Goal: Task Accomplishment & Management: Complete application form

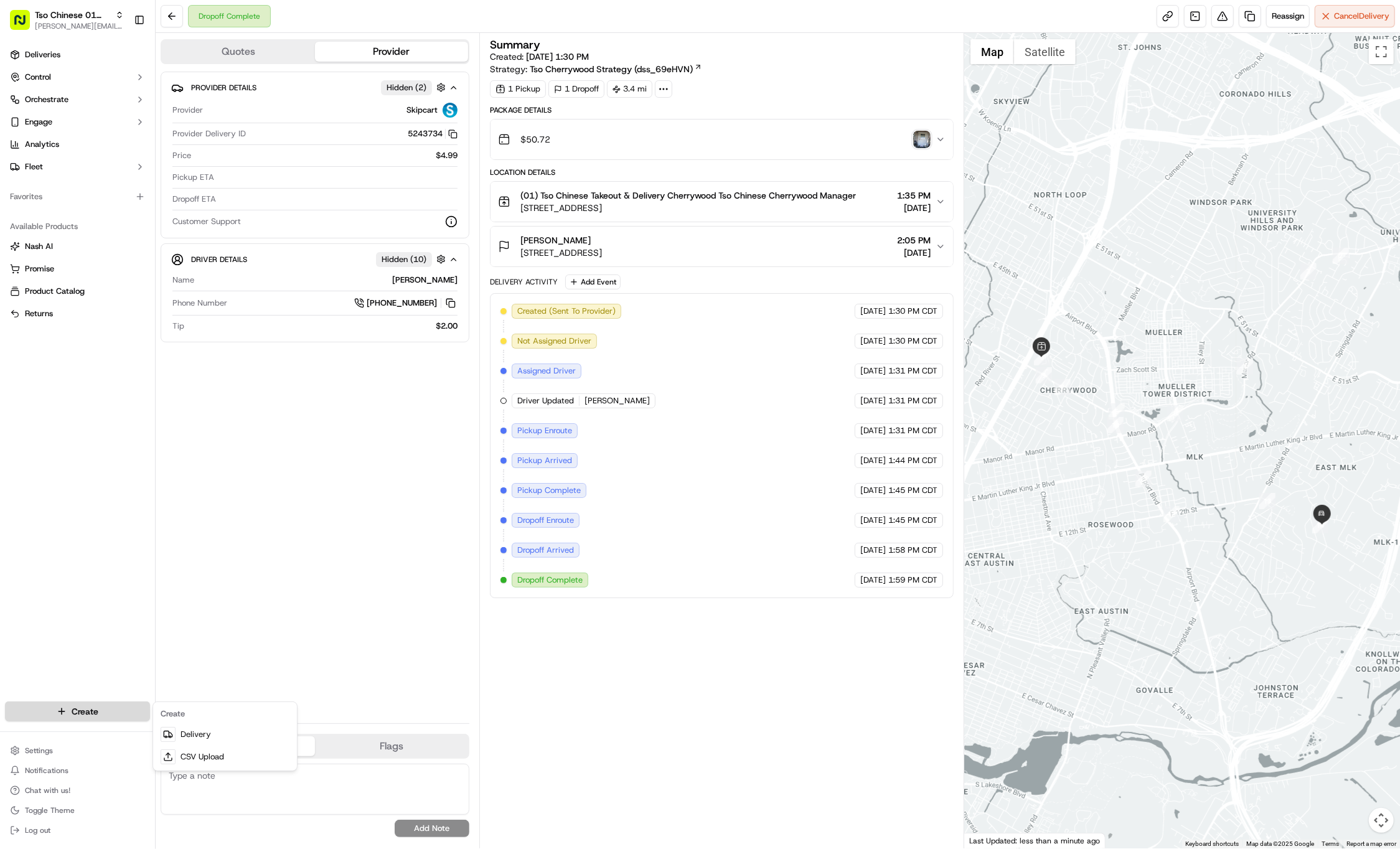
click at [100, 709] on html "Tso Chinese 01 Cherrywood jason@tsochinese.com Toggle Sidebar Deliveries Contro…" at bounding box center [700, 424] width 1400 height 849
click at [181, 728] on link "Delivery" at bounding box center [225, 734] width 139 height 22
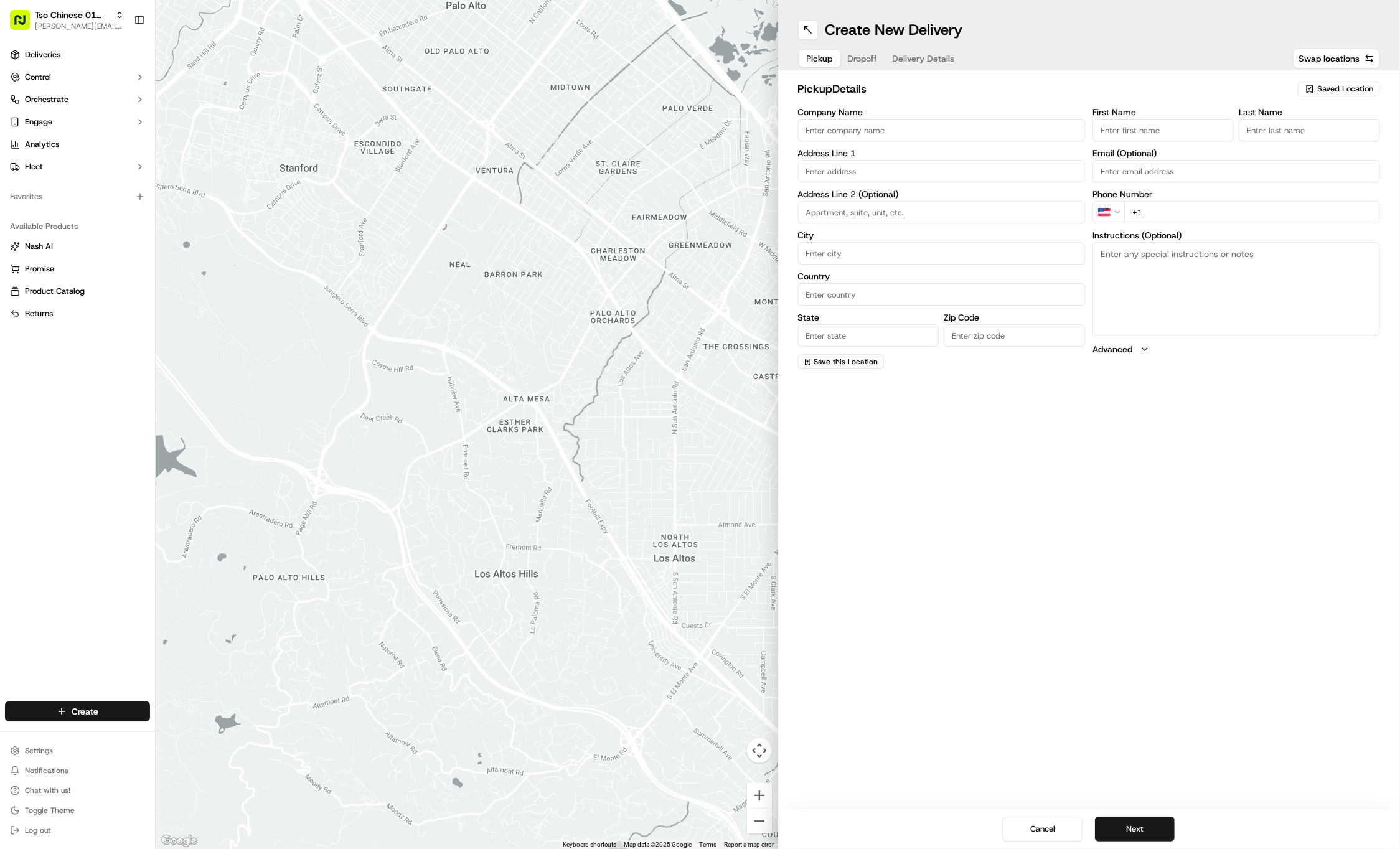
click at [1356, 84] on span "Saved Location" at bounding box center [1345, 89] width 56 height 11
click at [1281, 149] on span "(01) Tso Chinese Takeout & Delivery Cherrywood" at bounding box center [1318, 141] width 154 height 22
type input "(01) Tso Chinese Takeout & Delivery Cherrywood"
type input "Ste E-5"
type input "Austin"
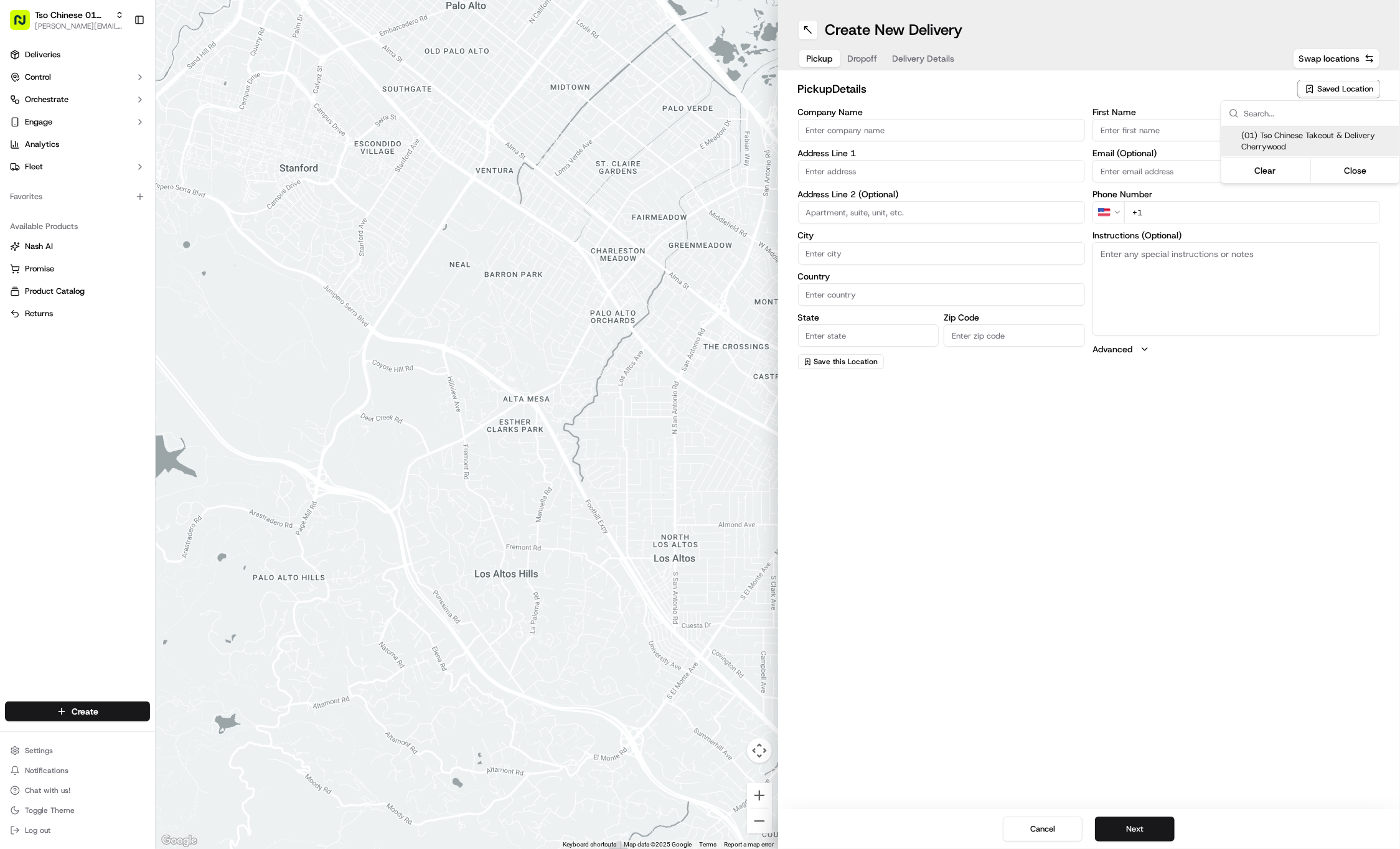
type input "US"
type input "TX"
type input "78722"
type input "Tso Chinese"
type input "Cherrywood Manager"
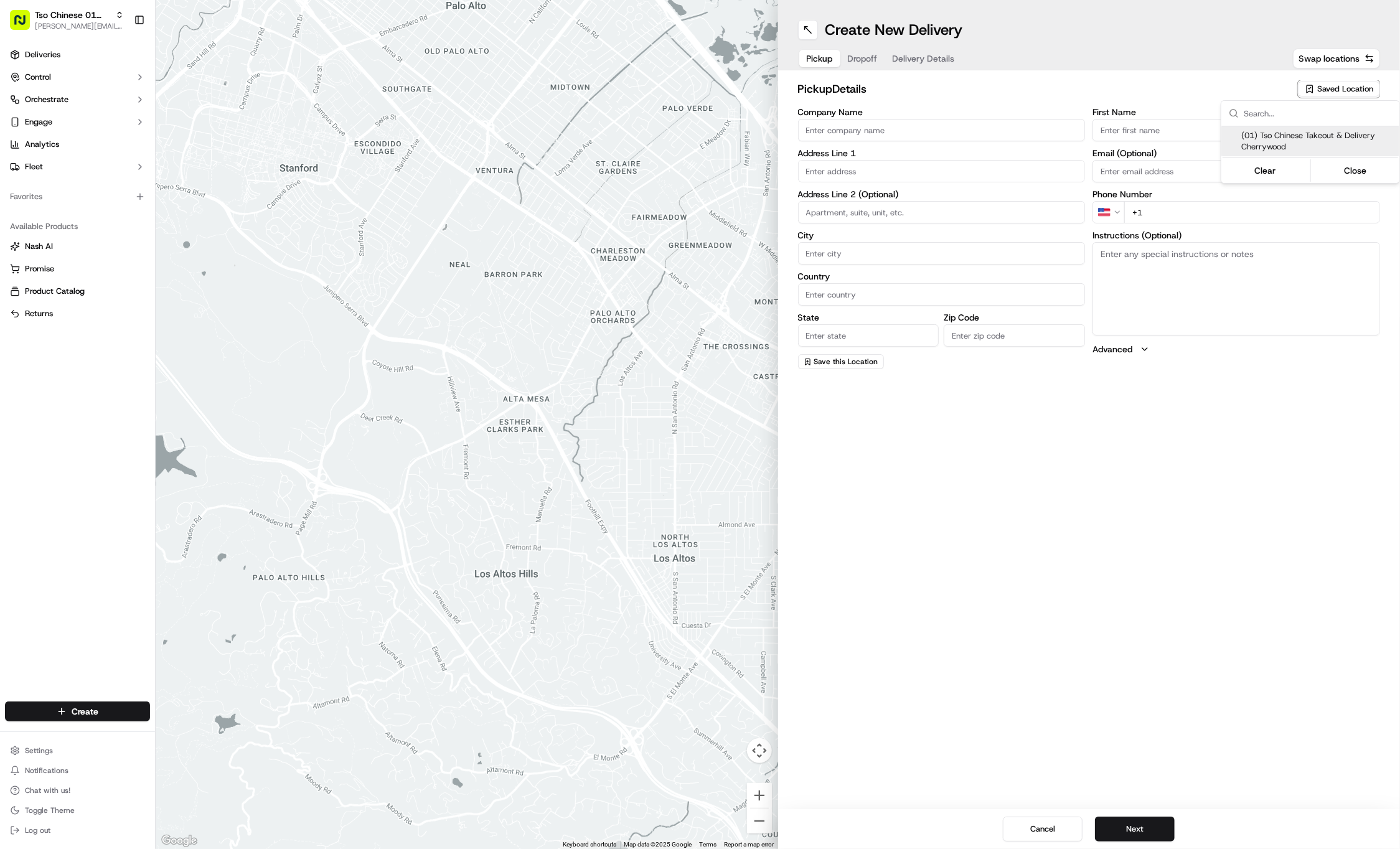
type input "cherrywoodstore@tsochinese.com"
type input "+1 512 401 3232"
type textarea "Submit a picture displaying address & food as Proof of Delivery. Envía una foto…"
type input "3909 N Interstate Hwy 35"
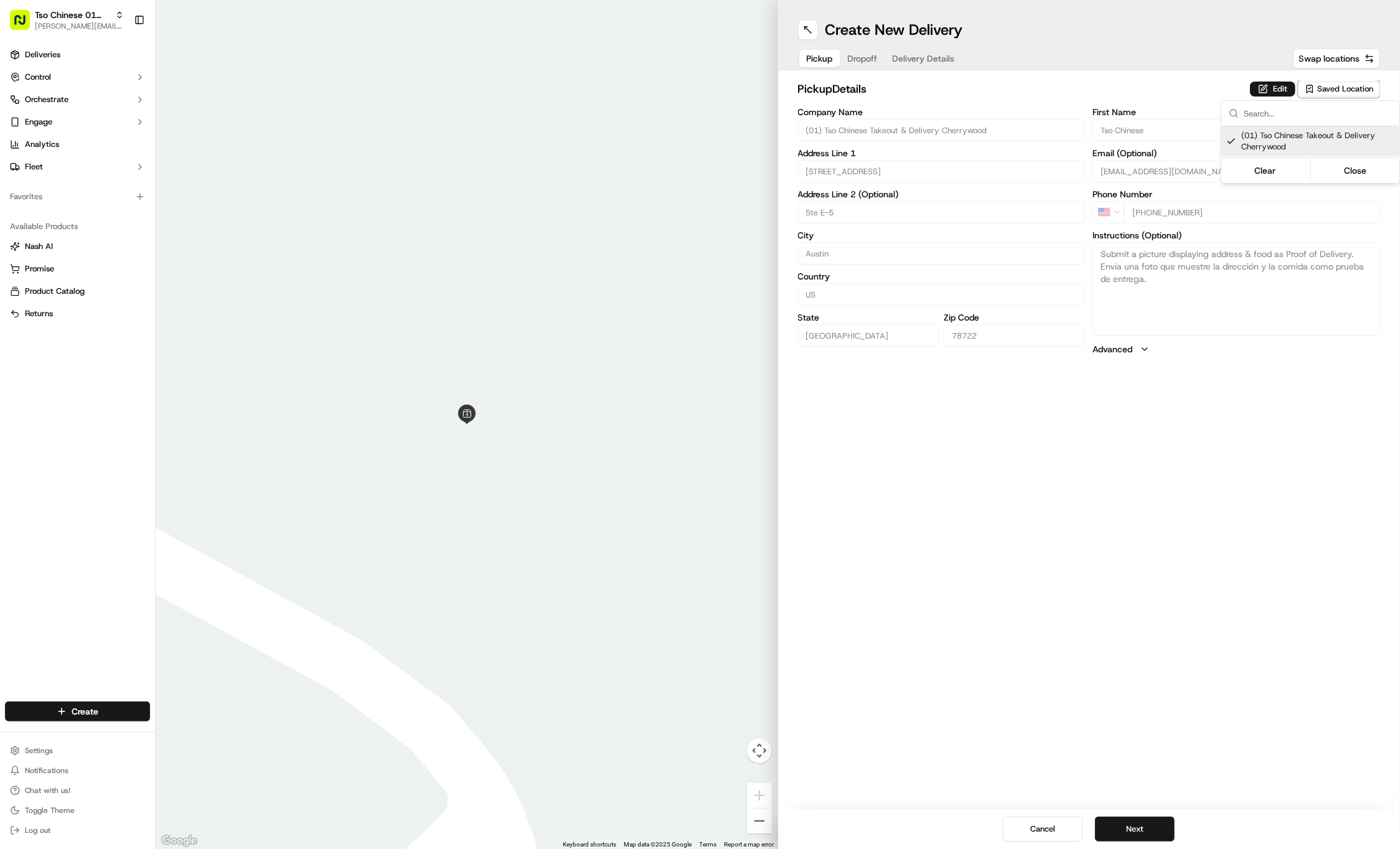
click at [1146, 578] on html "Tso Chinese 01 Cherrywood jason@tsochinese.com Toggle Sidebar Deliveries Contro…" at bounding box center [700, 424] width 1400 height 849
click at [1146, 837] on button "Next" at bounding box center [1135, 828] width 80 height 25
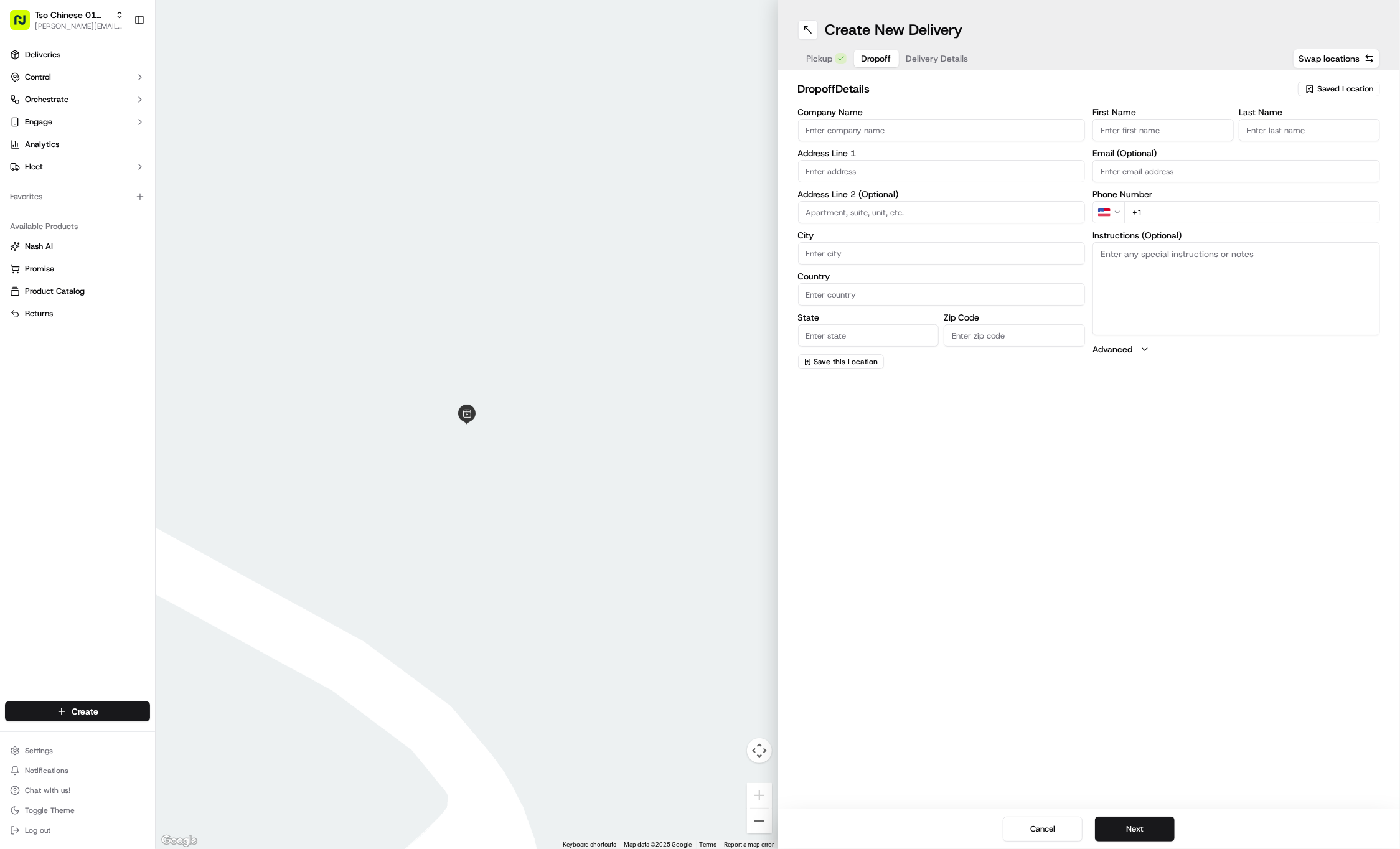
paste input "5127096696"
type input "5127096696"
paste input "512 709 6696"
type input "+1 512 709 6696"
click at [1163, 123] on input "5127096696" at bounding box center [1164, 130] width 141 height 22
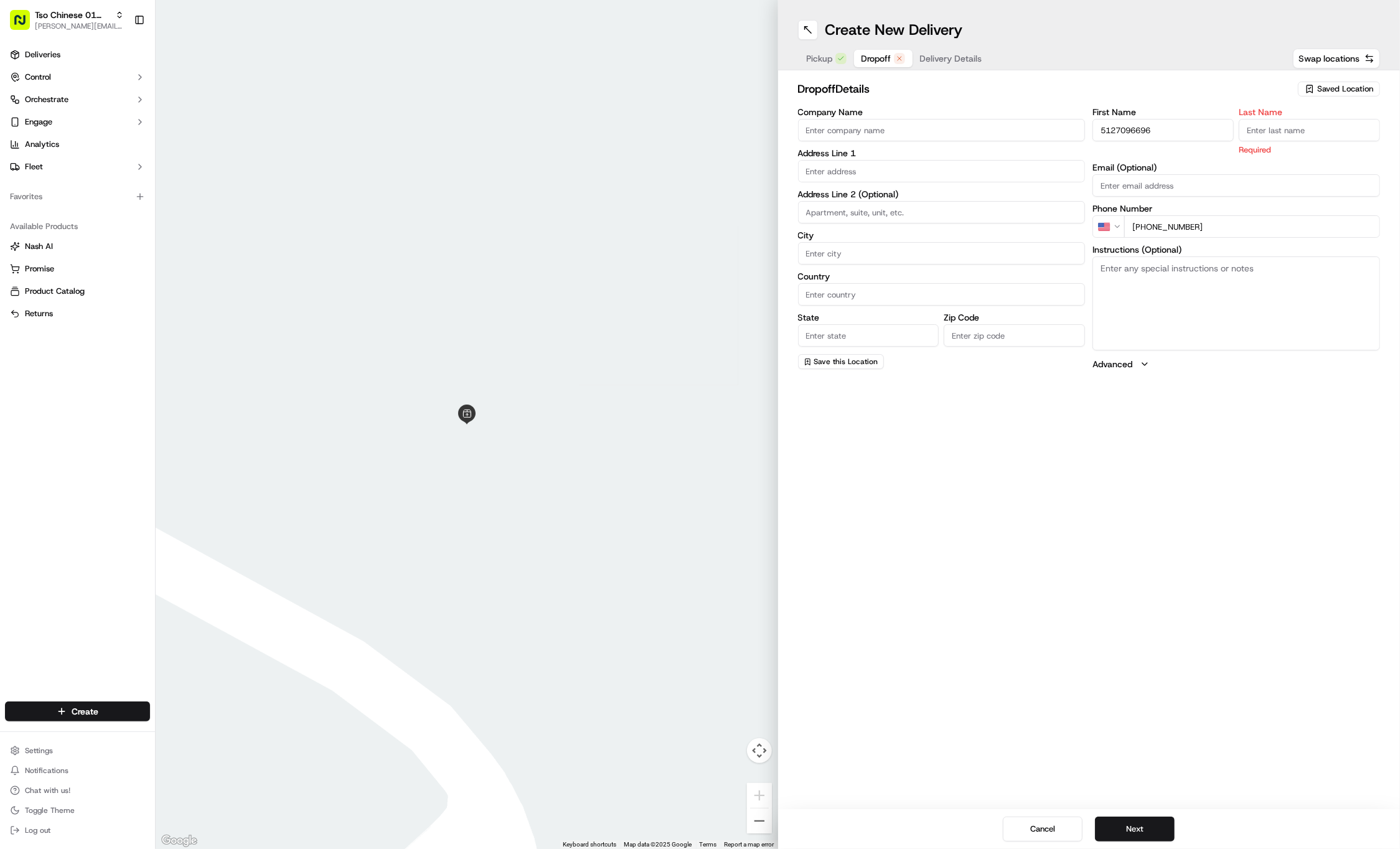
click at [1163, 123] on input "5127096696" at bounding box center [1164, 130] width 141 height 22
paste input "Sabrina"
type input "Sabrina"
paste input "Kemble"
type input "Kemble"
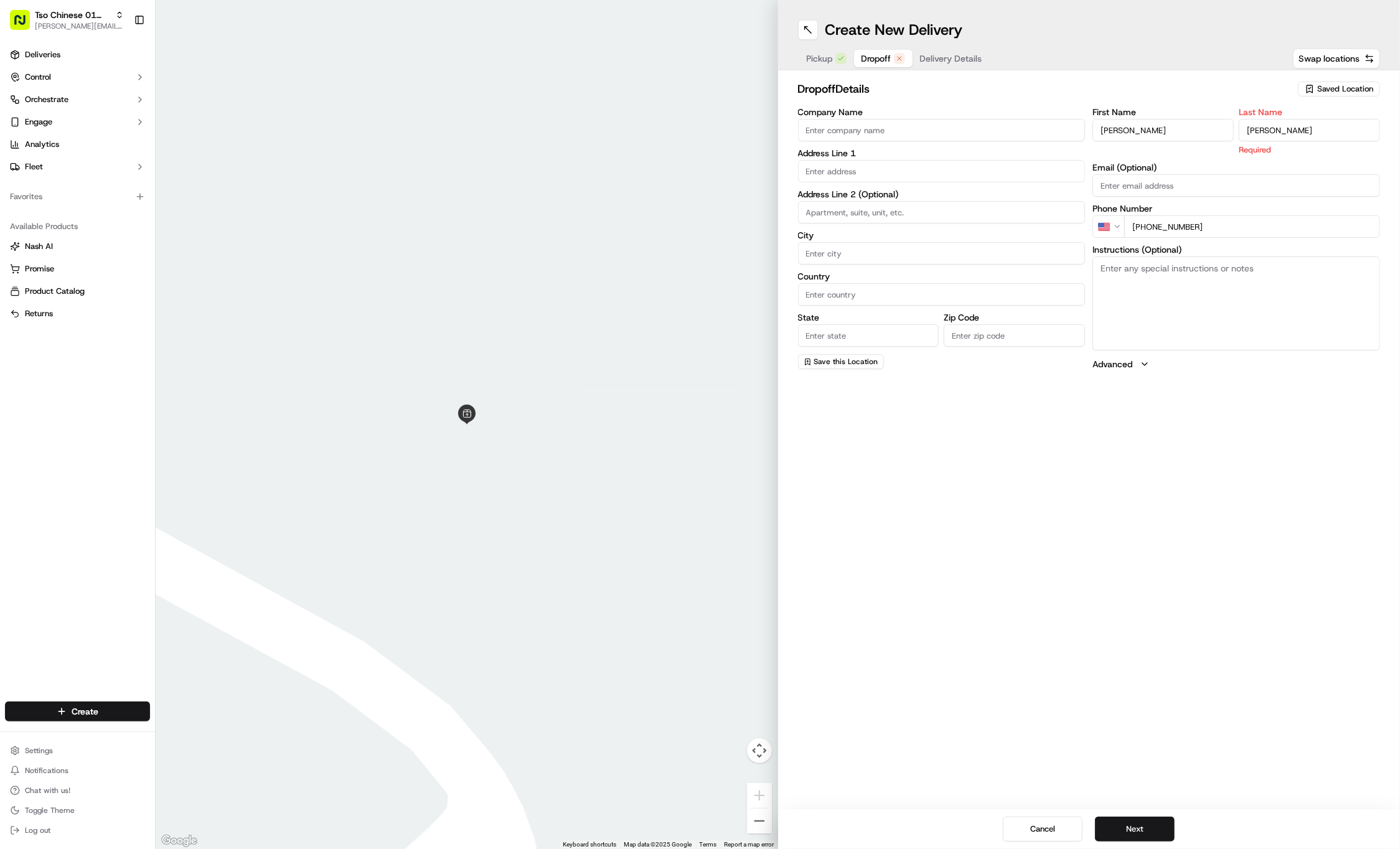
paste input "3109 Lafayette Ave"
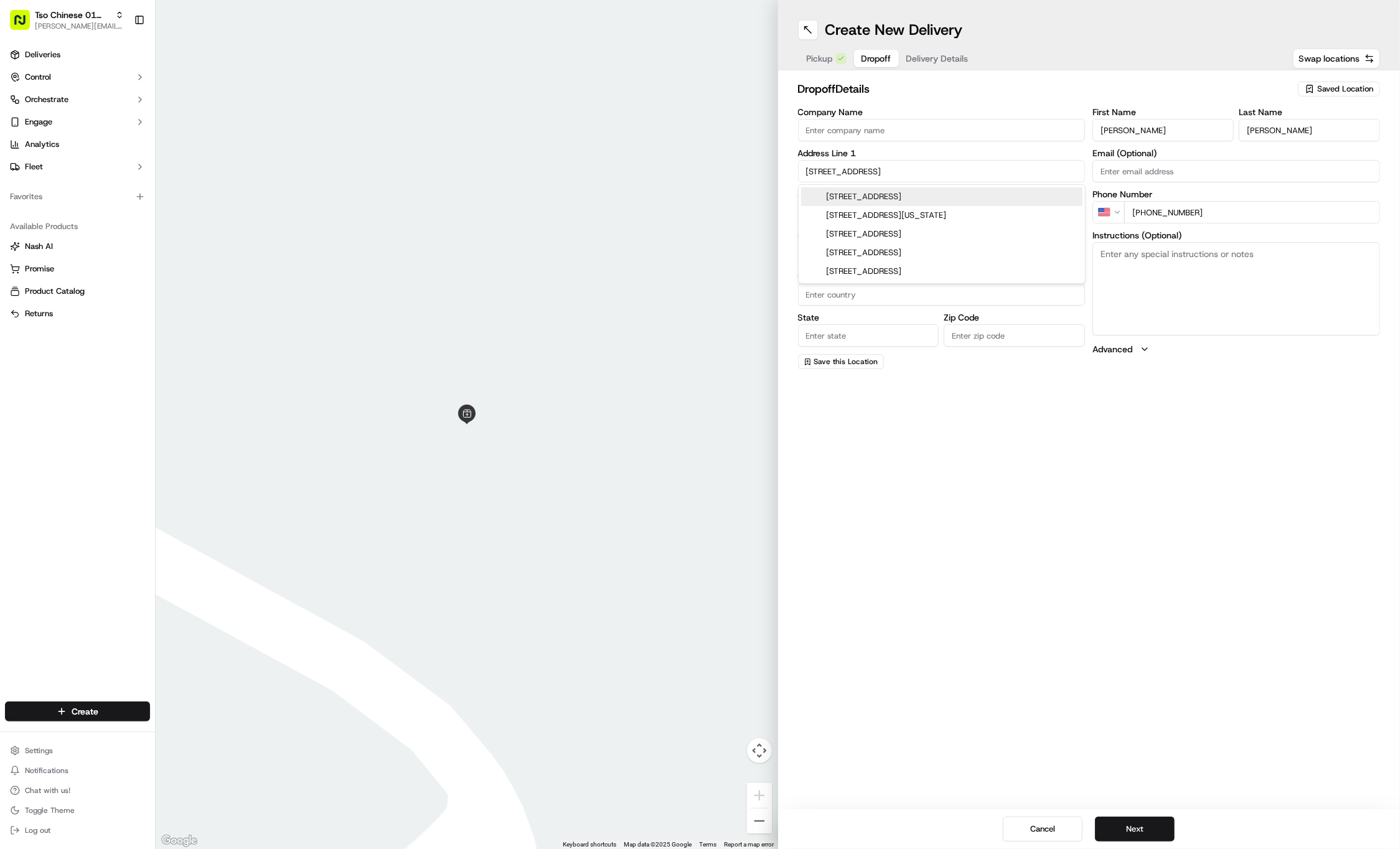
click at [889, 194] on div "3109 Lafayette Avenue, Austin, TX" at bounding box center [942, 196] width 281 height 18
type input "3109 Lafayette Ave, Austin, TX 78722, USA"
type input "Austin"
type input "[GEOGRAPHIC_DATA]"
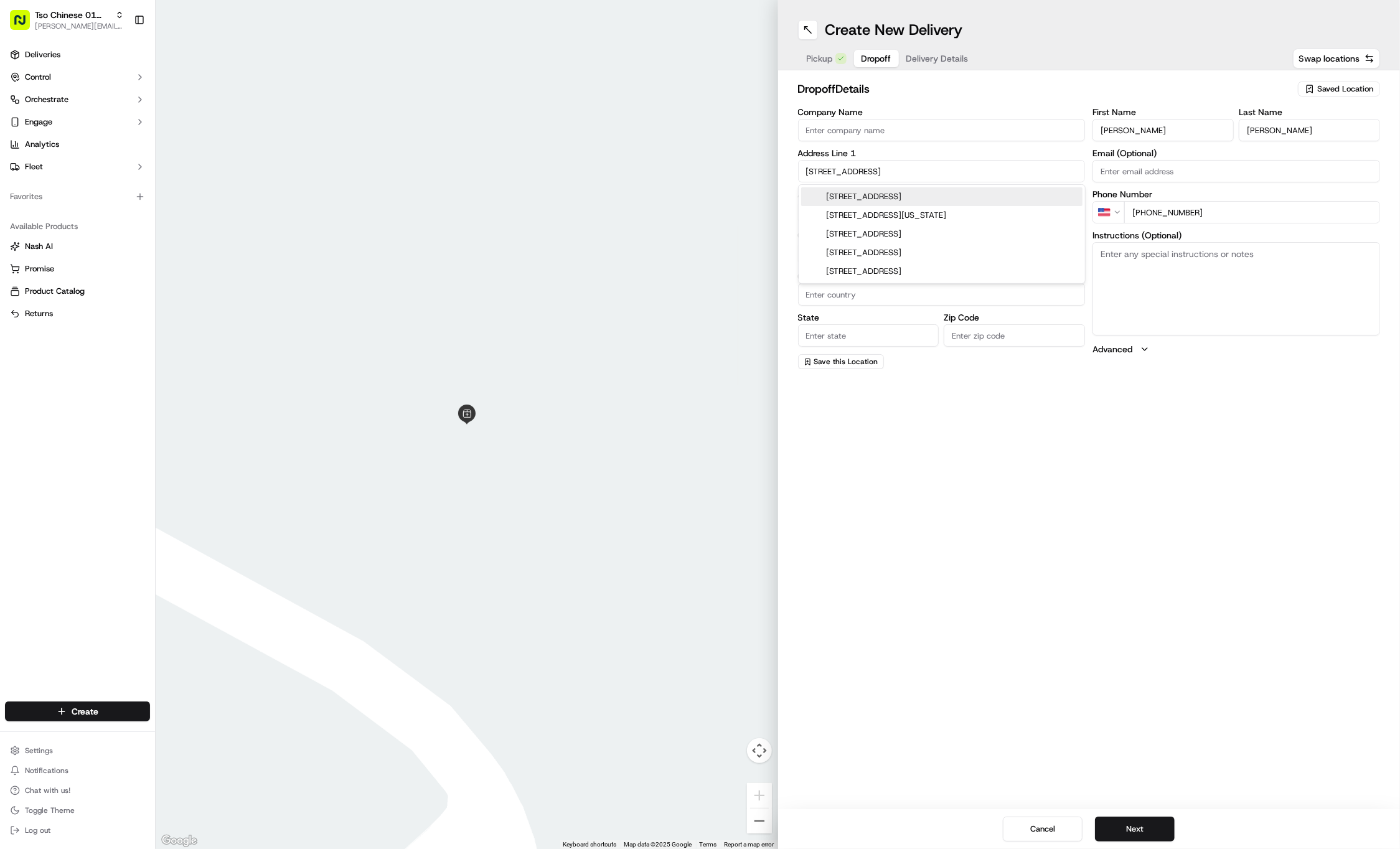
type input "78722"
type input "3109 Lafayette Avenue"
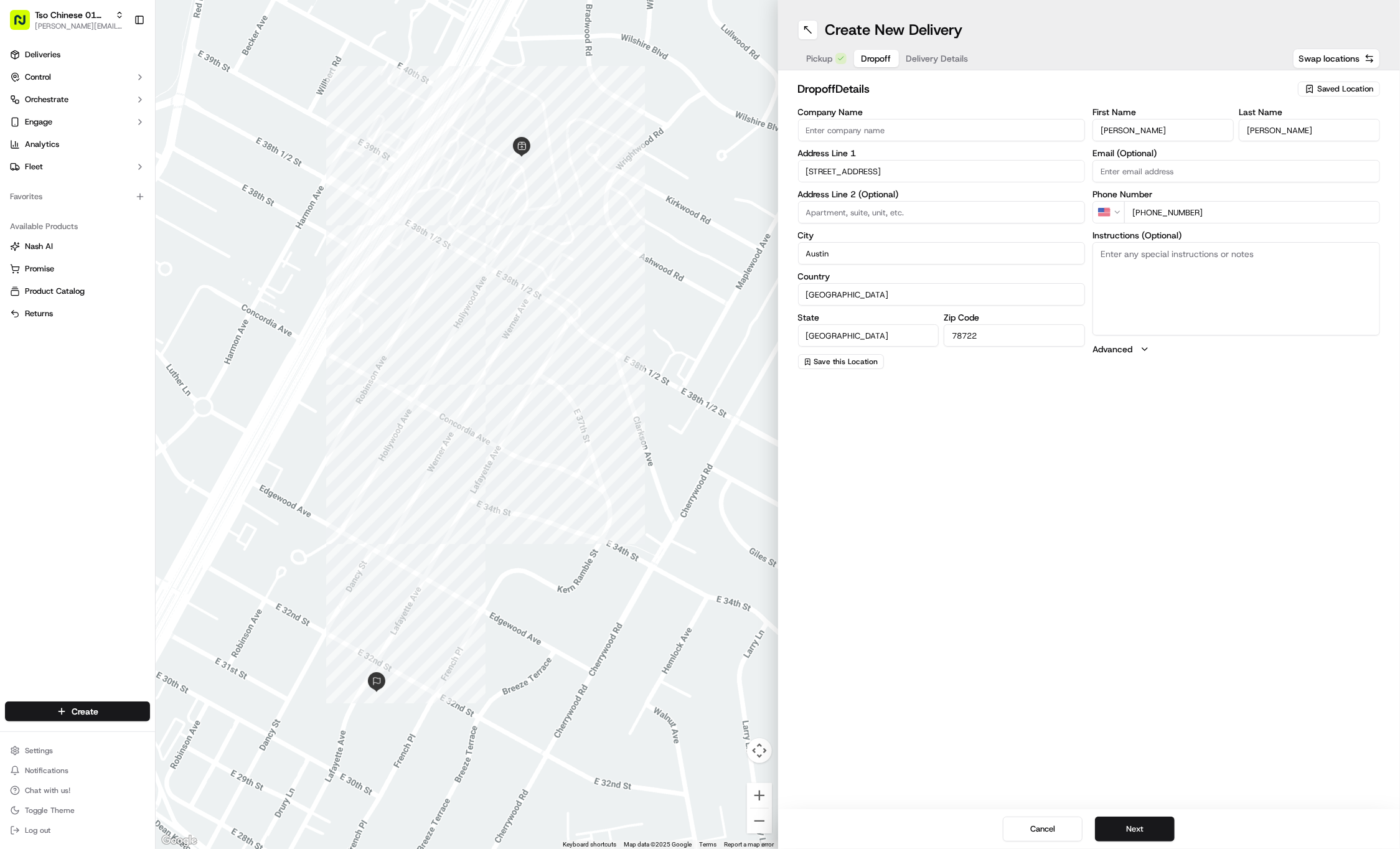
click at [1210, 523] on div "Create New Delivery Pickup Dropoff Delivery Details Swap locations dropoff Deta…" at bounding box center [1089, 424] width 623 height 849
click at [1144, 822] on button "Next" at bounding box center [1135, 828] width 80 height 25
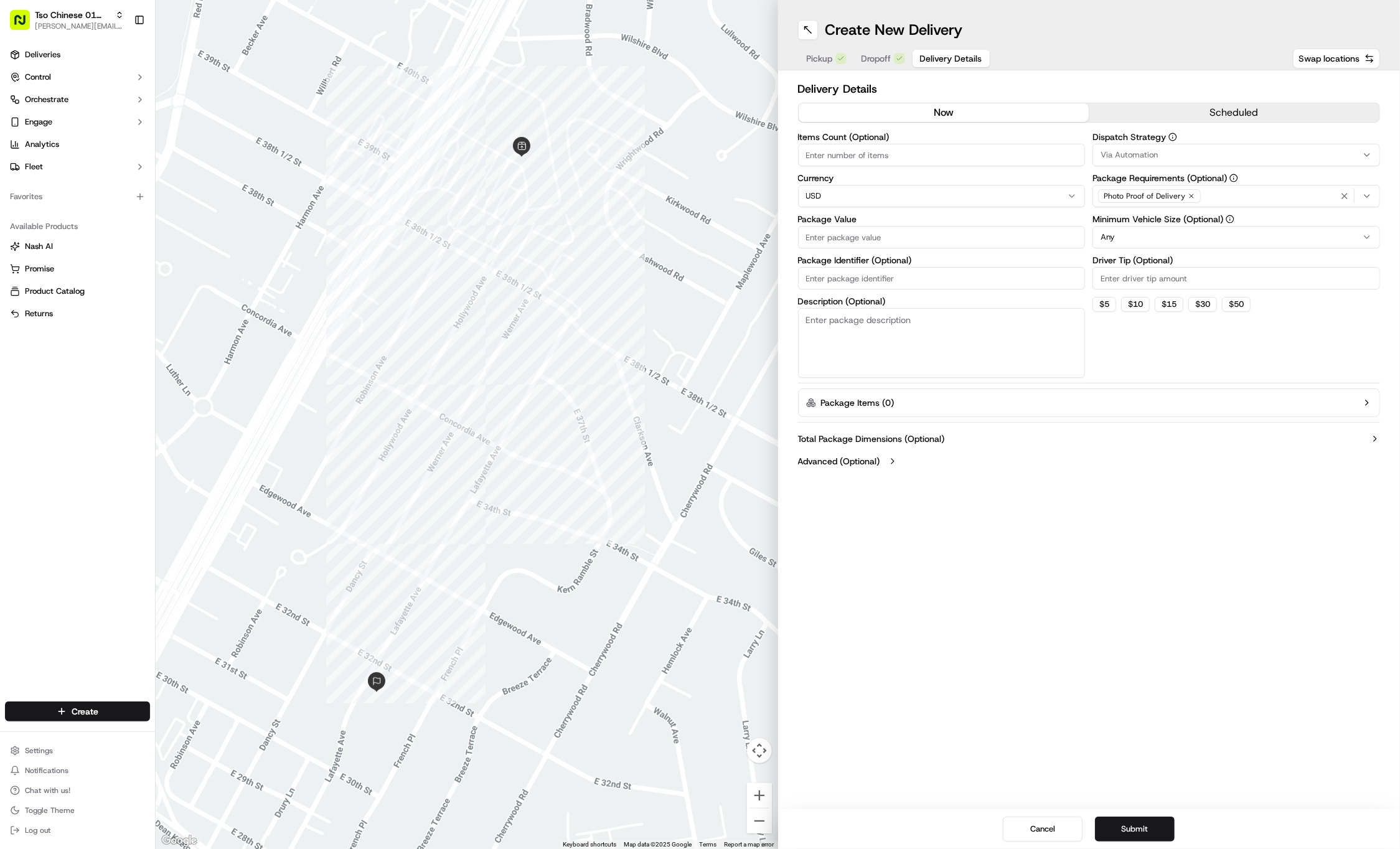
click at [919, 277] on input "Package Identifier (Optional)" at bounding box center [942, 278] width 288 height 22
paste input "RDHMLJP"
type input "RDHMLJP"
click at [894, 244] on input "Package Value" at bounding box center [942, 237] width 288 height 22
type input "65.82"
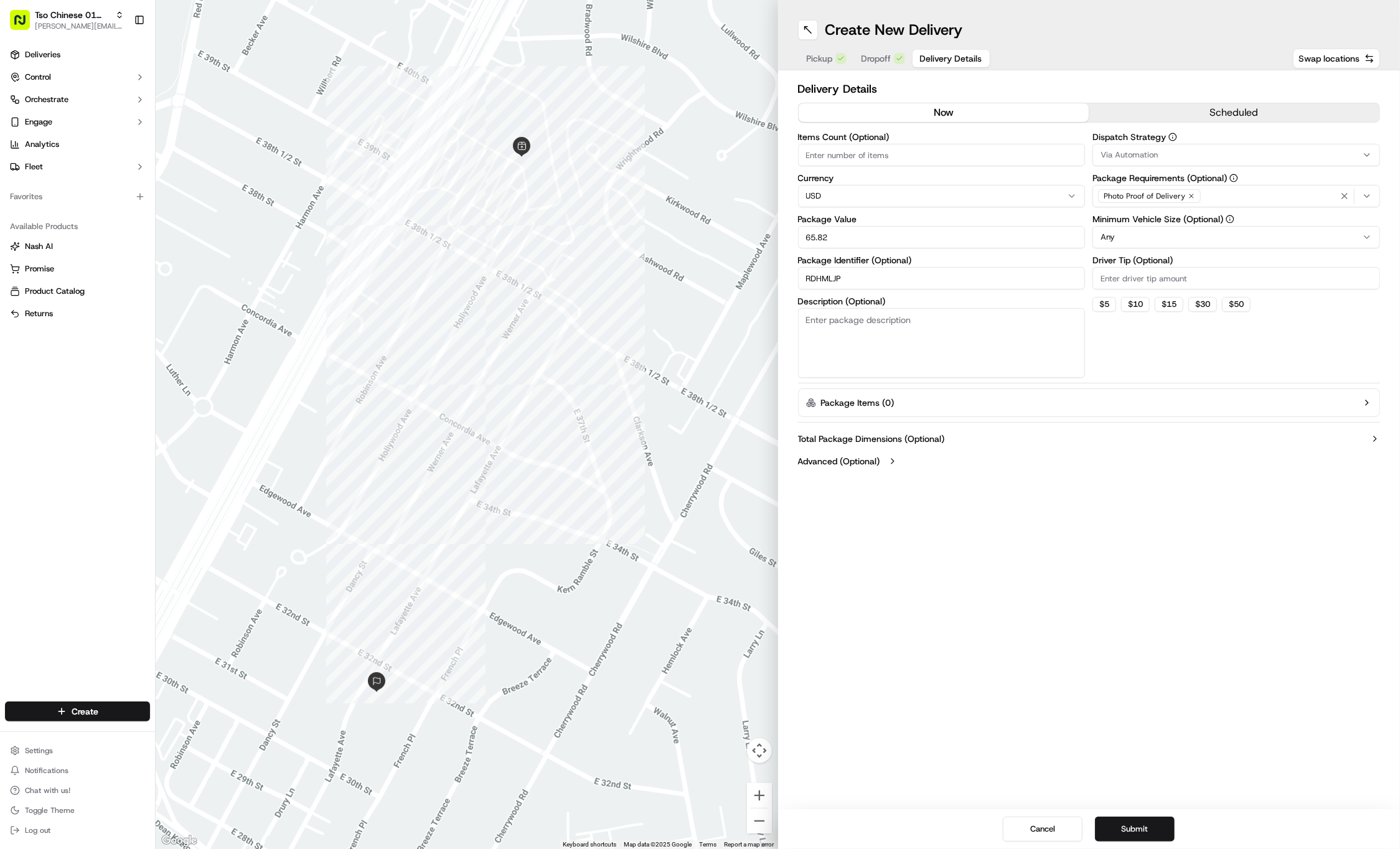
click at [1136, 284] on input "Driver Tip (Optional)" at bounding box center [1237, 278] width 288 height 22
type input "2"
click at [1191, 194] on icon "button" at bounding box center [1191, 195] width 7 height 7
click at [1191, 194] on div "Select requirements" at bounding box center [1237, 196] width 281 height 11
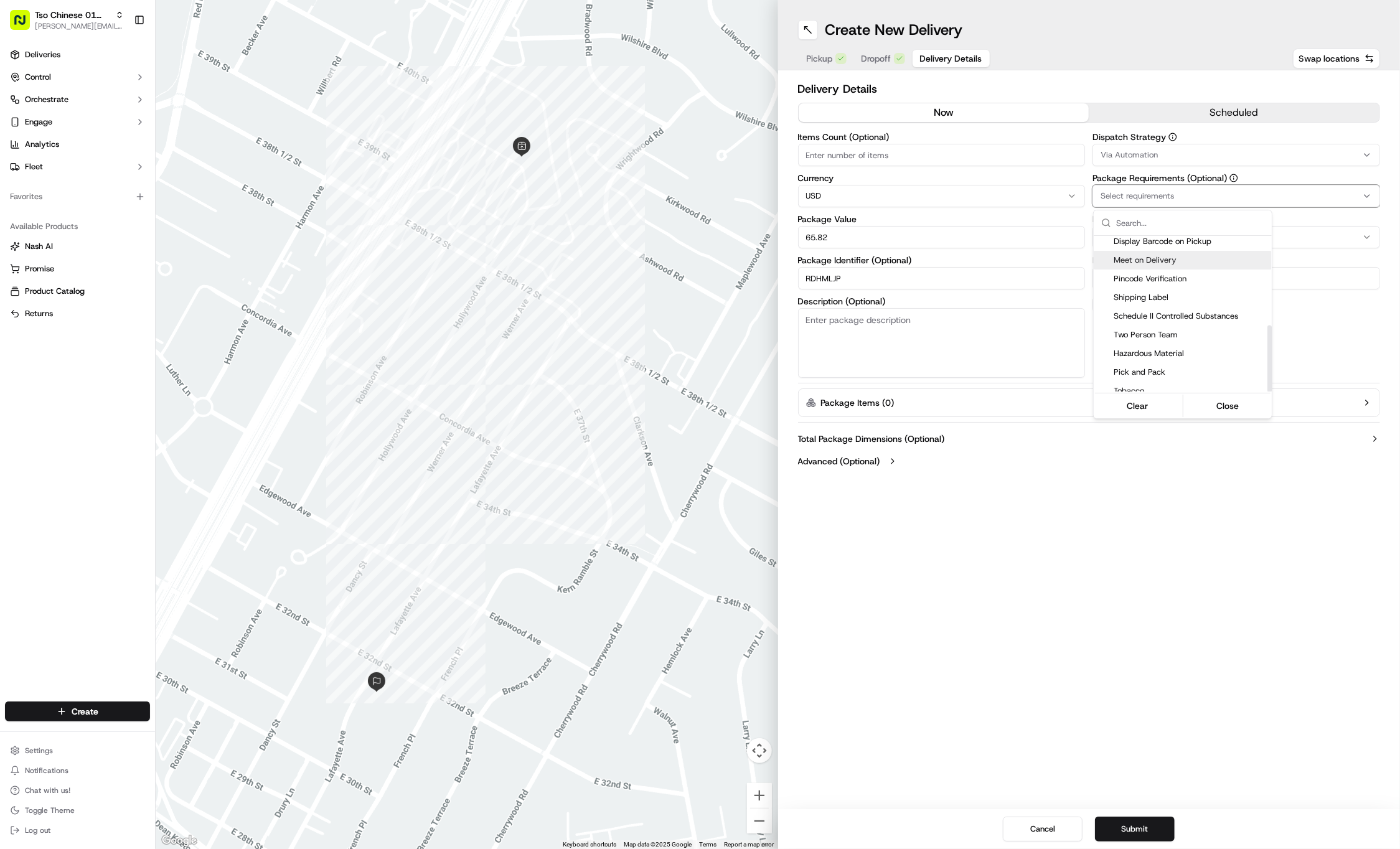
click at [1177, 261] on div "Meet on Delivery" at bounding box center [1183, 259] width 178 height 18
click at [1201, 157] on html "Tso Chinese 01 Cherrywood jason@tsochinese.com Toggle Sidebar Deliveries Contro…" at bounding box center [700, 424] width 1400 height 849
click at [1201, 157] on div "Via Automation" at bounding box center [1237, 155] width 281 height 11
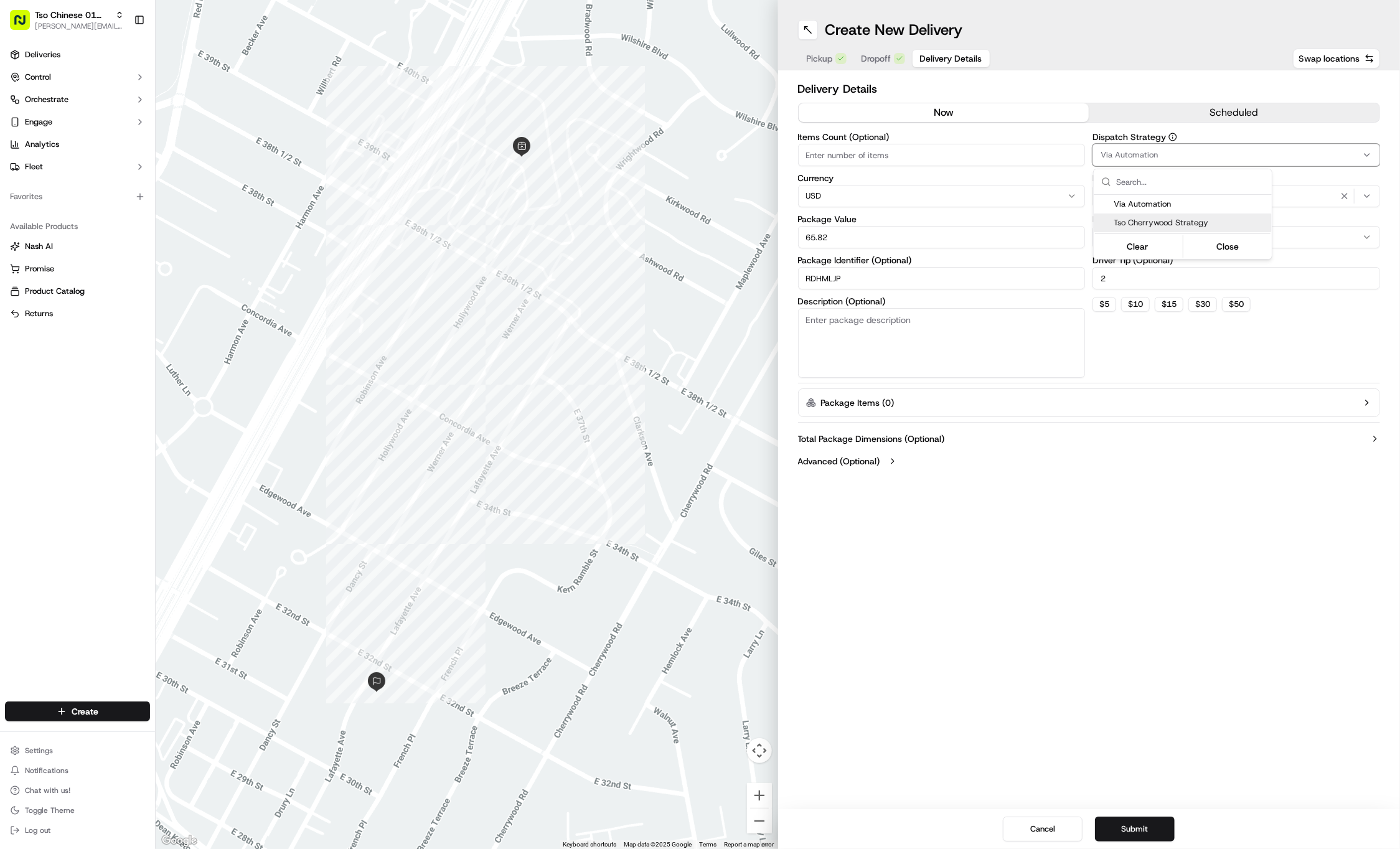
click at [1179, 225] on span "Tso Cherrywood Strategy" at bounding box center [1190, 222] width 154 height 11
click at [1146, 514] on html "Tso Chinese 01 Cherrywood jason@tsochinese.com Toggle Sidebar Deliveries Contro…" at bounding box center [700, 424] width 1400 height 849
click at [941, 556] on div "Create New Delivery Pickup Dropoff Delivery Details Swap locations Delivery Det…" at bounding box center [1089, 424] width 623 height 849
click at [1154, 830] on button "Submit" at bounding box center [1135, 828] width 80 height 25
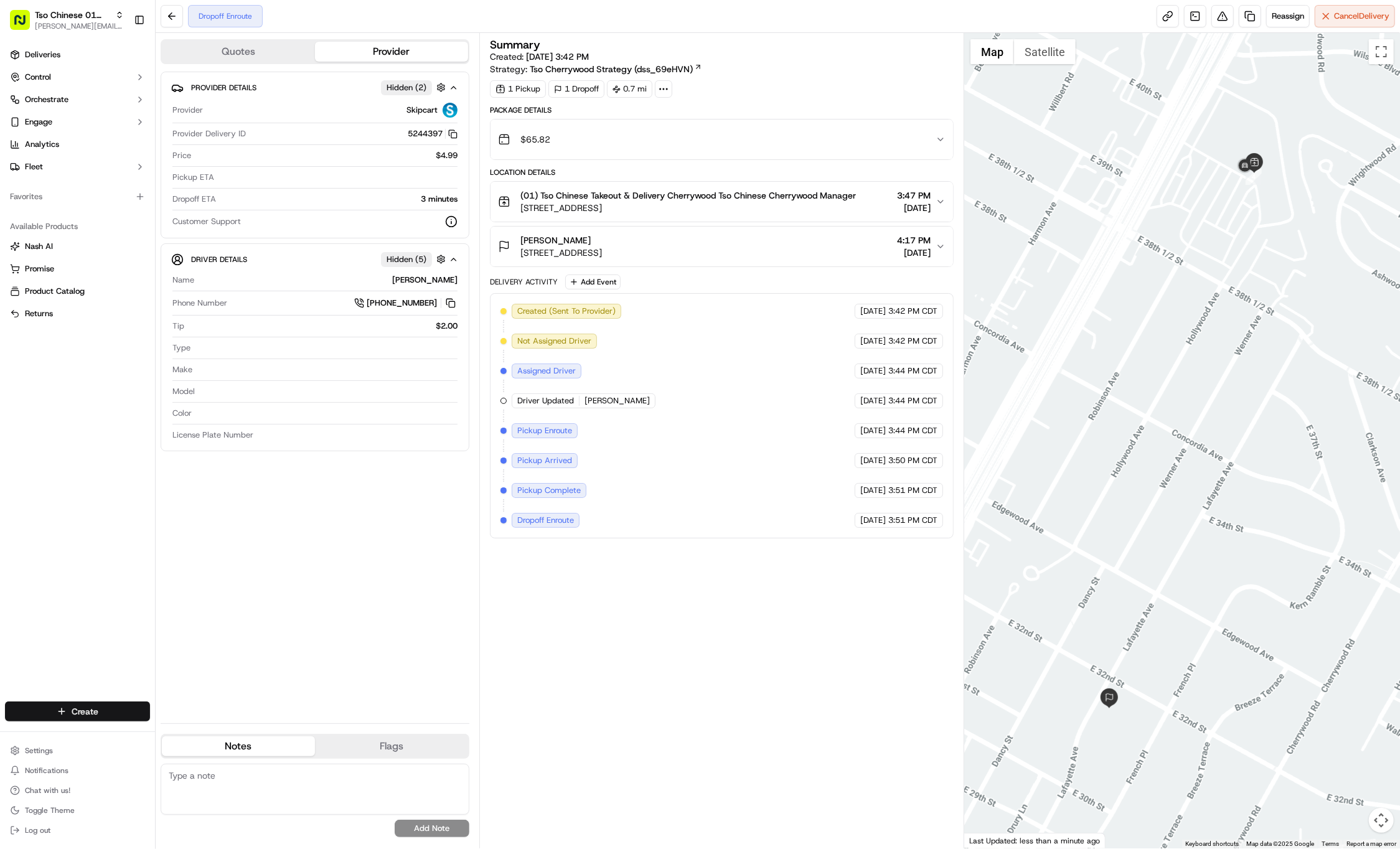
click at [88, 706] on html "Tso Chinese 01 Cherrywood jason@tsochinese.com Toggle Sidebar Deliveries Contro…" at bounding box center [700, 424] width 1400 height 849
click at [203, 728] on link "Delivery" at bounding box center [225, 734] width 139 height 22
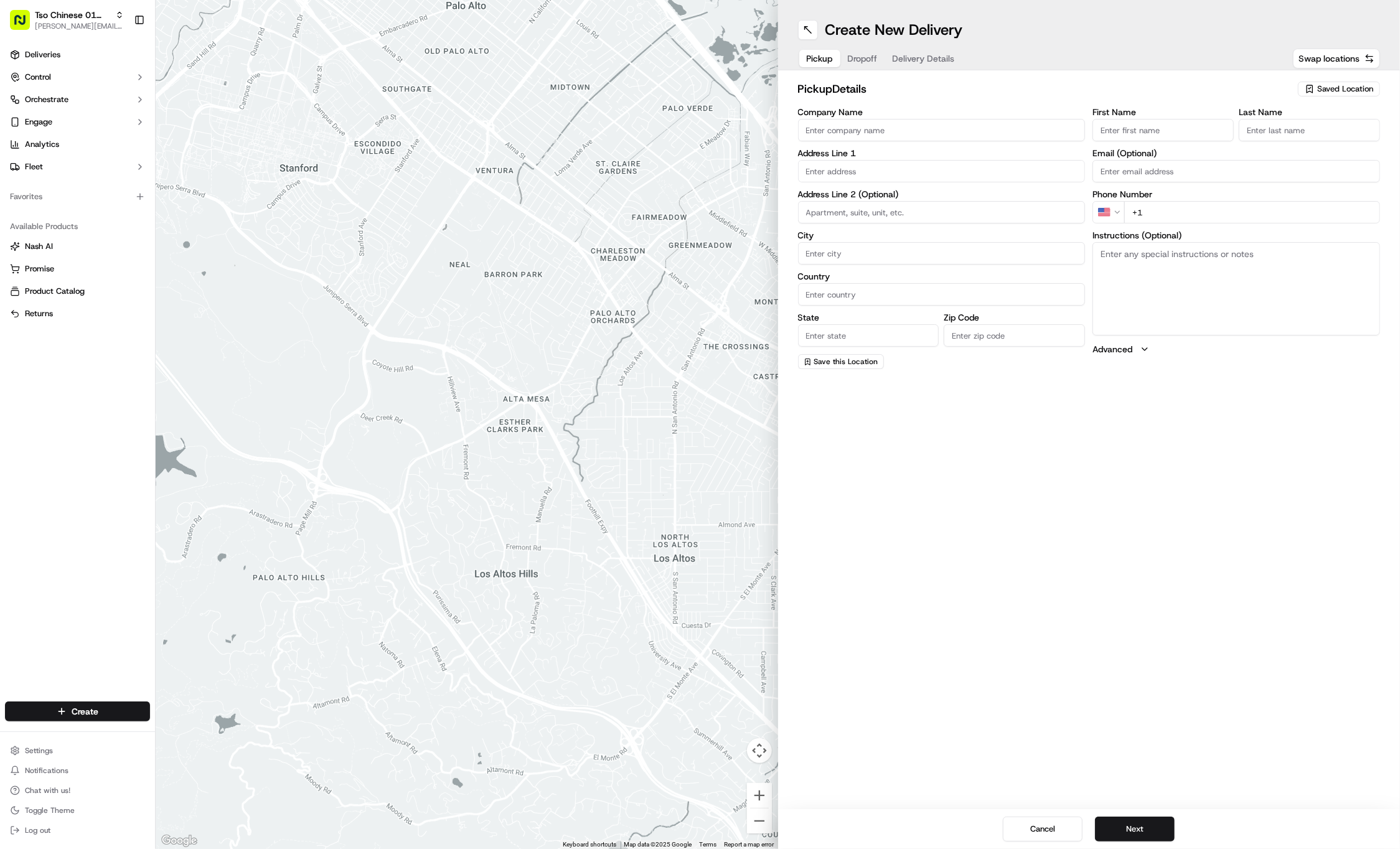
click at [1350, 88] on span "Saved Location" at bounding box center [1345, 89] width 56 height 11
click at [1306, 150] on span "(01) Tso Chinese Takeout & Delivery Cherrywood" at bounding box center [1318, 141] width 154 height 22
type input "(01) Tso Chinese Takeout & Delivery Cherrywood"
type input "Ste E-5"
type input "Austin"
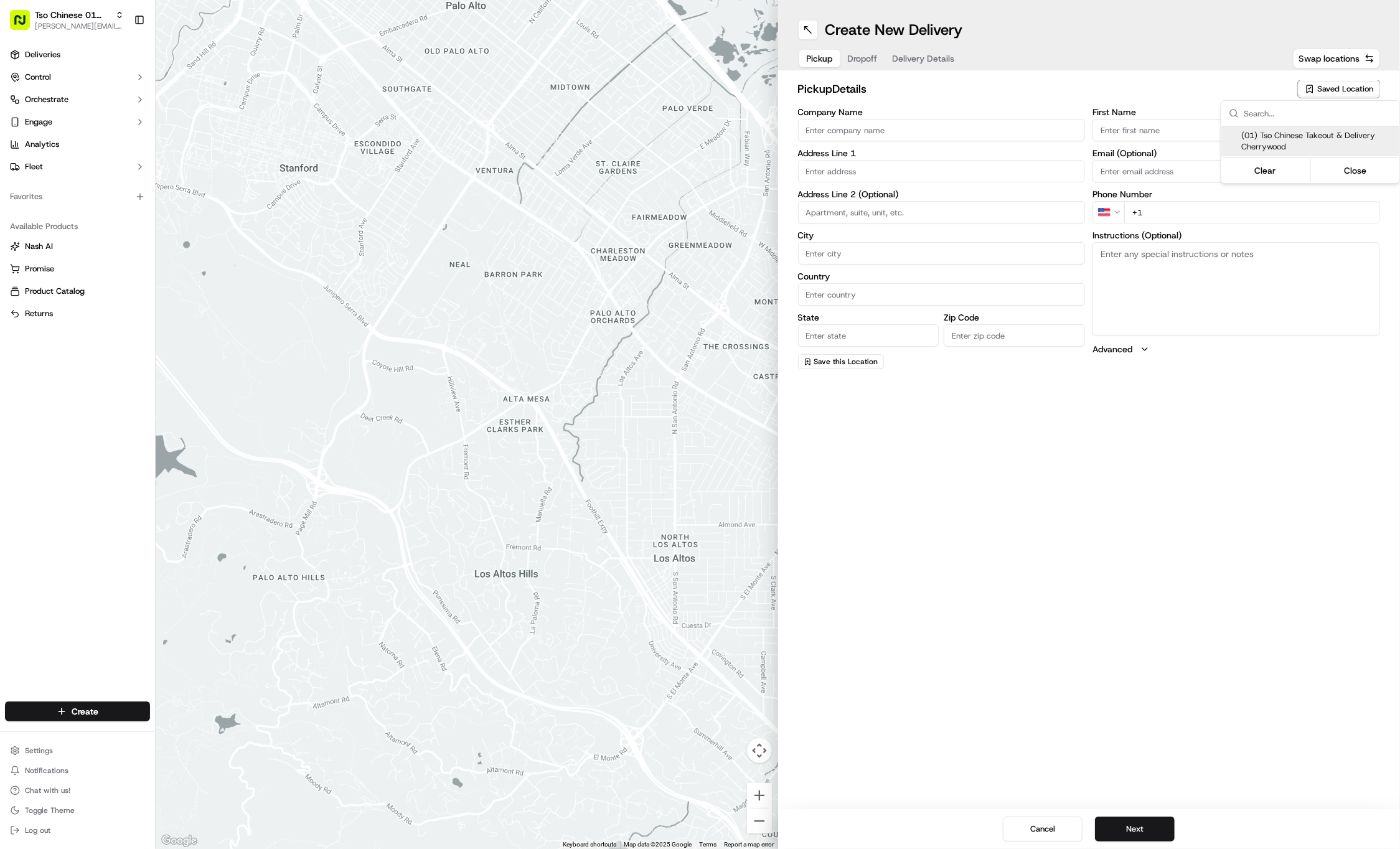
type input "US"
type input "[GEOGRAPHIC_DATA]"
type input "78722"
type input "Tso Chinese"
type input "Cherrywood Manager"
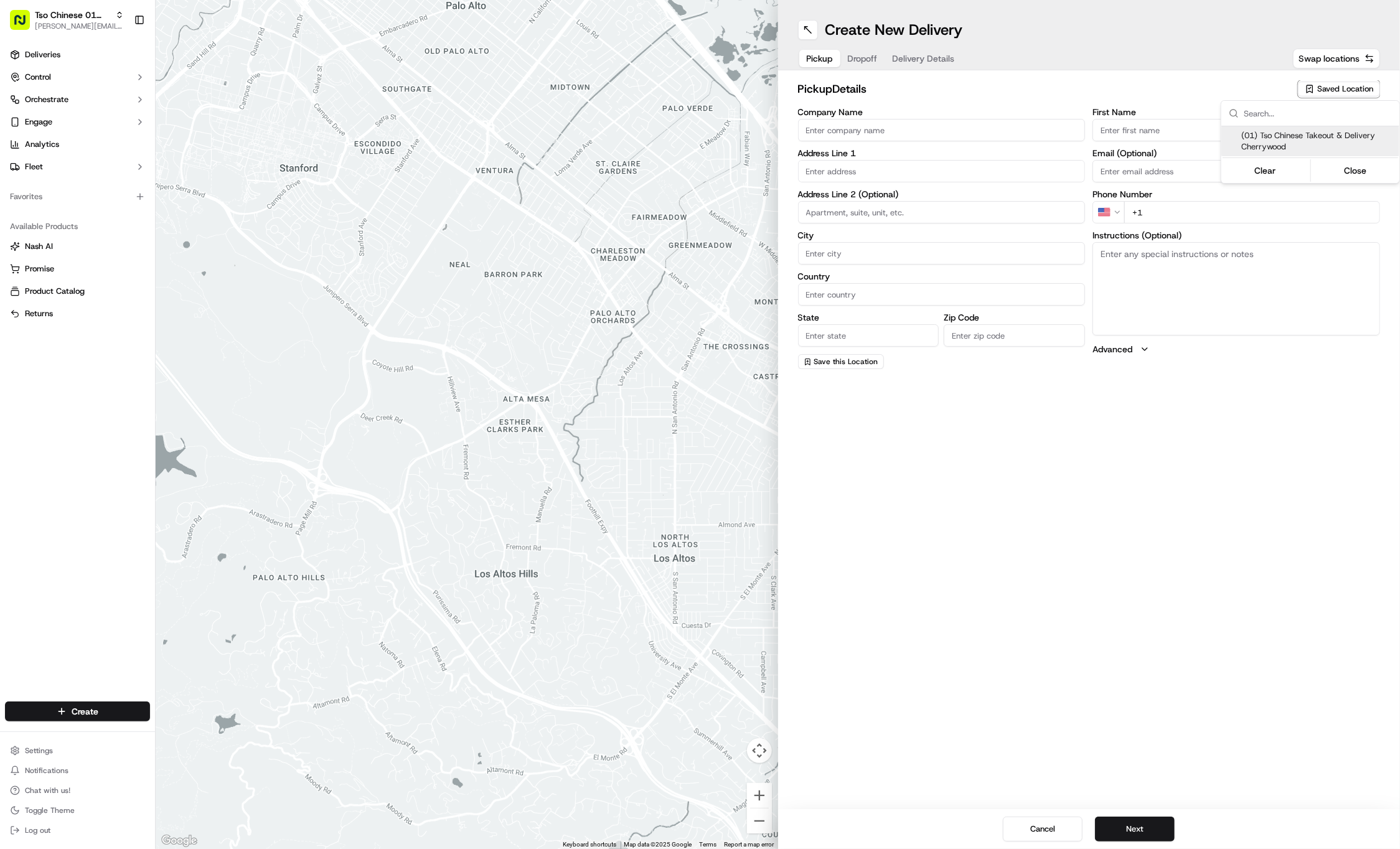
type input "[EMAIL_ADDRESS][DOMAIN_NAME]"
type input "[PHONE_NUMBER]"
type textarea "Submit a picture displaying address & food as Proof of Delivery. Envía una foto…"
type input "[STREET_ADDRESS]"
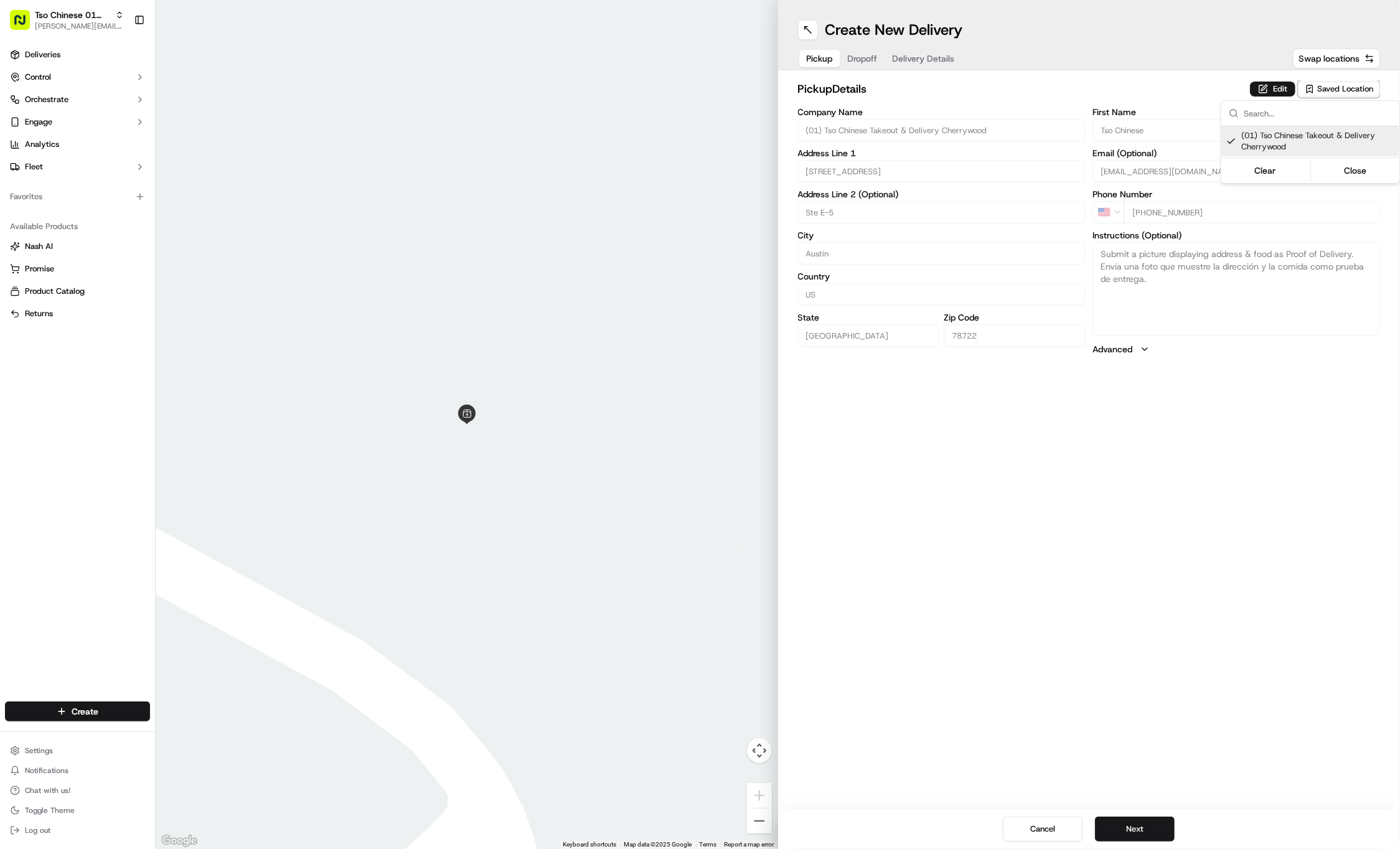
click at [1181, 626] on html "Tso Chinese 01 Cherrywood [PERSON_NAME][EMAIL_ADDRESS][DOMAIN_NAME] Toggle Side…" at bounding box center [700, 424] width 1400 height 849
click at [1152, 822] on button "Next" at bounding box center [1135, 828] width 80 height 25
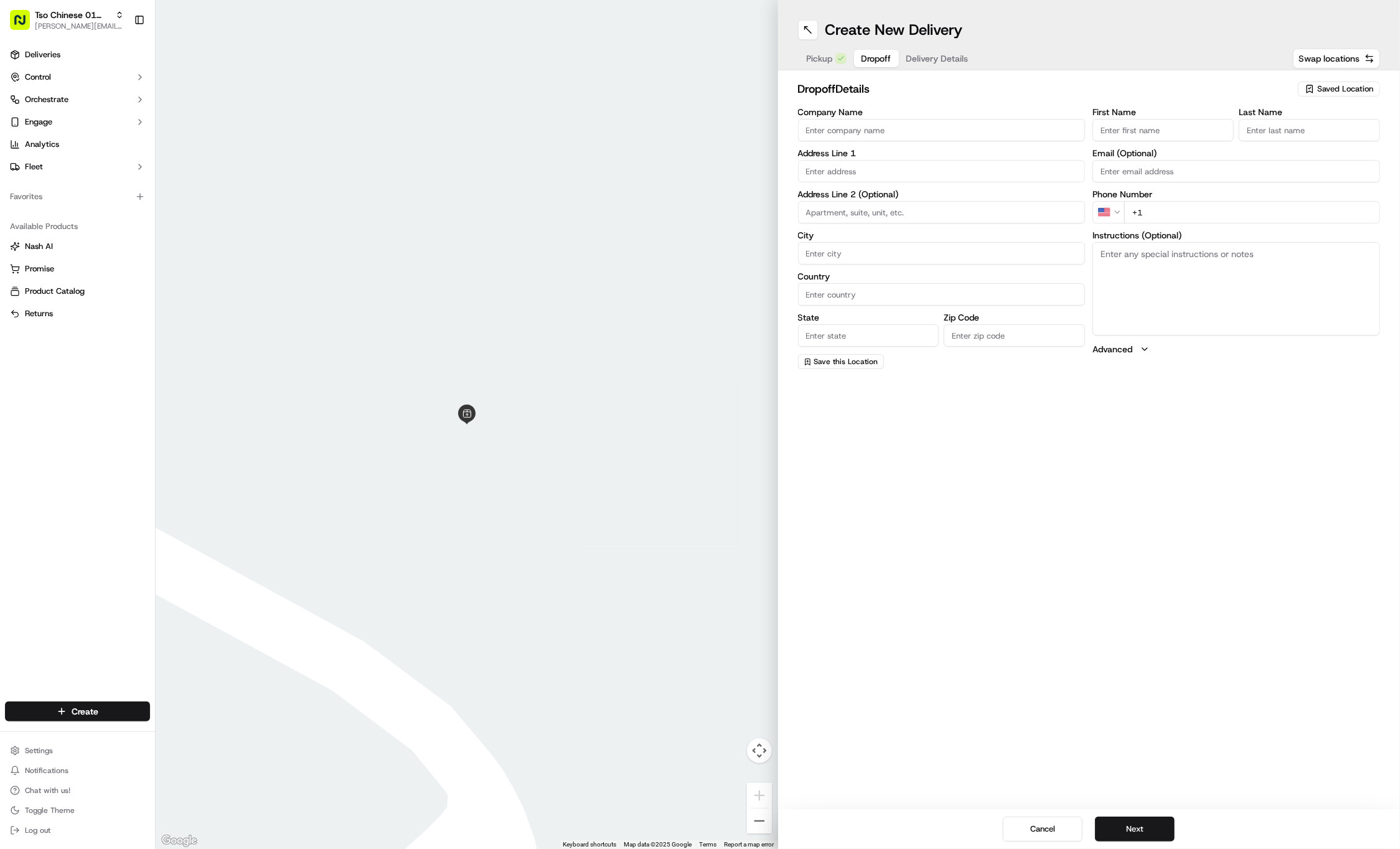
paste input "Erica"
type input "Erica"
paste input "Flores"
type input "Flores"
paste input "323 454 3016"
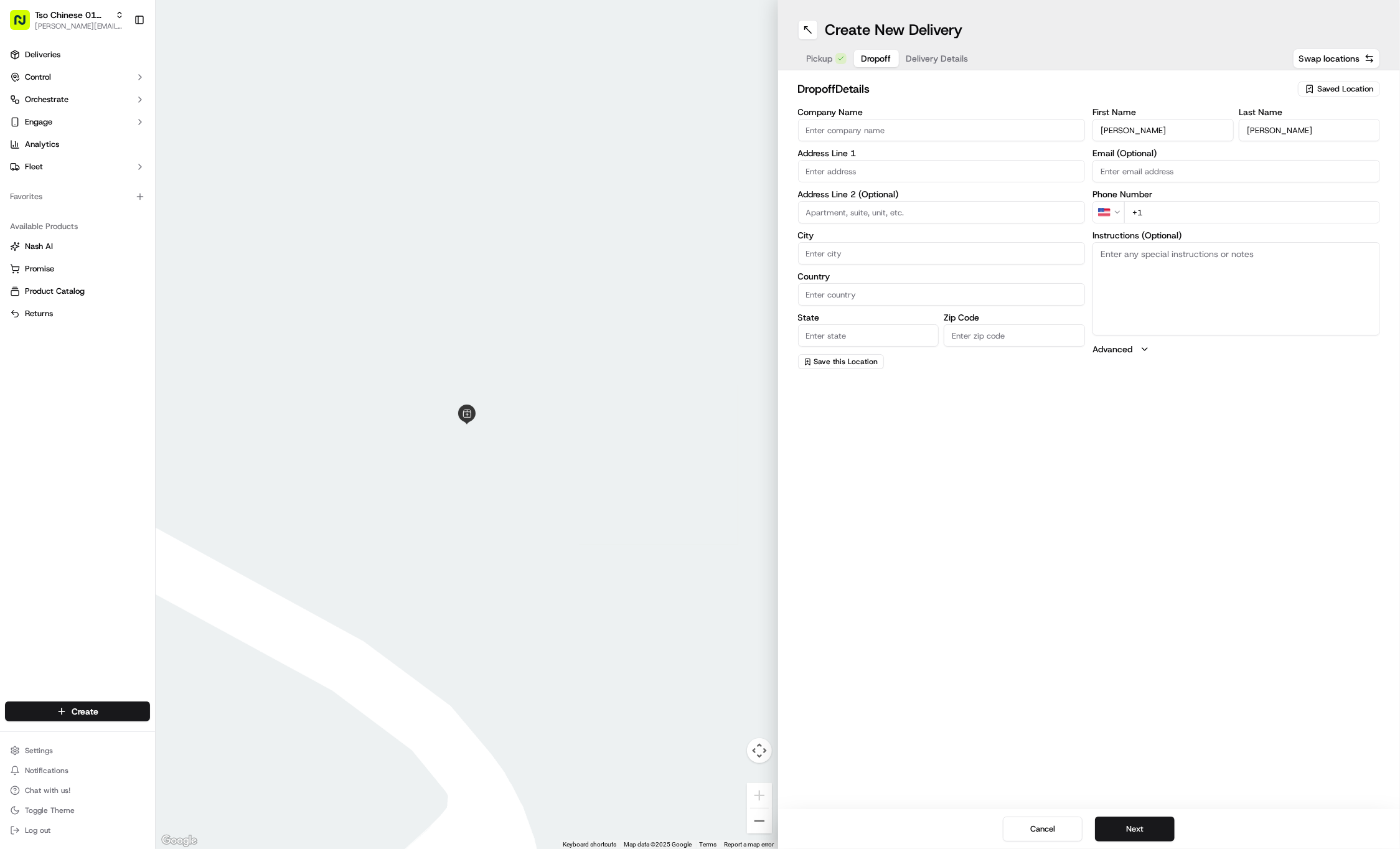
type input "+1 323 454 3016"
paste input "2405 Lehigh Dr"
click at [1133, 835] on button "Next" at bounding box center [1135, 828] width 80 height 25
click at [873, 172] on input "2405 Lehigh Dr" at bounding box center [942, 171] width 288 height 22
click at [884, 194] on div "2405 Lehigh Drive, Austin, TX" at bounding box center [942, 196] width 281 height 18
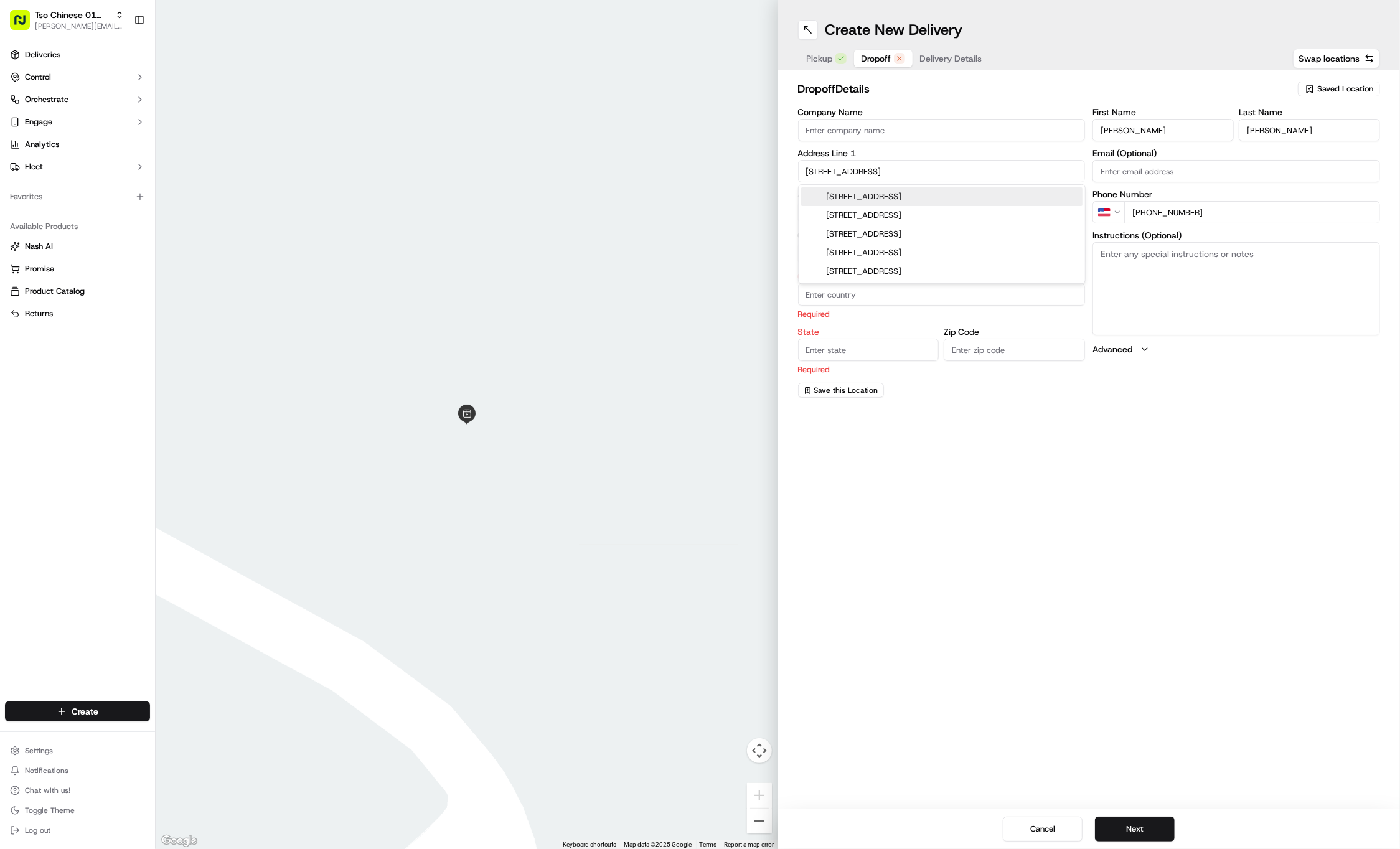
type input "2405 Lehigh Drive"
type input "Austin"
type input "[GEOGRAPHIC_DATA]"
type input "78723"
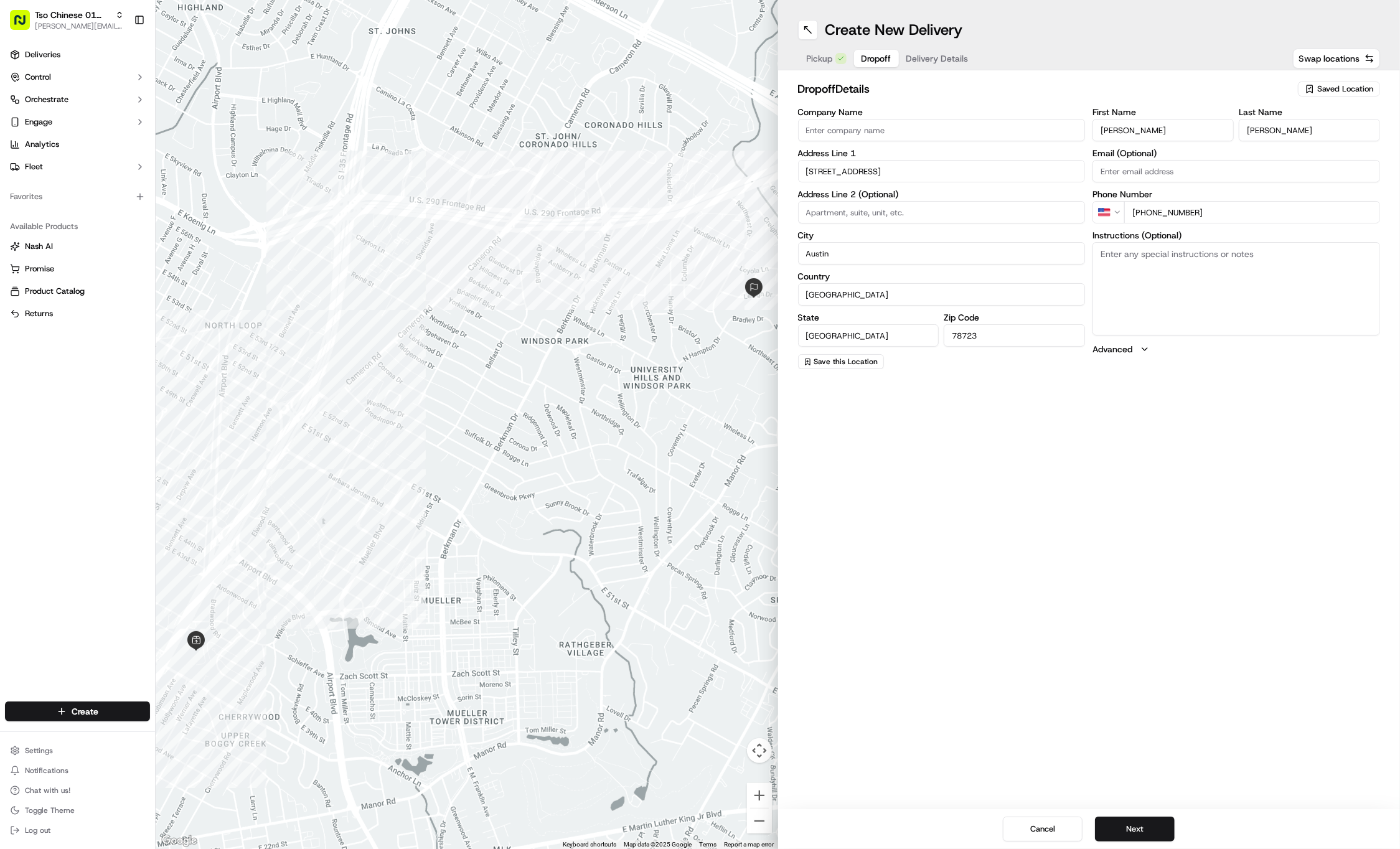
click at [989, 523] on div "Create New Delivery Pickup Dropoff Delivery Details Swap locations dropoff Deta…" at bounding box center [1089, 424] width 623 height 849
click at [1119, 831] on button "Next" at bounding box center [1135, 828] width 80 height 25
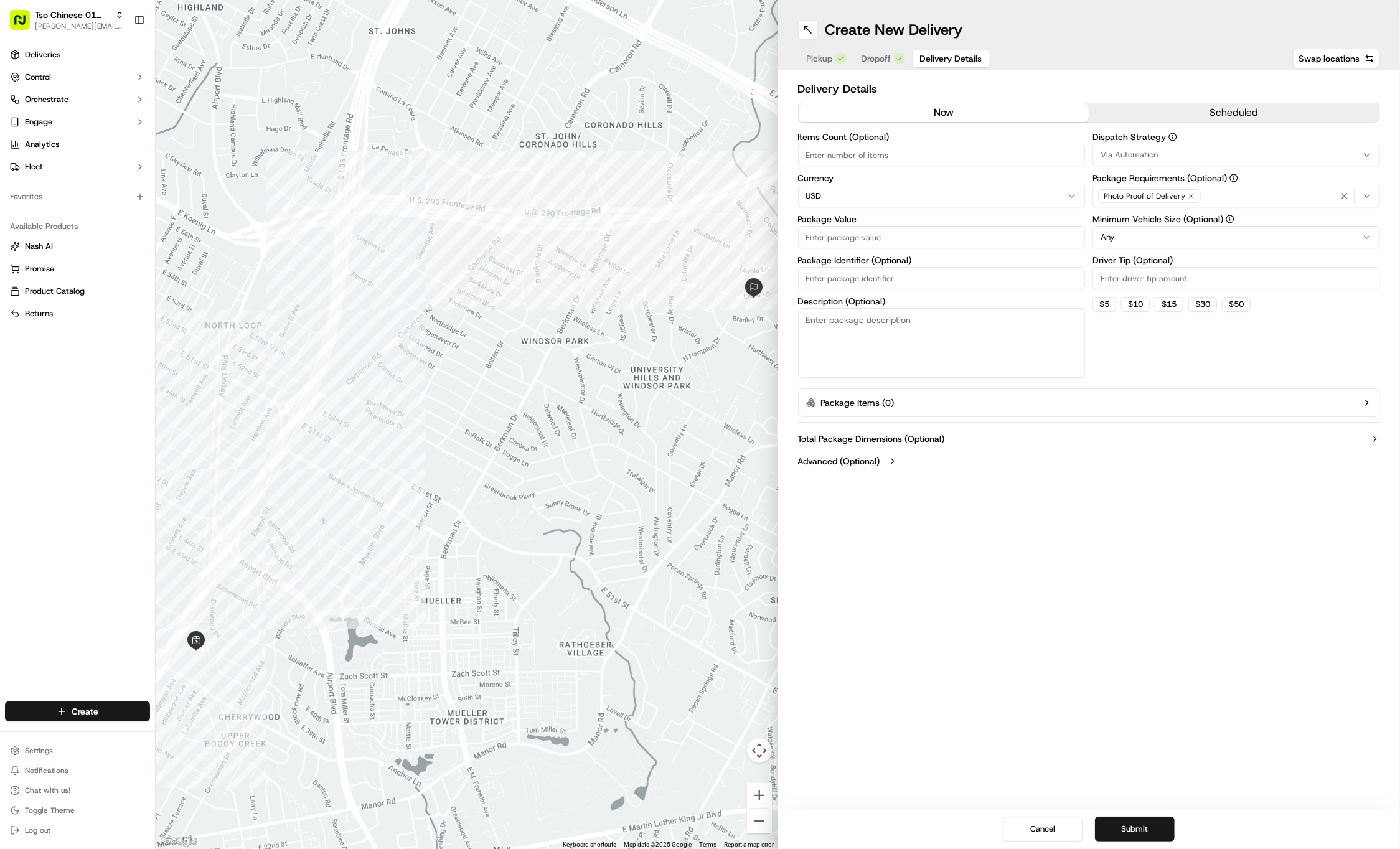
click at [872, 272] on input "Package Identifier (Optional)" at bounding box center [942, 278] width 288 height 22
paste input "D1C5068"
type input "D1C5068"
click at [847, 195] on html "Tso Chinese 01 Cherrywood jason@tsochinese.com Toggle Sidebar Deliveries Contro…" at bounding box center [700, 424] width 1400 height 849
click at [843, 190] on html "Tso Chinese 01 Cherrywood jason@tsochinese.com Toggle Sidebar Deliveries Contro…" at bounding box center [700, 424] width 1400 height 849
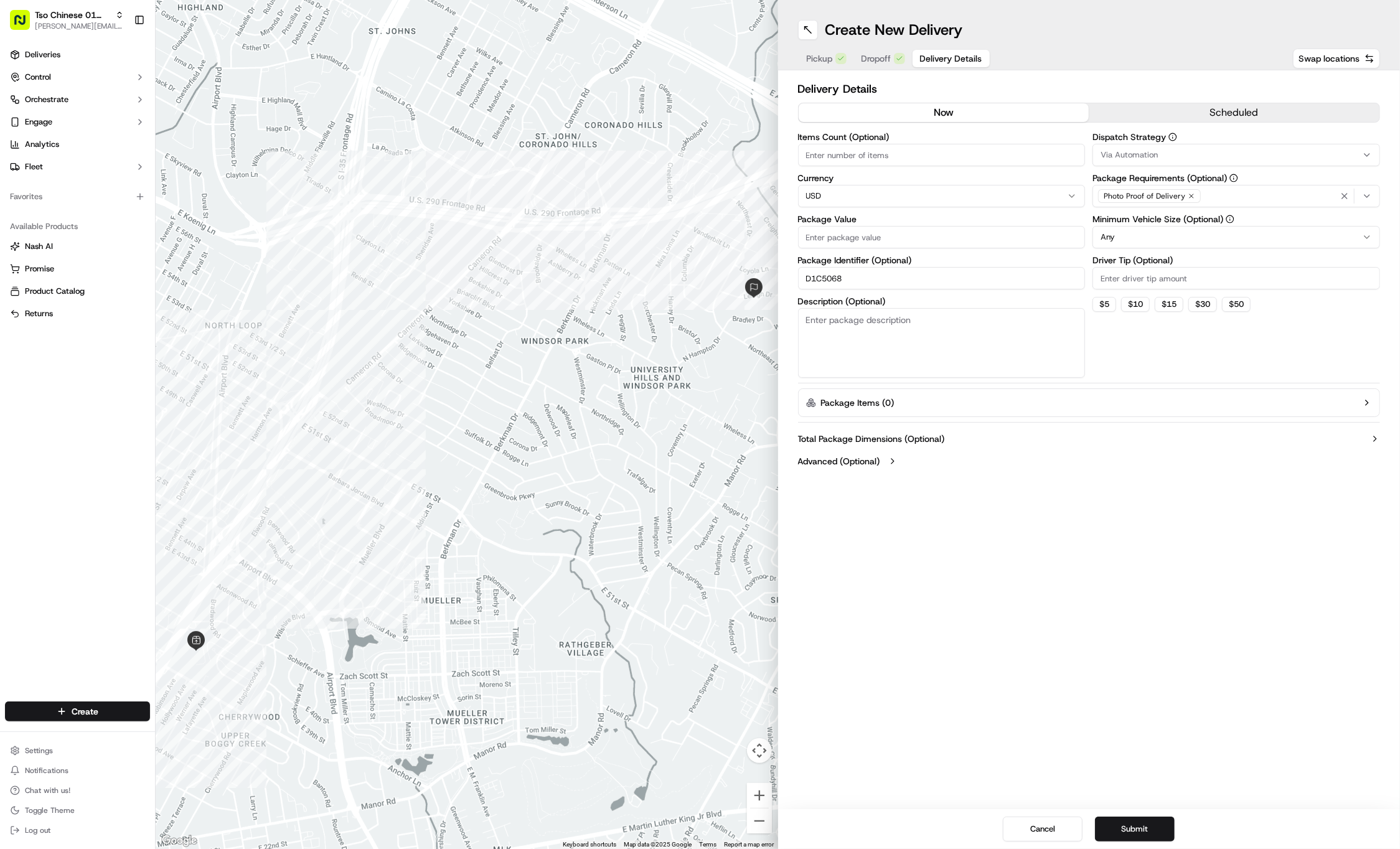
click at [847, 238] on input "Package Value" at bounding box center [942, 237] width 288 height 22
type input "58.18"
click at [1148, 263] on label "Driver Tip (Optional)" at bounding box center [1237, 259] width 288 height 9
click at [1148, 267] on input "Driver Tip (Optional)" at bounding box center [1237, 278] width 288 height 22
type input "2"
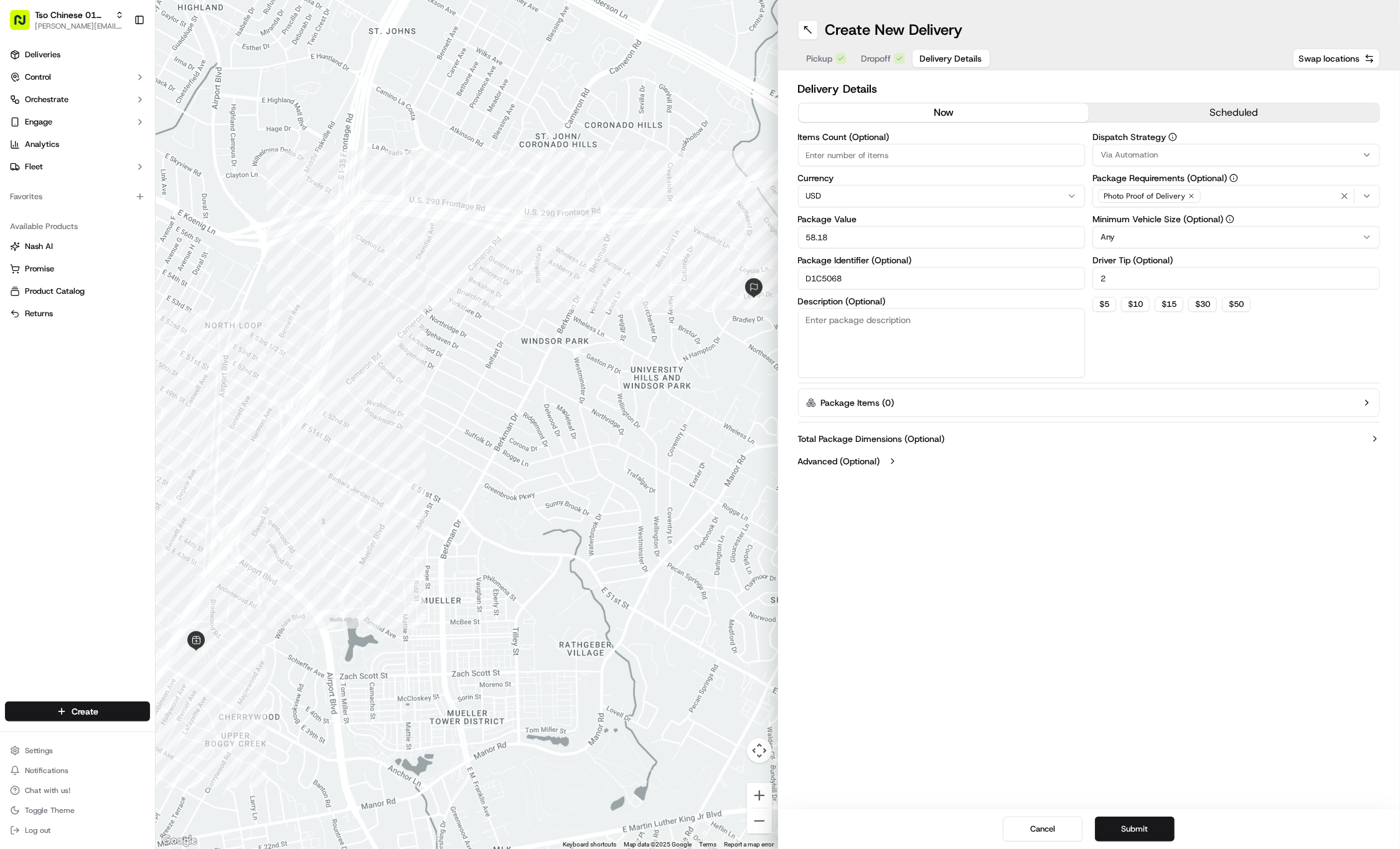
click at [1148, 157] on span "Via Automation" at bounding box center [1129, 155] width 57 height 11
click at [1144, 219] on span "Tso Cherrywood Strategy" at bounding box center [1190, 222] width 154 height 11
click at [1137, 600] on html "Tso Chinese 01 Cherrywood jason@tsochinese.com Toggle Sidebar Deliveries Contro…" at bounding box center [700, 424] width 1400 height 849
click at [1189, 194] on icon "button" at bounding box center [1191, 195] width 7 height 7
click at [1189, 194] on div "Select requirements" at bounding box center [1237, 196] width 281 height 11
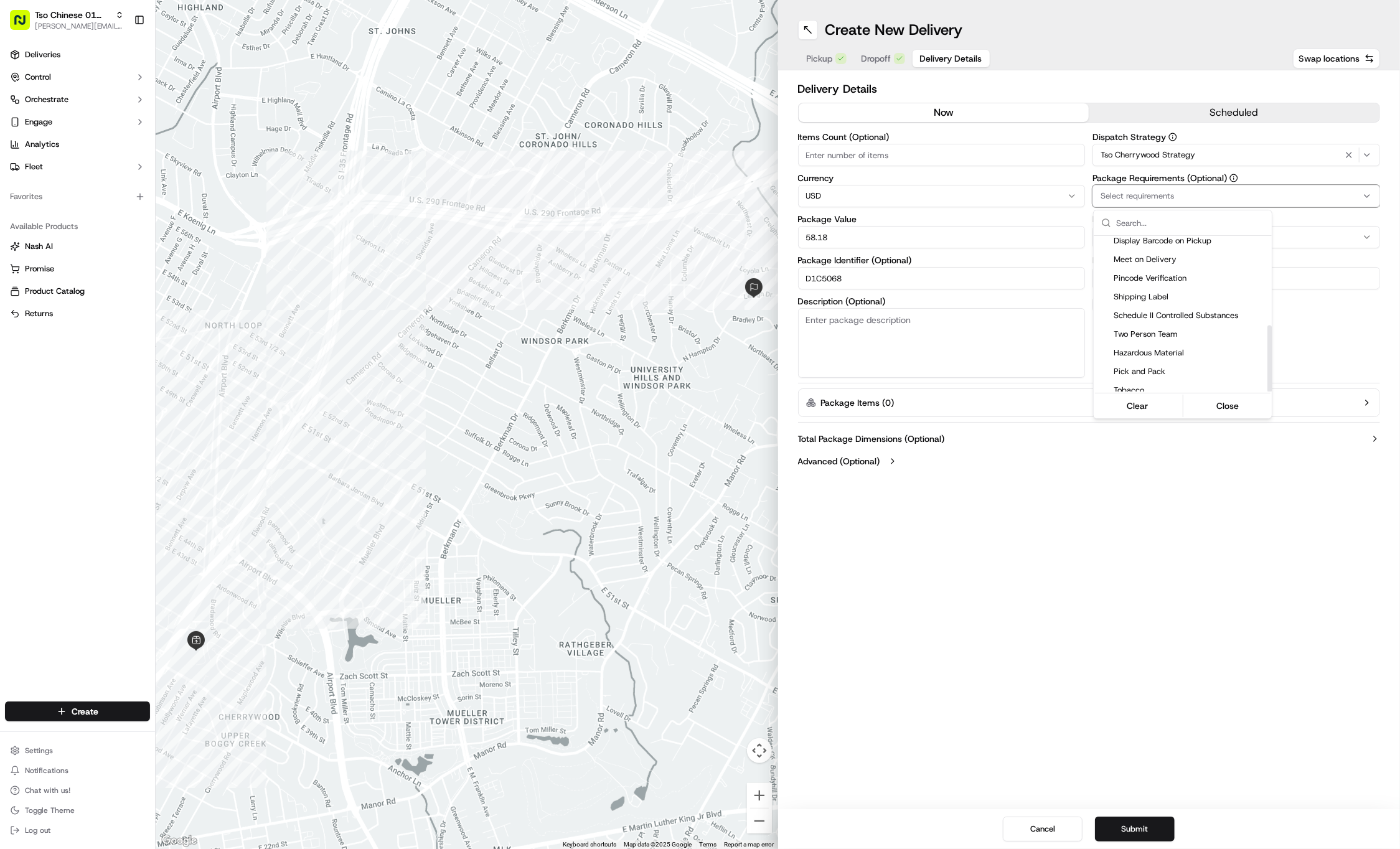
scroll to position [209, 0]
click at [1174, 259] on span "Meet on Delivery" at bounding box center [1190, 260] width 154 height 11
click at [1165, 641] on html "Tso Chinese 01 Cherrywood jason@tsochinese.com Toggle Sidebar Deliveries Contro…" at bounding box center [700, 424] width 1400 height 849
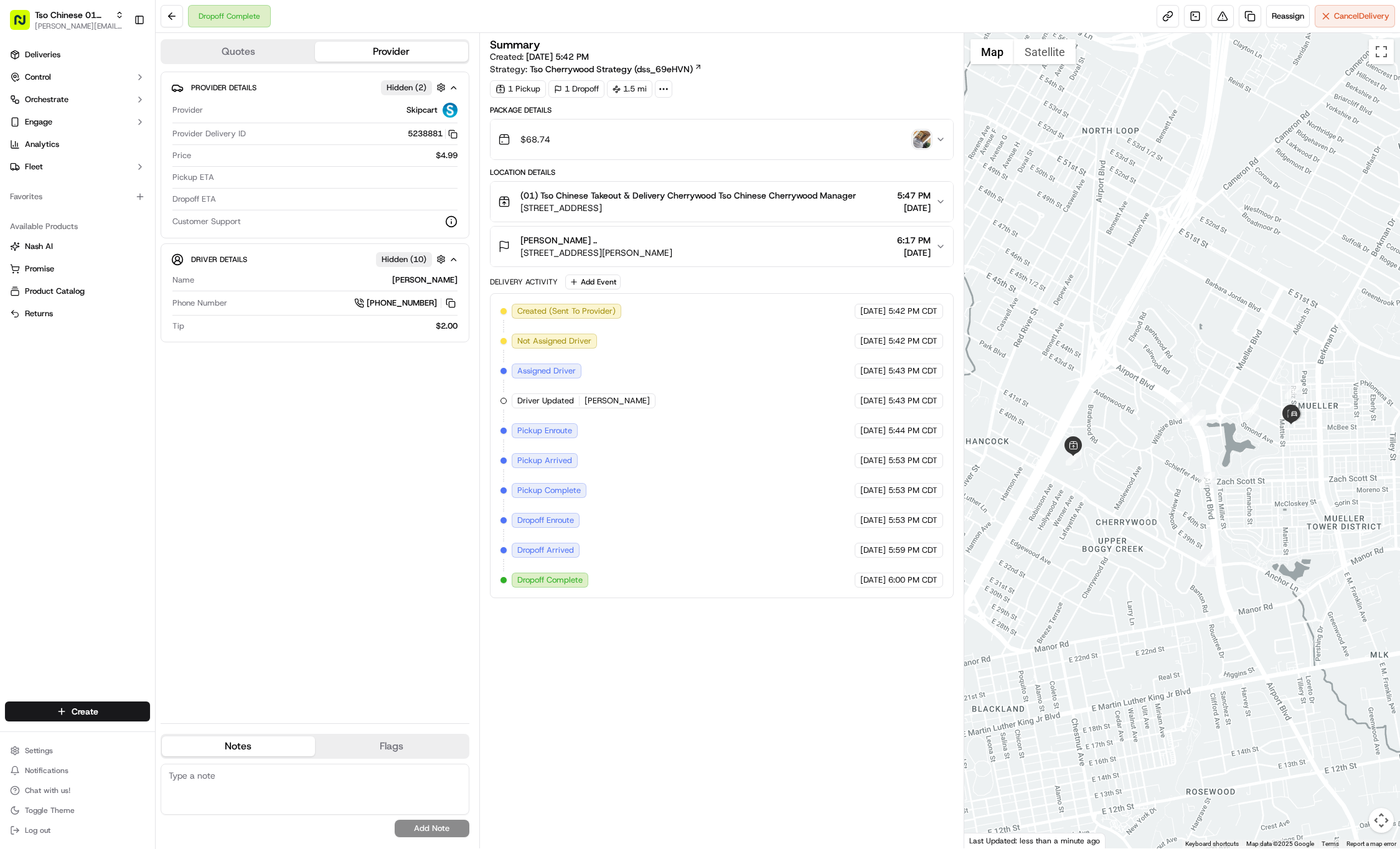
click at [789, 11] on div "Dropoff Complete Reassign Cancel Delivery" at bounding box center [778, 16] width 1245 height 33
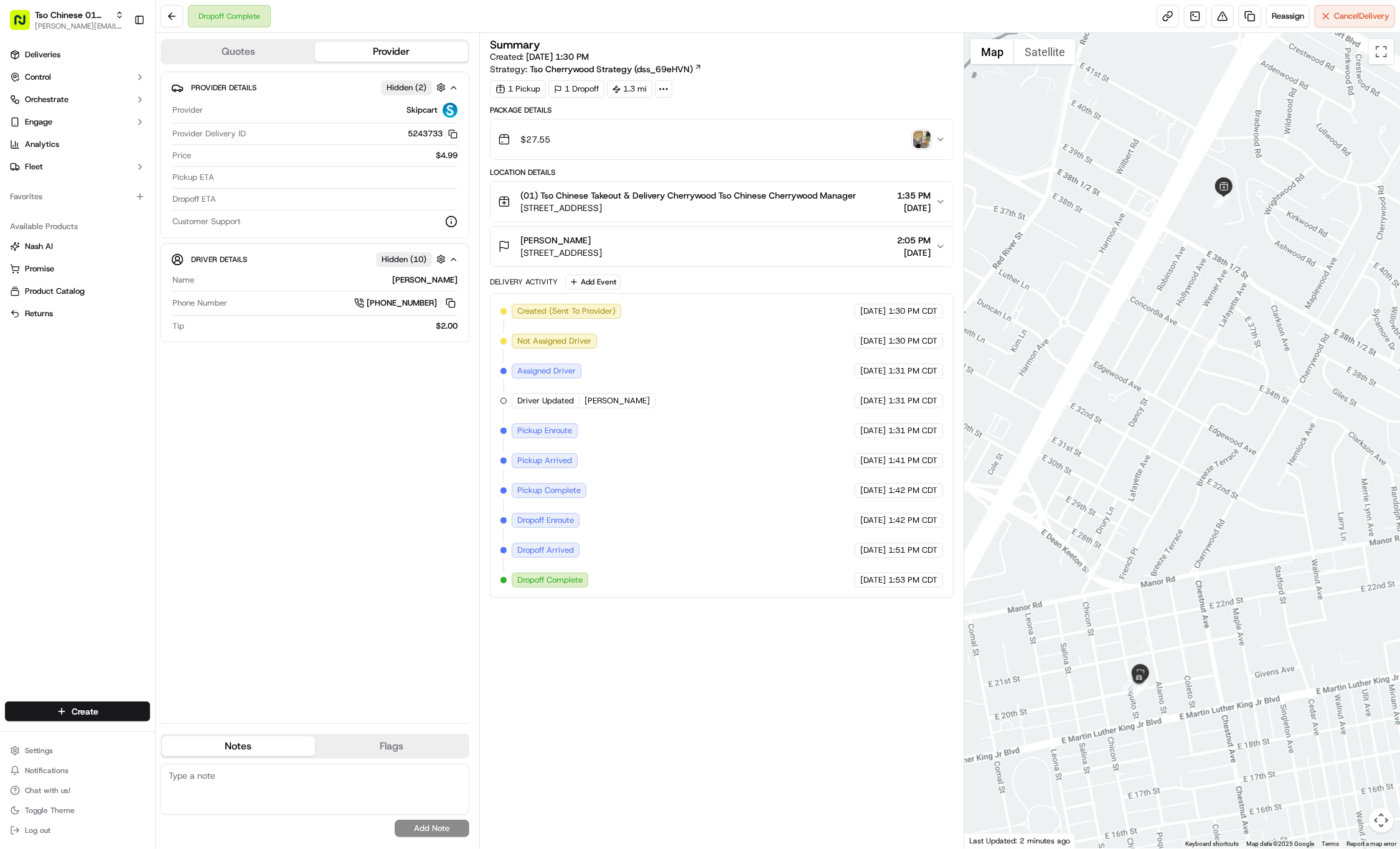
click at [71, 692] on div "Create Settings Notifications Chat with us! Toggle Theme Log out" at bounding box center [77, 770] width 155 height 157
click at [72, 708] on html "Tso Chinese 01 Cherrywood jason@tsochinese.com Toggle Sidebar Deliveries Contro…" at bounding box center [700, 424] width 1400 height 849
click at [203, 728] on link "Delivery" at bounding box center [225, 734] width 139 height 22
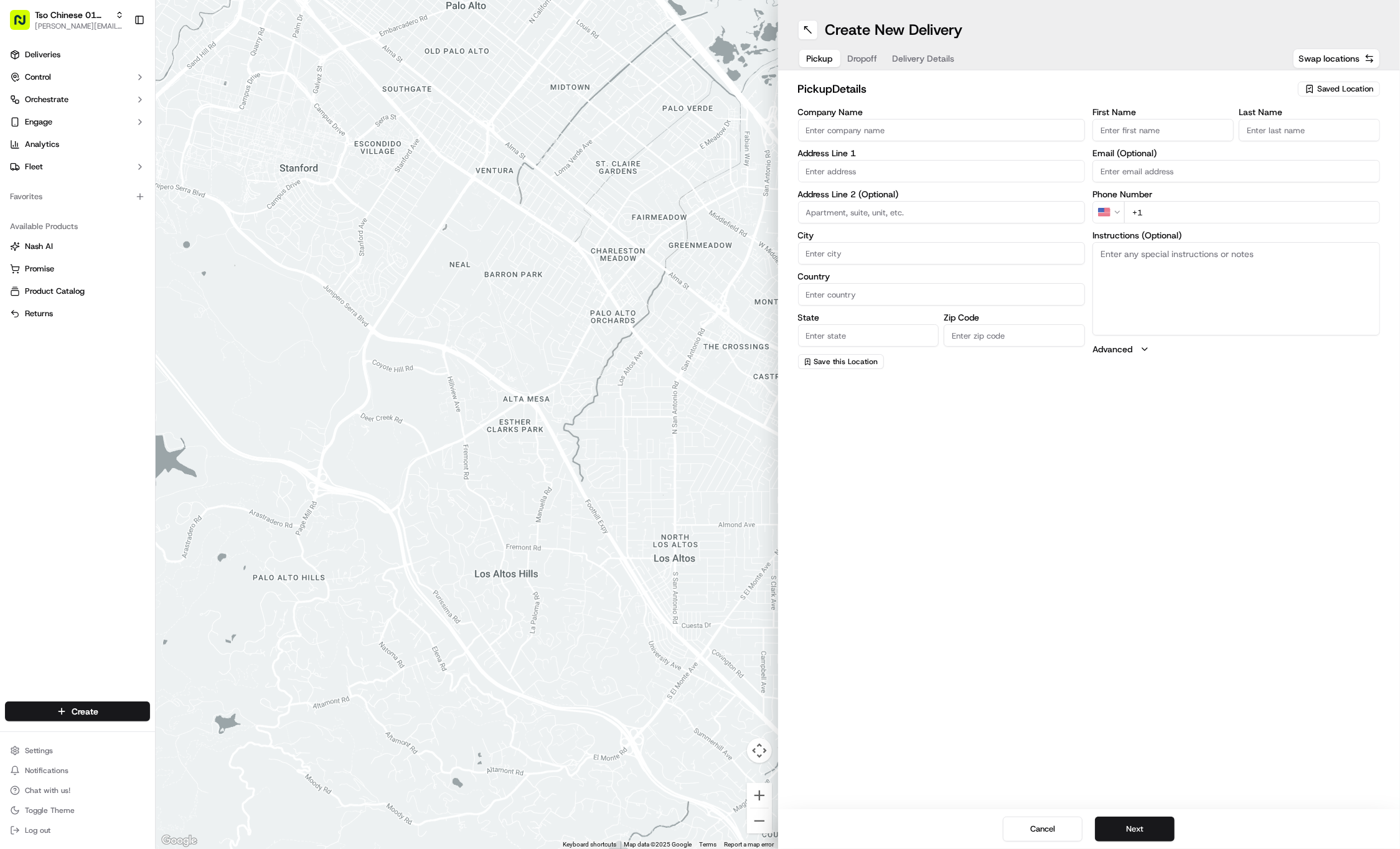
click at [1324, 88] on span "Saved Location" at bounding box center [1345, 89] width 56 height 11
click at [1274, 140] on span "(01) Tso Chinese Takeout & Delivery Cherrywood" at bounding box center [1318, 141] width 154 height 22
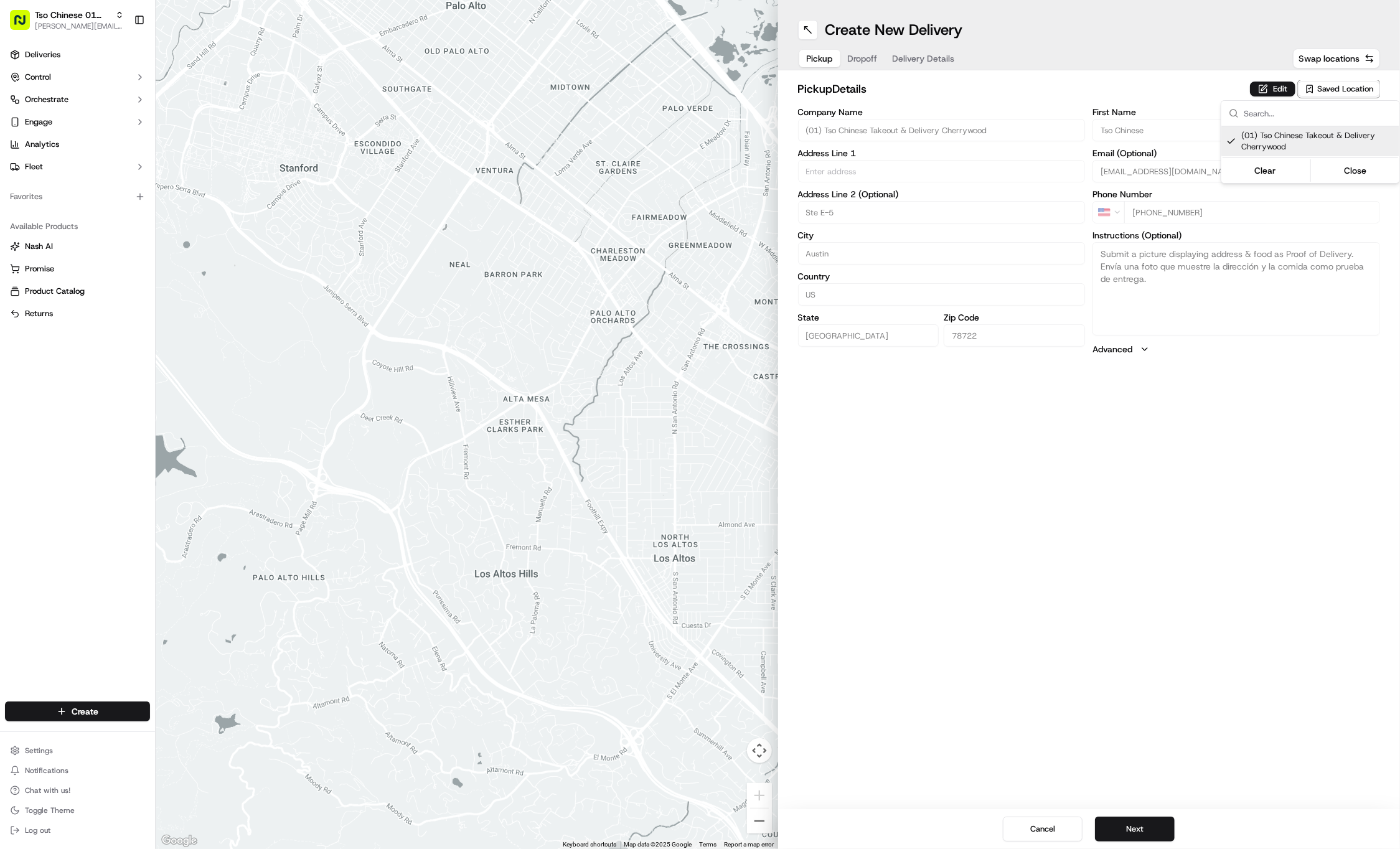
type input "(01) Tso Chinese Takeout & Delivery Cherrywood"
type input "Ste E-5"
type input "Austin"
type input "US"
type input "TX"
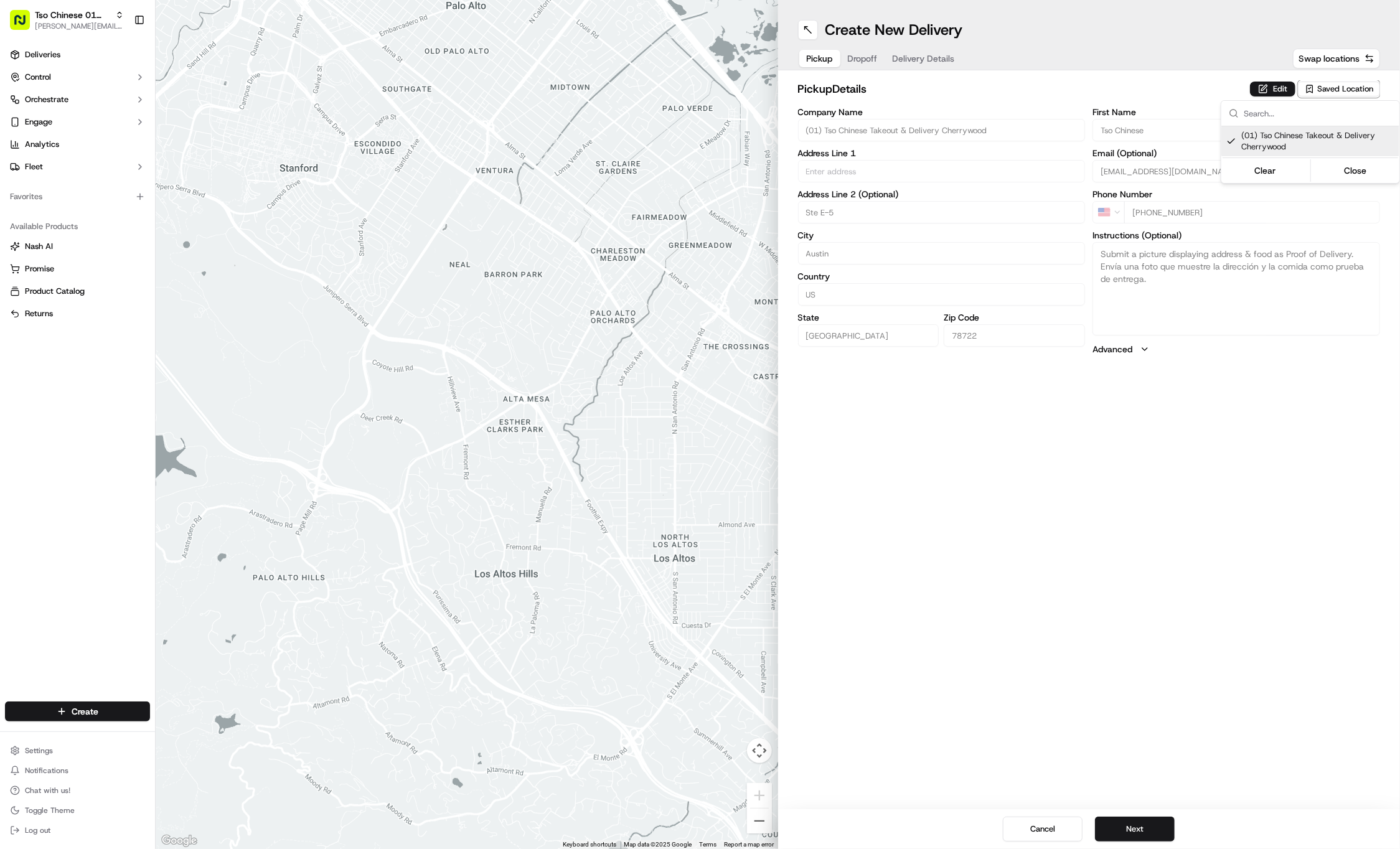
type input "78722"
type input "Tso Chinese"
type input "Cherrywood Manager"
type input "cherrywoodstore@tsochinese.com"
type input "+1 512 401 3232"
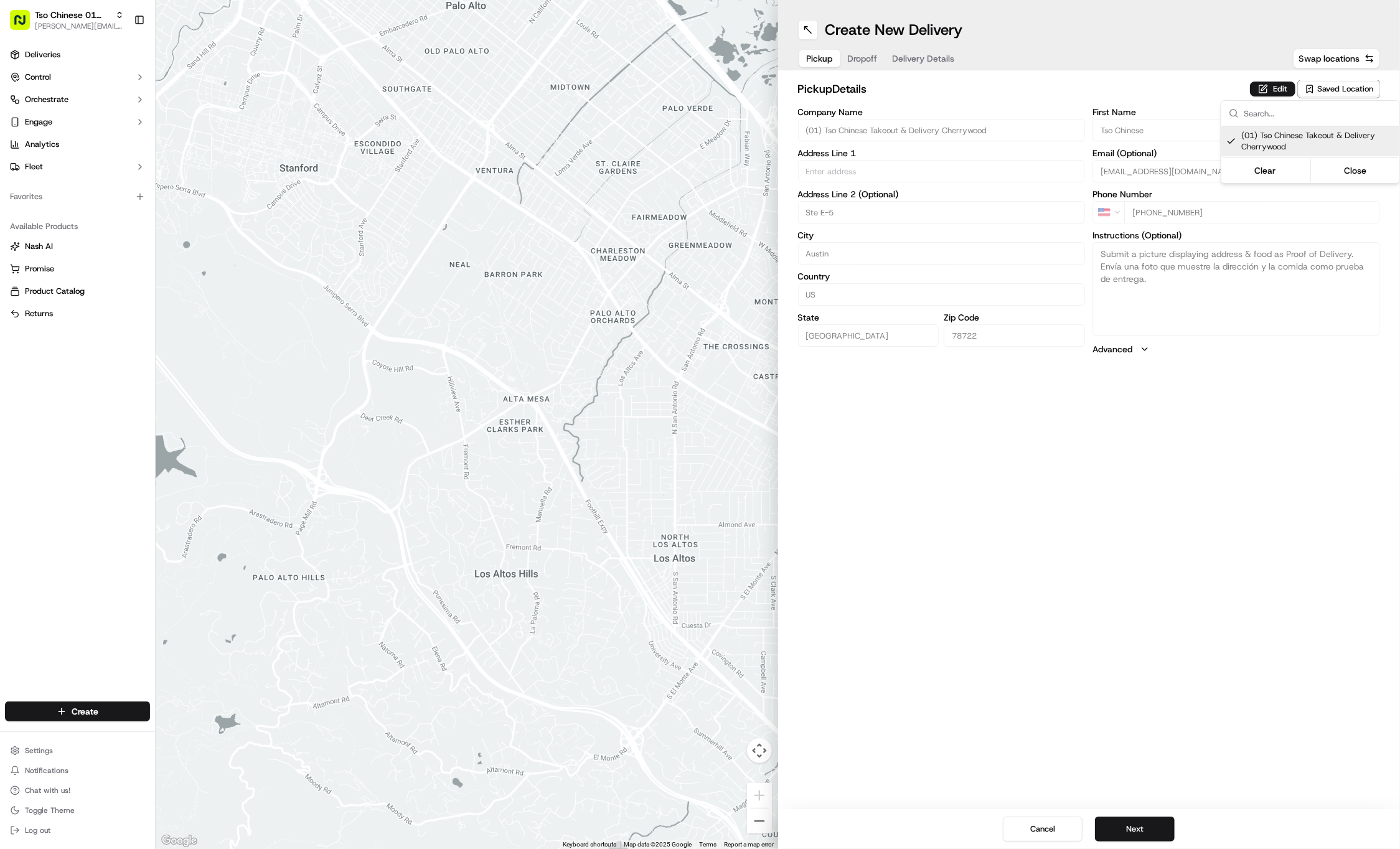
type textarea "Submit a picture displaying address & food as Proof of Delivery. Envía una foto…"
type input "3909 N Interstate Hwy 35"
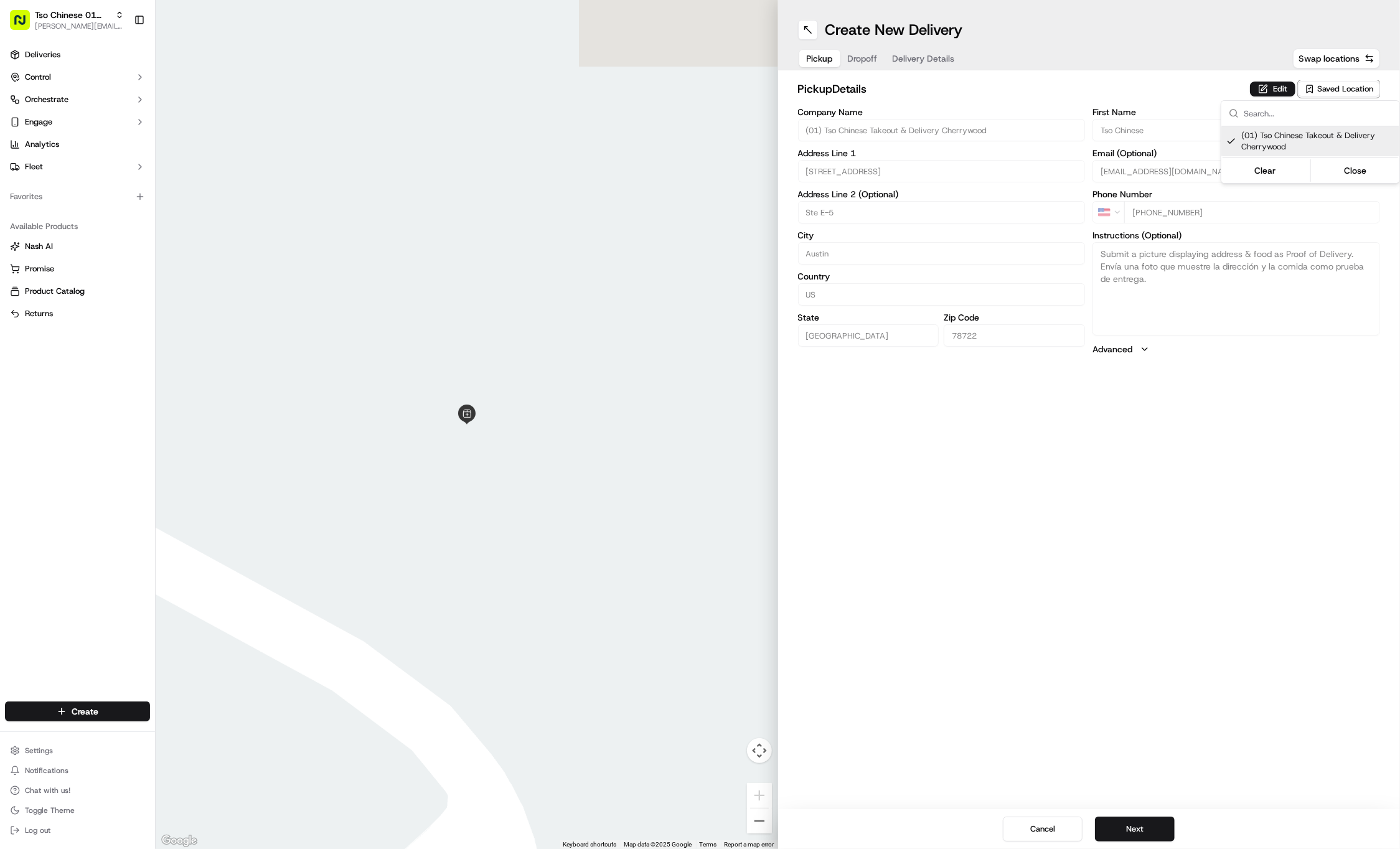
click at [1079, 515] on html "Tso Chinese 01 Cherrywood jason@tsochinese.com Toggle Sidebar Deliveries Contro…" at bounding box center [700, 424] width 1400 height 849
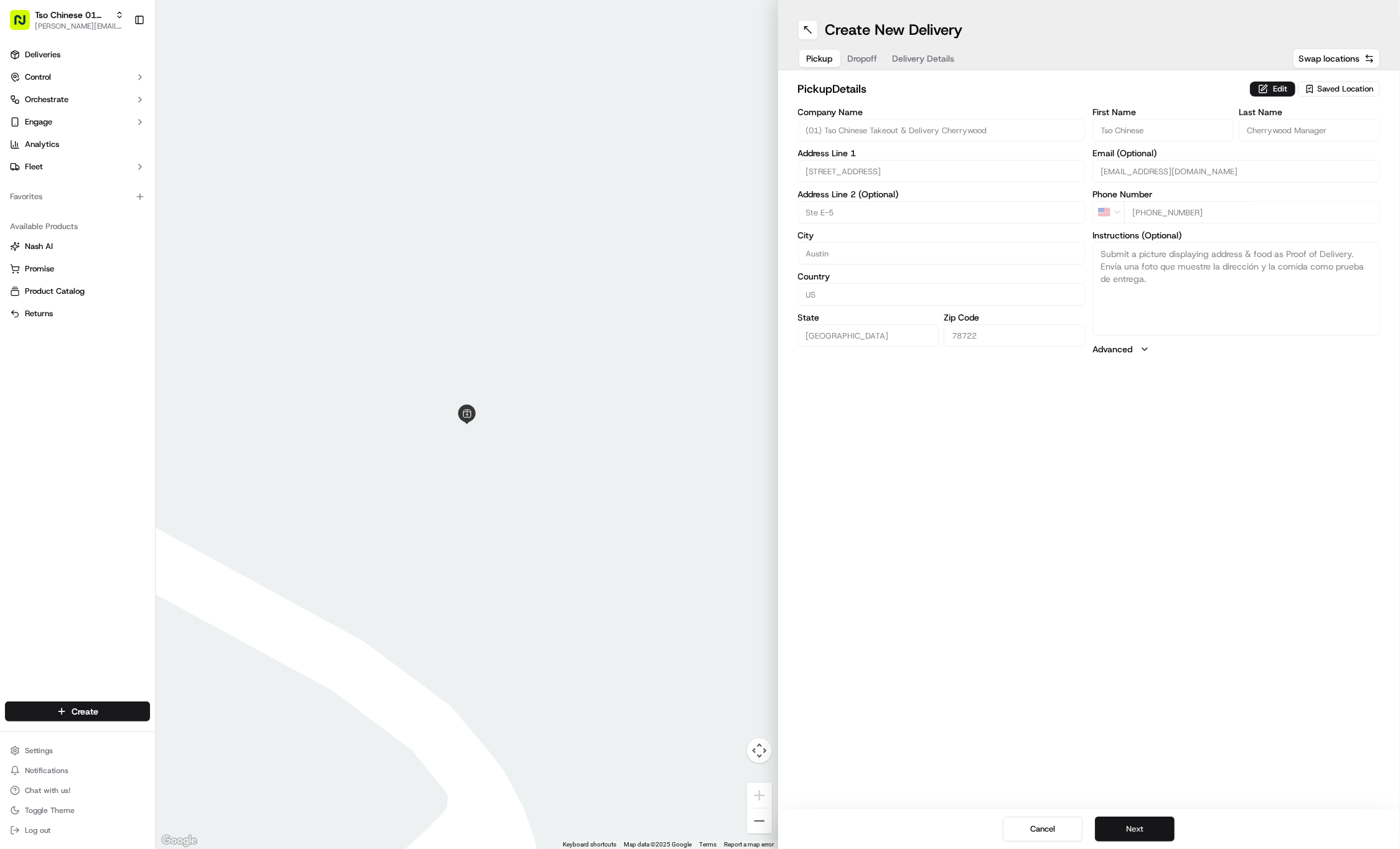
click at [1114, 831] on button "Next" at bounding box center [1135, 828] width 80 height 25
paste input "Michael"
type input "Michael"
click at [1319, 120] on input "Last Name" at bounding box center [1310, 130] width 141 height 22
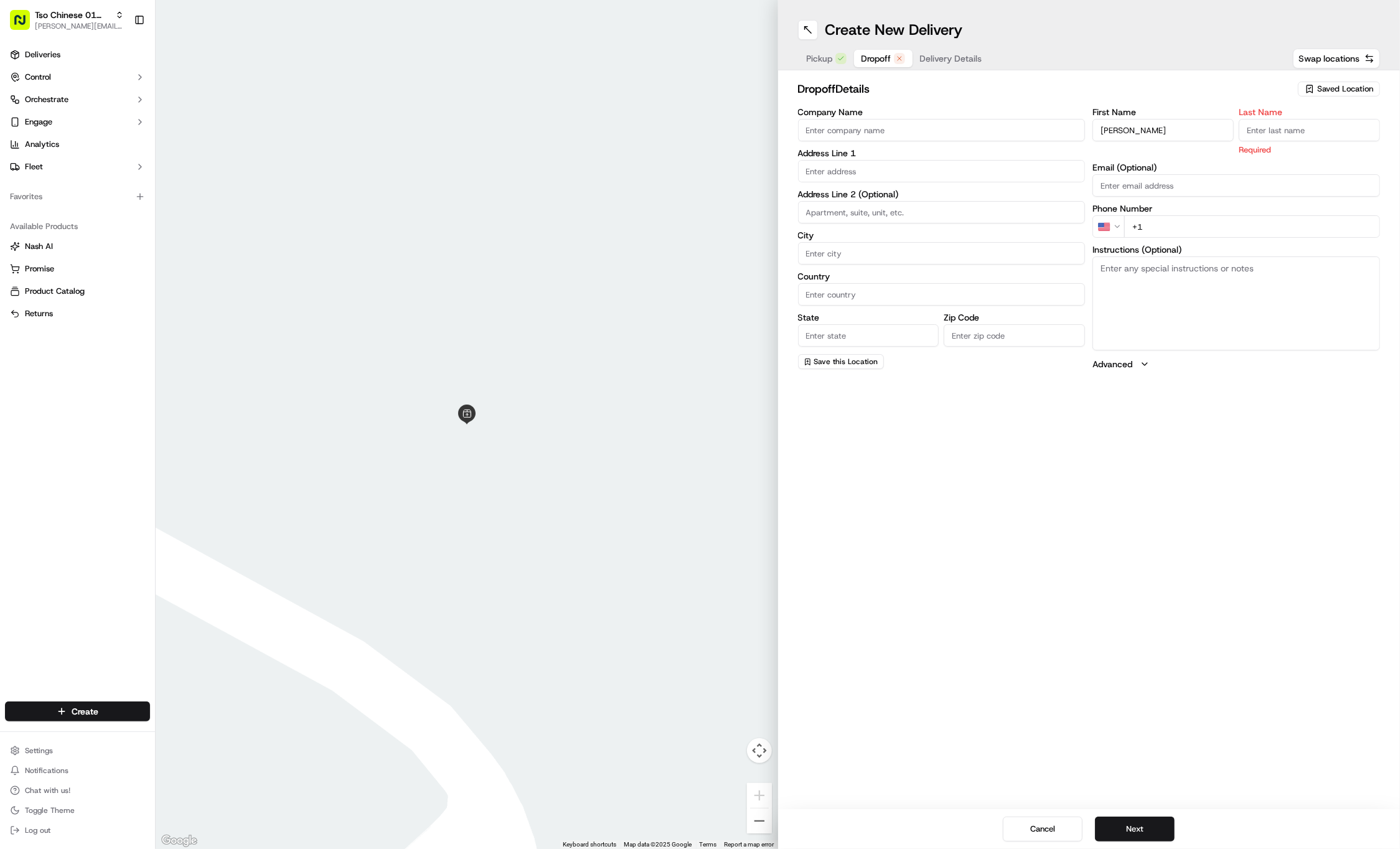
paste input "Hart"
type input "Hart"
paste input "51 23662888"
click at [1135, 210] on input "+51 23662888" at bounding box center [1252, 212] width 256 height 22
type input "+1 512 366 2888"
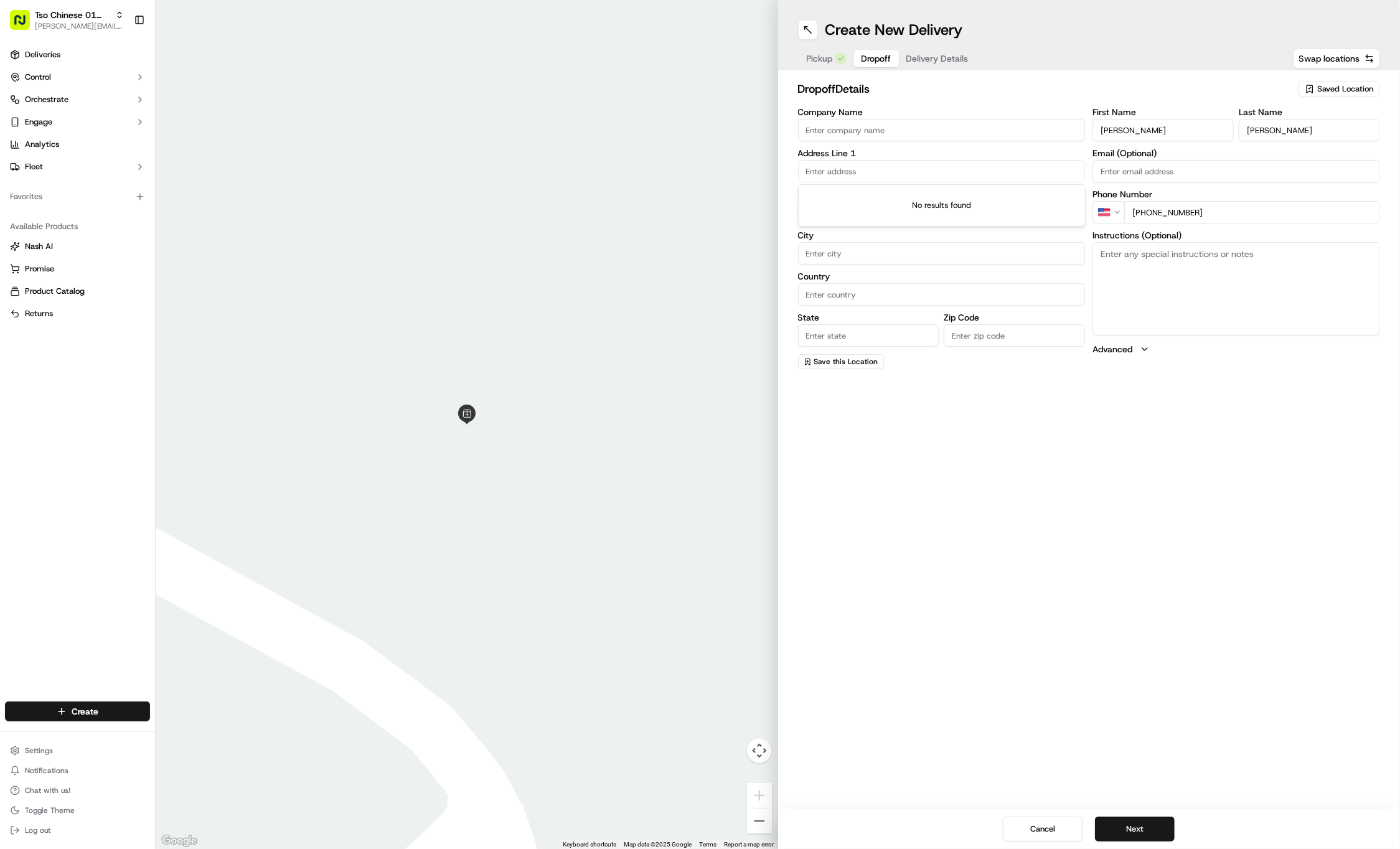
paste input "3502 Loyola Ln"
click at [877, 198] on div "3502 Loyola Ln, Austin, TX" at bounding box center [942, 196] width 281 height 18
type input "[STREET_ADDRESS]"
type input "Austin"
type input "United States"
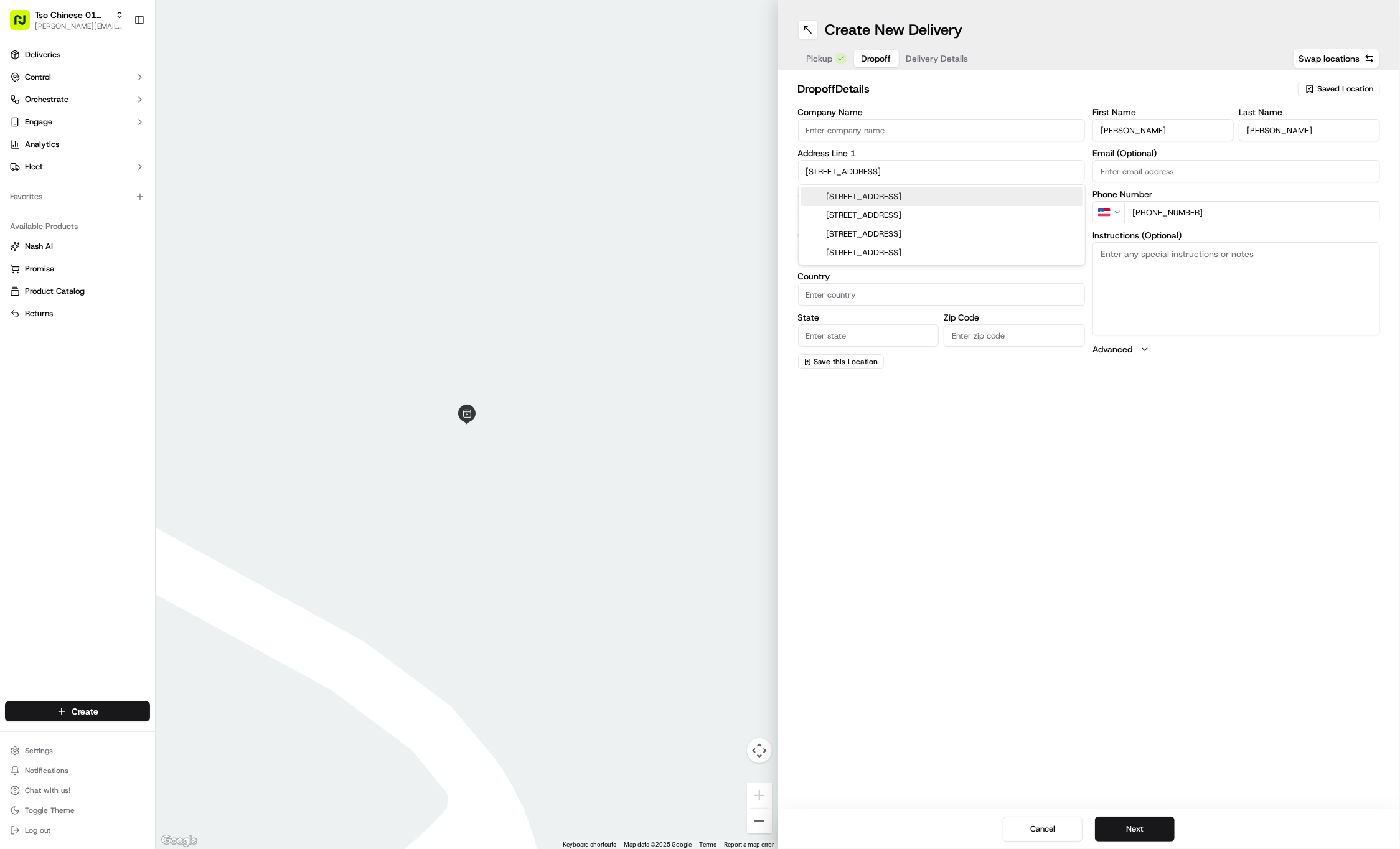
type input "TX"
type input "78723"
type input "3502 Loyola Lane"
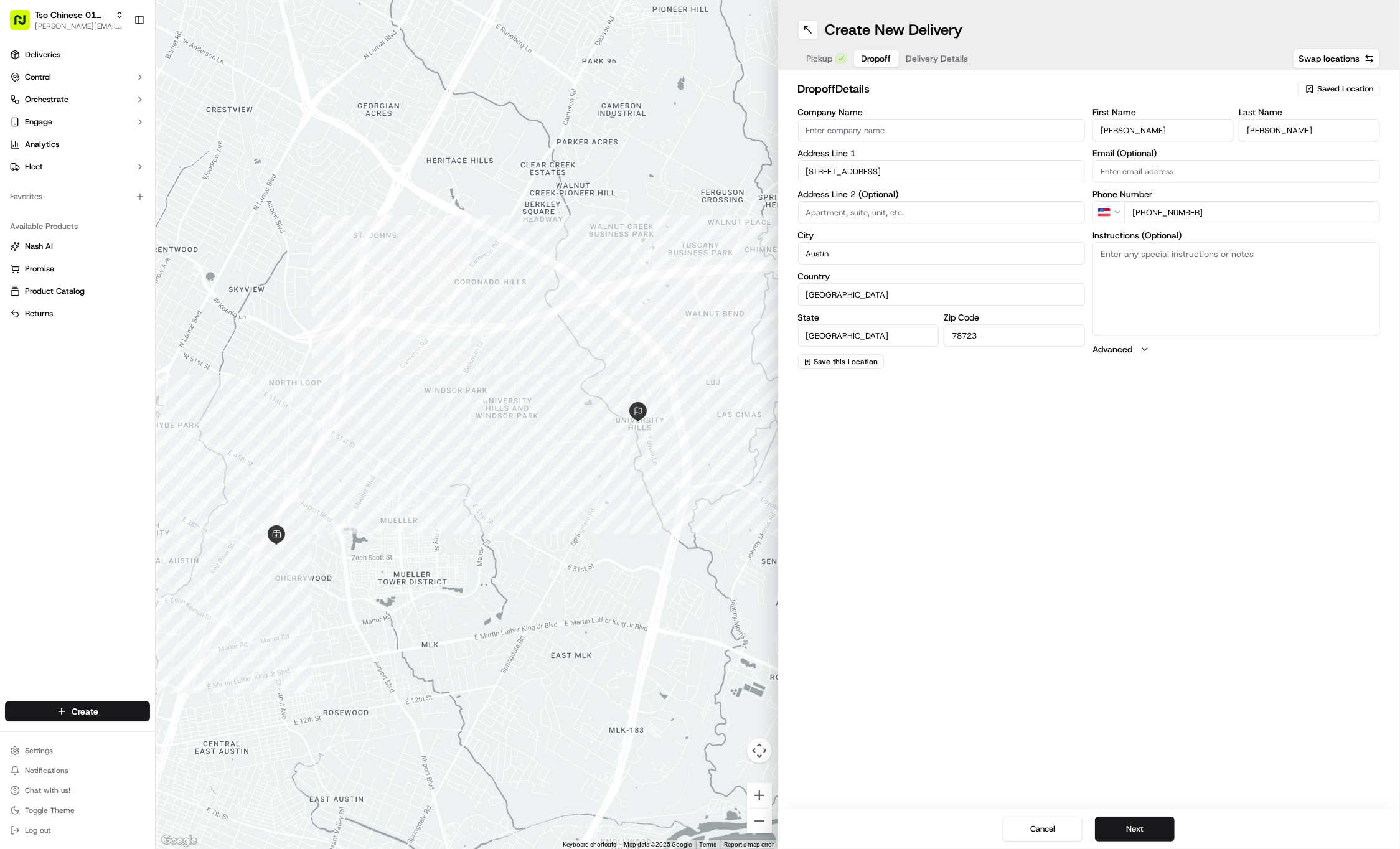
click at [1214, 301] on textarea "Instructions (Optional)" at bounding box center [1237, 288] width 288 height 93
paste textarea "its just a house. knock on door or ring doorbell"
type textarea "its just a house. knock on door or ring doorbell"
click at [1140, 835] on button "Next" at bounding box center [1135, 828] width 80 height 25
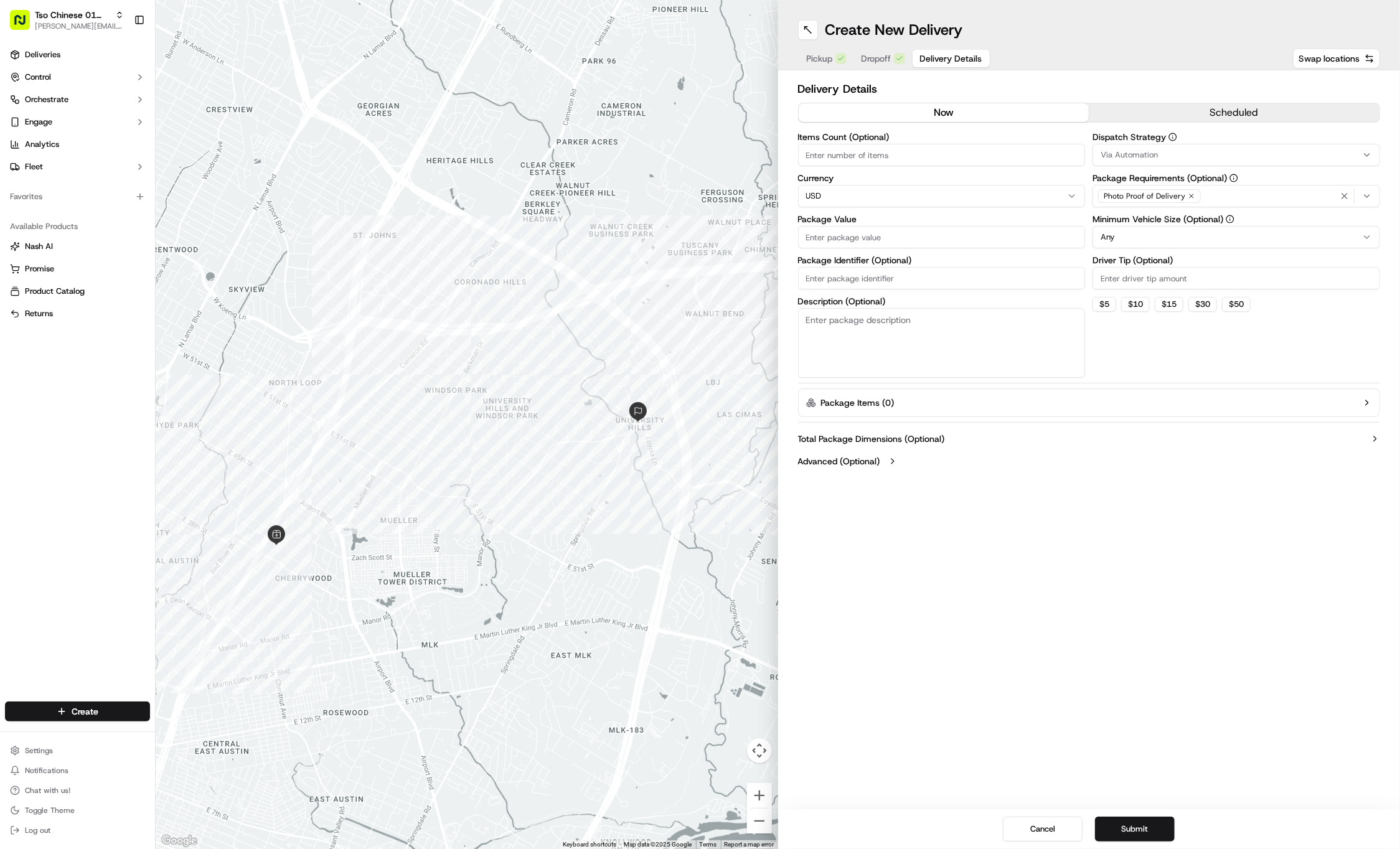
click at [1127, 281] on input "Driver Tip (Optional)" at bounding box center [1237, 278] width 288 height 22
type input "2"
click at [1135, 170] on div "Dispatch Strategy Via Automation Package Requirements (Optional) Photo Proof of…" at bounding box center [1237, 255] width 288 height 245
click at [1134, 153] on span "Via Automation" at bounding box center [1129, 155] width 57 height 11
click at [1128, 220] on span "Tso Cherrywood Strategy" at bounding box center [1190, 222] width 154 height 11
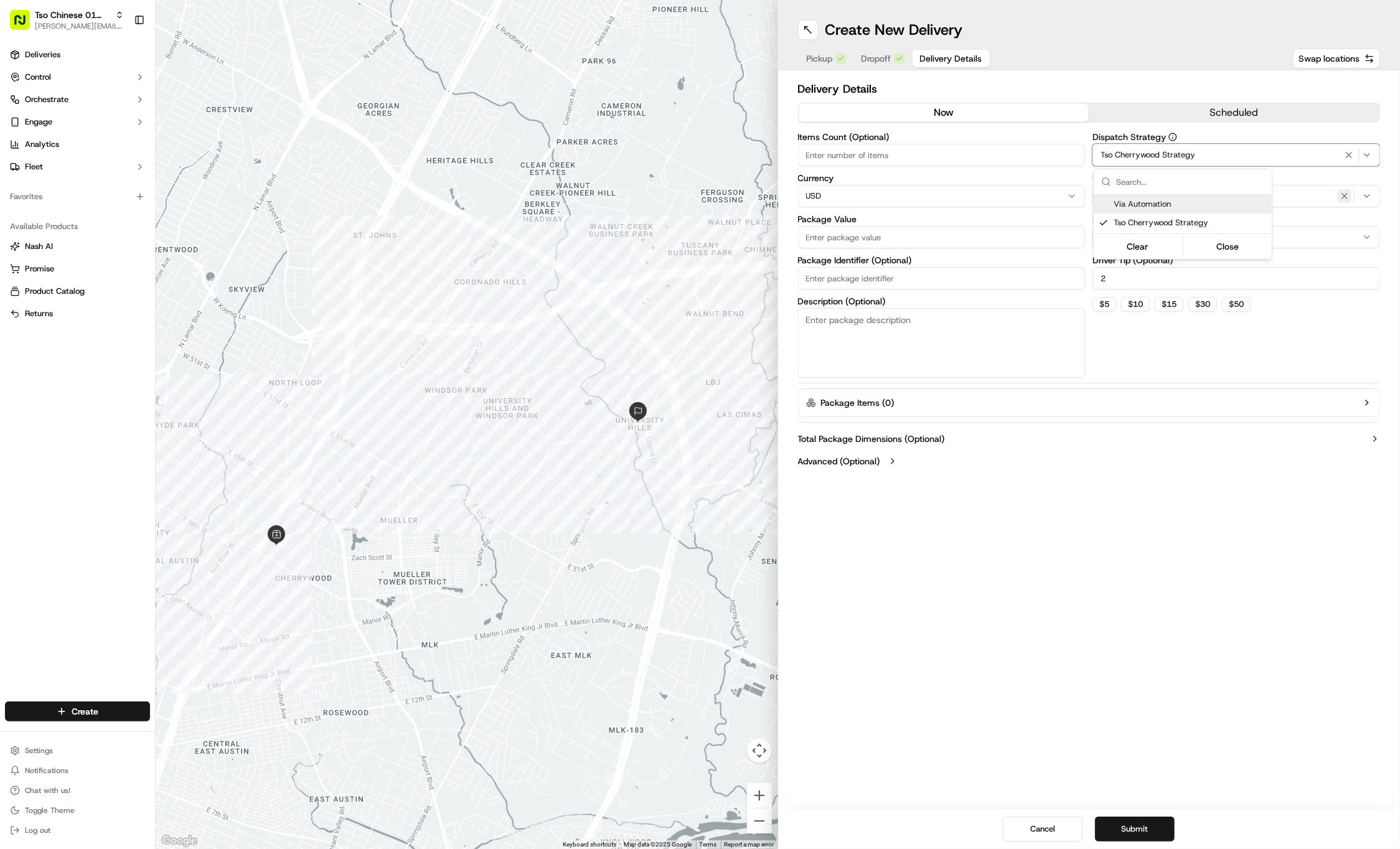
click at [1345, 198] on icon "button" at bounding box center [1345, 196] width 10 height 10
click at [1345, 198] on div "Select requirements" at bounding box center [1237, 196] width 281 height 11
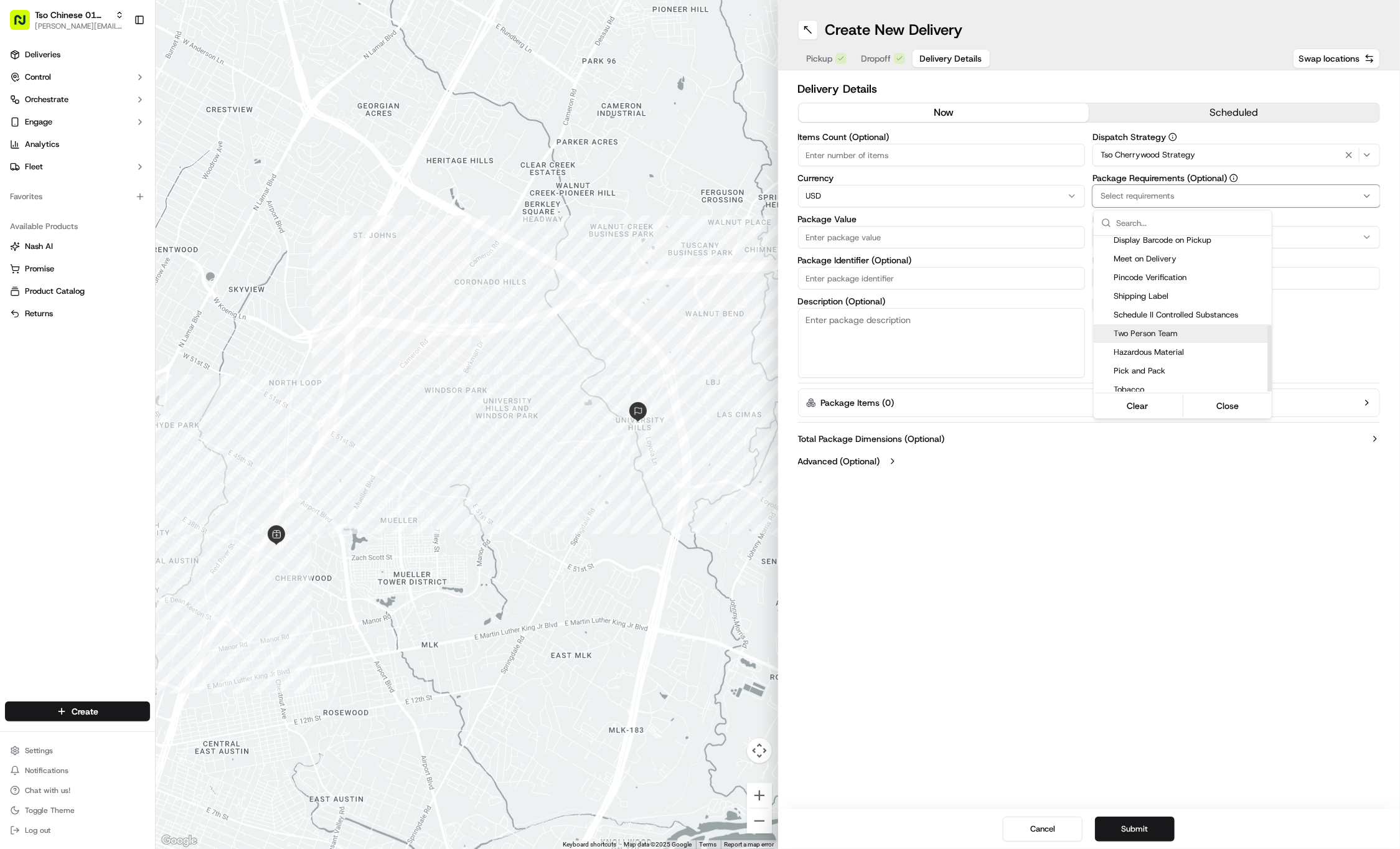
scroll to position [209, 0]
click at [1143, 255] on span "Meet on Delivery" at bounding box center [1190, 260] width 154 height 11
click at [845, 270] on html "Tso Chinese 01 Cherrywood jason@tsochinese.com Toggle Sidebar Deliveries Contro…" at bounding box center [700, 424] width 1400 height 849
click at [845, 270] on input "Package Identifier (Optional)" at bounding box center [942, 278] width 288 height 22
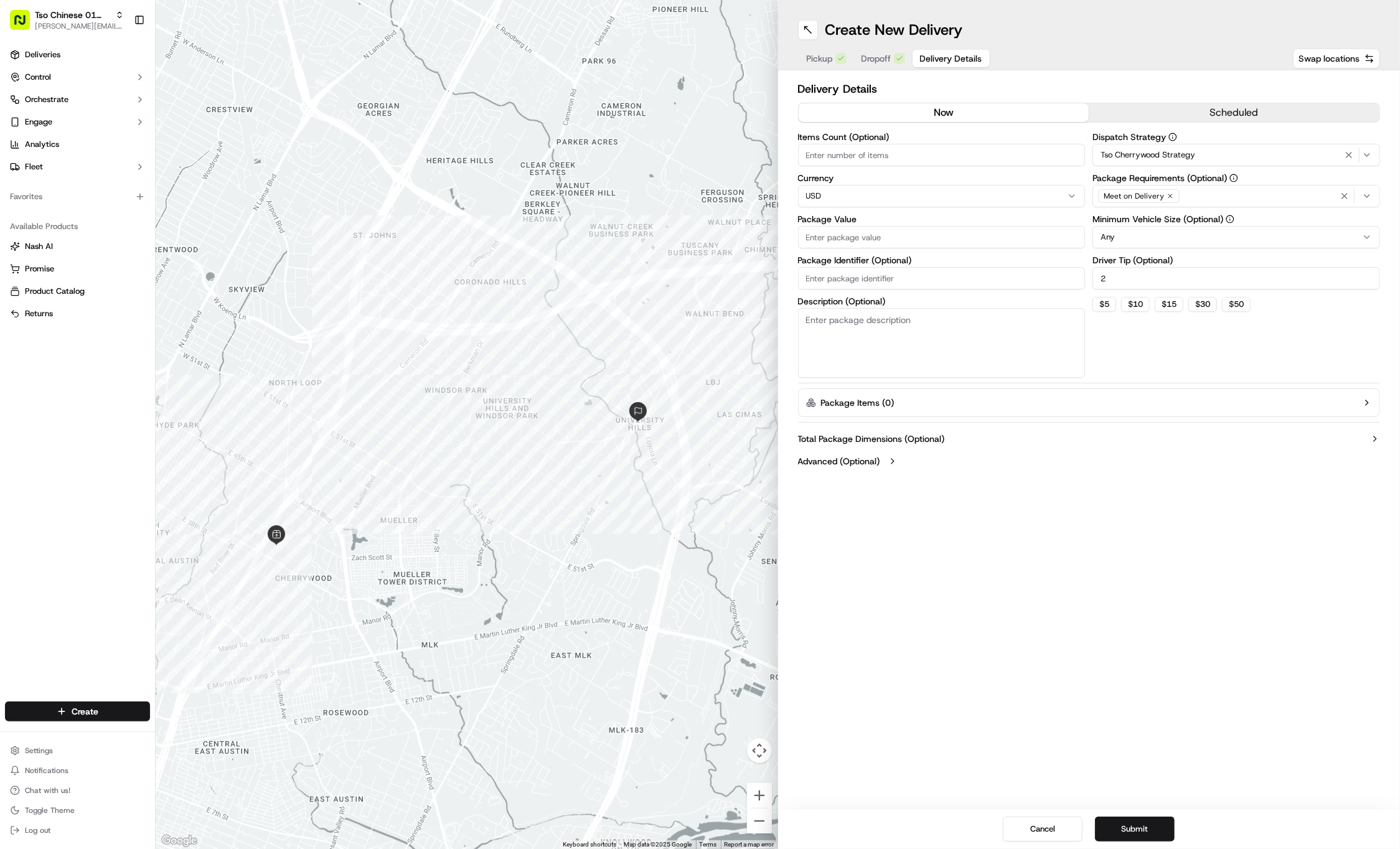
paste input "M6OZ2RV"
type input "M6OZ2RV"
click at [823, 235] on input "Package Value" at bounding box center [942, 237] width 288 height 22
type input "36.16"
click at [1121, 816] on button "Submit" at bounding box center [1135, 828] width 80 height 25
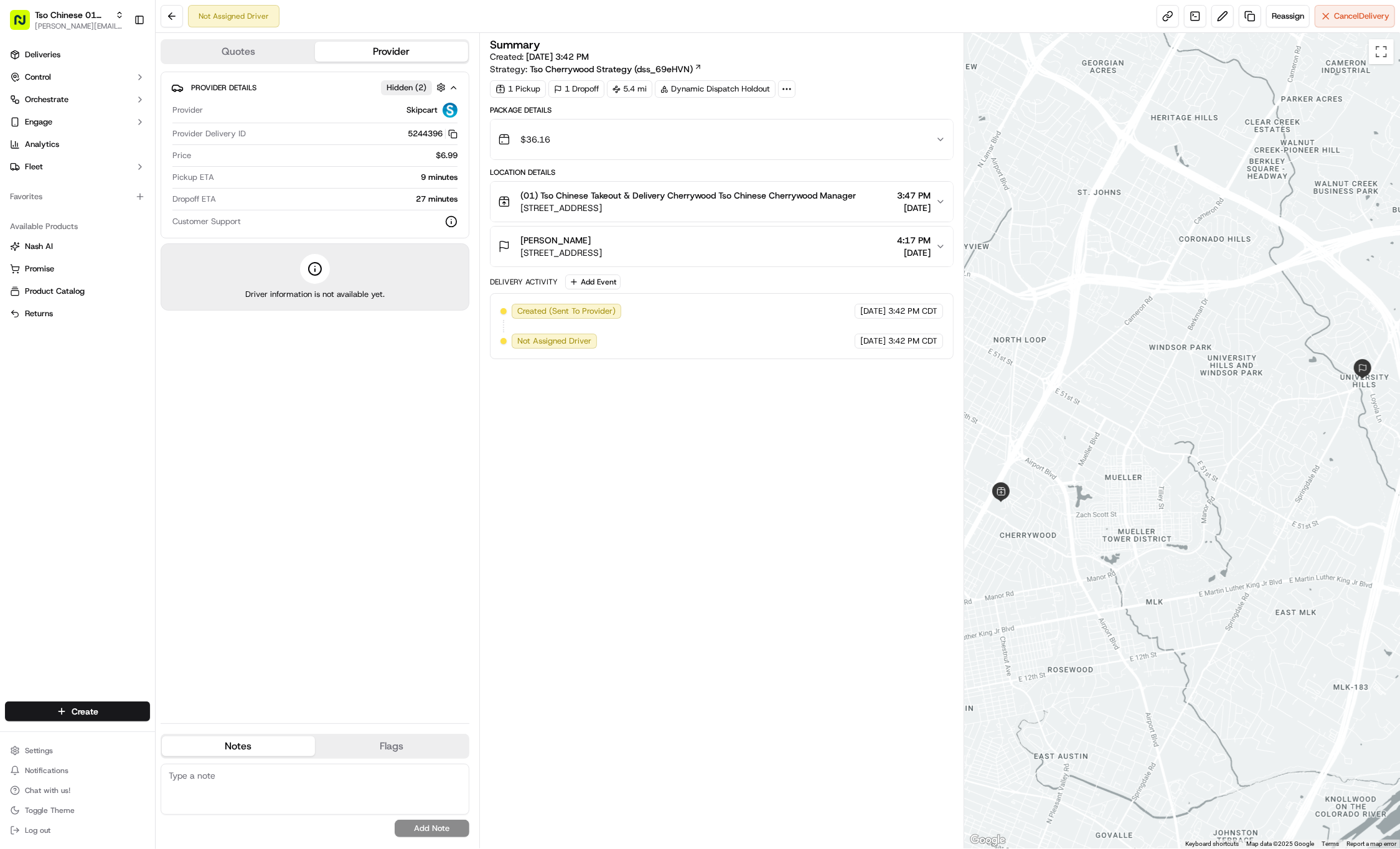
click at [192, 1] on div "Not Assigned Driver Reassign Cancel Delivery" at bounding box center [778, 16] width 1245 height 33
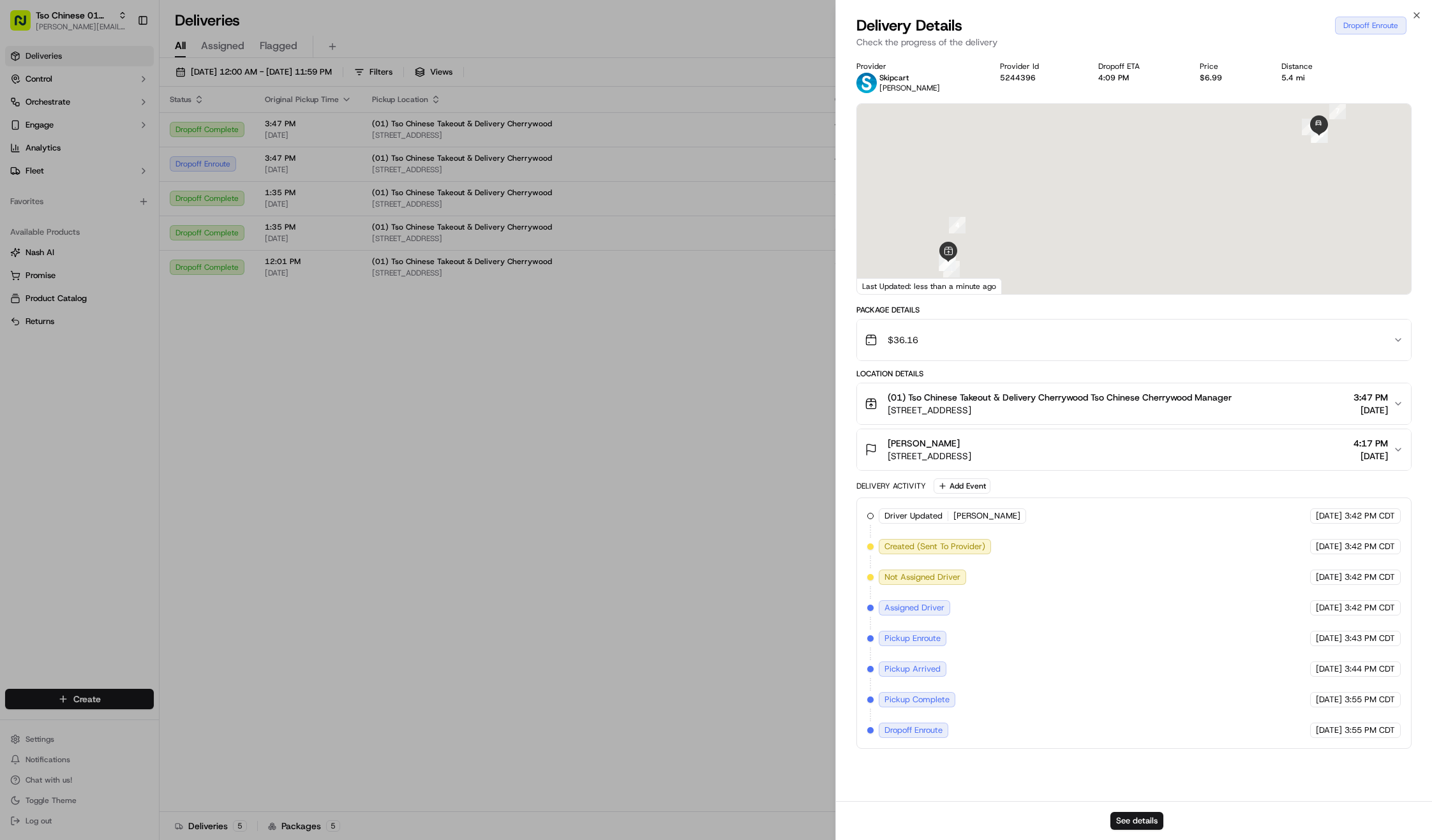
scroll to position [2, 0]
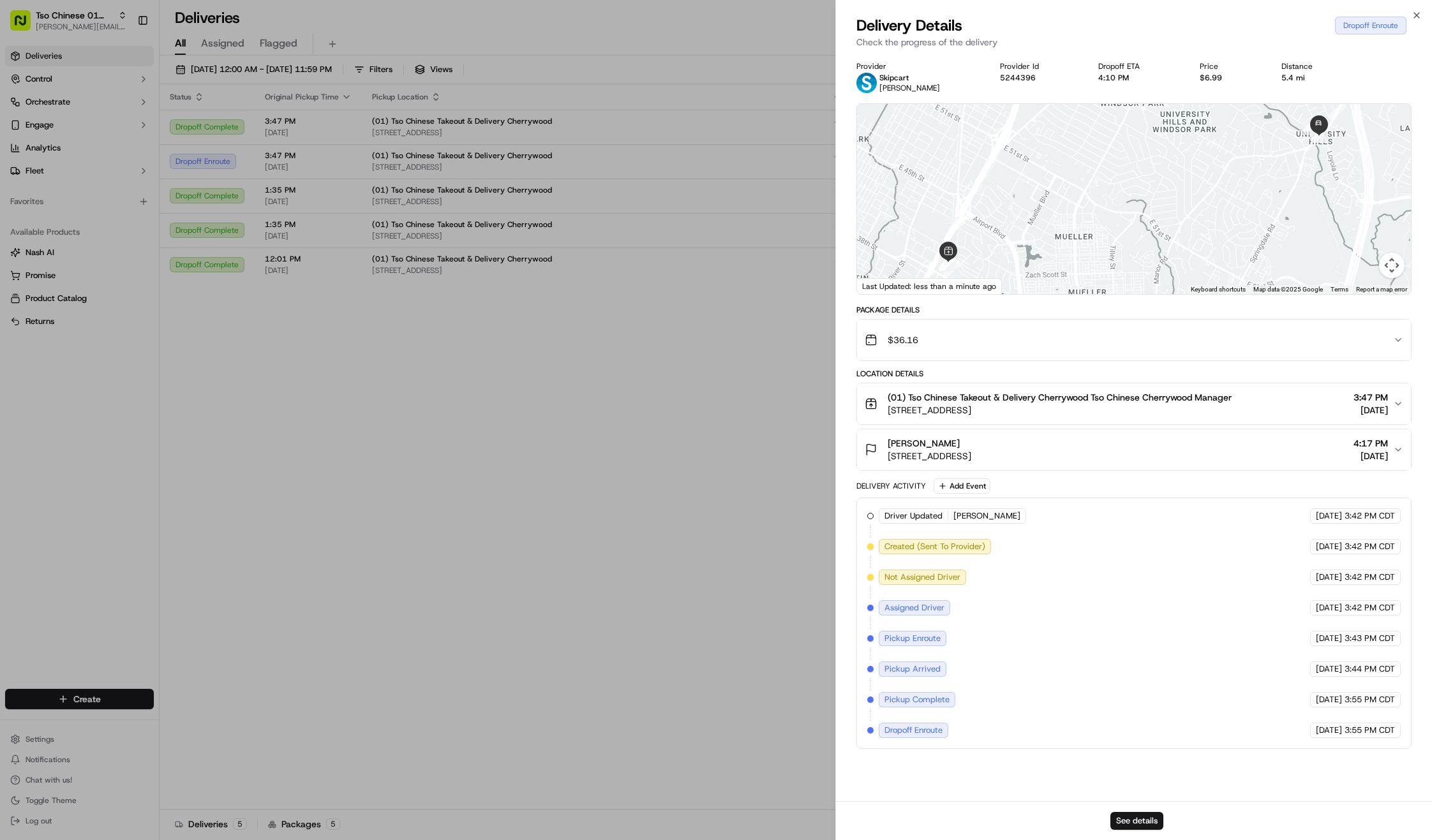
click at [1015, 77] on button "5244396" at bounding box center [1017, 77] width 35 height 10
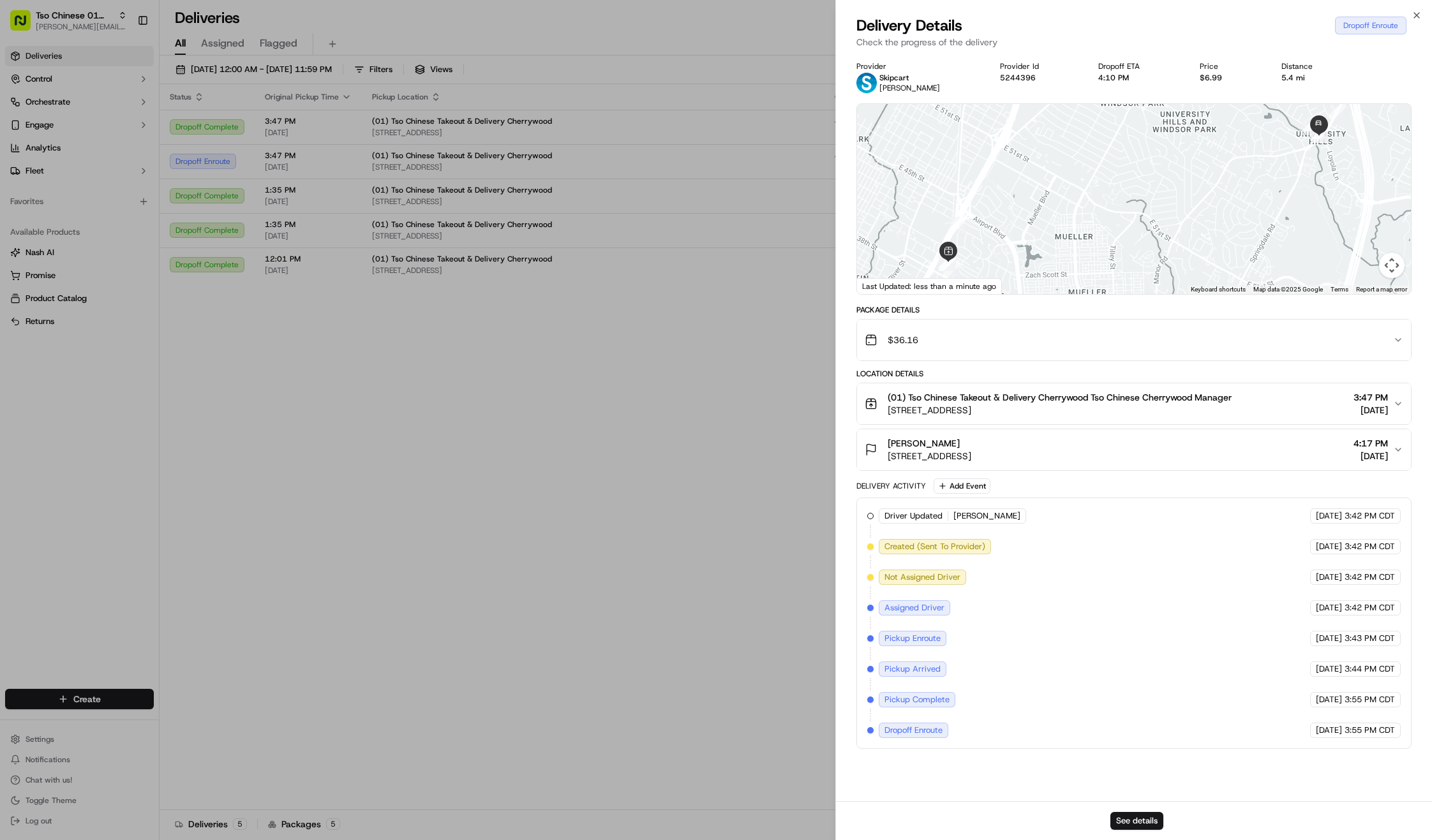
scroll to position [0, 0]
click at [1015, 77] on button "5244396" at bounding box center [1017, 77] width 35 height 10
click at [1015, 67] on div "Provider Id" at bounding box center [1038, 66] width 78 height 10
drag, startPoint x: 1039, startPoint y: 72, endPoint x: 1032, endPoint y: 77, distance: 8.6
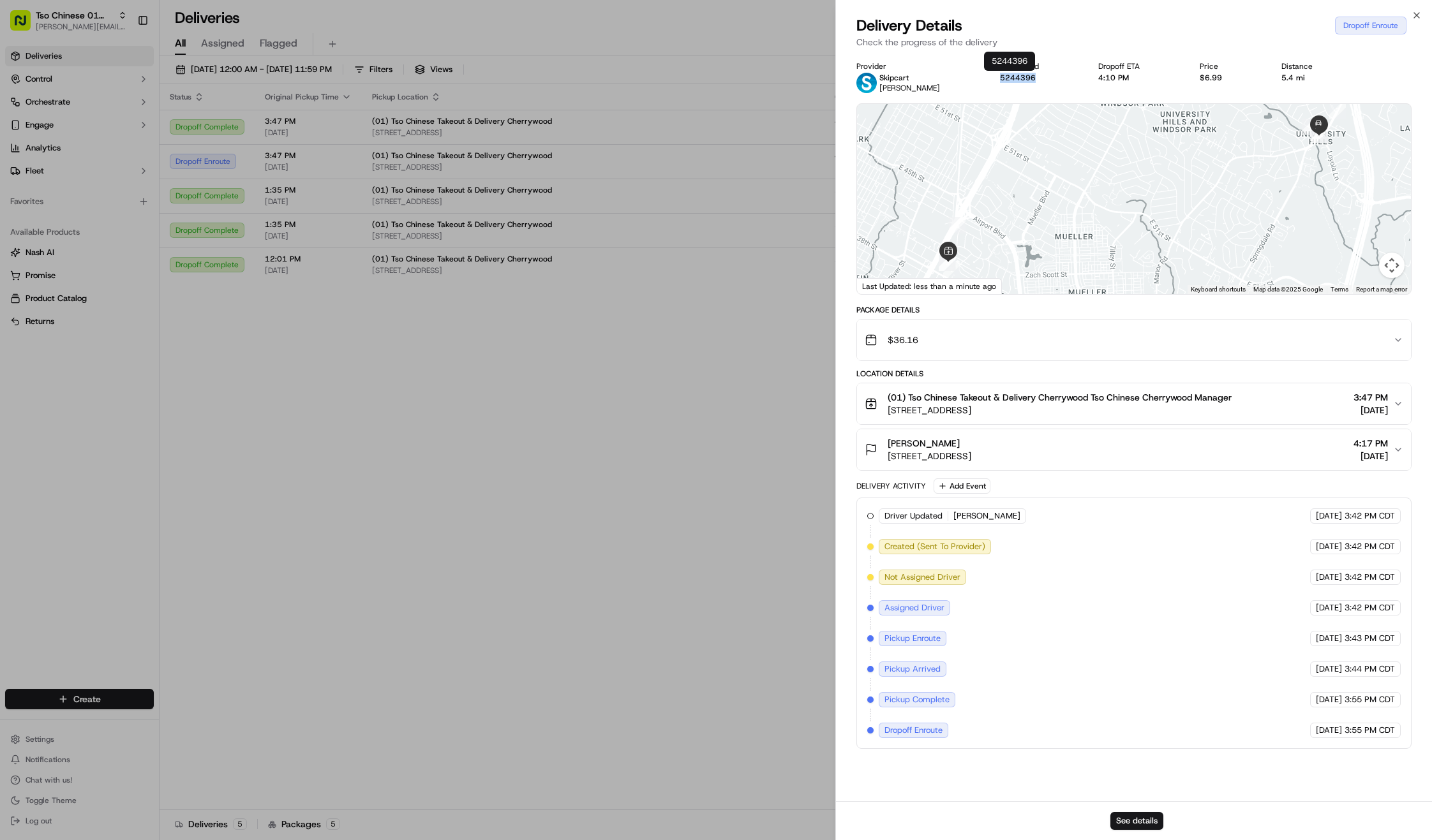
click at [1032, 77] on div "Provider Id 5244396" at bounding box center [1038, 72] width 78 height 21
copy div "5244396"
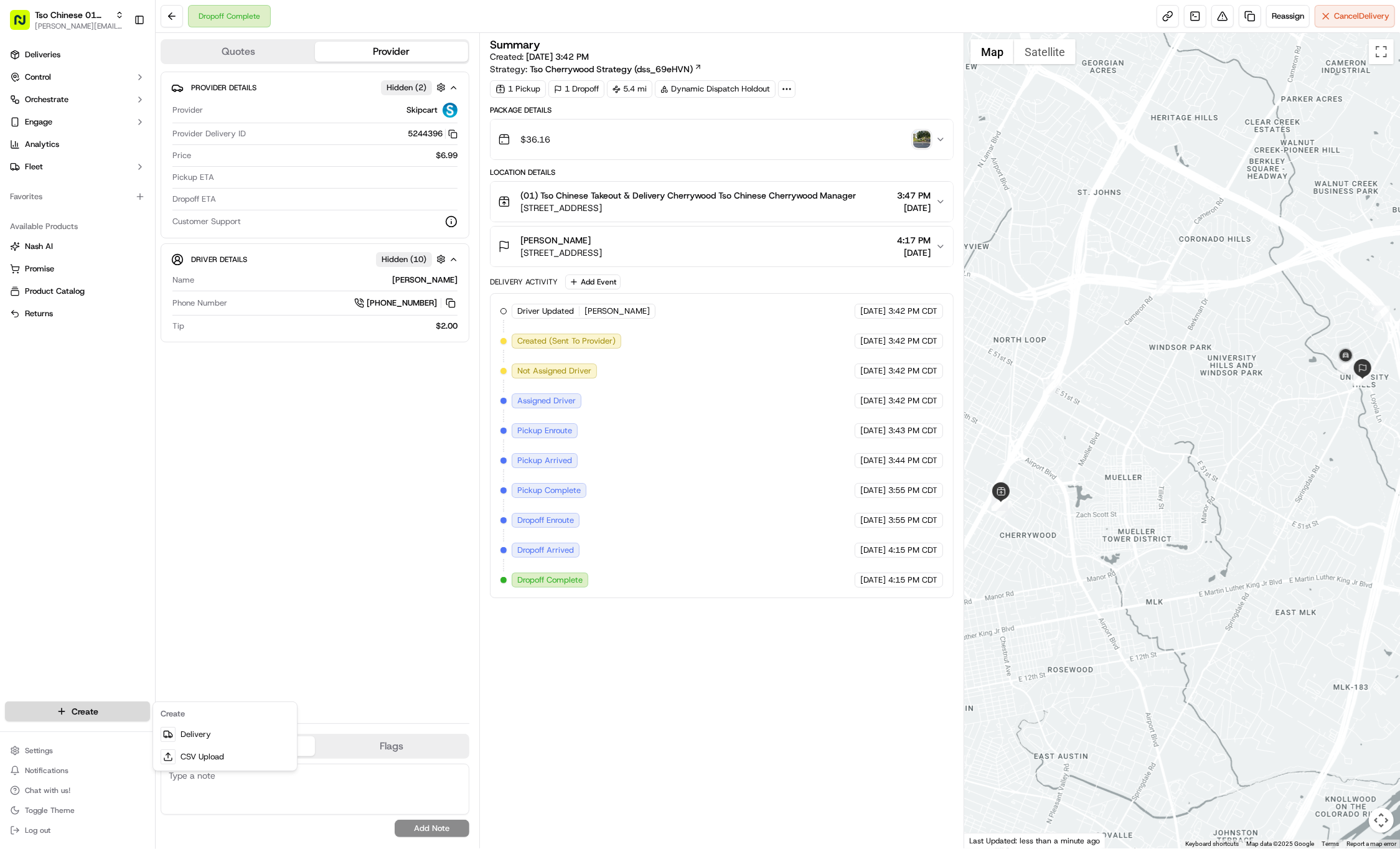
click at [103, 712] on html "Tso Chinese 01 Cherrywood [PERSON_NAME][EMAIL_ADDRESS][DOMAIN_NAME] Toggle Side…" at bounding box center [700, 424] width 1400 height 849
click at [204, 725] on link "Delivery" at bounding box center [225, 734] width 139 height 22
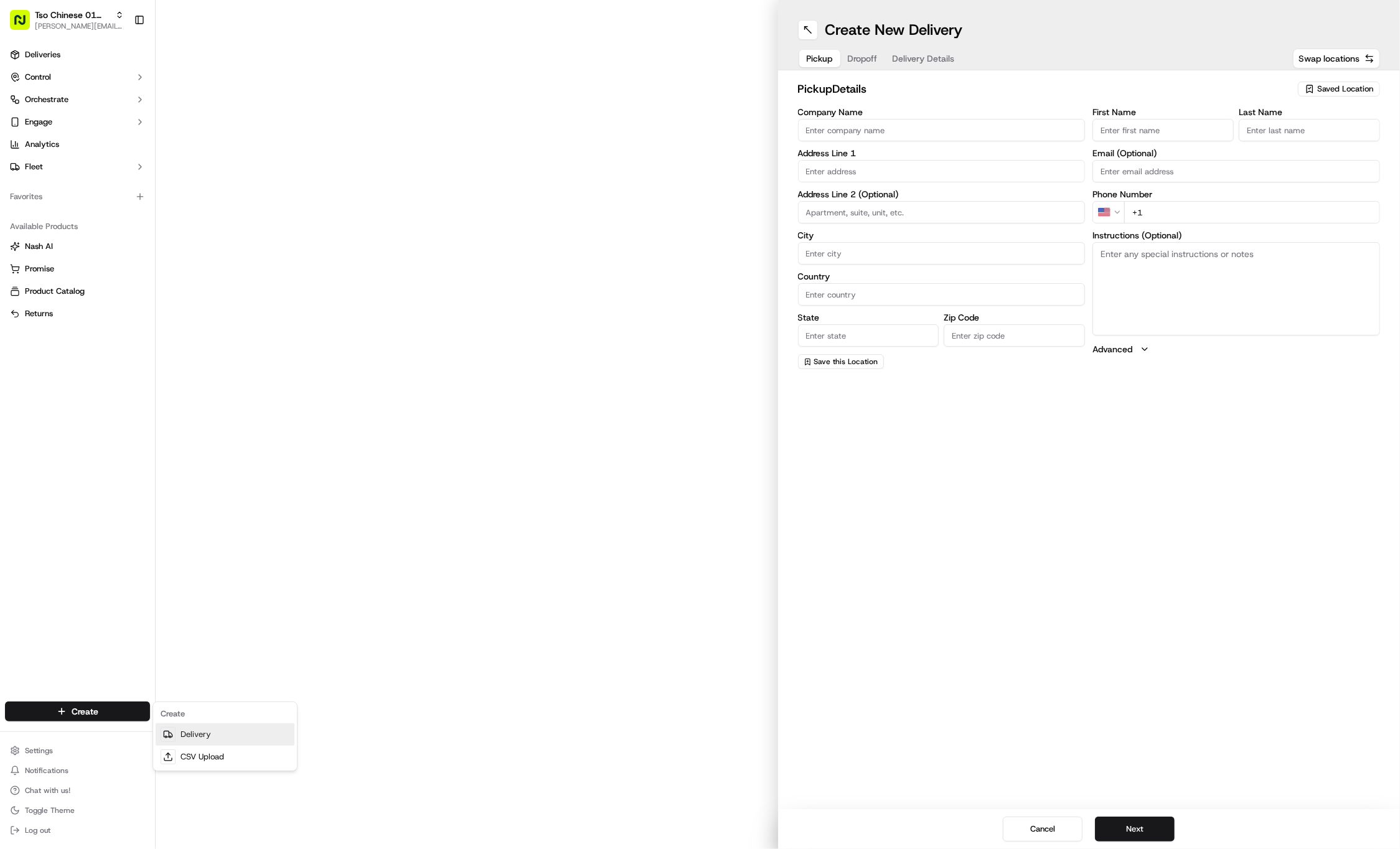
click at [204, 725] on link "Delivery" at bounding box center [225, 734] width 139 height 22
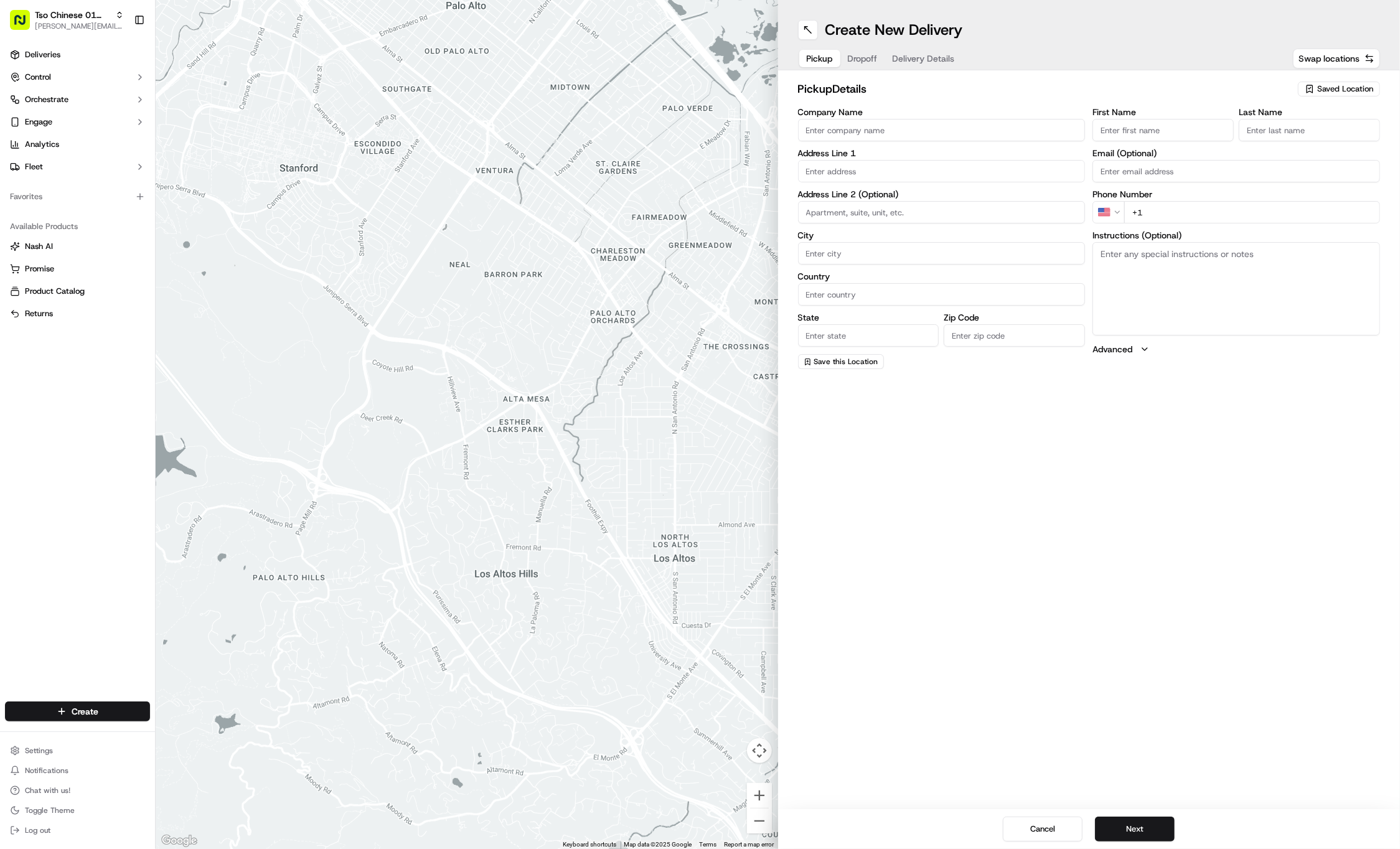
click at [1328, 87] on span "Saved Location" at bounding box center [1345, 89] width 56 height 11
click at [1320, 141] on span "(01) Tso Chinese Takeout & Delivery Cherrywood" at bounding box center [1318, 141] width 154 height 22
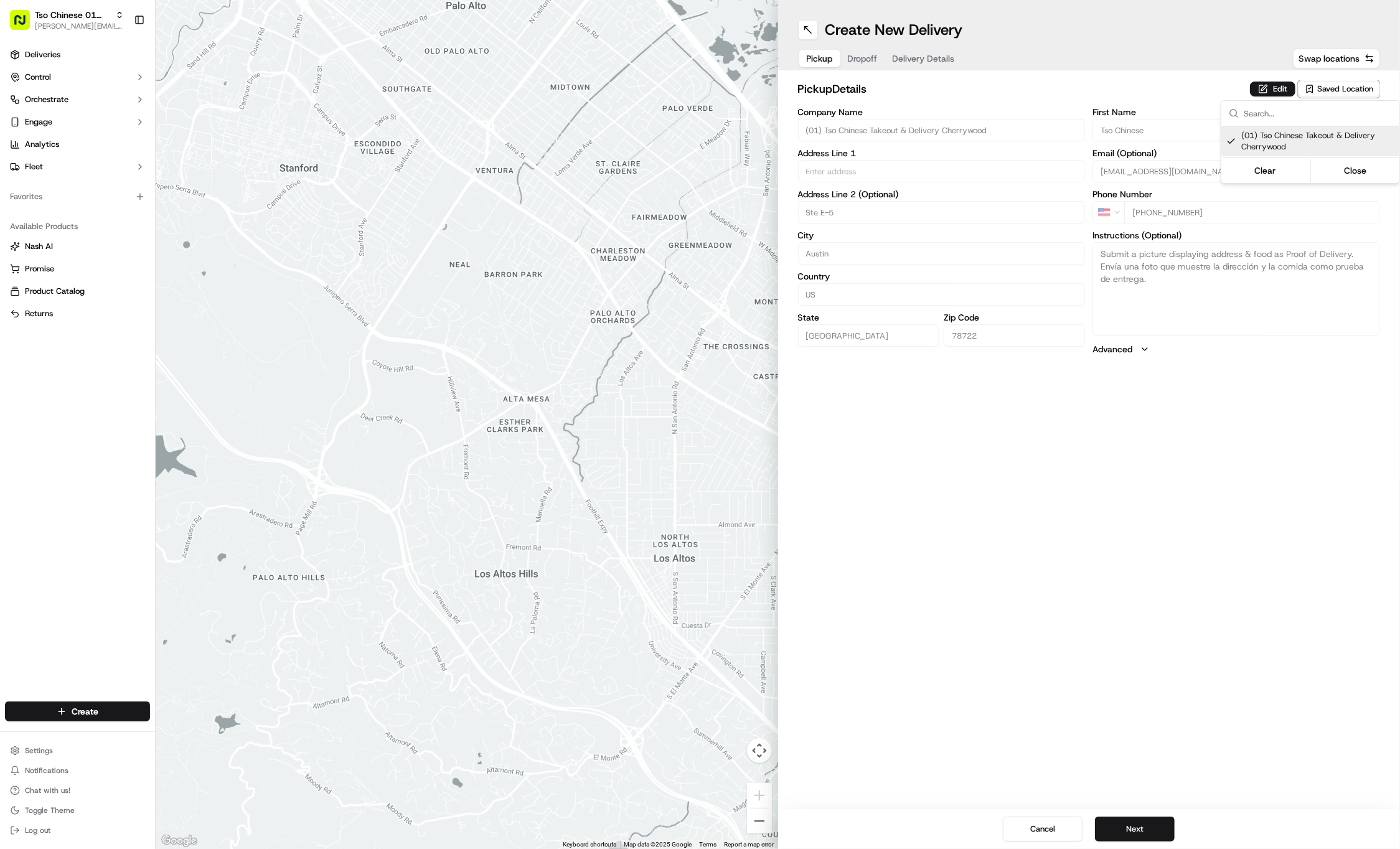
type input "(01) Tso Chinese Takeout & Delivery Cherrywood"
type input "Ste E-5"
type input "Austin"
type input "US"
type input "TX"
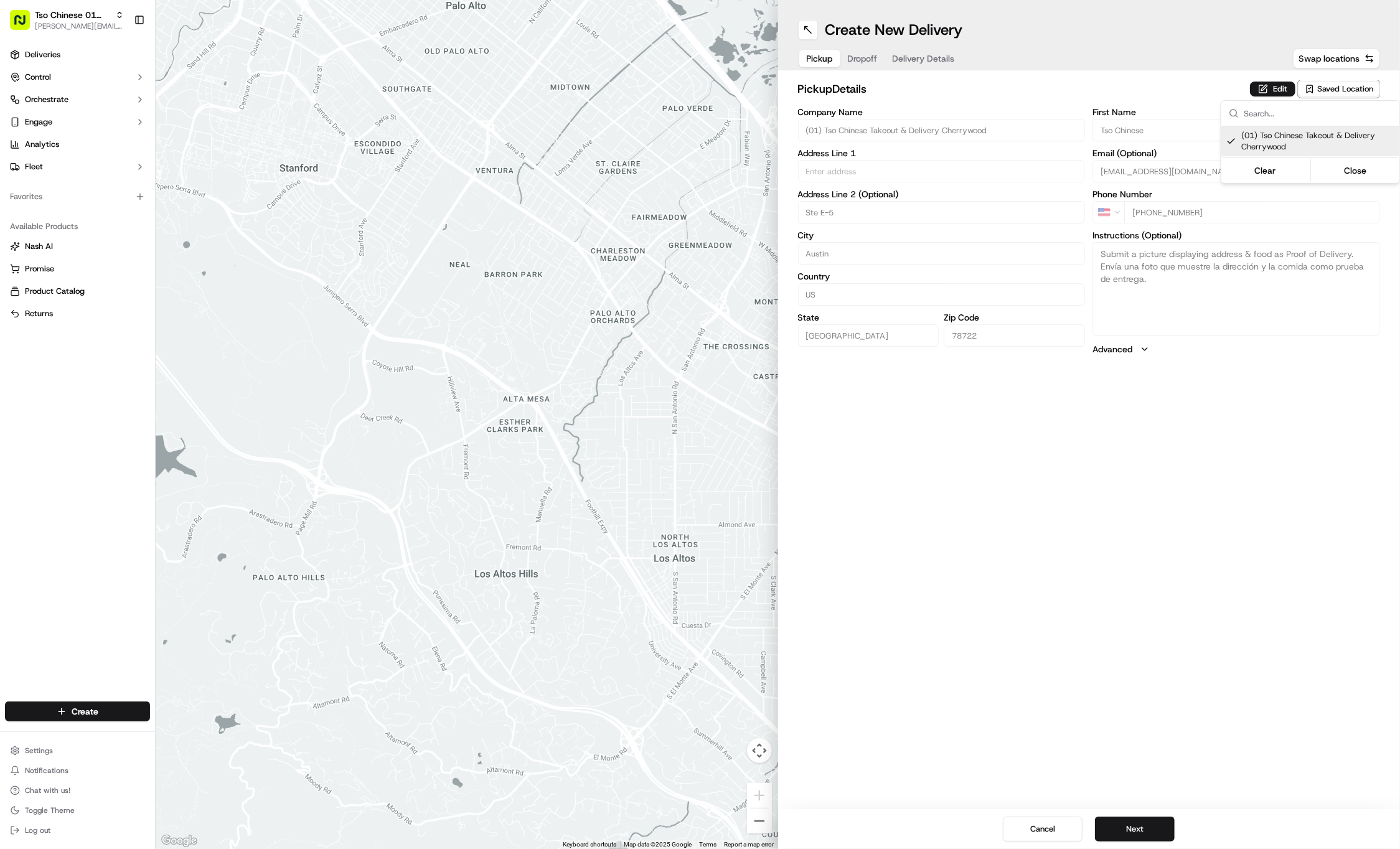
type input "78722"
type input "Tso Chinese"
type input "Cherrywood Manager"
type input "cherrywoodstore@tsochinese.com"
type input "+1 512 401 3232"
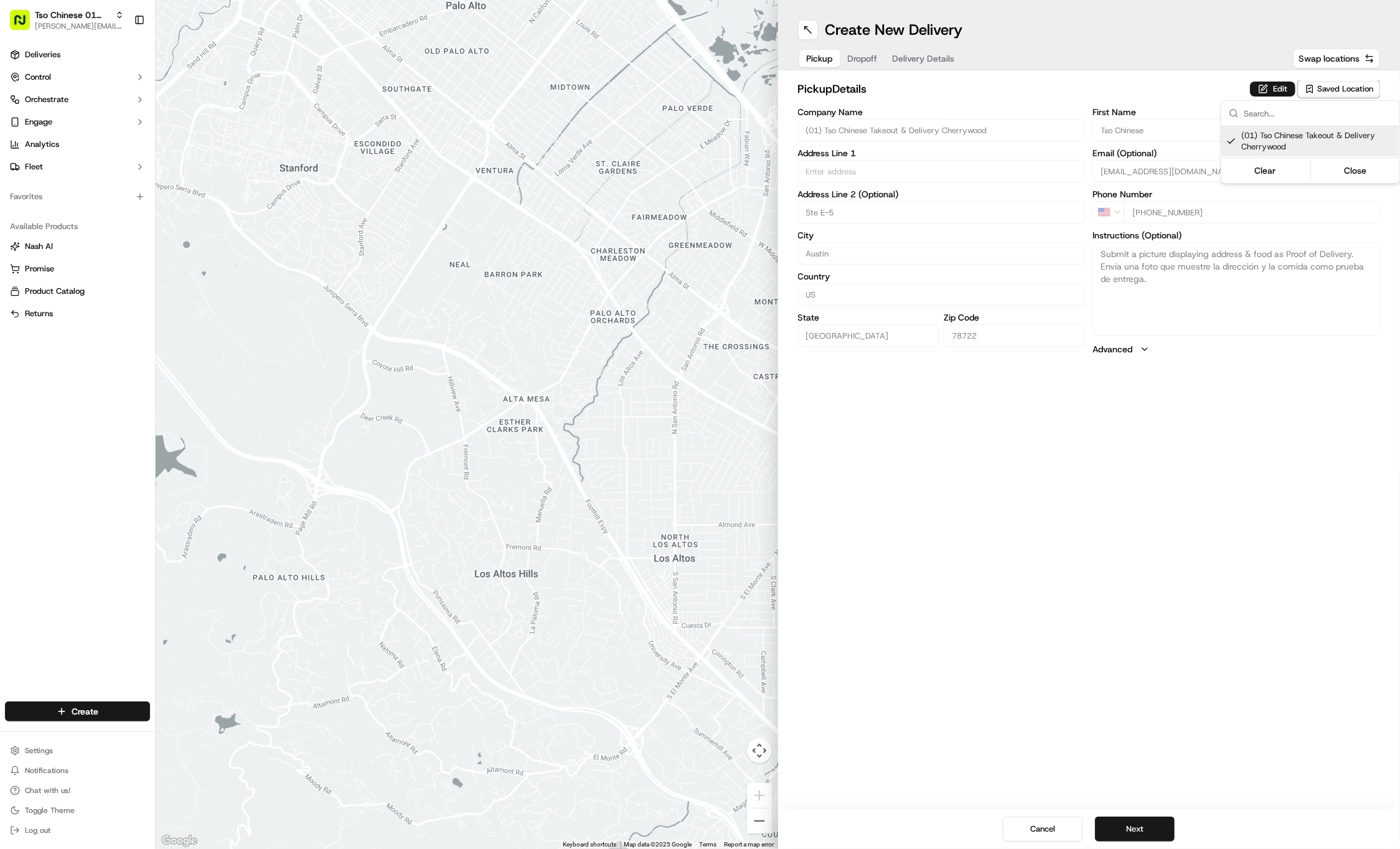
type textarea "Submit a picture displaying address & food as Proof of Delivery. Envía una foto…"
type input "3909 N Interstate Hwy 35"
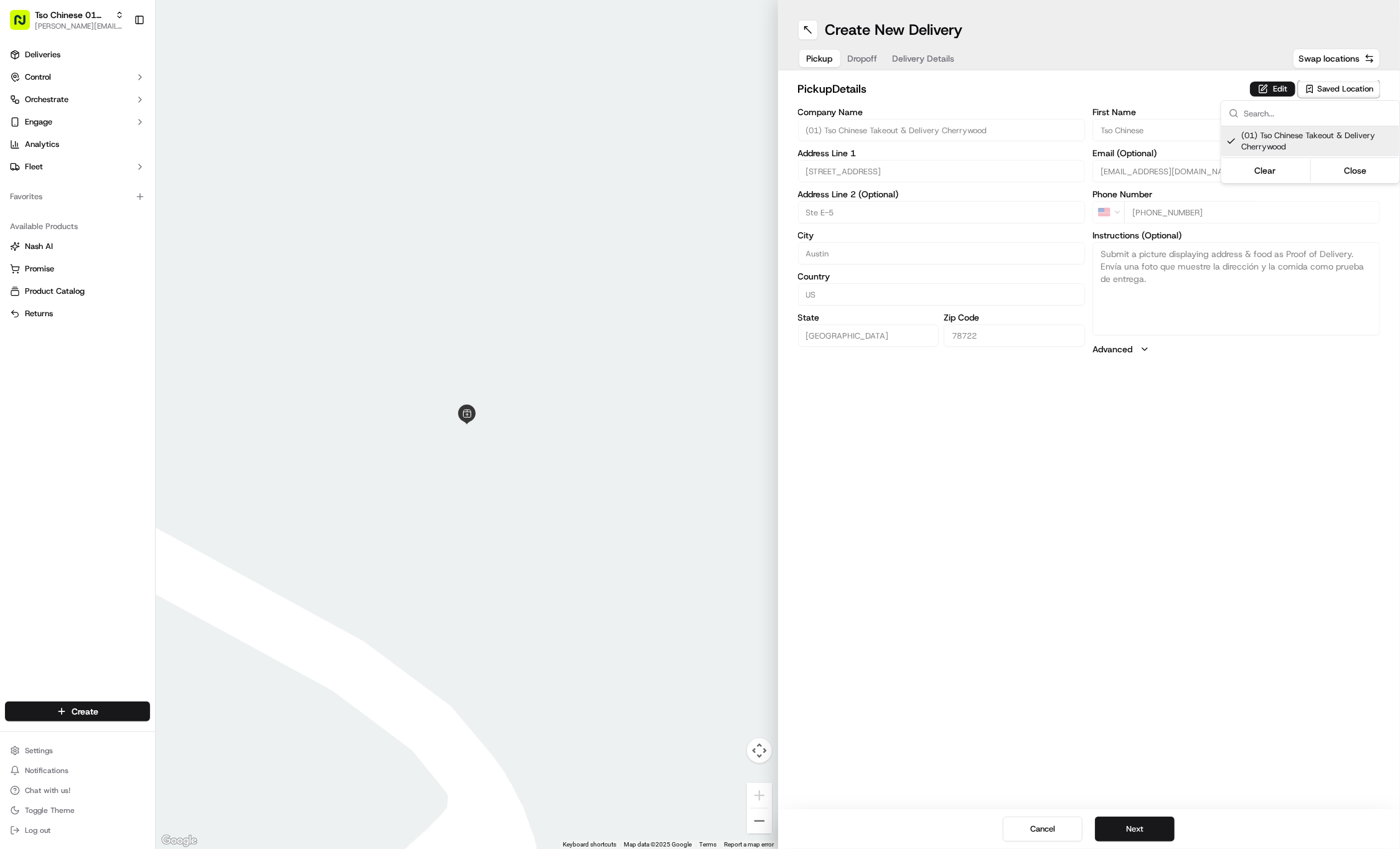
click at [859, 55] on html "Tso Chinese 01 Cherrywood jason@tsochinese.com Toggle Sidebar Deliveries Contro…" at bounding box center [700, 424] width 1400 height 849
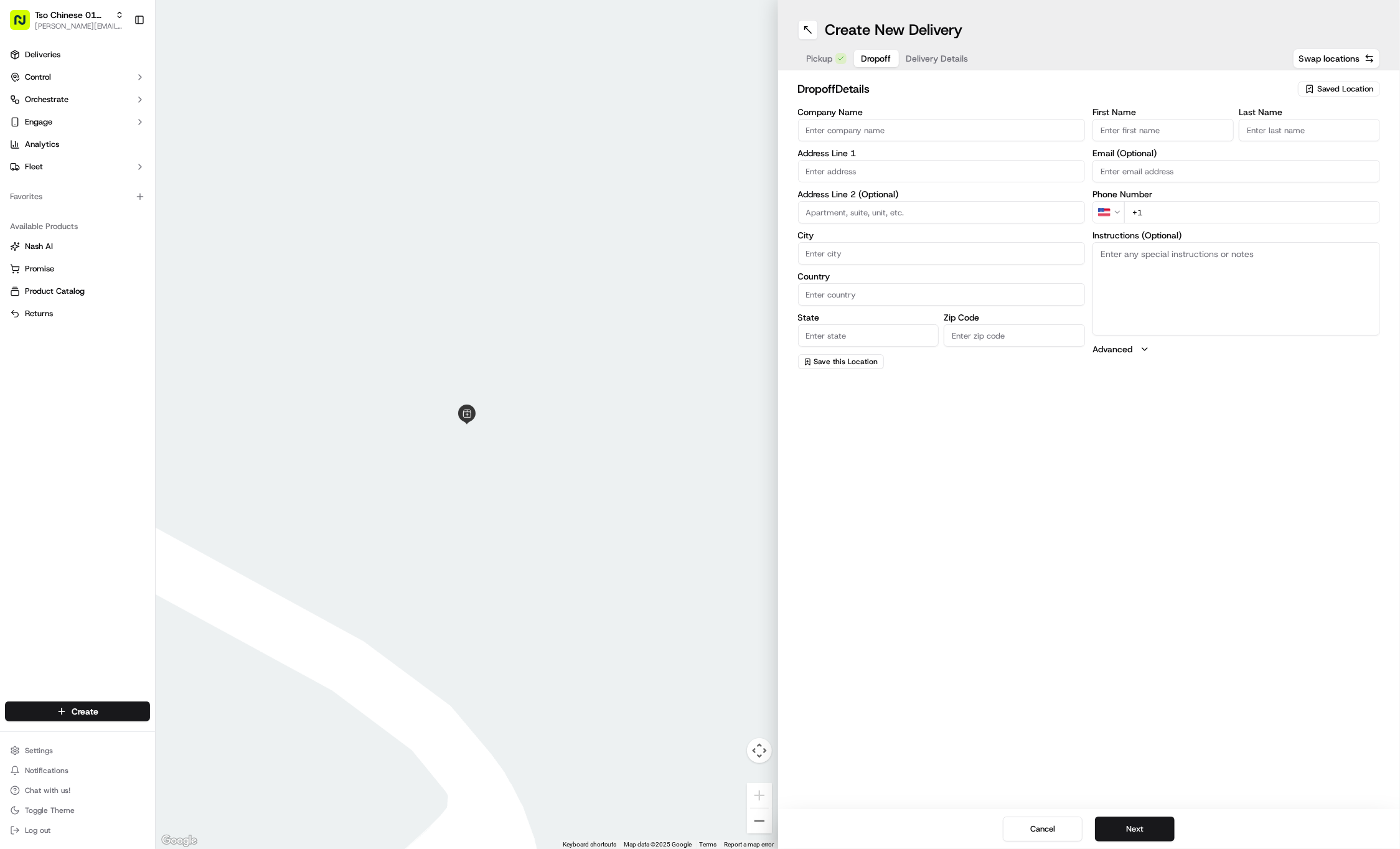
click at [859, 57] on button "Dropoff" at bounding box center [877, 59] width 45 height 18
click at [1115, 125] on input "First Name" at bounding box center [1164, 130] width 141 height 22
paste input "Buford Eeds"
type input "Buford Eeds"
type input "."
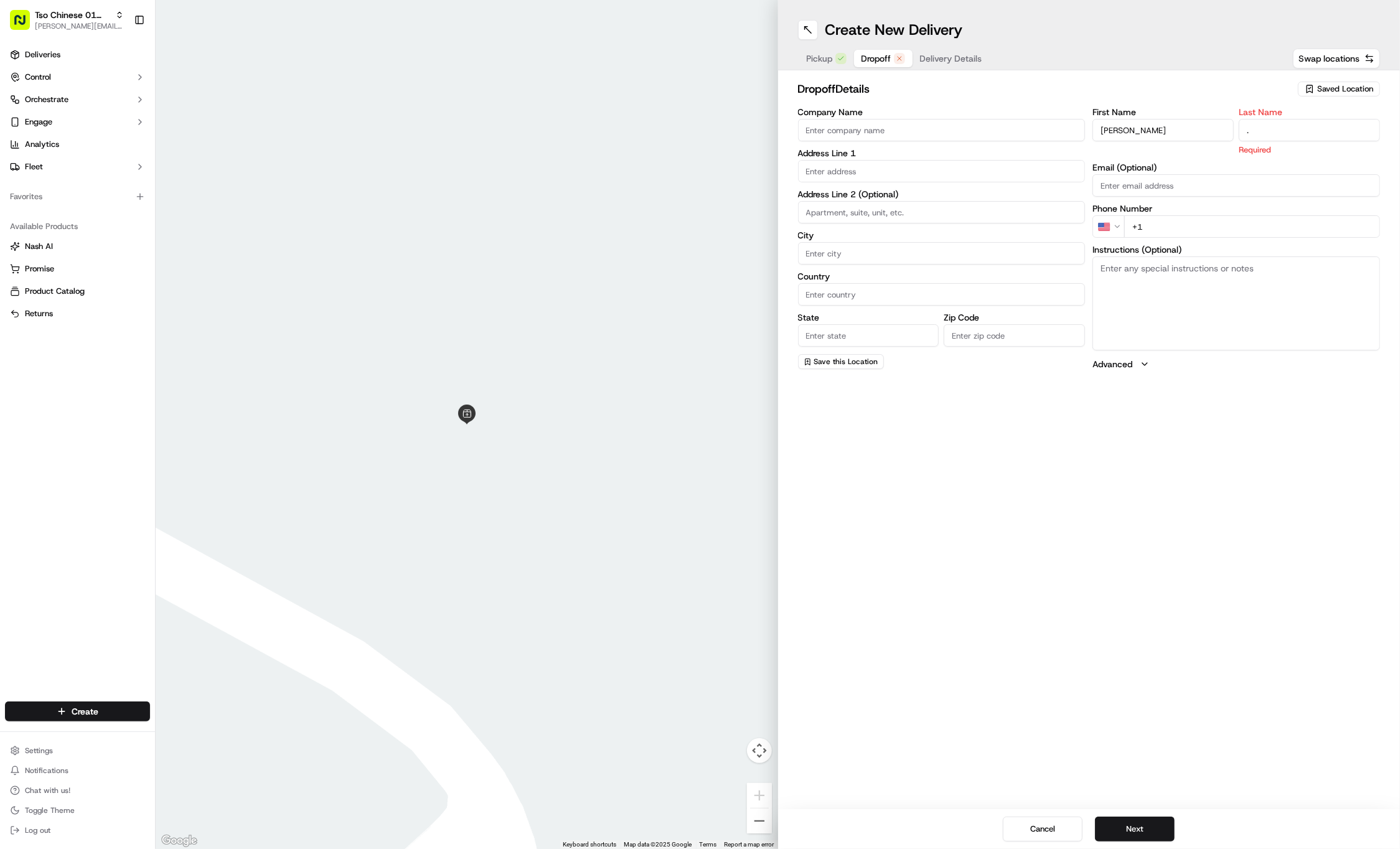
click at [1335, 227] on div "First Name Buford Eeds Last Name . Required Email (Optional) Phone Number US +1…" at bounding box center [1237, 239] width 288 height 263
click at [1337, 215] on input "+1" at bounding box center [1252, 212] width 256 height 22
paste input "210 325 3989"
type input "+1 210 325 3989"
click at [1015, 175] on input "text" at bounding box center [942, 171] width 288 height 22
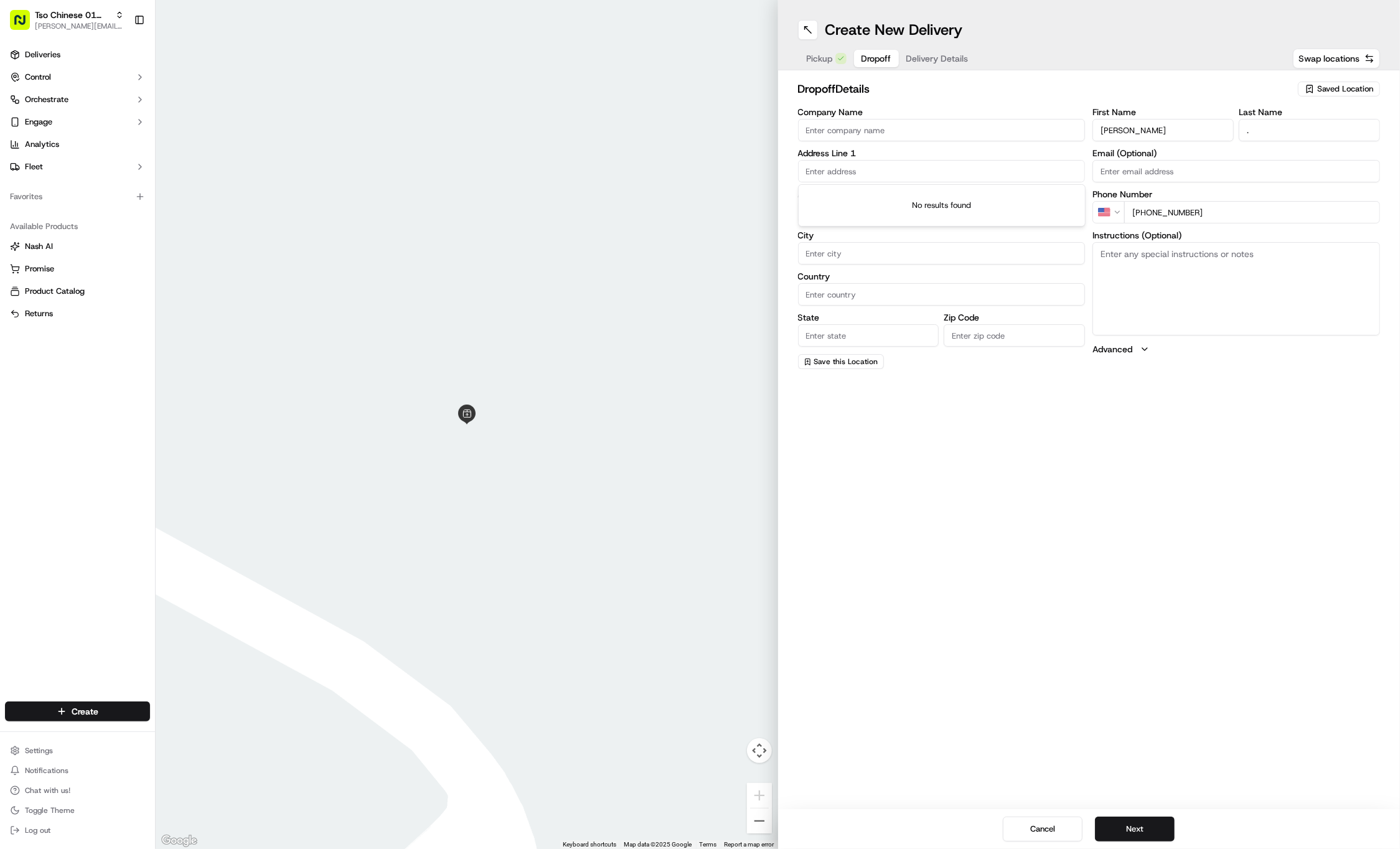
paste input "5000 Lynndale Dr"
click at [997, 203] on div "5000 Lynndale Drive, Austin, TX" at bounding box center [942, 196] width 281 height 18
type input "5000 Lynndale Dr, Austin, TX 78756, USA"
type input "Austin"
type input "United States"
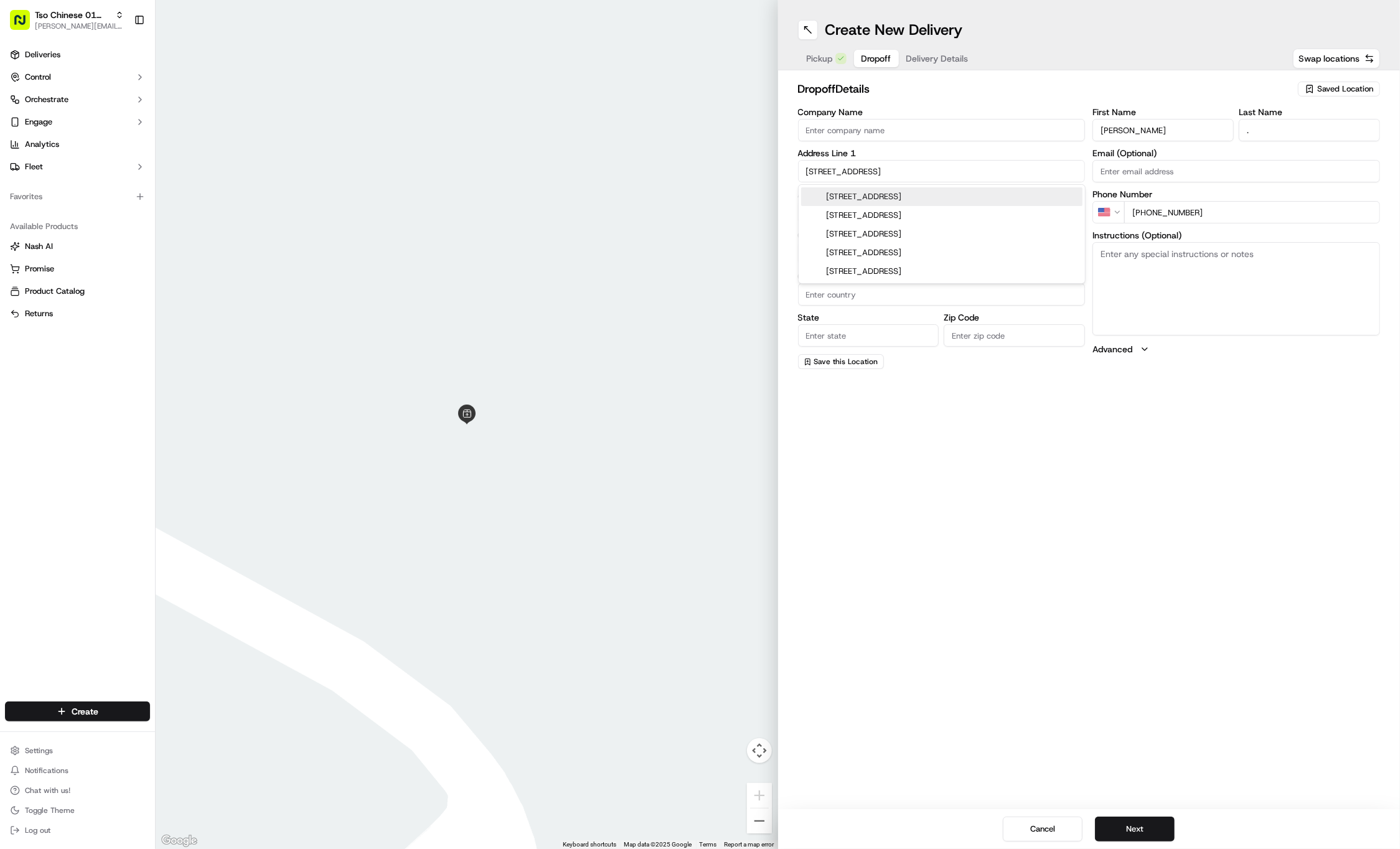
type input "TX"
type input "78756"
type input "5000 Lynndale Drive"
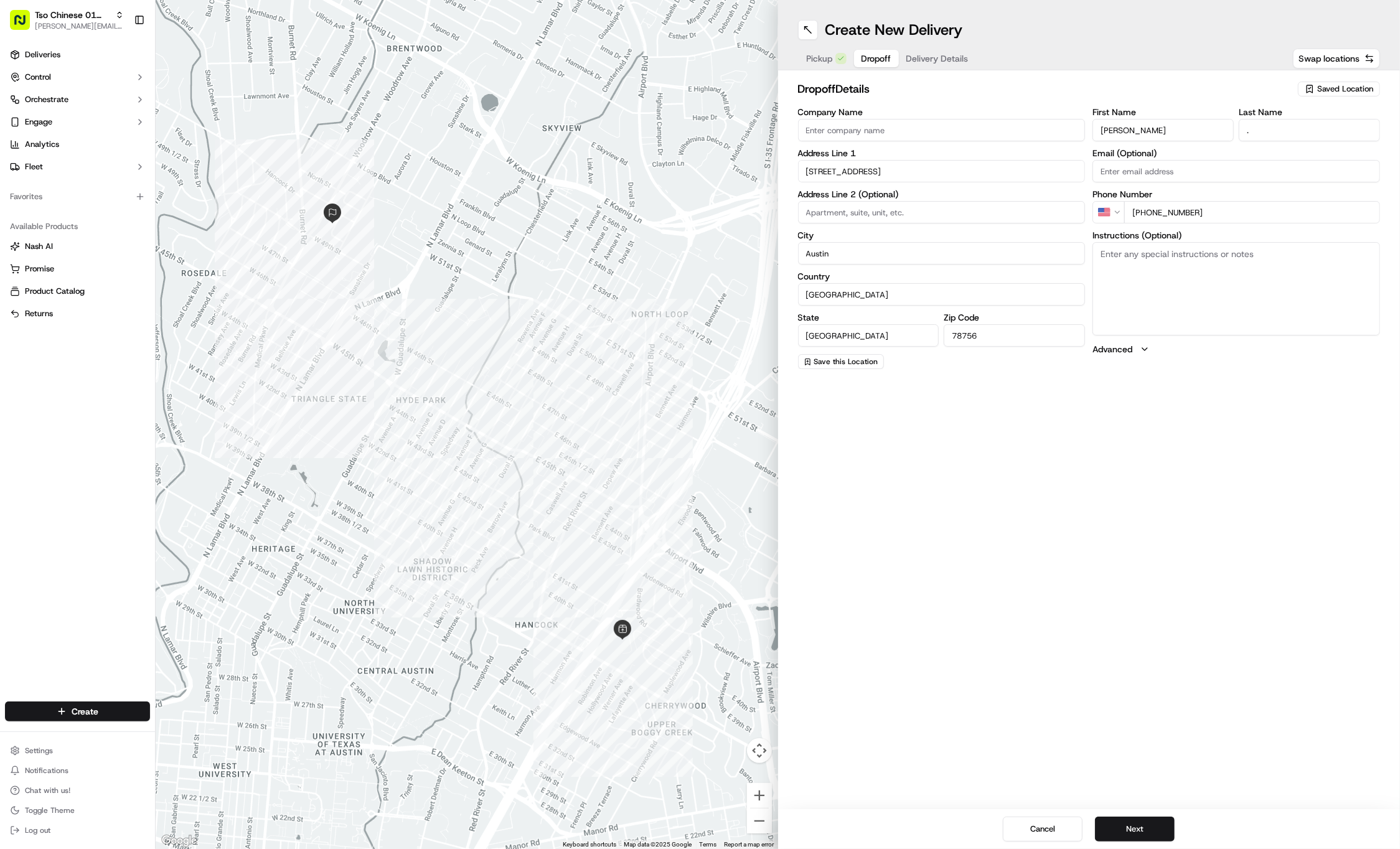
click at [932, 214] on input at bounding box center [942, 212] width 288 height 22
paste input "A"
type input "A"
click at [1083, 628] on div "Create New Delivery Pickup Dropoff Delivery Details Swap locations dropoff Deta…" at bounding box center [1089, 424] width 623 height 849
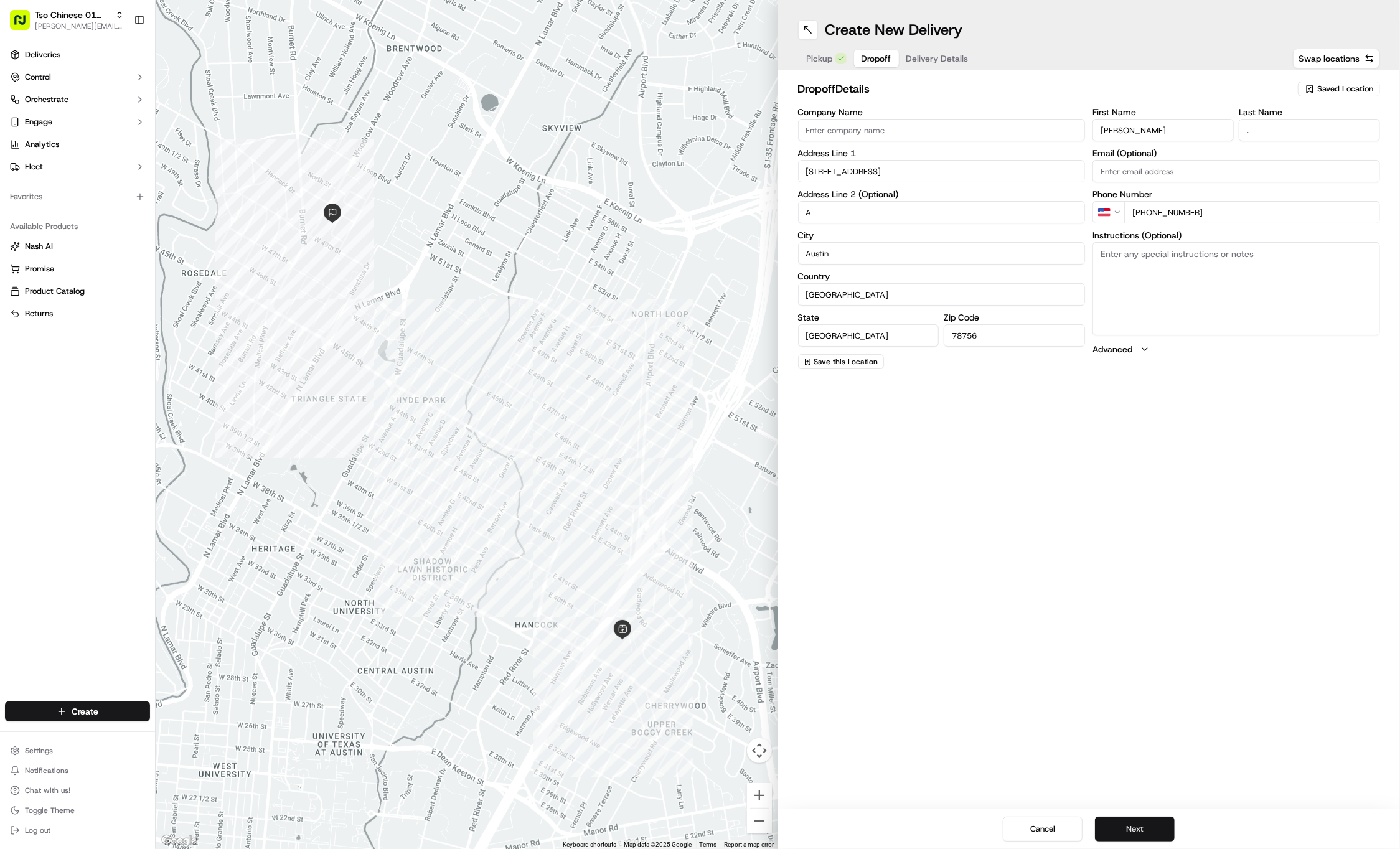
click at [1131, 820] on button "Next" at bounding box center [1135, 828] width 80 height 25
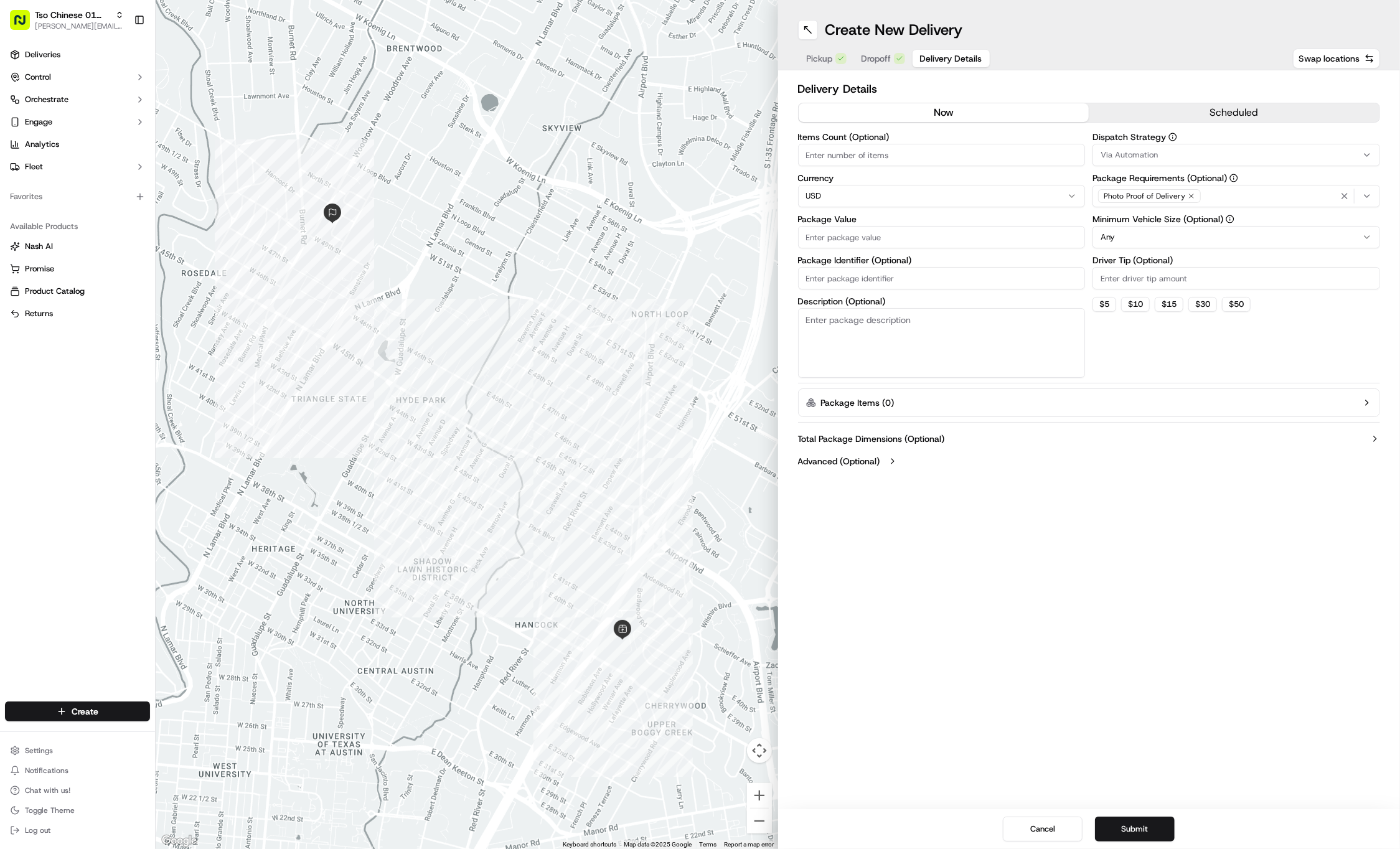
click at [905, 275] on input "Package Identifier (Optional)" at bounding box center [942, 278] width 288 height 22
type input "ul1don1"
click at [1121, 269] on input "Driver Tip (Optional)" at bounding box center [1237, 278] width 288 height 22
type input "2"
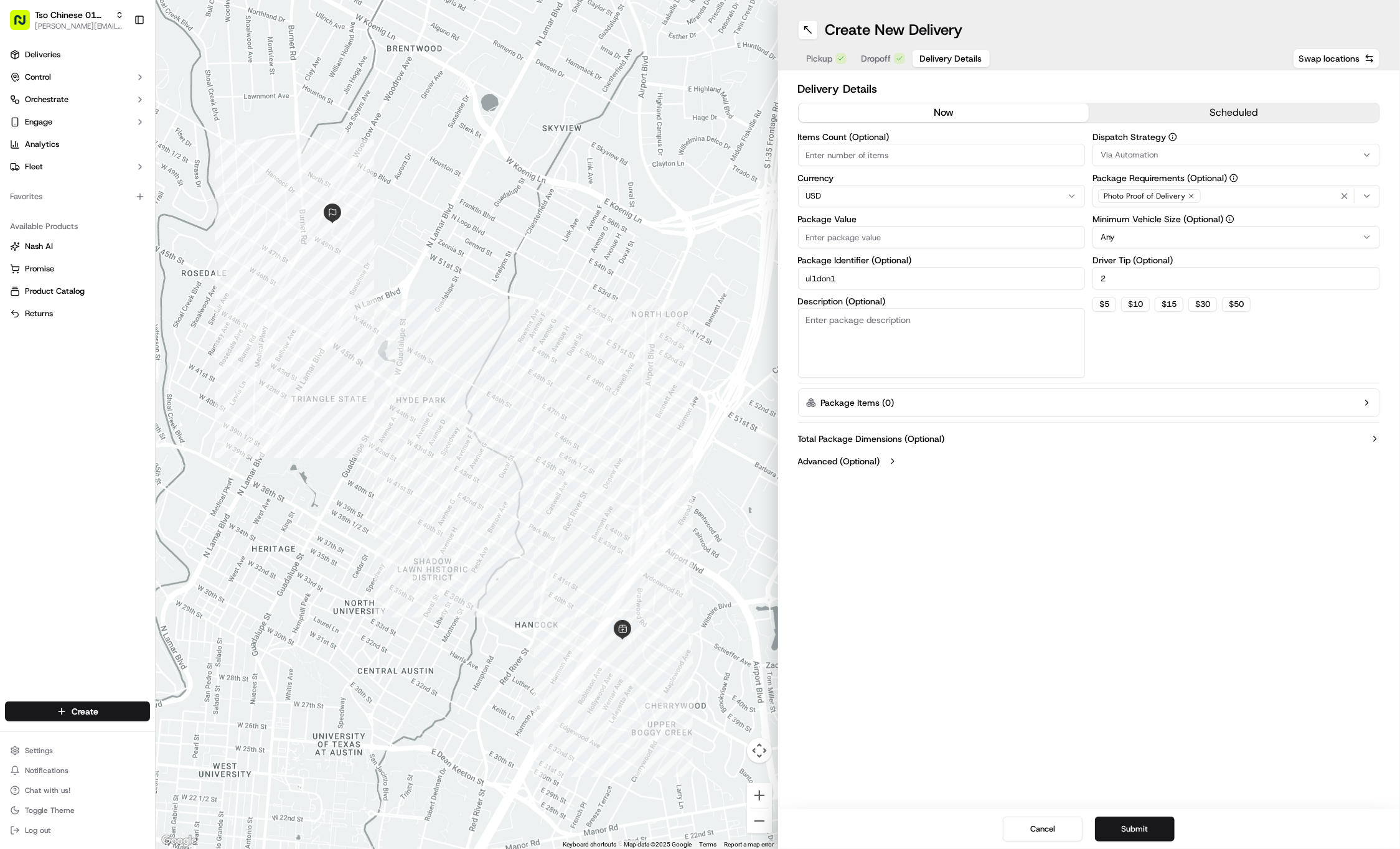
click at [1201, 148] on button "Via Automation" at bounding box center [1237, 155] width 288 height 22
click at [1171, 219] on span "Tso Cherrywood Strategy" at bounding box center [1190, 222] width 154 height 11
click at [927, 247] on html "Tso Chinese 01 Cherrywood jason@tsochinese.com Toggle Sidebar Deliveries Contro…" at bounding box center [700, 424] width 1400 height 849
click at [919, 245] on input "Package Value" at bounding box center [942, 237] width 288 height 22
type input "55"
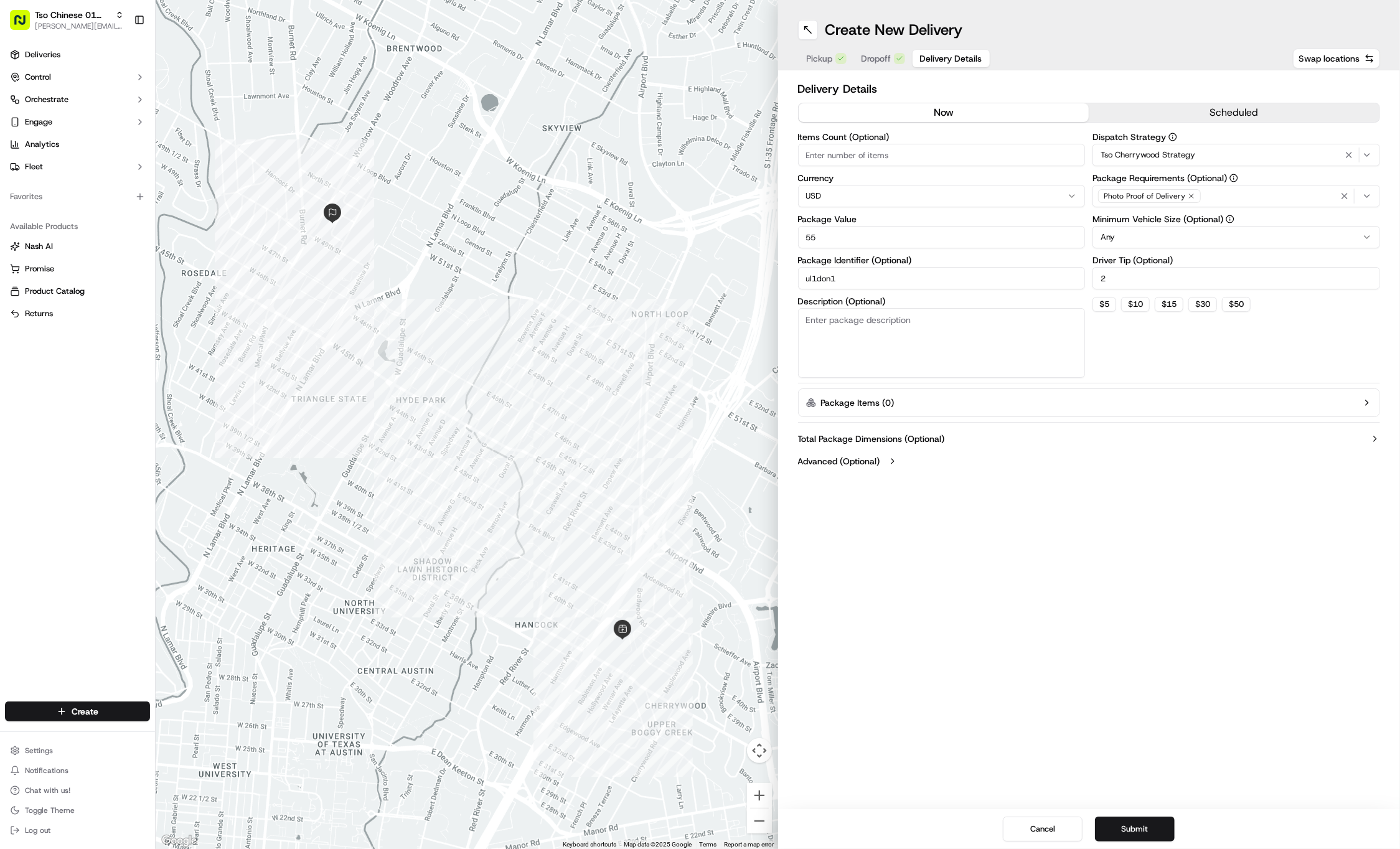
click at [1191, 187] on div "Photo Proof of Delivery" at bounding box center [1150, 195] width 108 height 18
click at [1191, 194] on icon "button" at bounding box center [1191, 195] width 7 height 7
click at [1191, 194] on div "Select requirements" at bounding box center [1237, 196] width 281 height 11
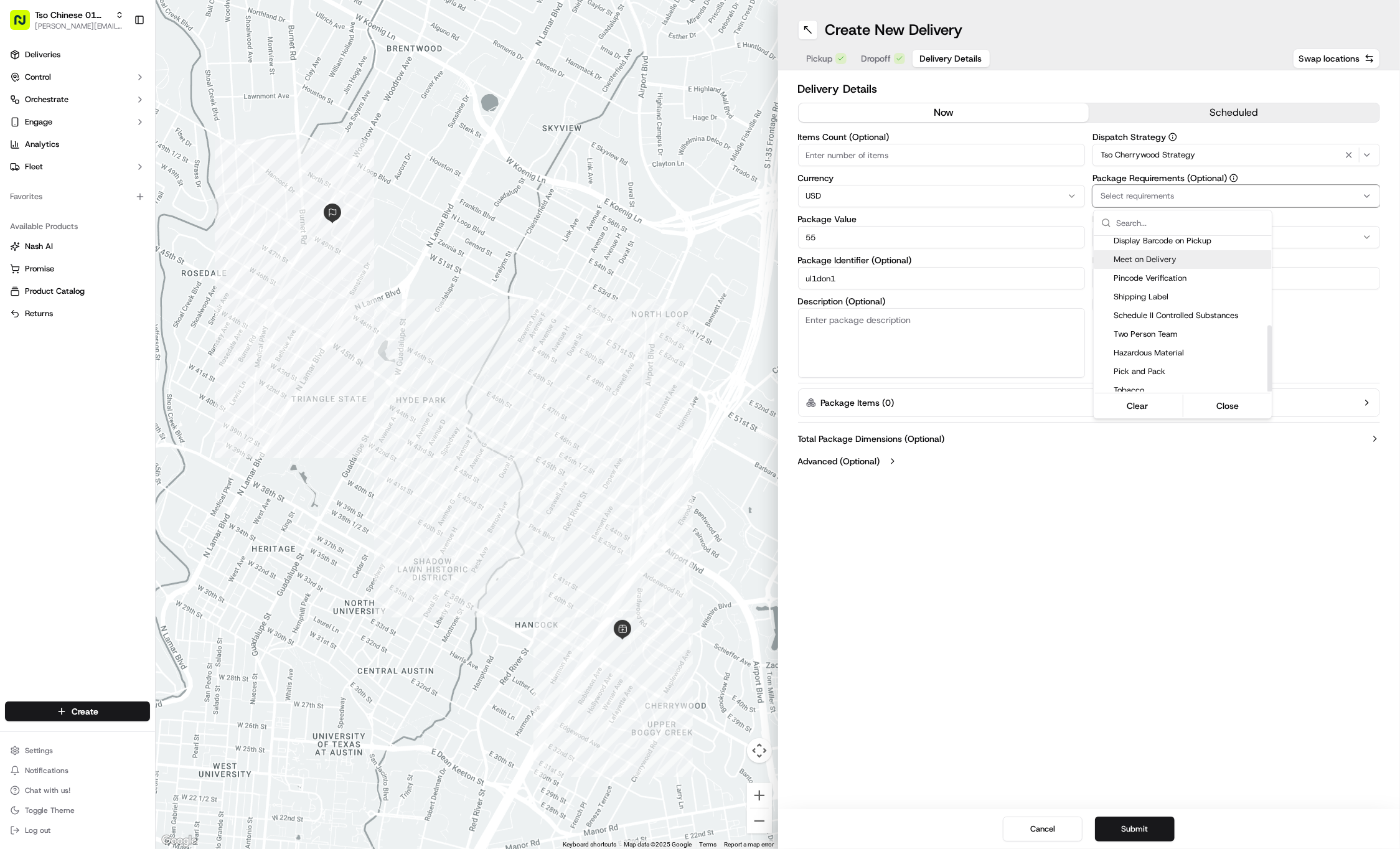
scroll to position [209, 0]
click at [1165, 255] on span "Meet on Delivery" at bounding box center [1190, 260] width 154 height 11
click at [1144, 543] on html "Tso Chinese 01 Cherrywood jason@tsochinese.com Toggle Sidebar Deliveries Contro…" at bounding box center [700, 424] width 1400 height 849
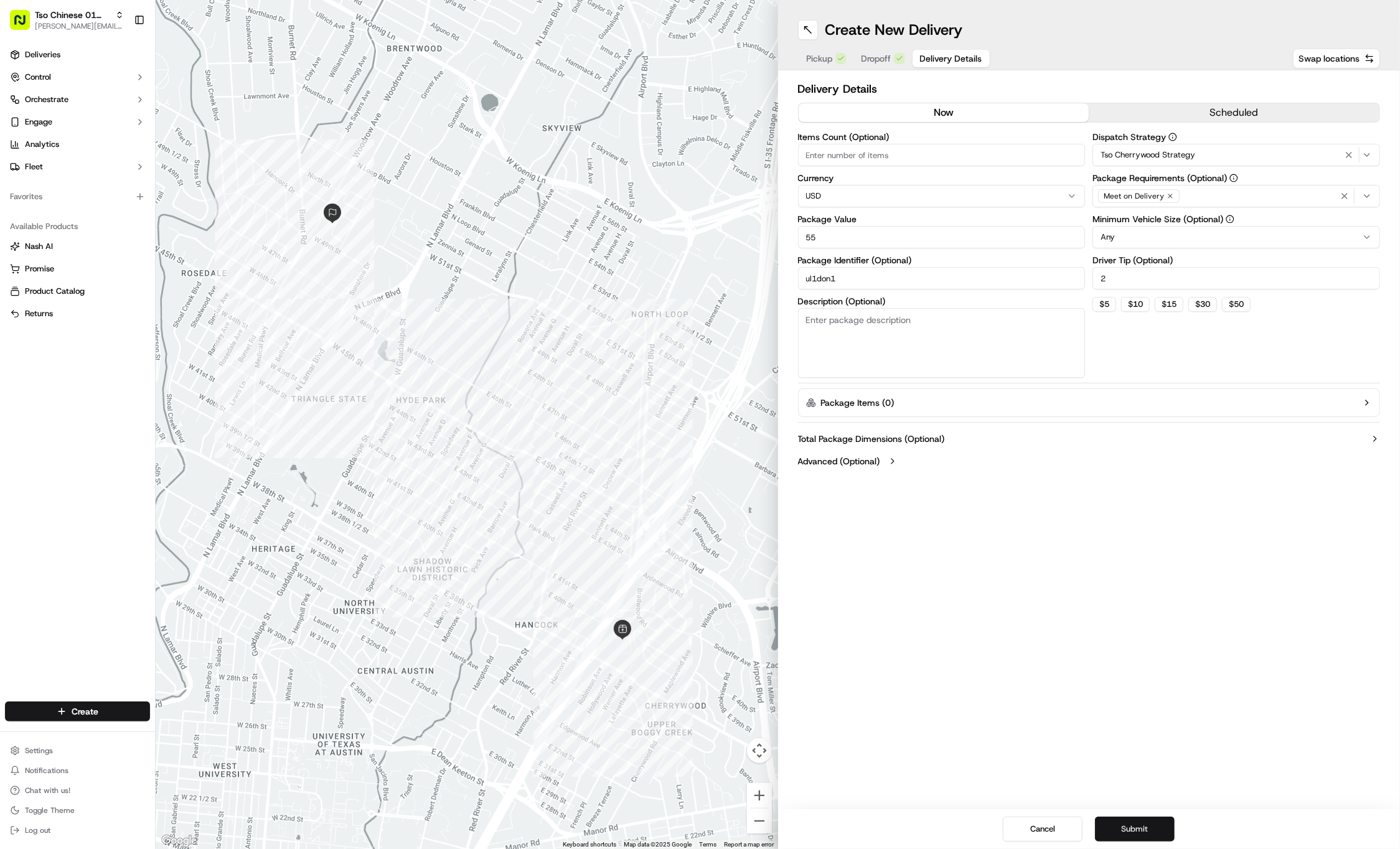
click at [1122, 831] on button "Submit" at bounding box center [1135, 828] width 80 height 25
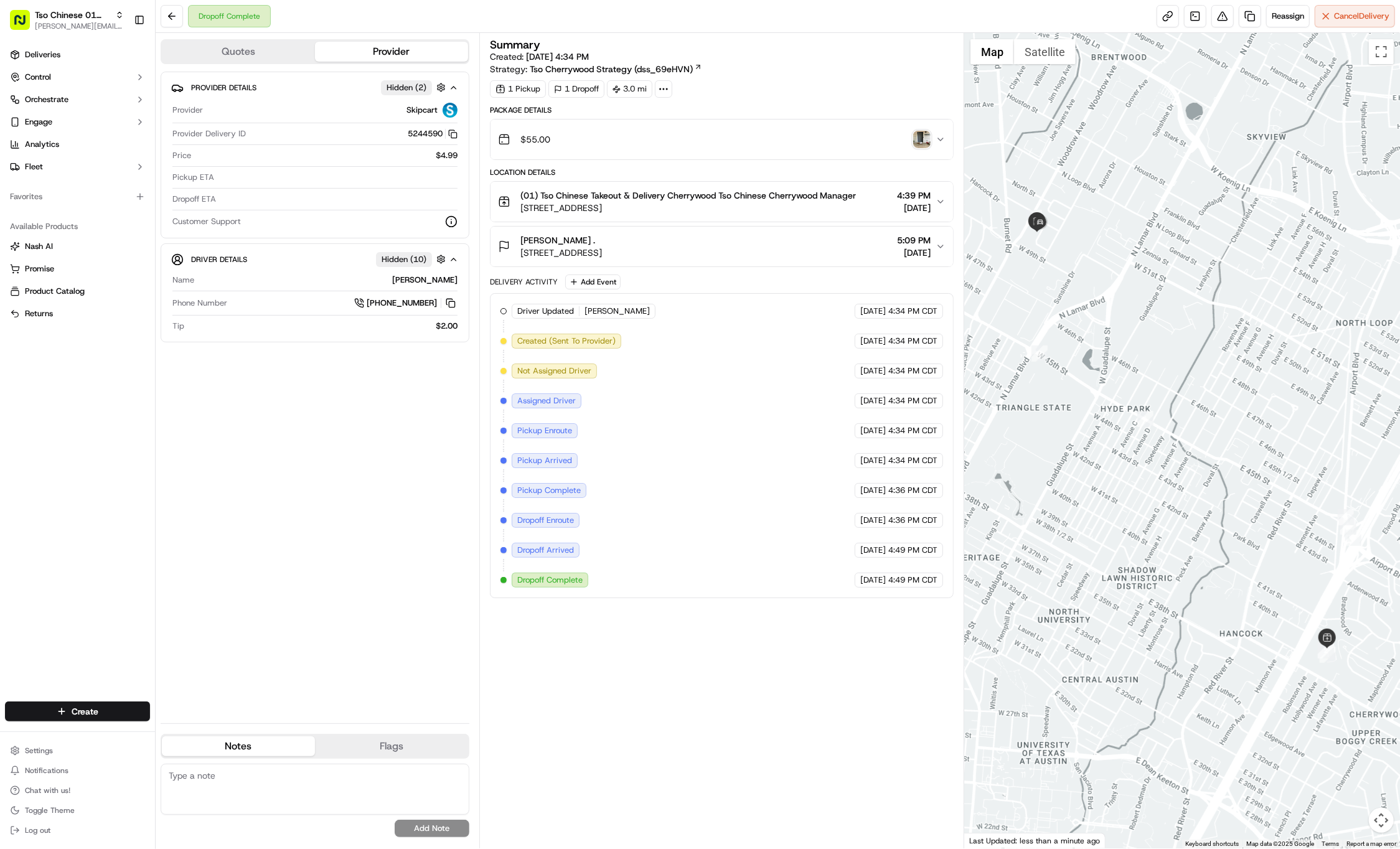
click at [116, 685] on div "Deliveries Control Orchestrate Engage Analytics Fleet Favorites Available Produ…" at bounding box center [77, 365] width 155 height 651
click at [108, 712] on html "Tso Chinese 01 Cherrywood jason@tsochinese.com Toggle Sidebar Deliveries Contro…" at bounding box center [700, 424] width 1400 height 849
click at [190, 737] on link "Delivery" at bounding box center [225, 734] width 139 height 22
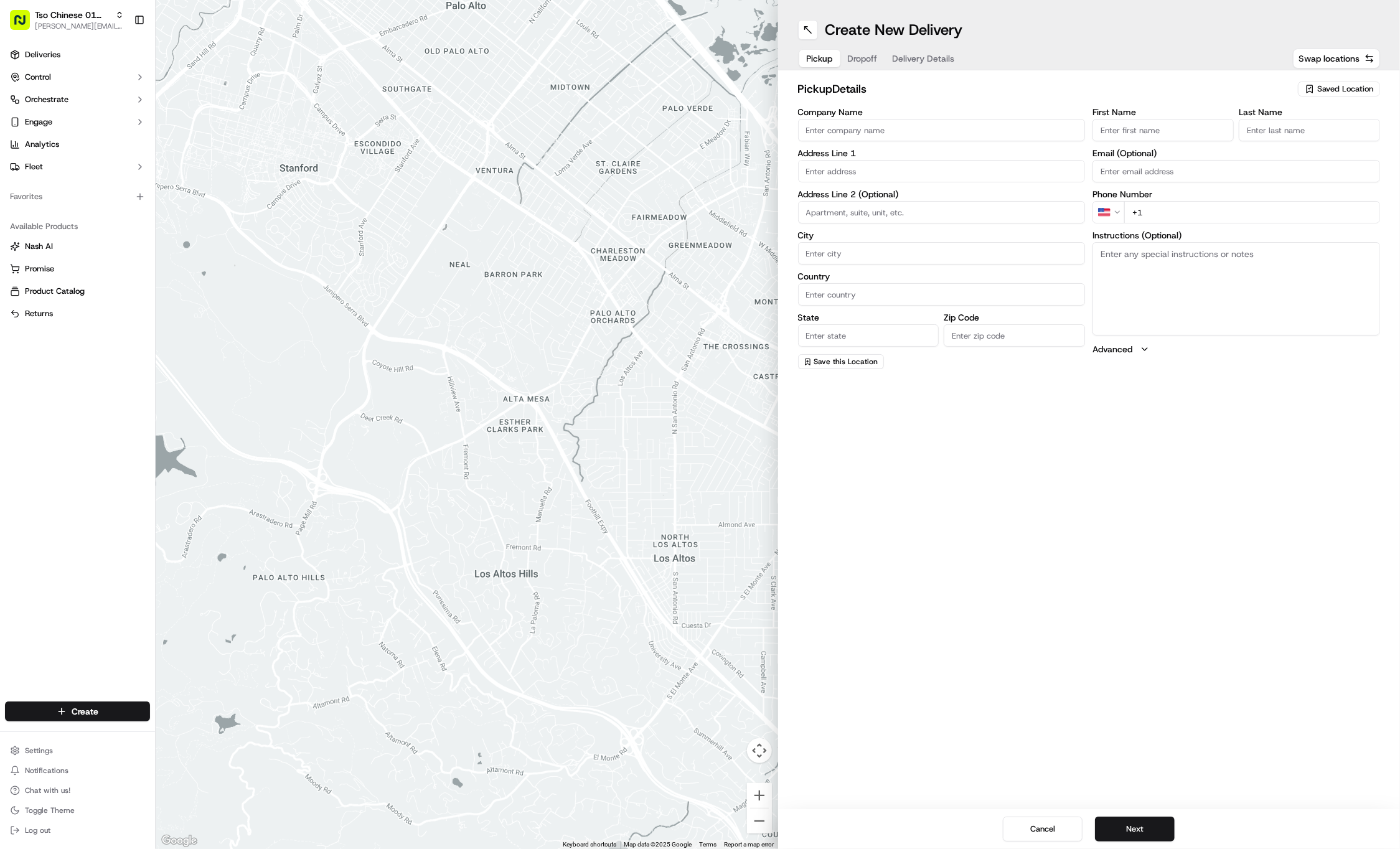
click at [1350, 93] on div "Saved Location" at bounding box center [1339, 88] width 82 height 15
click at [1312, 137] on span "(01) Tso Chinese Takeout & Delivery Cherrywood" at bounding box center [1318, 141] width 154 height 22
type input "(01) Tso Chinese Takeout & Delivery Cherrywood"
type input "Ste E-5"
type input "Austin"
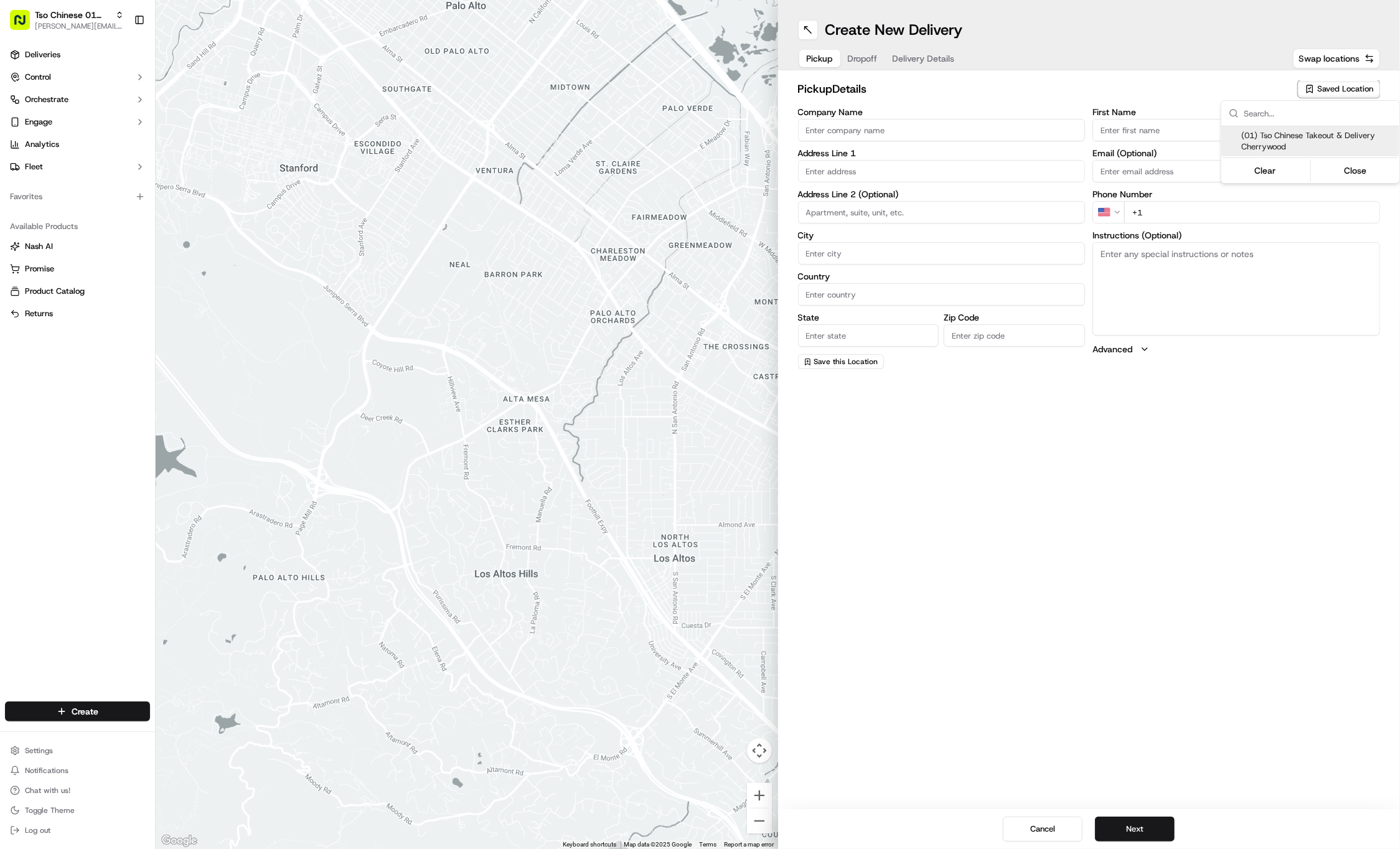
type input "US"
type input "TX"
type input "78722"
type input "Tso Chinese"
type input "Cherrywood Manager"
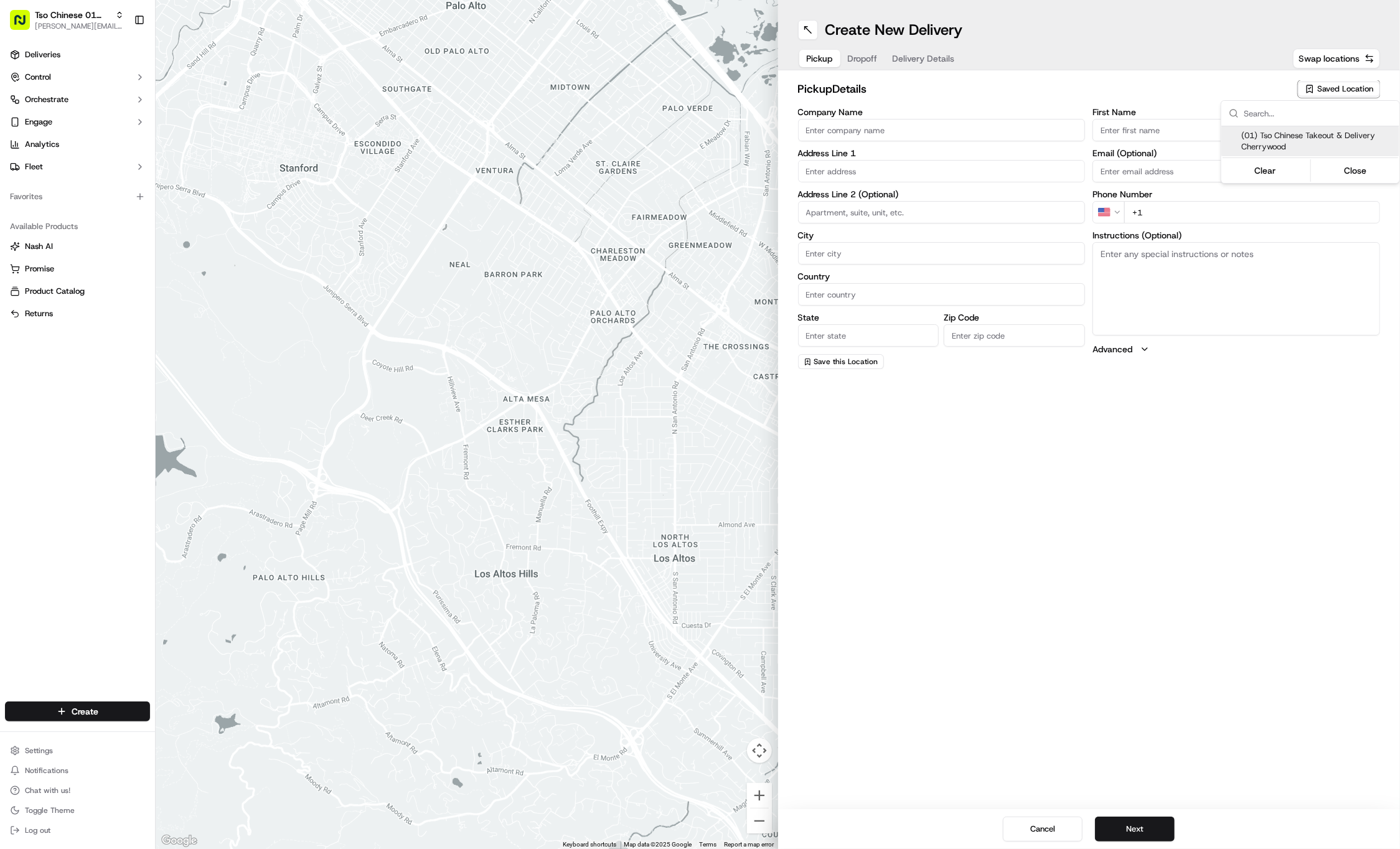
type input "cherrywoodstore@tsochinese.com"
type input "+1 512 401 3232"
type textarea "Submit a picture displaying address & food as Proof of Delivery. Envía una foto…"
type input "3909 N Interstate Hwy 35"
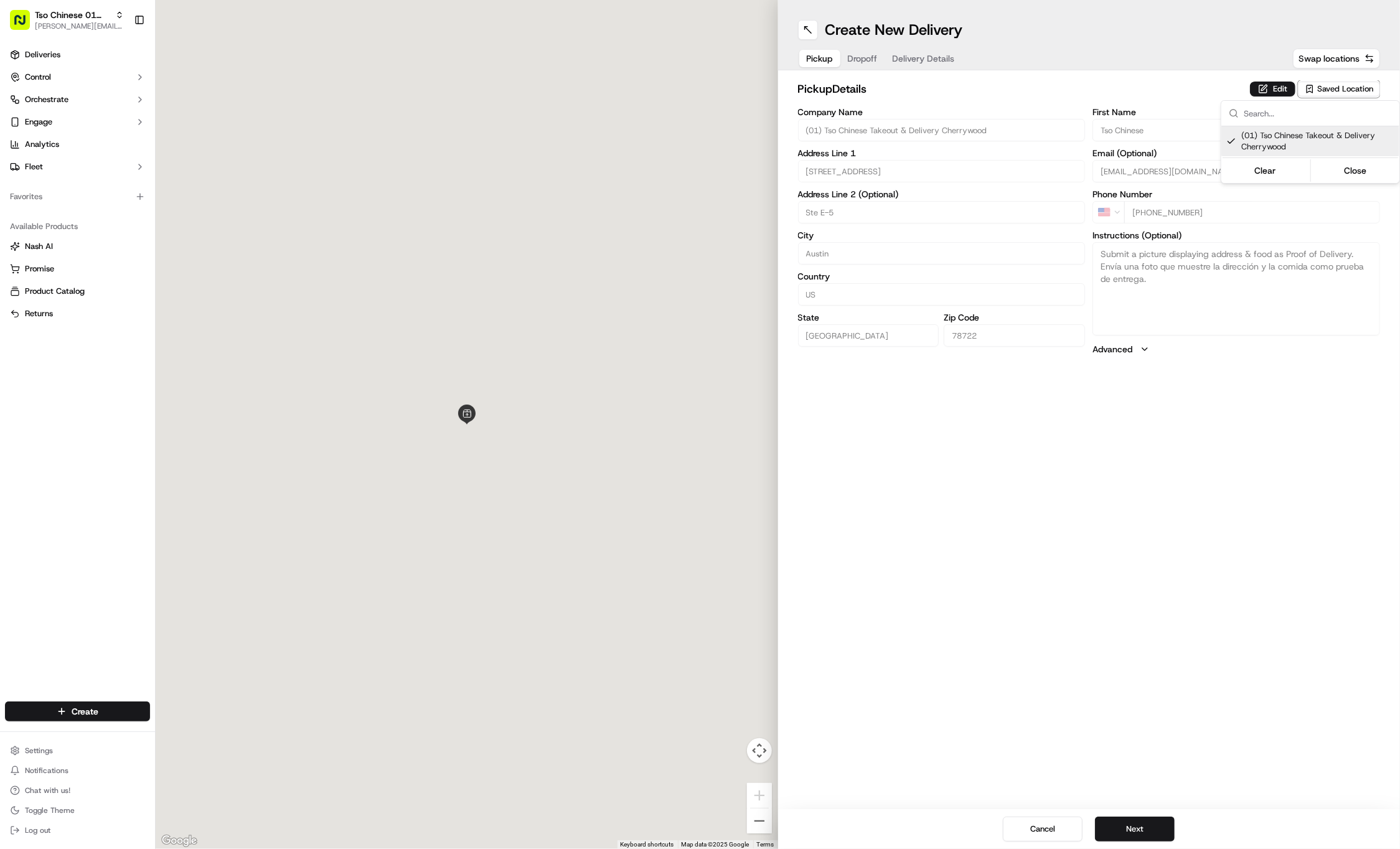
click at [1210, 536] on html "Tso Chinese 01 Cherrywood jason@tsochinese.com Toggle Sidebar Deliveries Contro…" at bounding box center [700, 424] width 1400 height 849
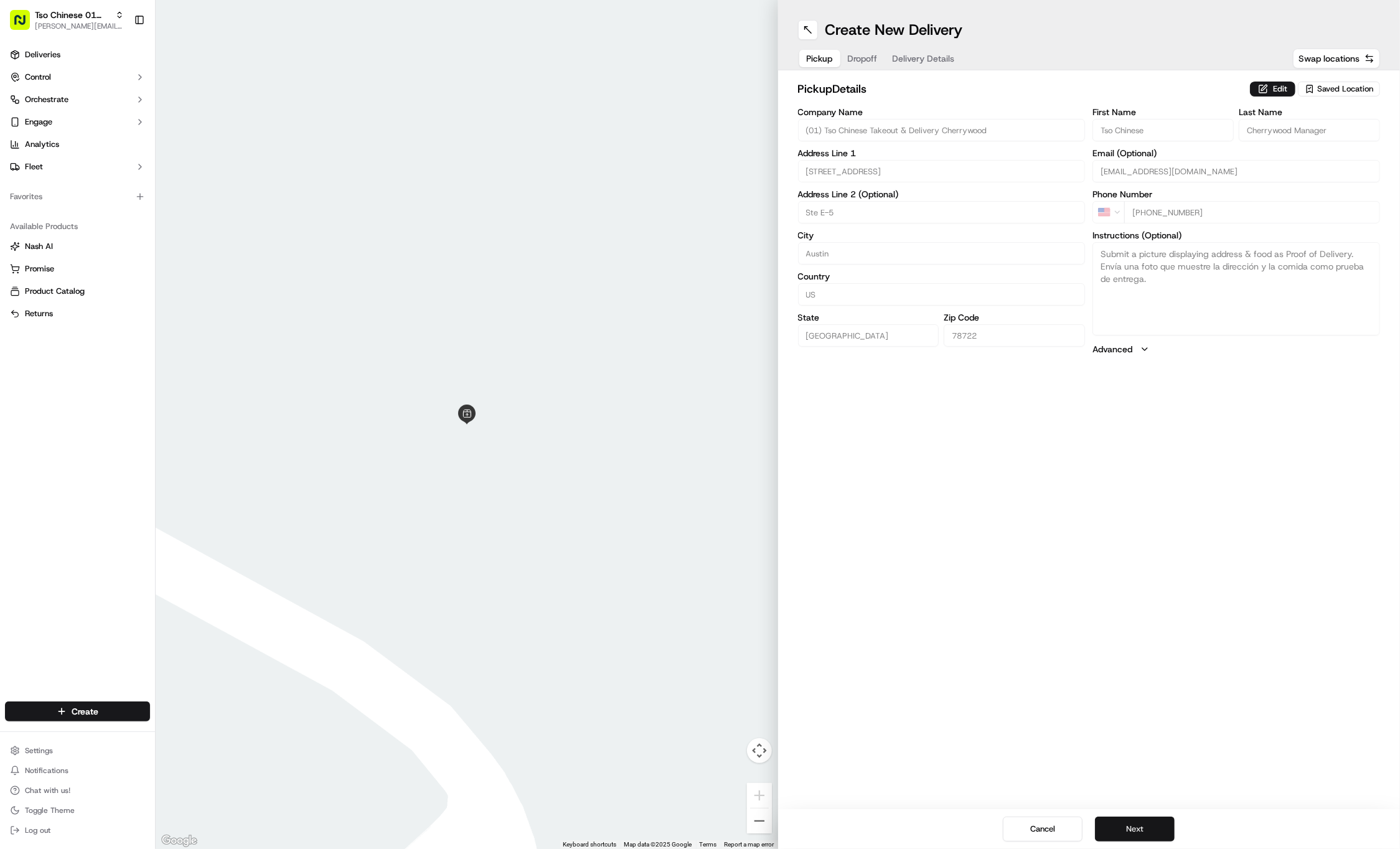
click at [1152, 831] on button "Next" at bounding box center [1135, 828] width 80 height 25
click at [943, 182] on div "Company Name Address Line 1 Address Line 2 (Optional) City Country State Zip Co…" at bounding box center [942, 238] width 288 height 261
click at [818, 72] on div "dropoff Details Saved Location Company Name Address Line 1 Address Line 2 (Opti…" at bounding box center [1089, 225] width 623 height 308
click at [823, 58] on span "Pickup" at bounding box center [820, 58] width 27 height 12
click at [867, 59] on span "Dropoff" at bounding box center [876, 58] width 30 height 12
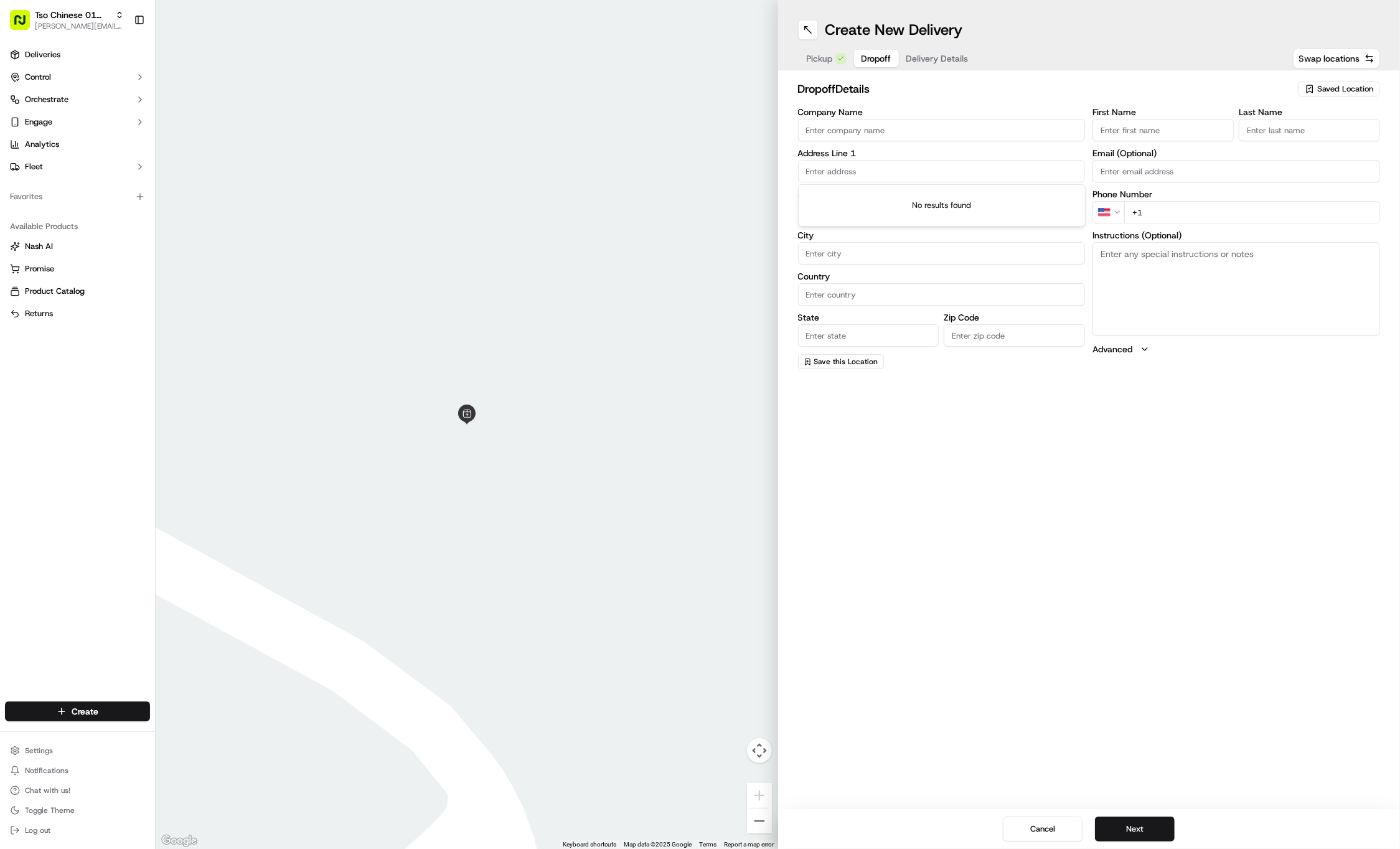
paste input "1207 Singleton Ave"
click at [872, 197] on div "1207 Singleton Avenue, Austin, TX" at bounding box center [942, 196] width 281 height 18
type input "1207 Singleton Ave, Austin, TX 78702, USA"
type input "Austin"
type input "[GEOGRAPHIC_DATA]"
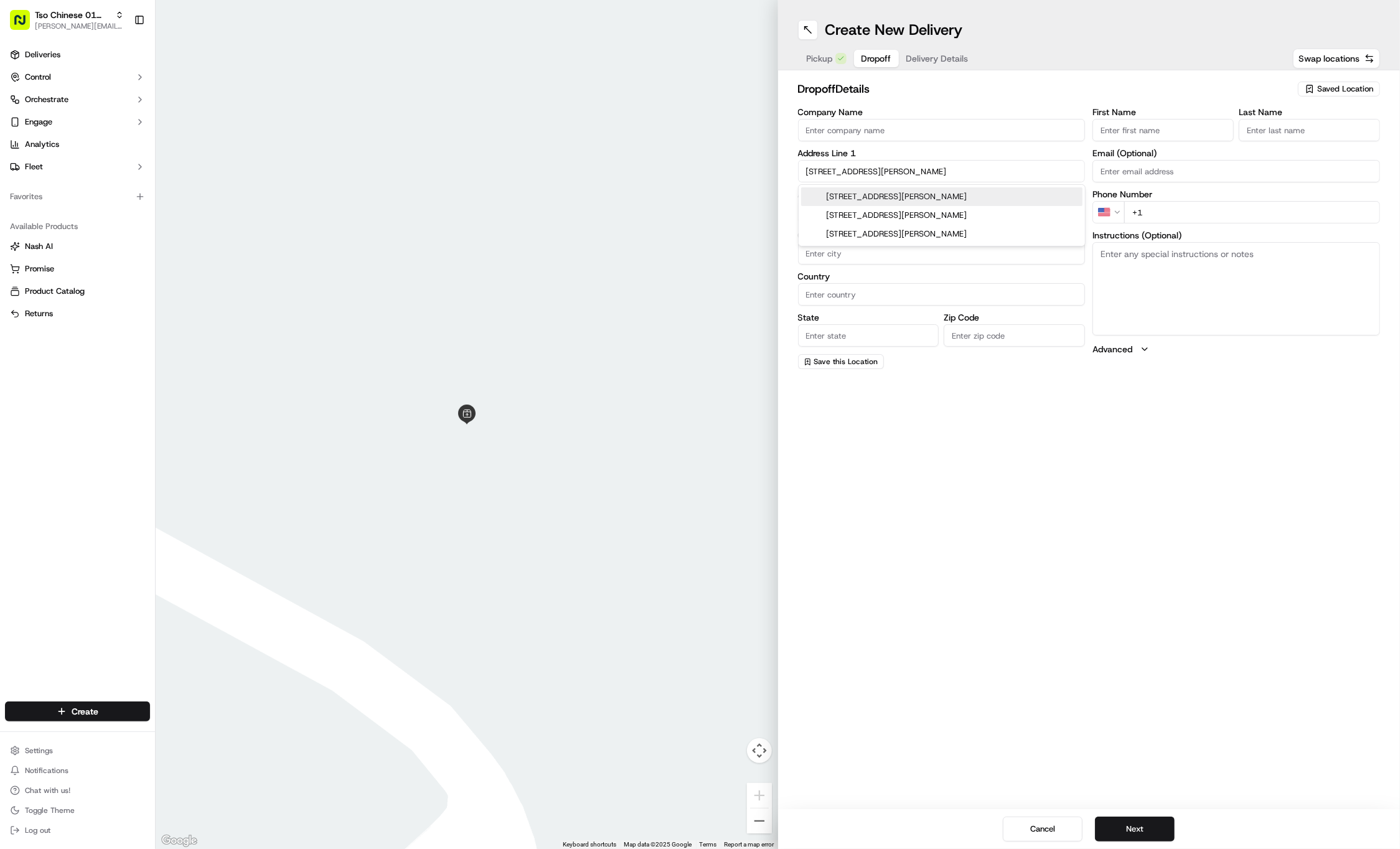
type input "[GEOGRAPHIC_DATA]"
type input "78702"
type input "1207 Singleton Avenue"
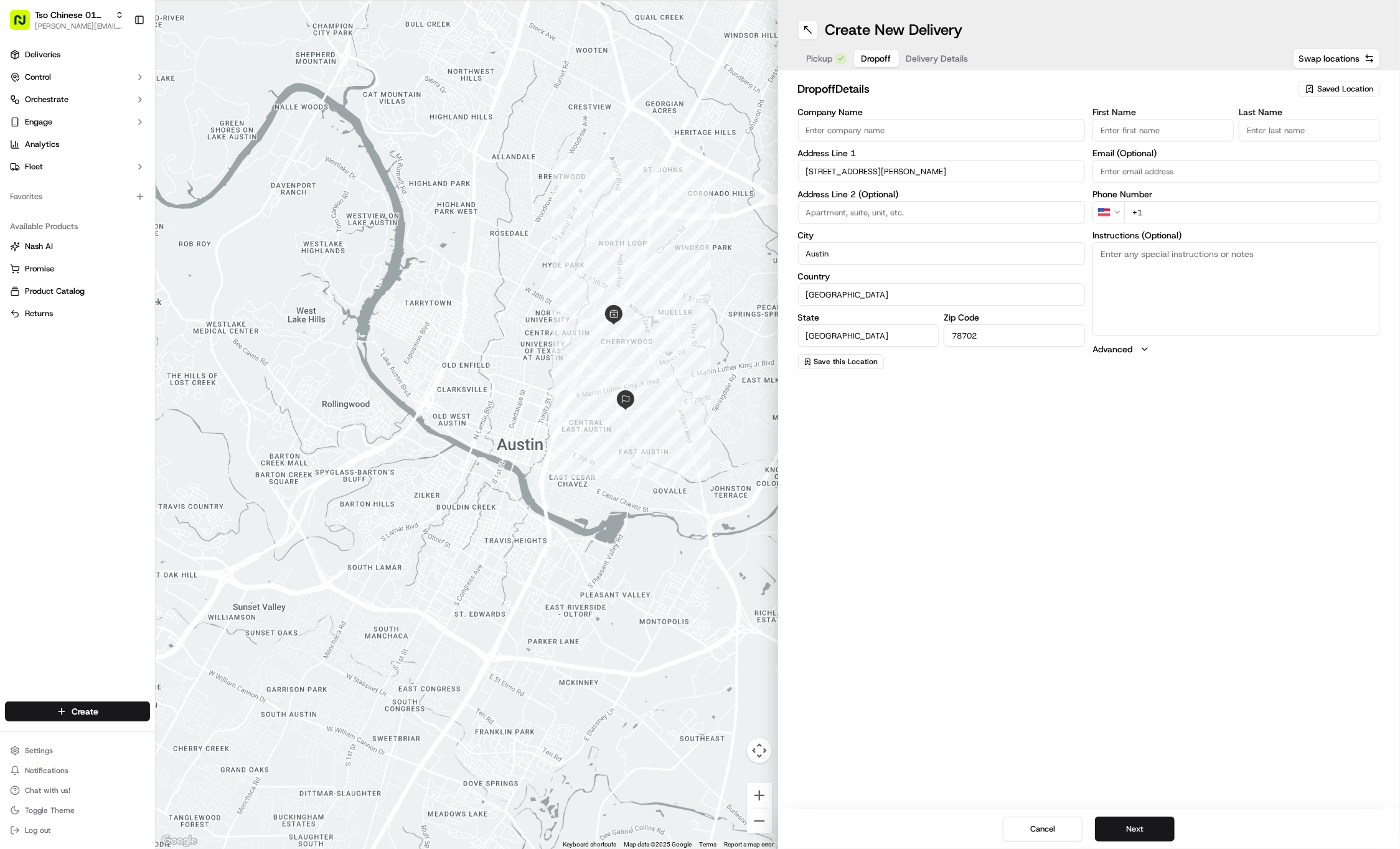
drag, startPoint x: 639, startPoint y: 392, endPoint x: 534, endPoint y: 408, distance: 106.2
click at [534, 408] on div at bounding box center [467, 424] width 623 height 849
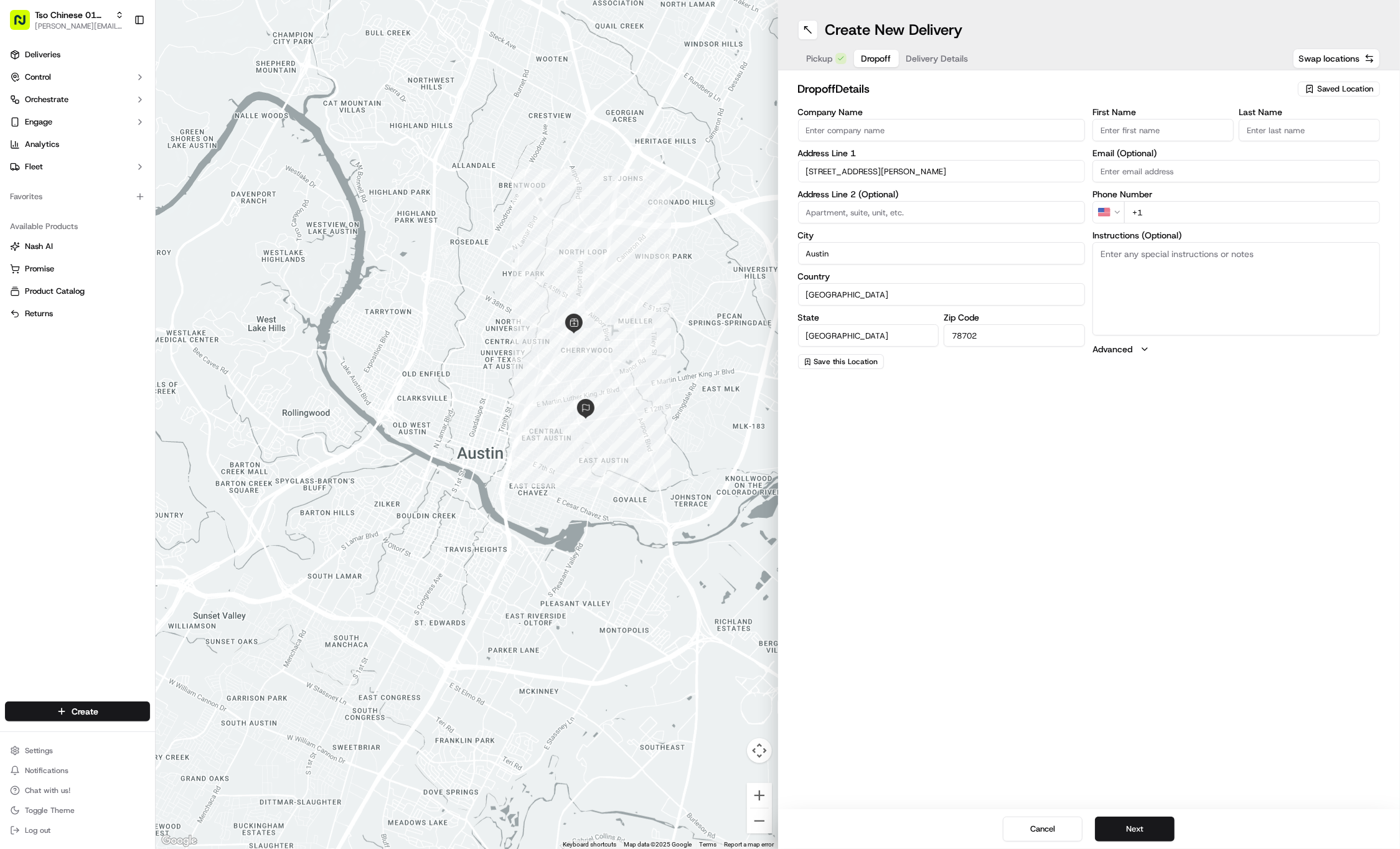
click at [909, 165] on input "1207 Singleton Avenue" at bounding box center [942, 171] width 288 height 22
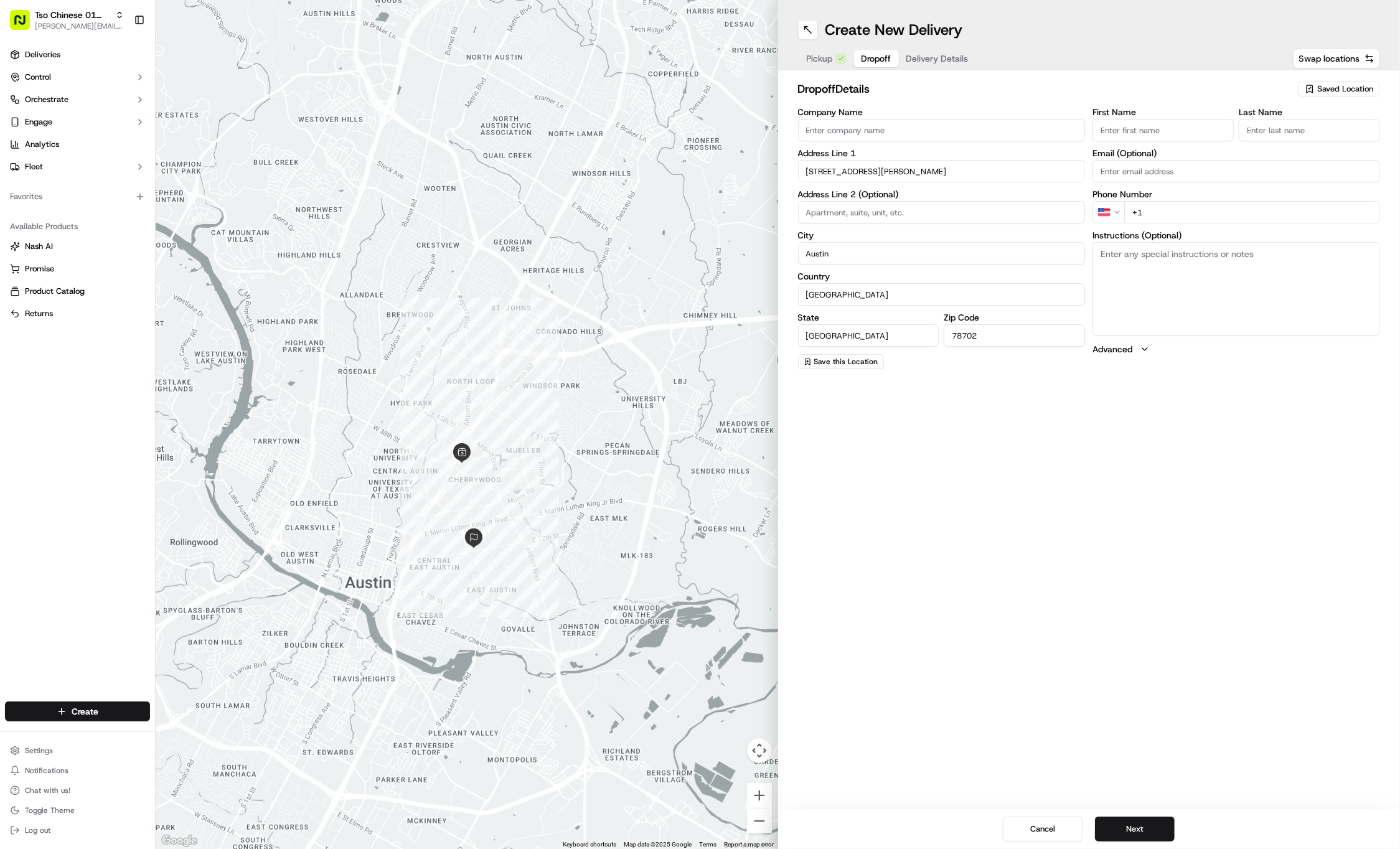
drag, startPoint x: 632, startPoint y: 355, endPoint x: 513, endPoint y: 493, distance: 182.2
click at [513, 493] on div at bounding box center [467, 424] width 623 height 849
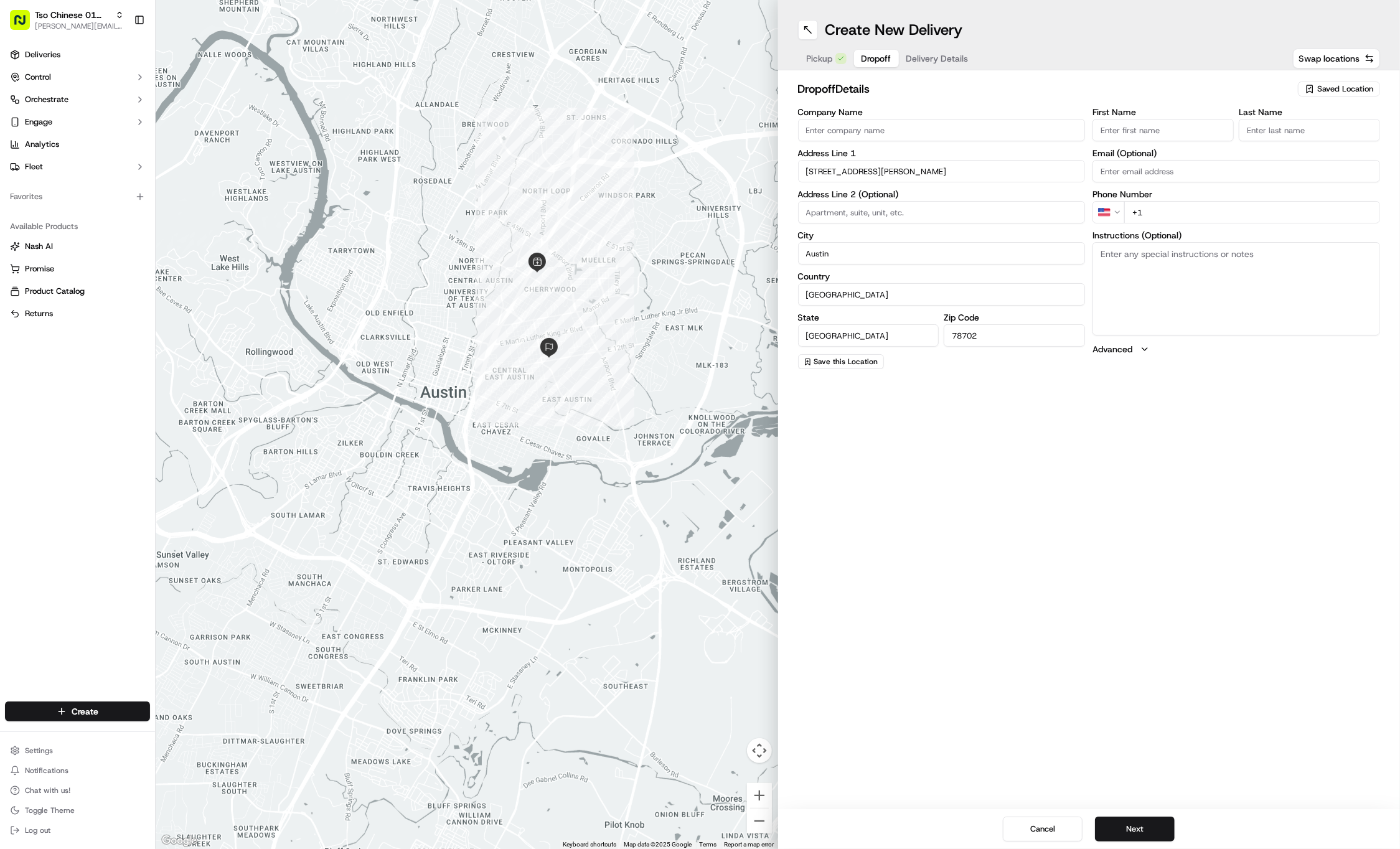
drag, startPoint x: 513, startPoint y: 493, endPoint x: 599, endPoint y: 288, distance: 222.3
click at [599, 288] on div at bounding box center [467, 424] width 623 height 849
click at [1243, 225] on div "First Name Last Name Email (Optional) Phone Number US +1 Instructions (Optional…" at bounding box center [1237, 238] width 288 height 261
paste input "1 207"
drag, startPoint x: 1194, startPoint y: 214, endPoint x: 1156, endPoint y: 206, distance: 38.8
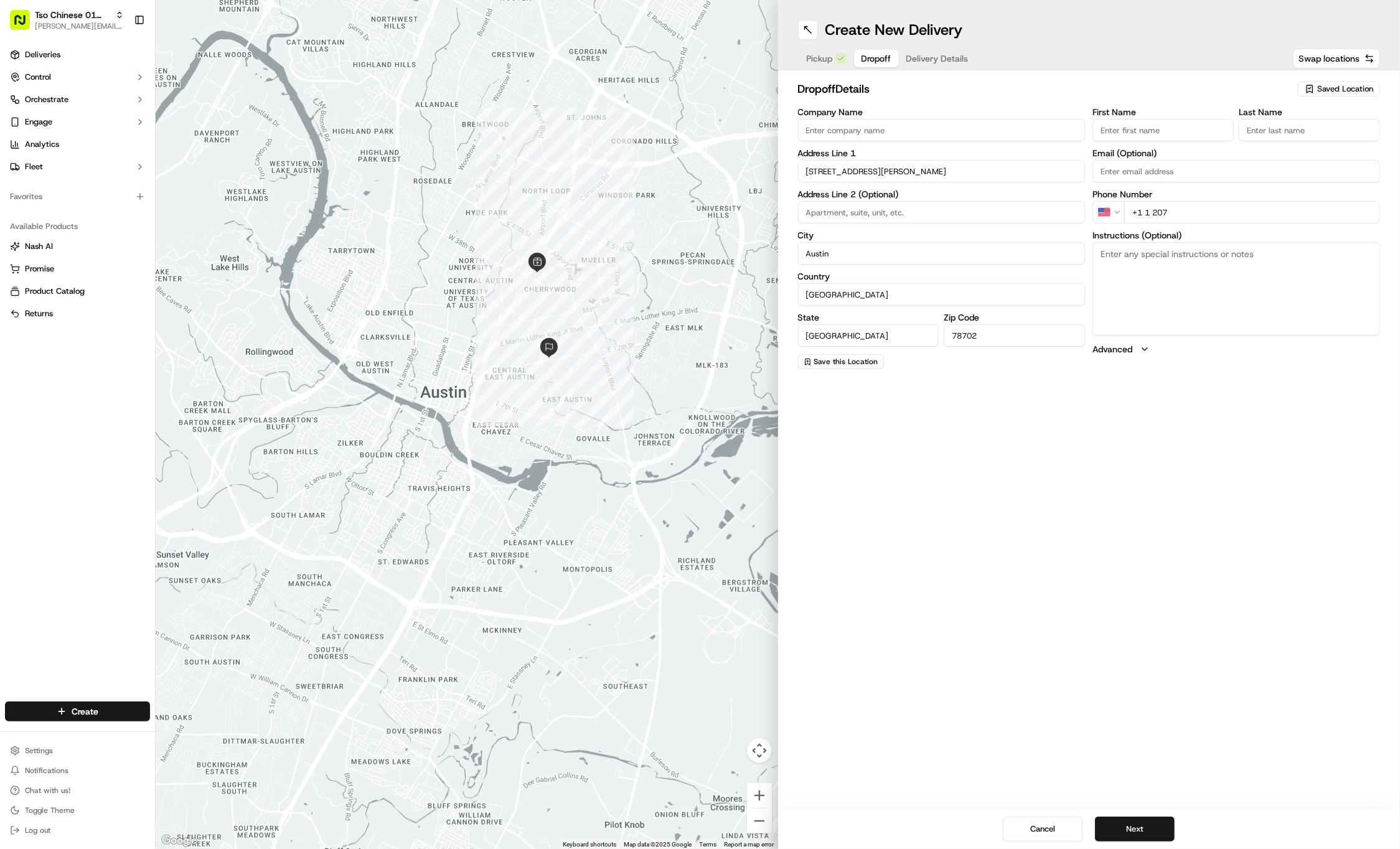
click at [1156, 208] on input "+1 1 207" at bounding box center [1252, 212] width 256 height 22
paste input "512 589 7129"
type input "+1 1 512 589 7129"
click at [1275, 267] on textarea "Instructions (Optional)" at bounding box center [1237, 288] width 288 height 93
paste textarea "Unit B toward the back, leave at gate"
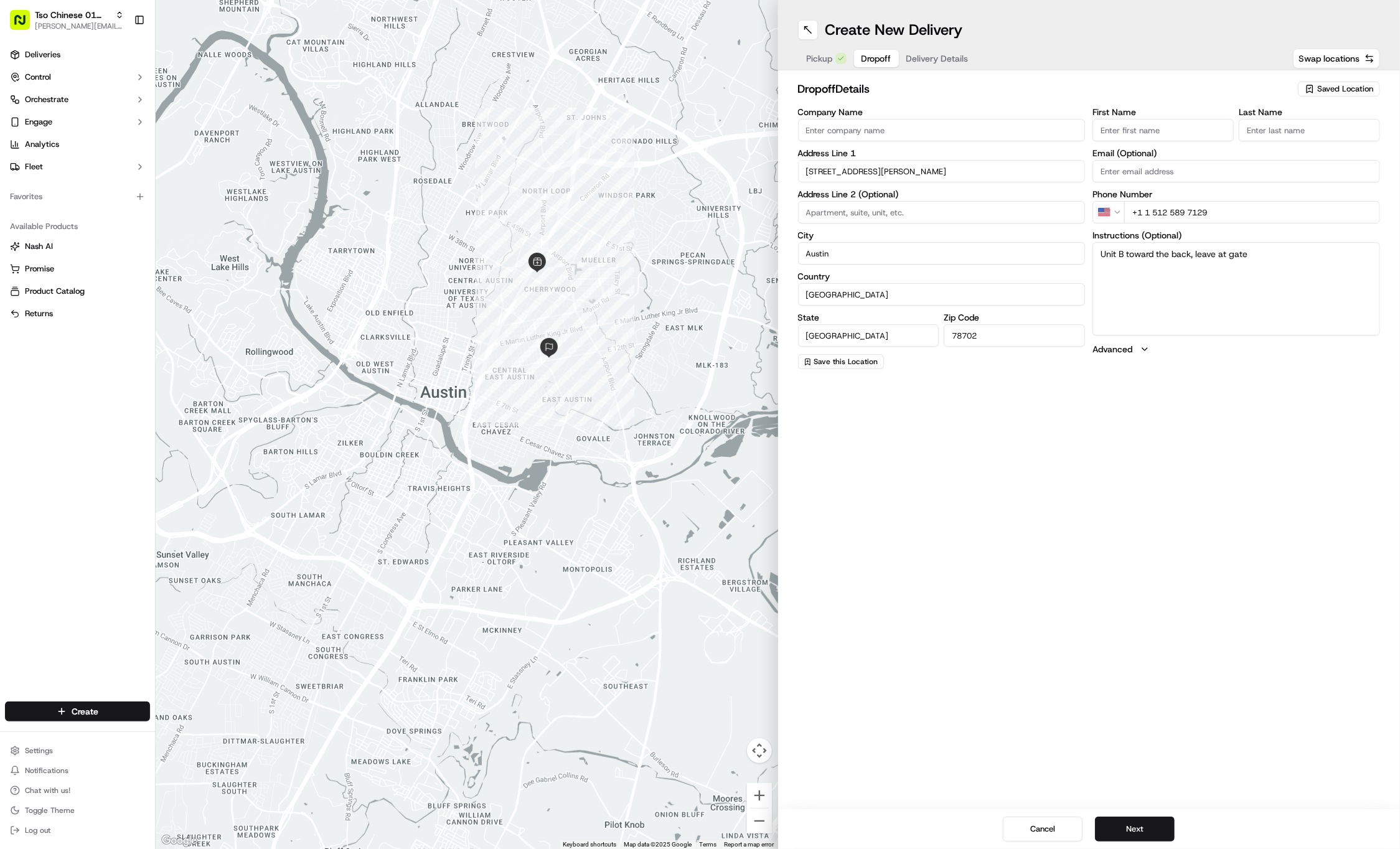
type textarea "Unit B toward the back, leave at gate"
click at [915, 199] on div "Address Line 2 (Optional)" at bounding box center [942, 206] width 288 height 34
type input "V"
type input "B"
click at [919, 504] on div "Create New Delivery Pickup Dropoff Delivery Details Swap locations dropoff Deta…" at bounding box center [1089, 424] width 623 height 849
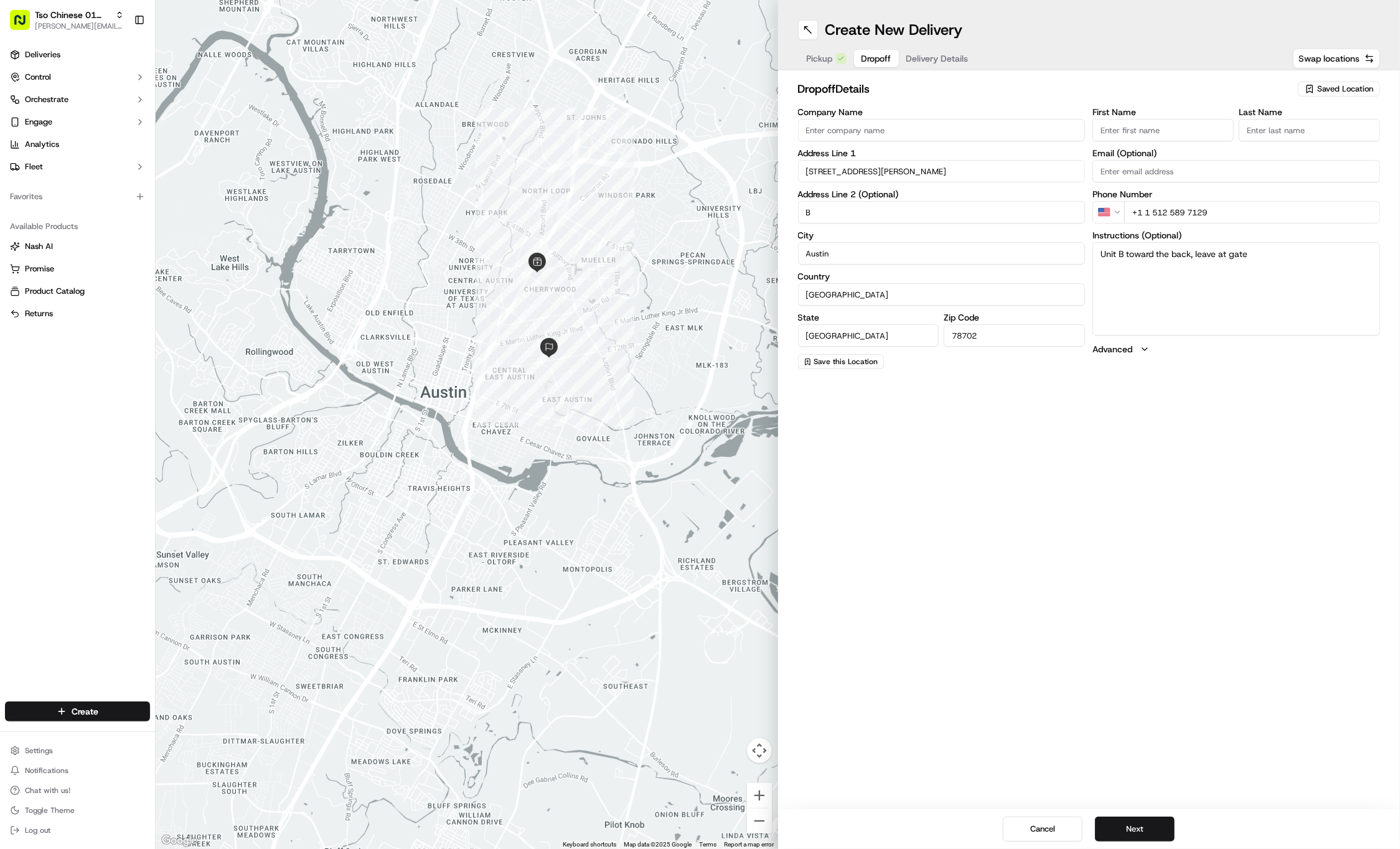
paste input "Jessica"
type input "Jessica"
click at [1301, 141] on div "First Name Jessica Last Name Email (Optional) Phone Number US +1 1 512 589 7129…" at bounding box center [1237, 238] width 288 height 261
paste input "Larson"
type input "Larson"
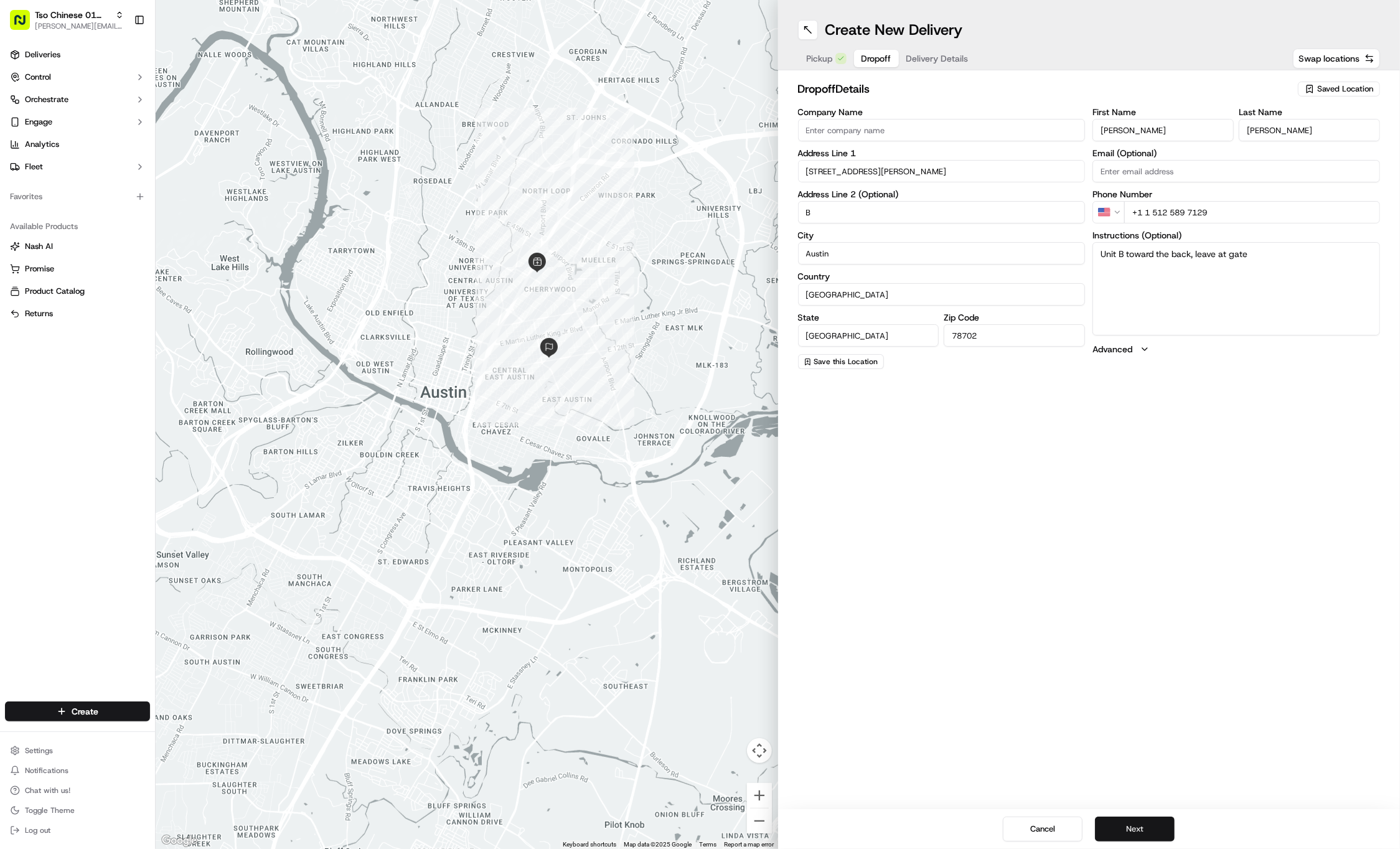
click at [1124, 822] on button "Next" at bounding box center [1135, 828] width 80 height 25
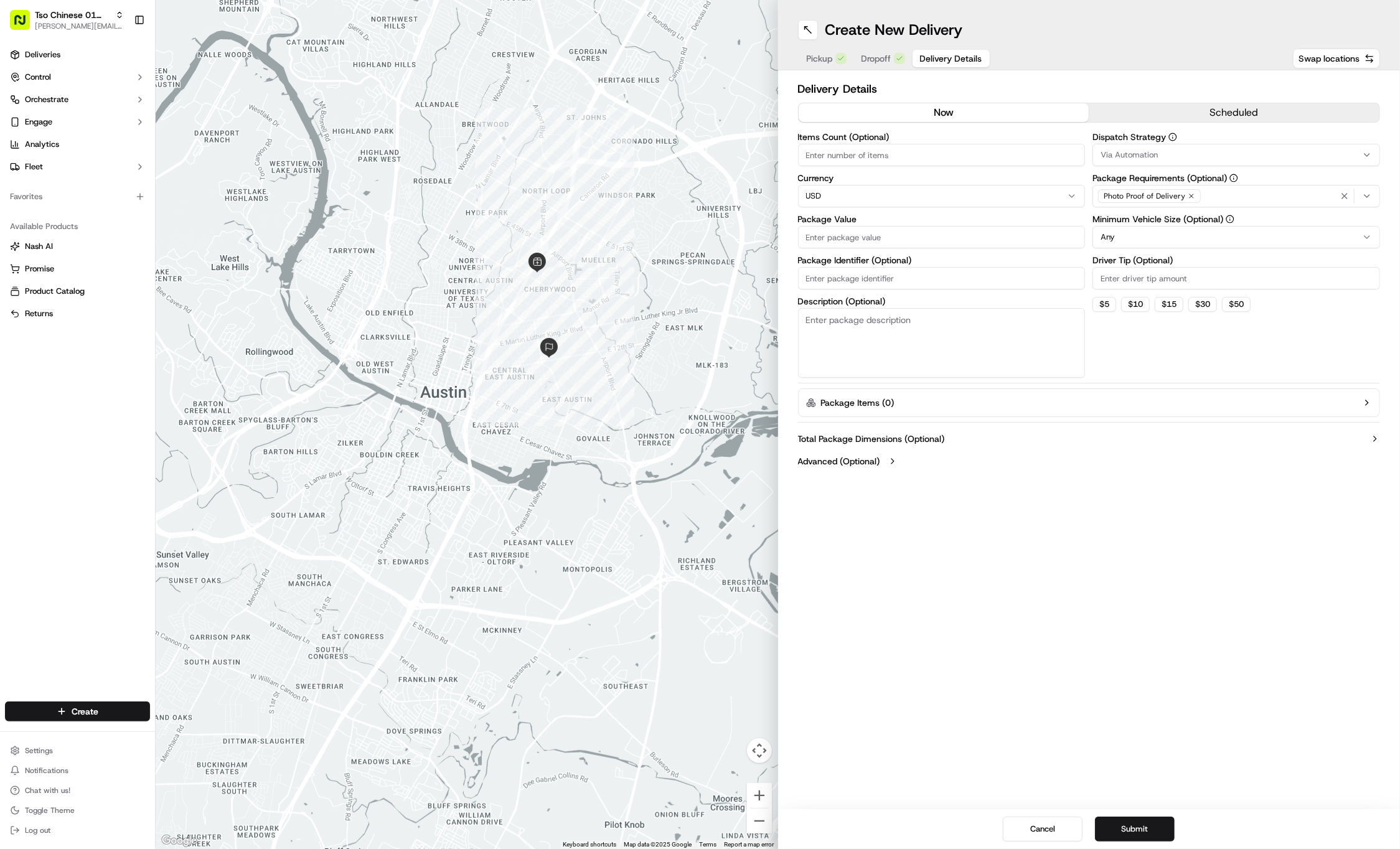
click at [1121, 285] on input "Driver Tip (Optional)" at bounding box center [1237, 278] width 288 height 22
type input "2"
click at [1148, 145] on button "Via Automation" at bounding box center [1237, 155] width 288 height 22
click at [1151, 222] on span "Tso Cherrywood Strategy" at bounding box center [1190, 222] width 154 height 11
click at [1035, 596] on html "Tso Chinese 01 Cherrywood jason@tsochinese.com Toggle Sidebar Deliveries Contro…" at bounding box center [700, 424] width 1400 height 849
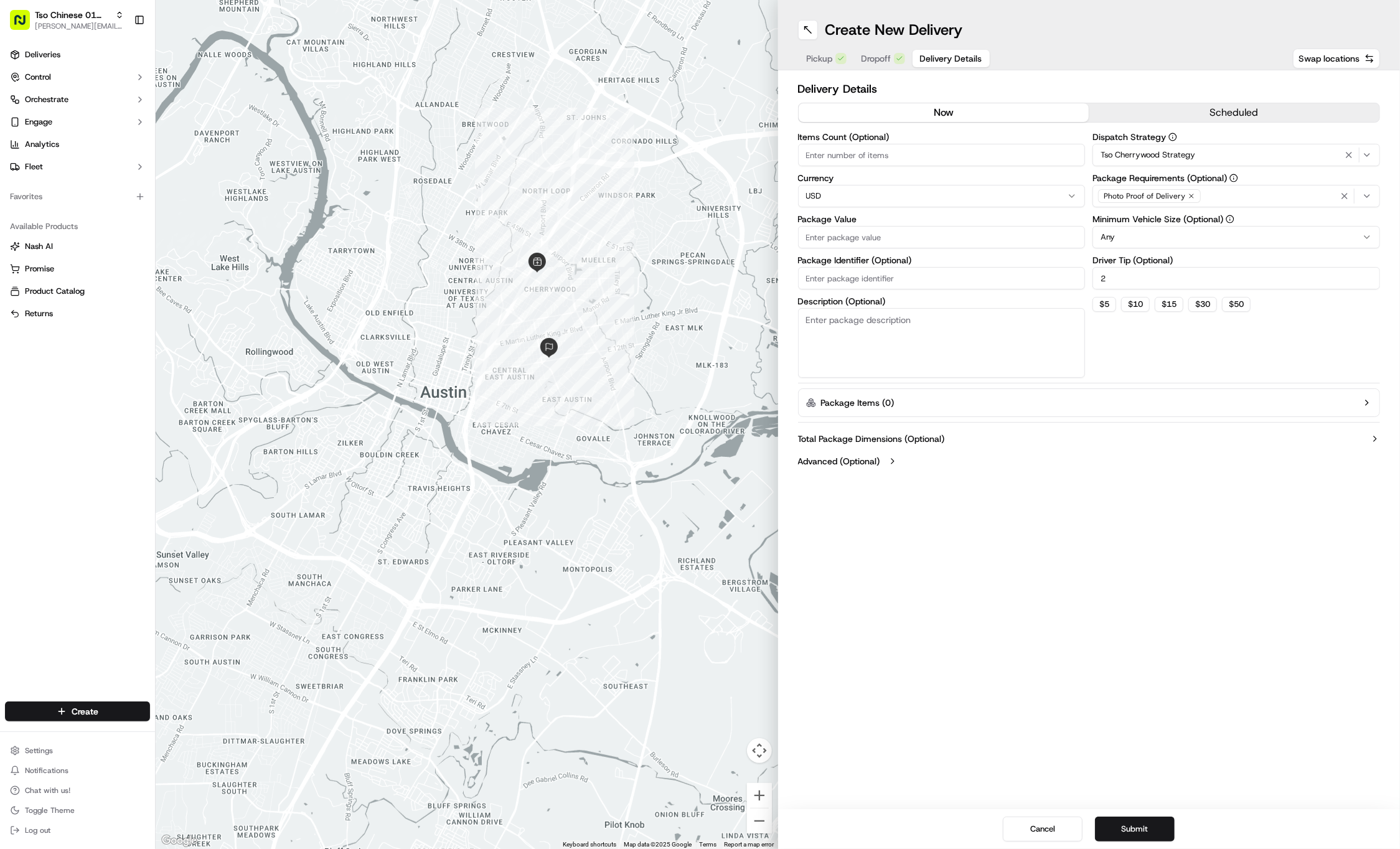
click at [879, 264] on div "Package Identifier (Optional)" at bounding box center [942, 272] width 288 height 34
click at [855, 278] on input "Package Identifier (Optional)" at bounding box center [942, 278] width 288 height 22
click at [837, 236] on input "Package Value" at bounding box center [942, 237] width 288 height 22
click at [837, 274] on div "Package Identifier (Optional)" at bounding box center [942, 272] width 288 height 34
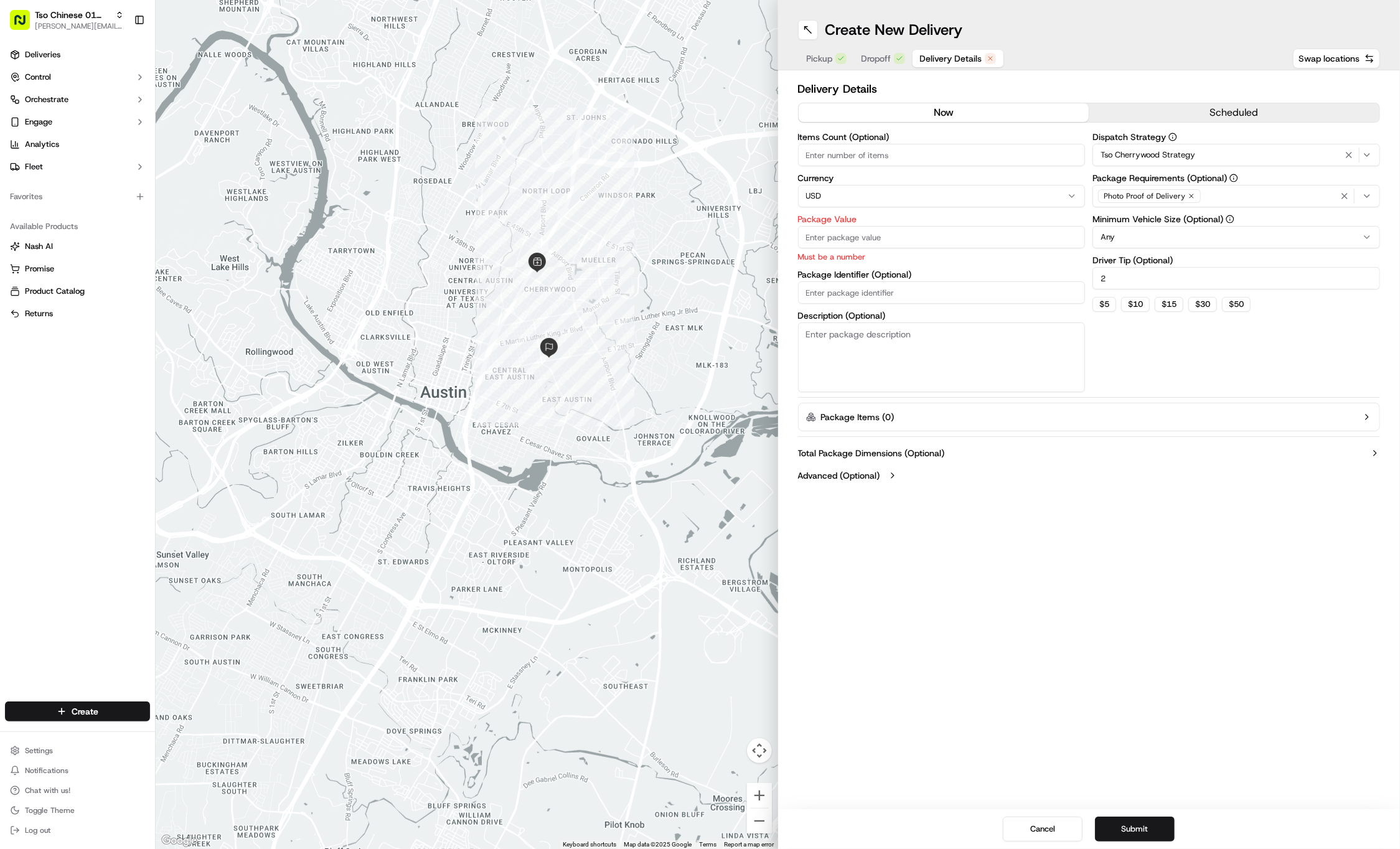
click at [847, 235] on input "Package Value" at bounding box center [942, 237] width 288 height 22
click at [841, 286] on input "Package Identifier (Optional)" at bounding box center [942, 292] width 288 height 22
paste input "QPSH4IH"
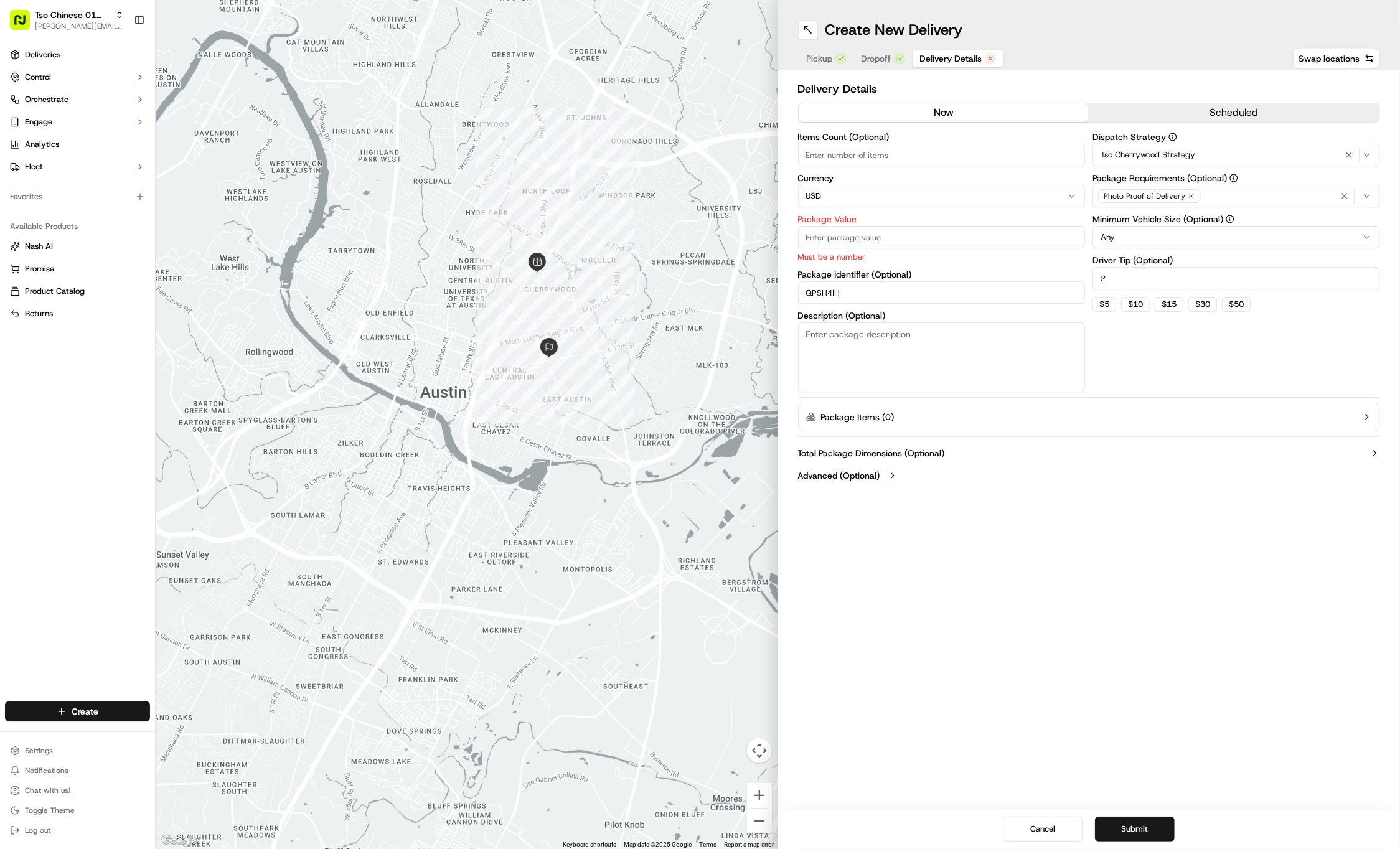
type input "QPSH4IH"
click at [836, 242] on input "Package Value" at bounding box center [942, 237] width 288 height 22
type input "36.64"
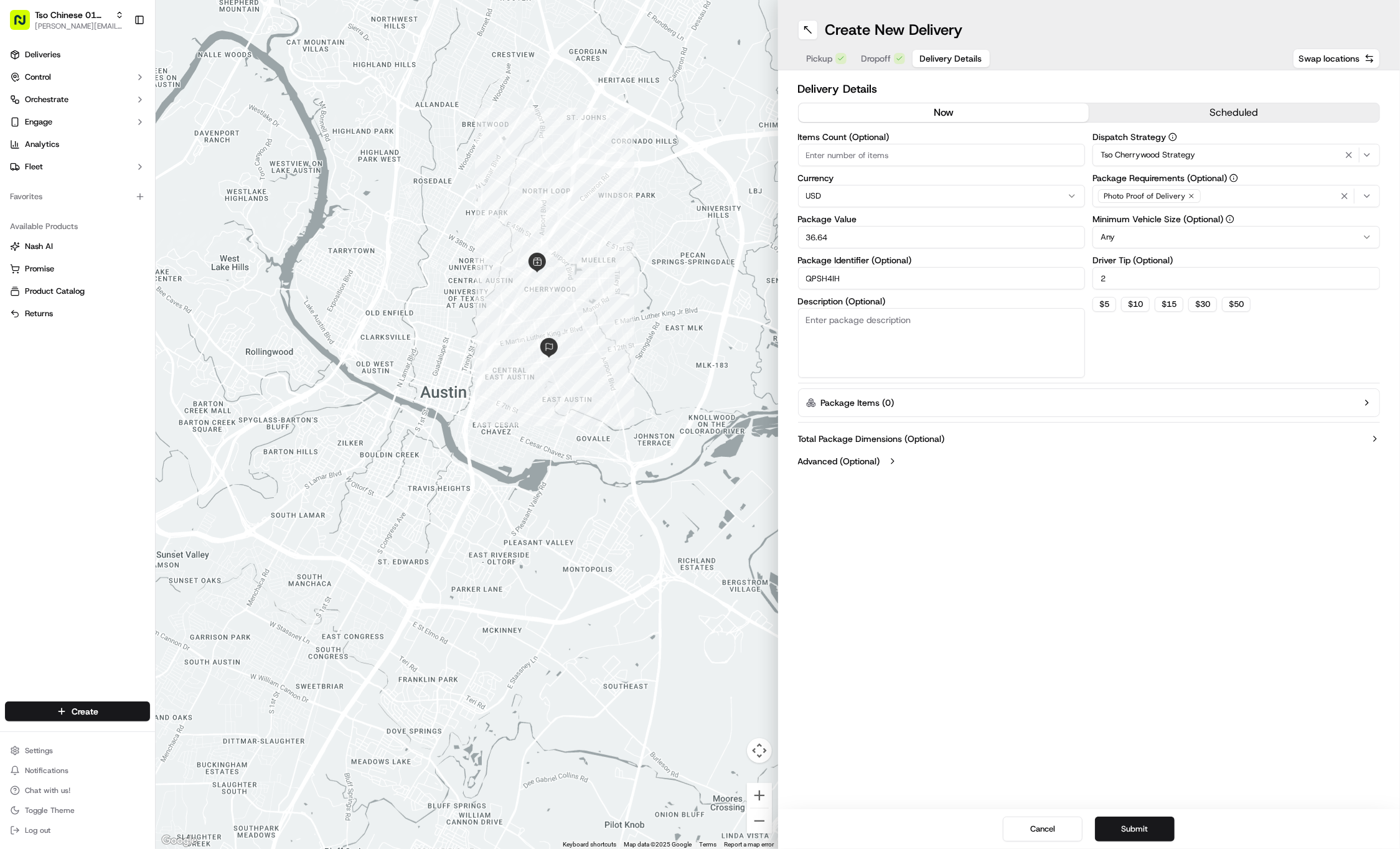
click at [1190, 195] on icon "button" at bounding box center [1192, 196] width 4 height 4
click at [1189, 195] on div "Select requirements" at bounding box center [1237, 196] width 281 height 11
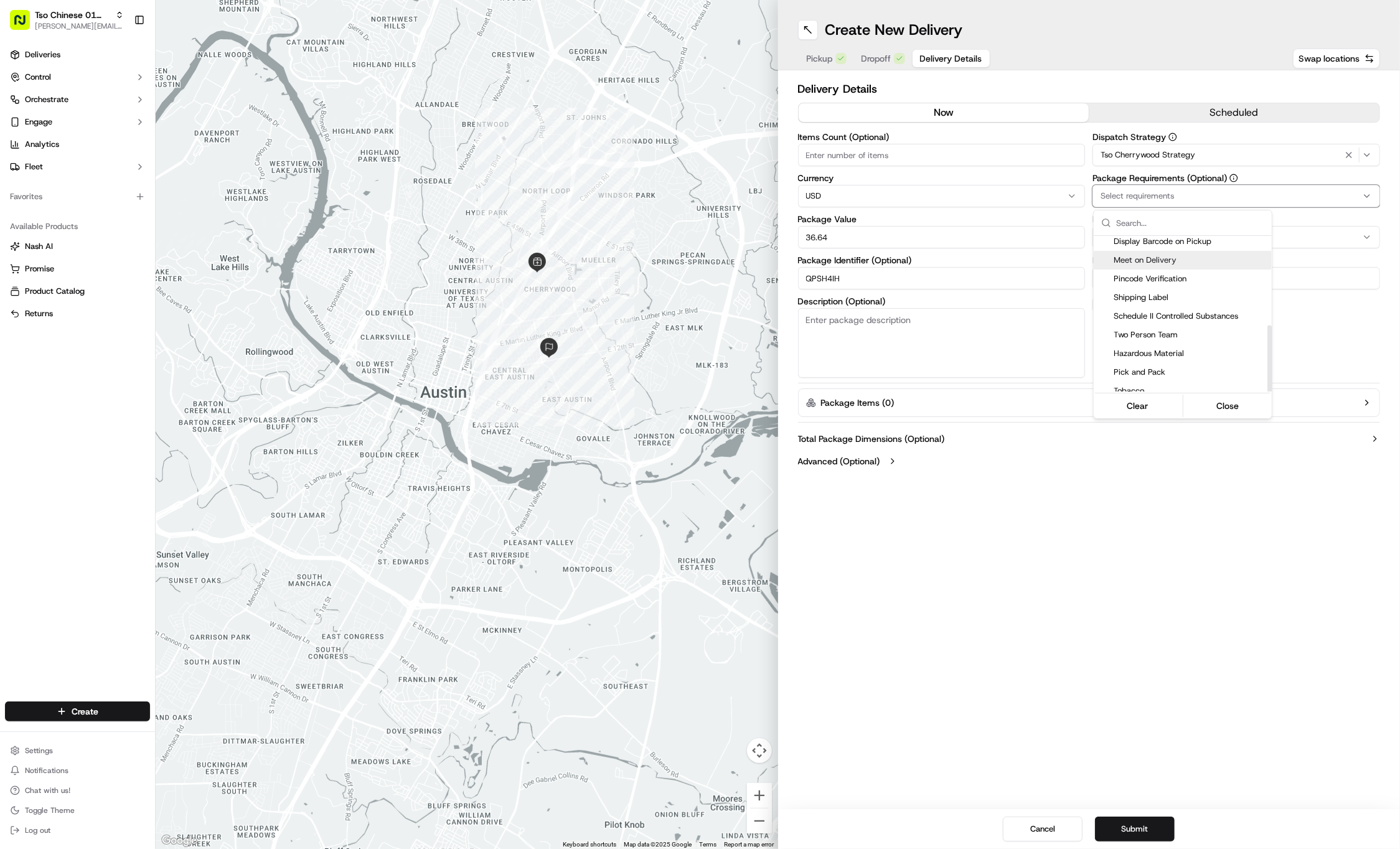
click at [1172, 255] on span "Meet on Delivery" at bounding box center [1190, 260] width 154 height 11
click at [1052, 712] on html "Tso Chinese 01 Cherrywood jason@tsochinese.com Toggle Sidebar Deliveries Contro…" at bounding box center [700, 424] width 1400 height 849
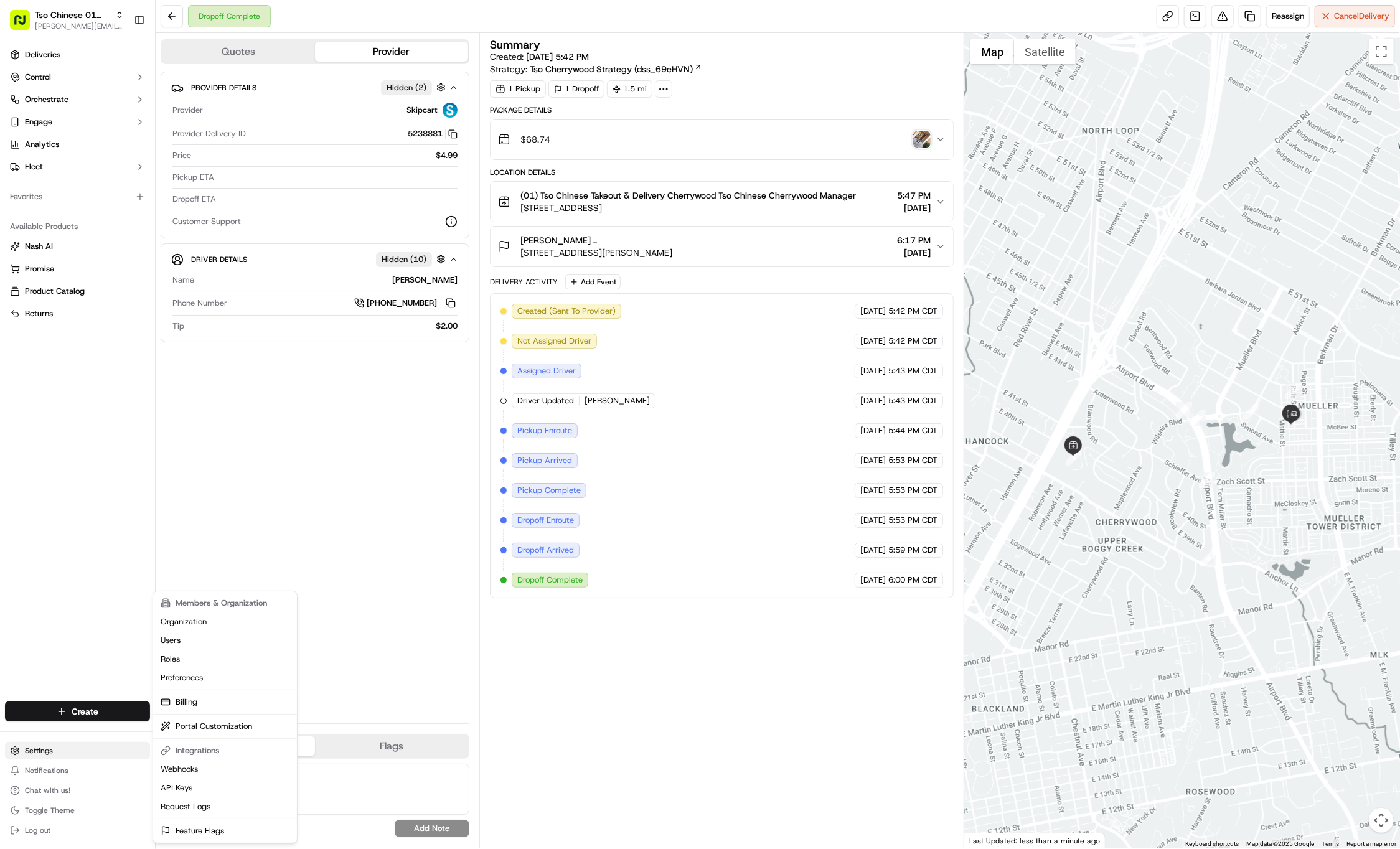
click at [55, 747] on html "Tso Chinese 01 Cherrywood [PERSON_NAME][EMAIL_ADDRESS][DOMAIN_NAME] Toggle Side…" at bounding box center [700, 424] width 1400 height 849
click at [75, 717] on html "Tso Chinese 01 Cherrywood [PERSON_NAME][EMAIL_ADDRESS][DOMAIN_NAME] Toggle Side…" at bounding box center [700, 424] width 1400 height 849
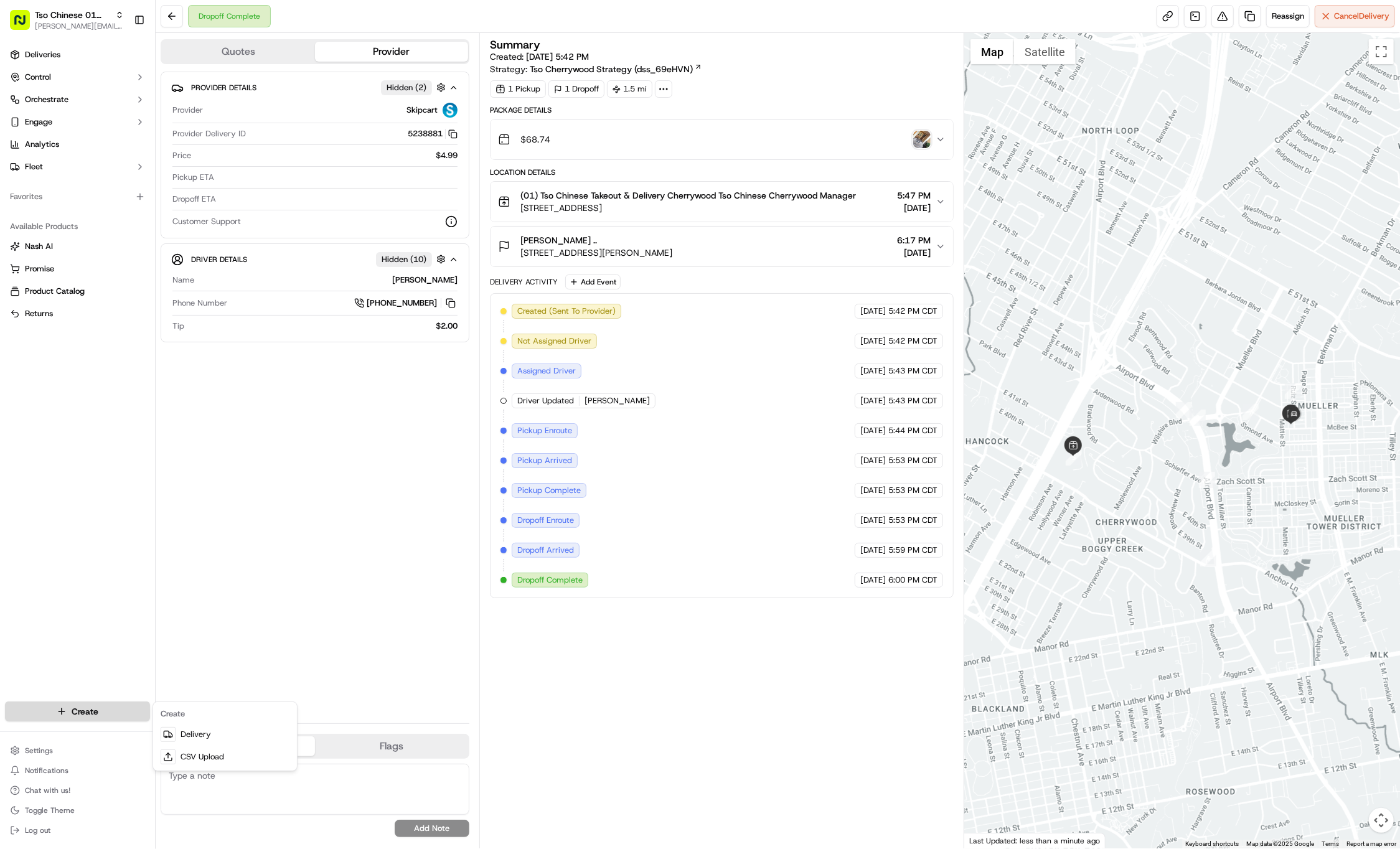
click at [115, 712] on html "Tso Chinese 01 Cherrywood [PERSON_NAME][EMAIL_ADDRESS][DOMAIN_NAME] Toggle Side…" at bounding box center [700, 424] width 1400 height 849
click at [181, 735] on link "Delivery" at bounding box center [225, 734] width 139 height 22
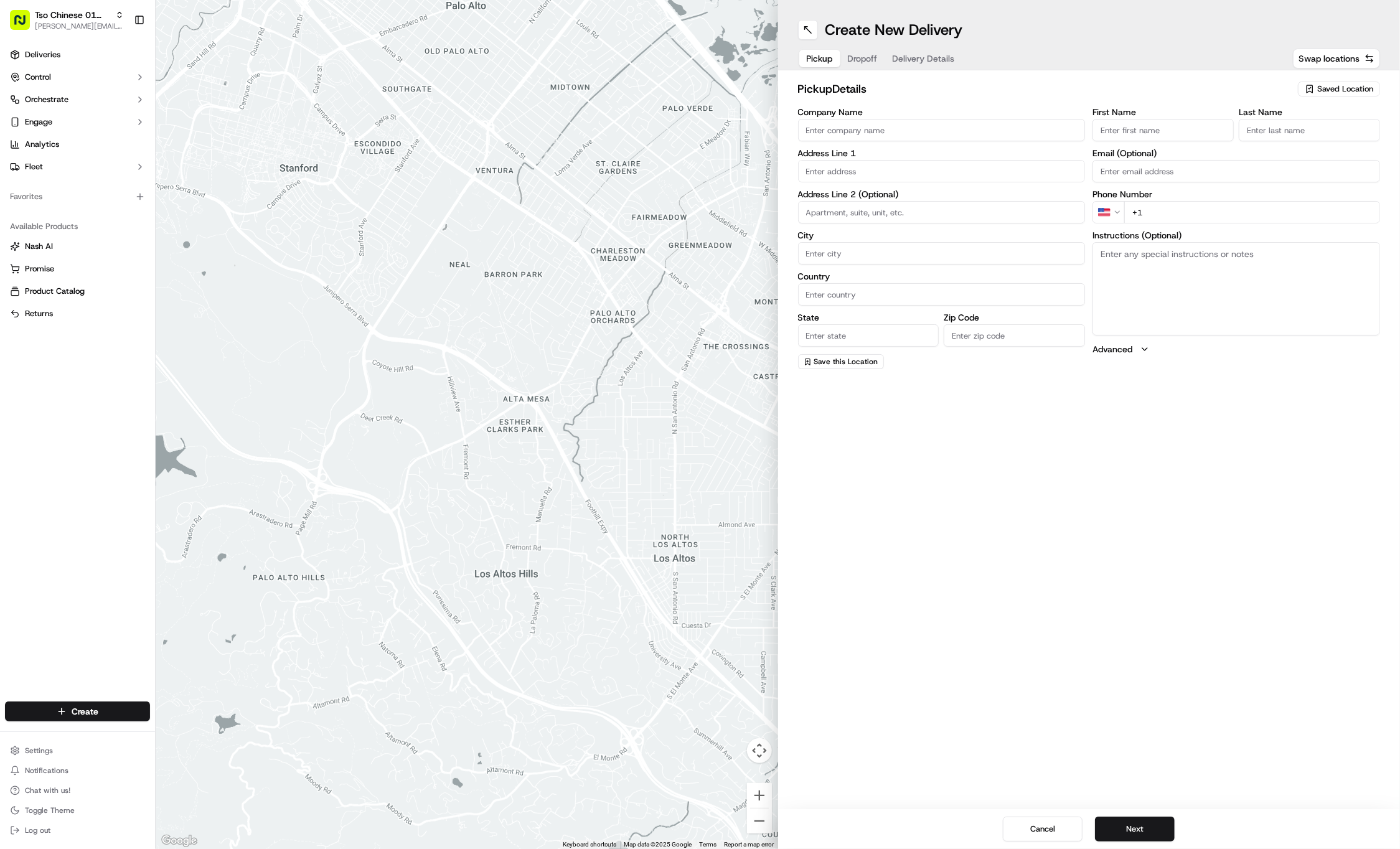
click at [1344, 88] on span "Saved Location" at bounding box center [1345, 89] width 56 height 11
click at [1319, 140] on span "(01) Tso Chinese Takeout & Delivery Cherrywood" at bounding box center [1318, 141] width 154 height 22
type input "(01) Tso Chinese Takeout & Delivery Cherrywood"
type input "Ste E-5"
type input "Austin"
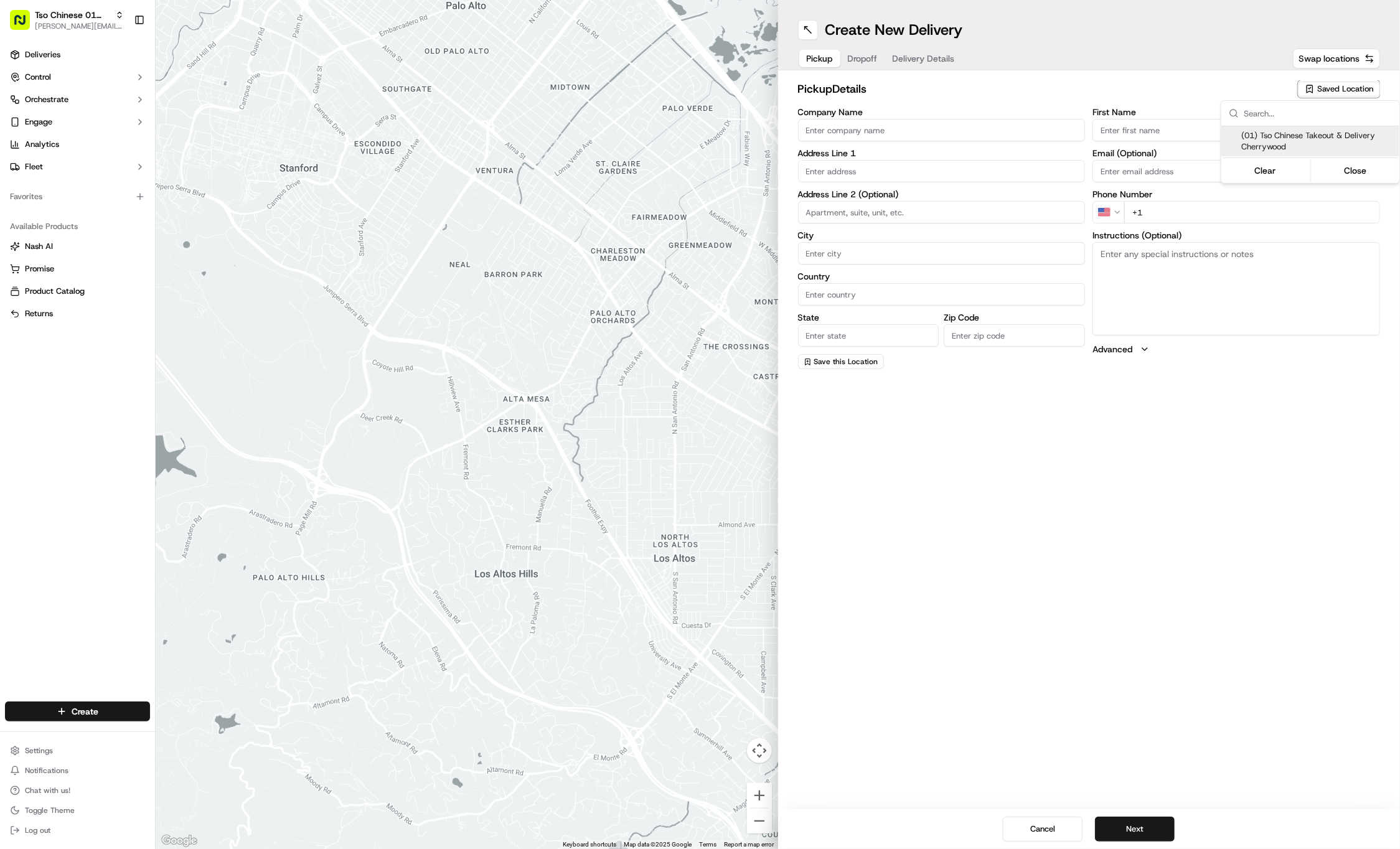
type input "US"
type input "[GEOGRAPHIC_DATA]"
type input "78722"
type input "Tso Chinese"
type input "Cherrywood Manager"
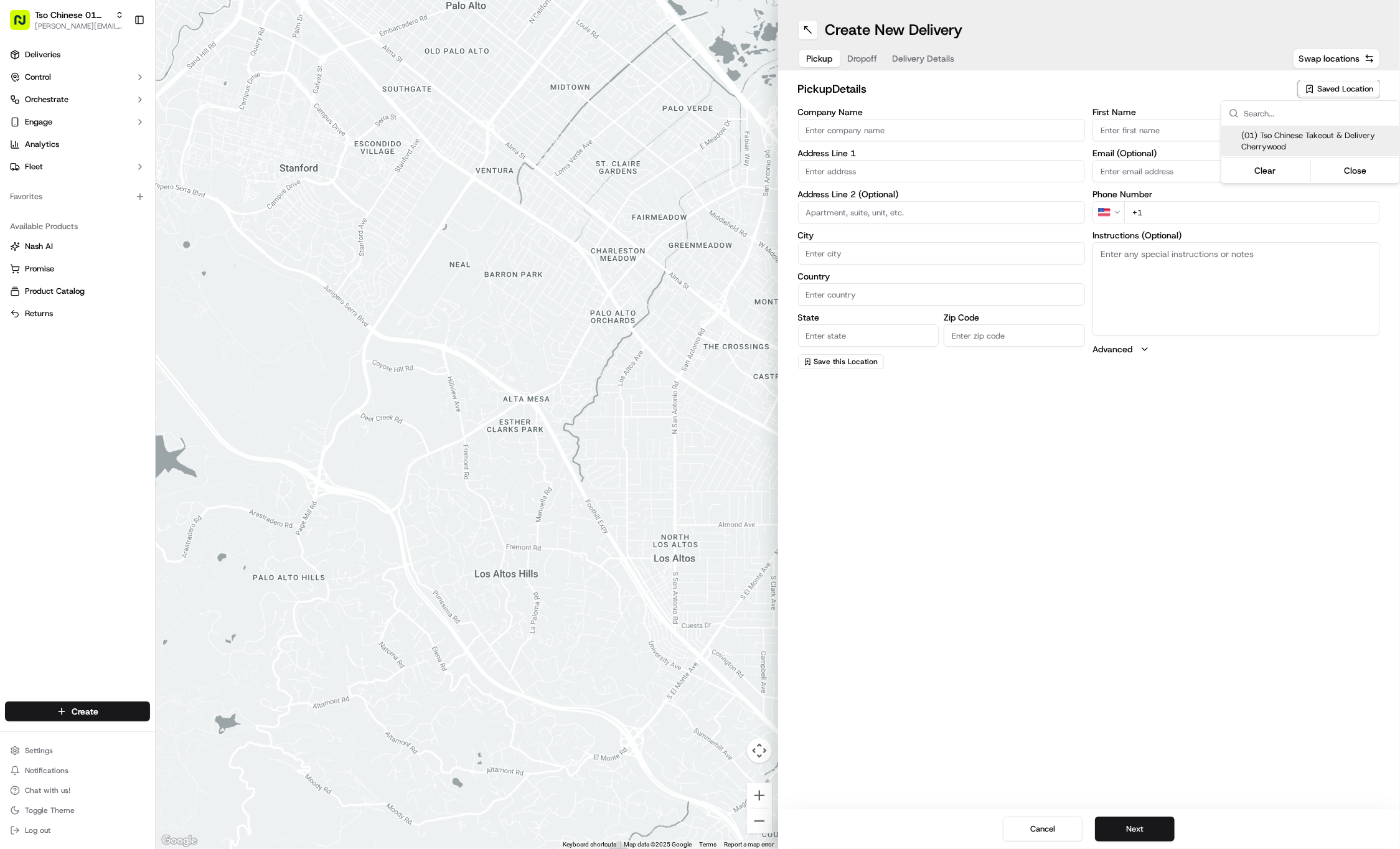
type input "[EMAIL_ADDRESS][DOMAIN_NAME]"
type input "[PHONE_NUMBER]"
type textarea "Submit a picture displaying address & food as Proof of Delivery. Envía una foto…"
type input "[STREET_ADDRESS]"
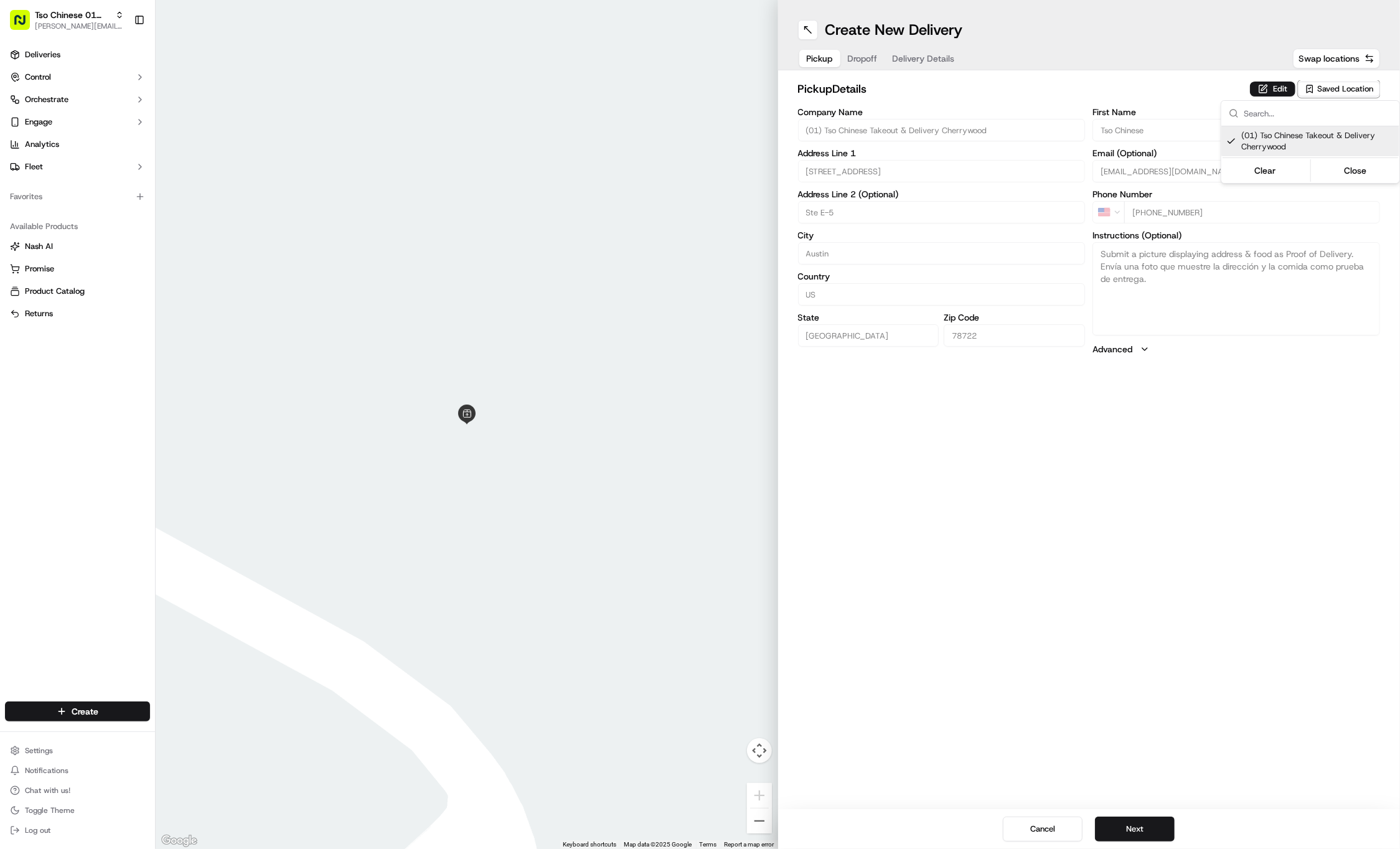
click at [861, 68] on html "Tso Chinese 01 Cherrywood [PERSON_NAME][EMAIL_ADDRESS][DOMAIN_NAME] Toggle Side…" at bounding box center [700, 424] width 1400 height 849
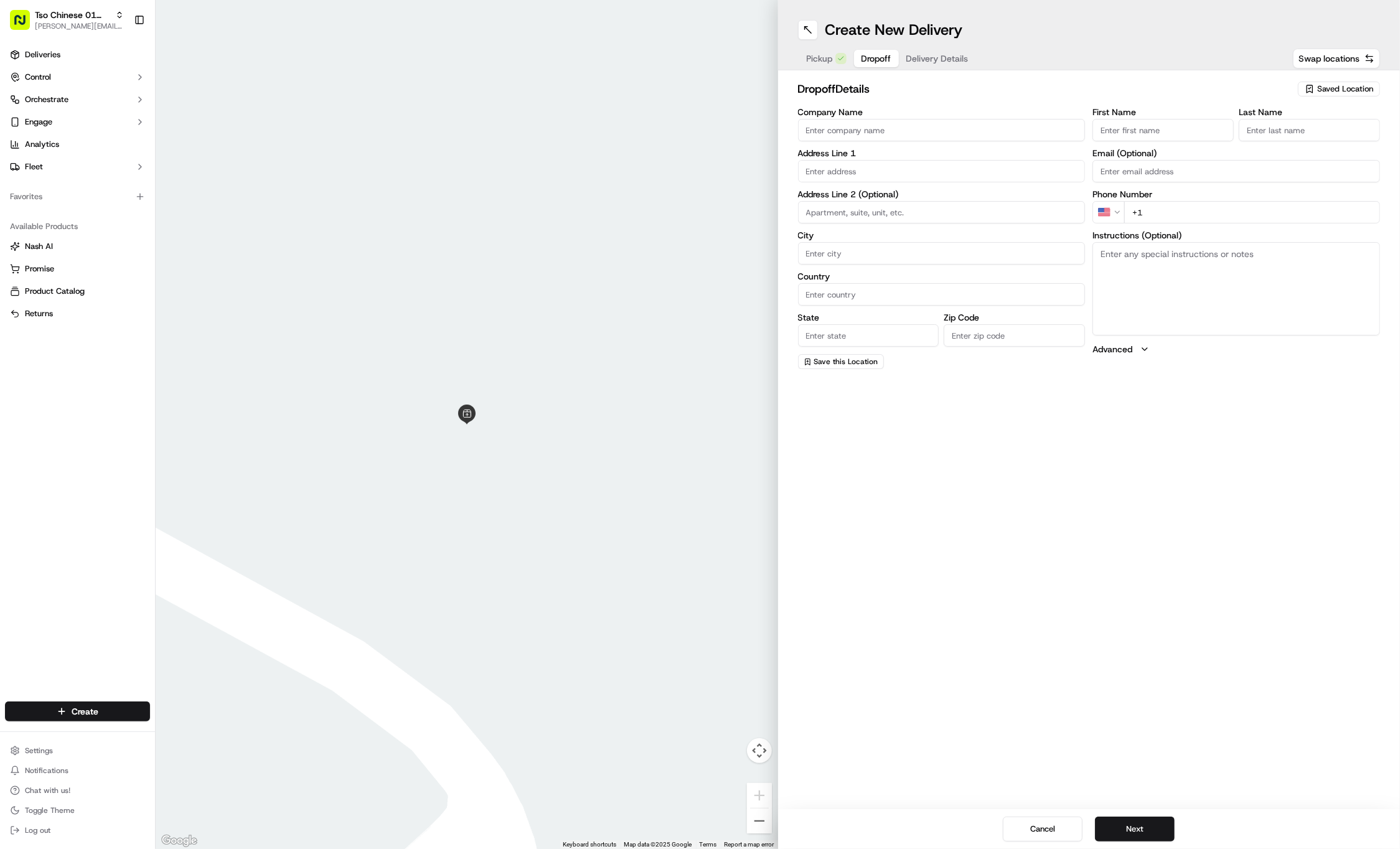
click at [864, 57] on span "Dropoff" at bounding box center [876, 58] width 30 height 12
click at [1151, 129] on input "First Name" at bounding box center [1164, 130] width 141 height 22
paste input "Susan O'Connor"
type input "Susan O'Connor"
click at [1253, 211] on div "Phone Number US +1" at bounding box center [1237, 206] width 288 height 34
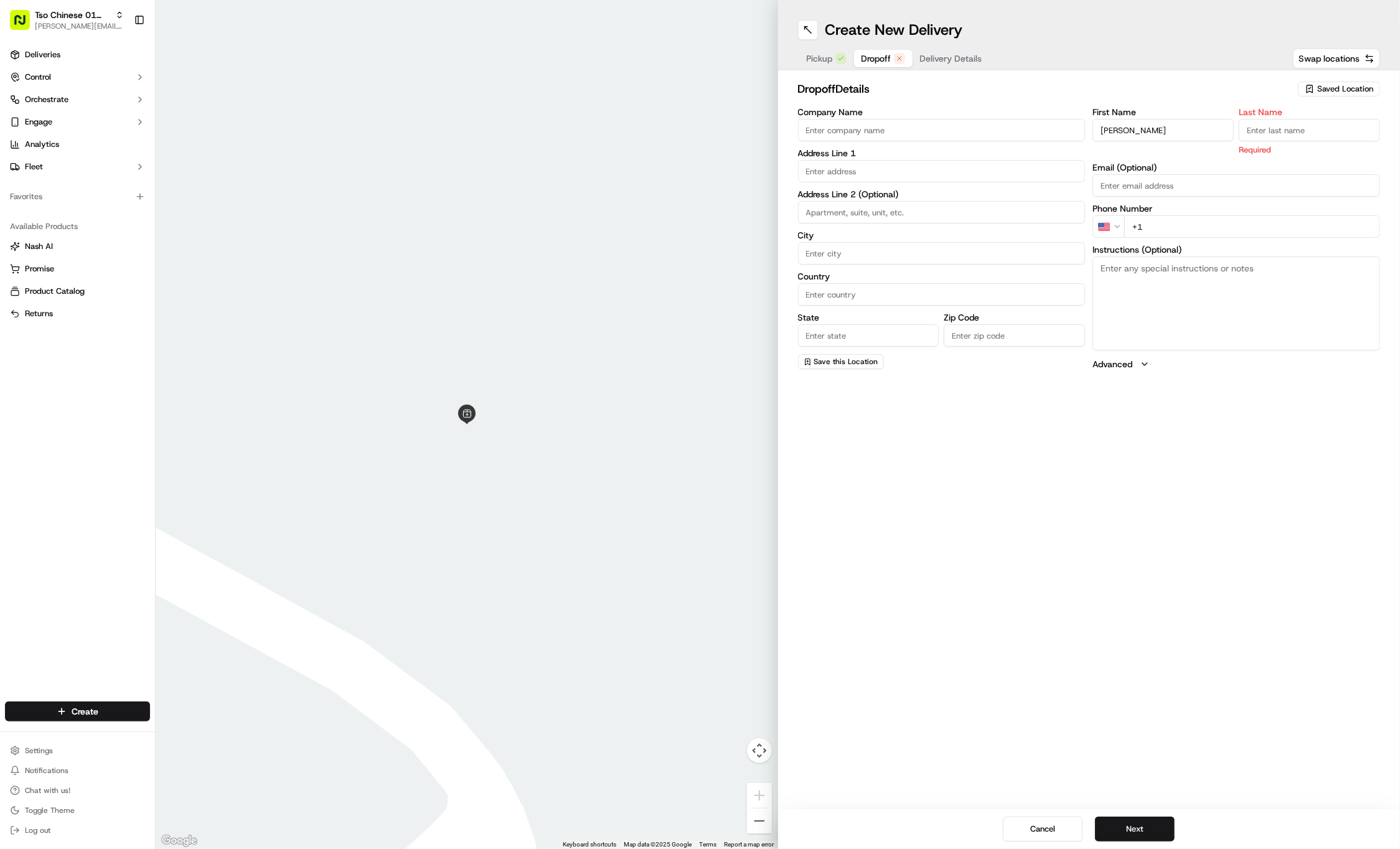
click at [1254, 210] on label "Phone Number" at bounding box center [1237, 208] width 288 height 9
click at [1254, 219] on input "+1" at bounding box center [1252, 227] width 256 height 22
click at [1273, 219] on input "+1" at bounding box center [1252, 227] width 256 height 22
paste input "512 565 6124"
type input "+1 512 565 6124"
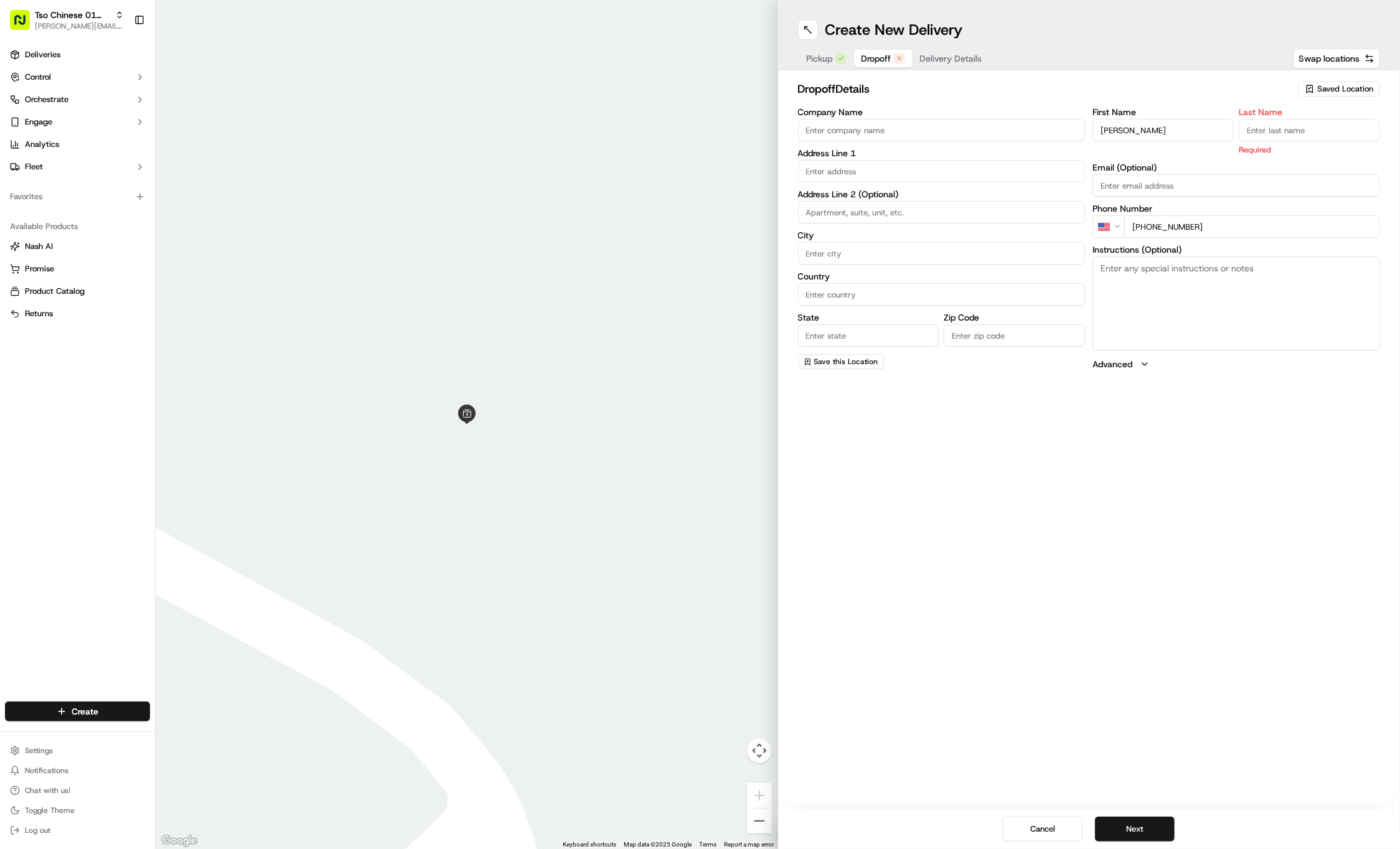
click at [944, 169] on input "text" at bounding box center [942, 171] width 288 height 22
click at [870, 169] on input "text" at bounding box center [942, 171] width 288 height 22
paste input "2310 Rogge Lane"
click at [922, 199] on div "2310 Rogge Lane, Austin, TX" at bounding box center [942, 196] width 281 height 18
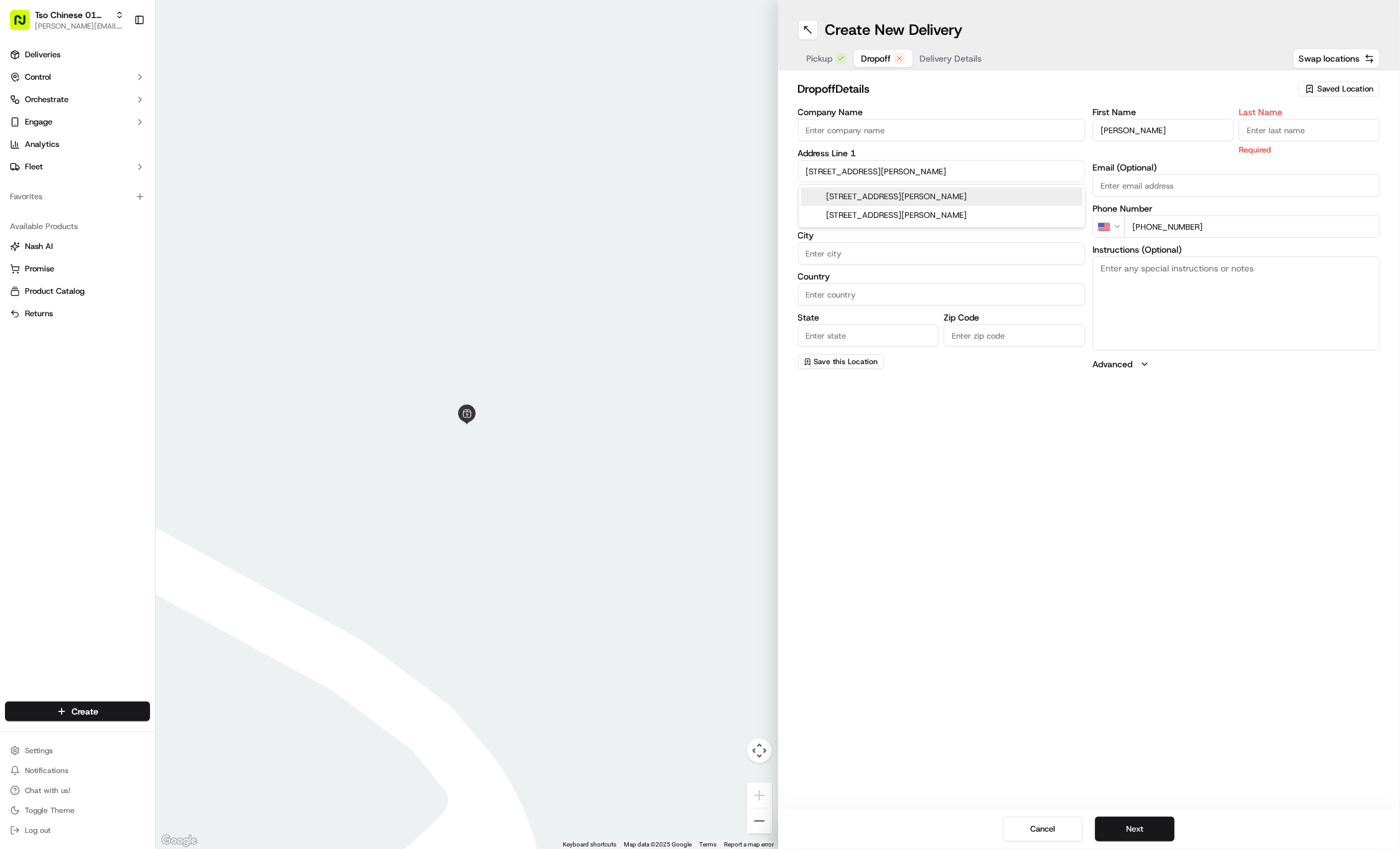
type input "2310 Rogge Ln, Austin, TX 78723, USA"
type input "Austin"
type input "United States"
type input "[GEOGRAPHIC_DATA]"
type input "78723"
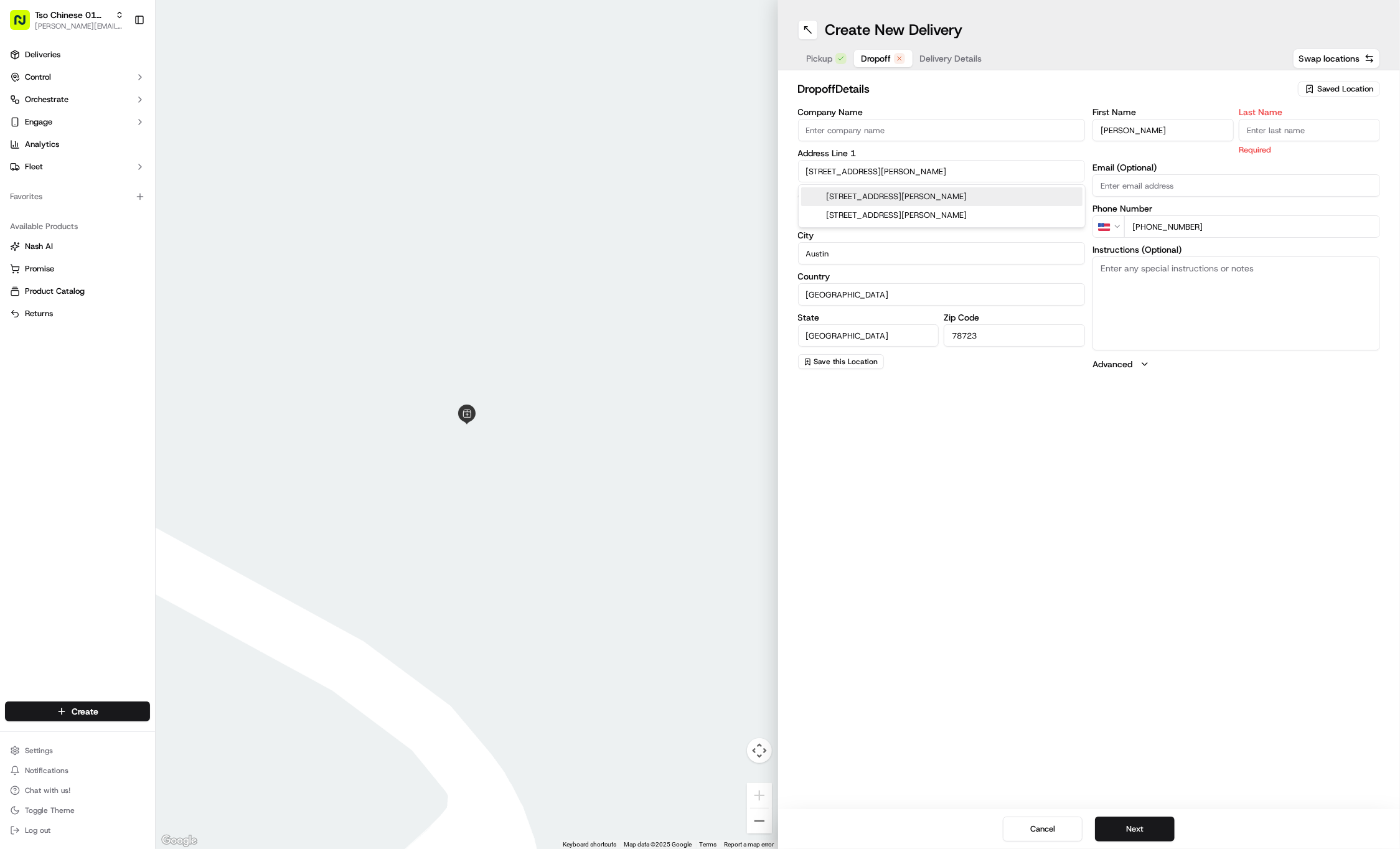
type input "2310 Rogge Lane"
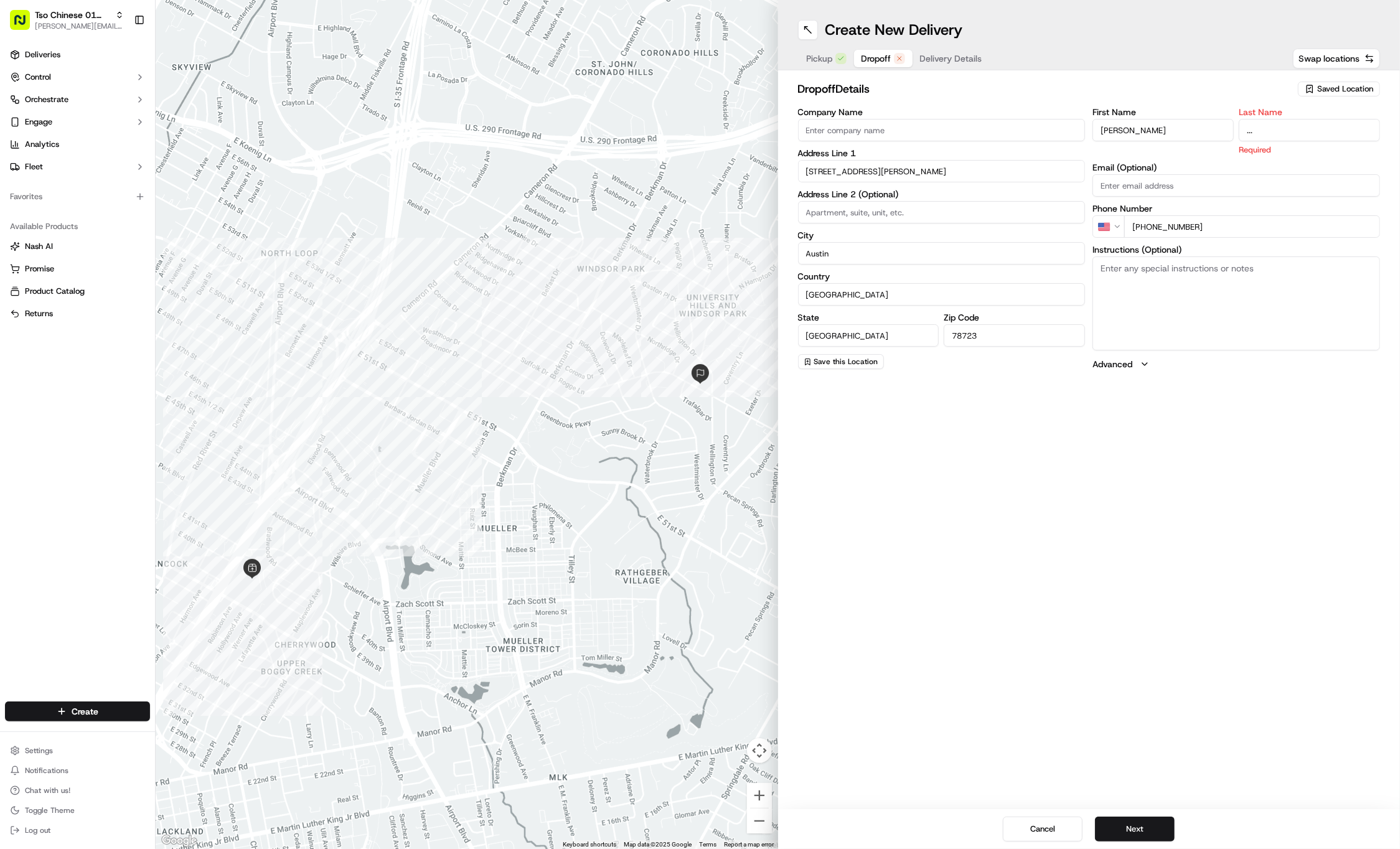
type input "..."
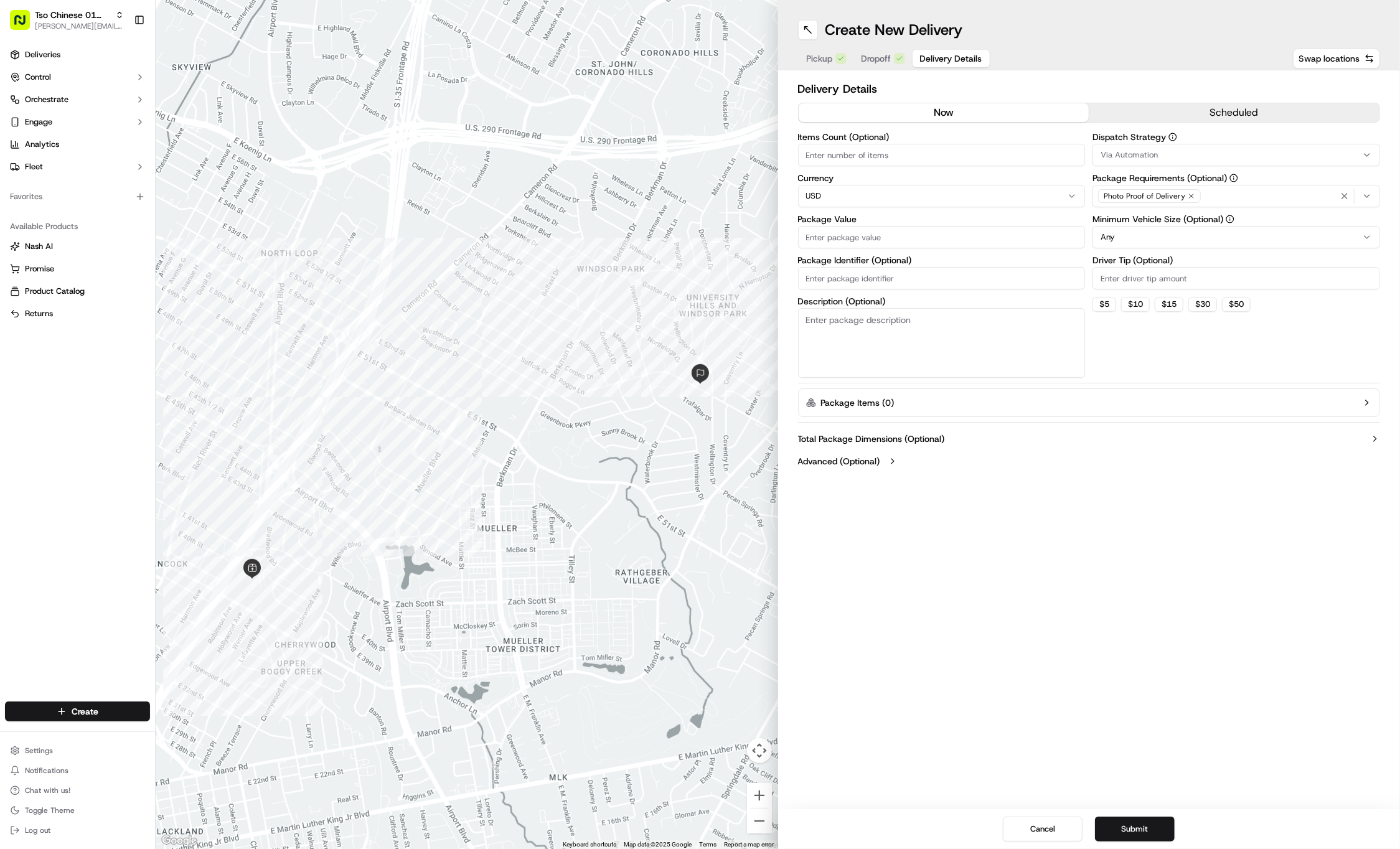
click at [955, 55] on span "Delivery Details" at bounding box center [951, 58] width 62 height 12
click at [1214, 152] on div "Via Automation" at bounding box center [1237, 155] width 281 height 11
click at [1159, 217] on div "Tso Cherrywood Strategy" at bounding box center [1183, 222] width 178 height 18
click at [1142, 67] on html "Tso Chinese 01 Cherrywood jason@tsochinese.com Toggle Sidebar Deliveries Contro…" at bounding box center [700, 424] width 1400 height 849
click at [1190, 194] on icon "button" at bounding box center [1191, 195] width 7 height 7
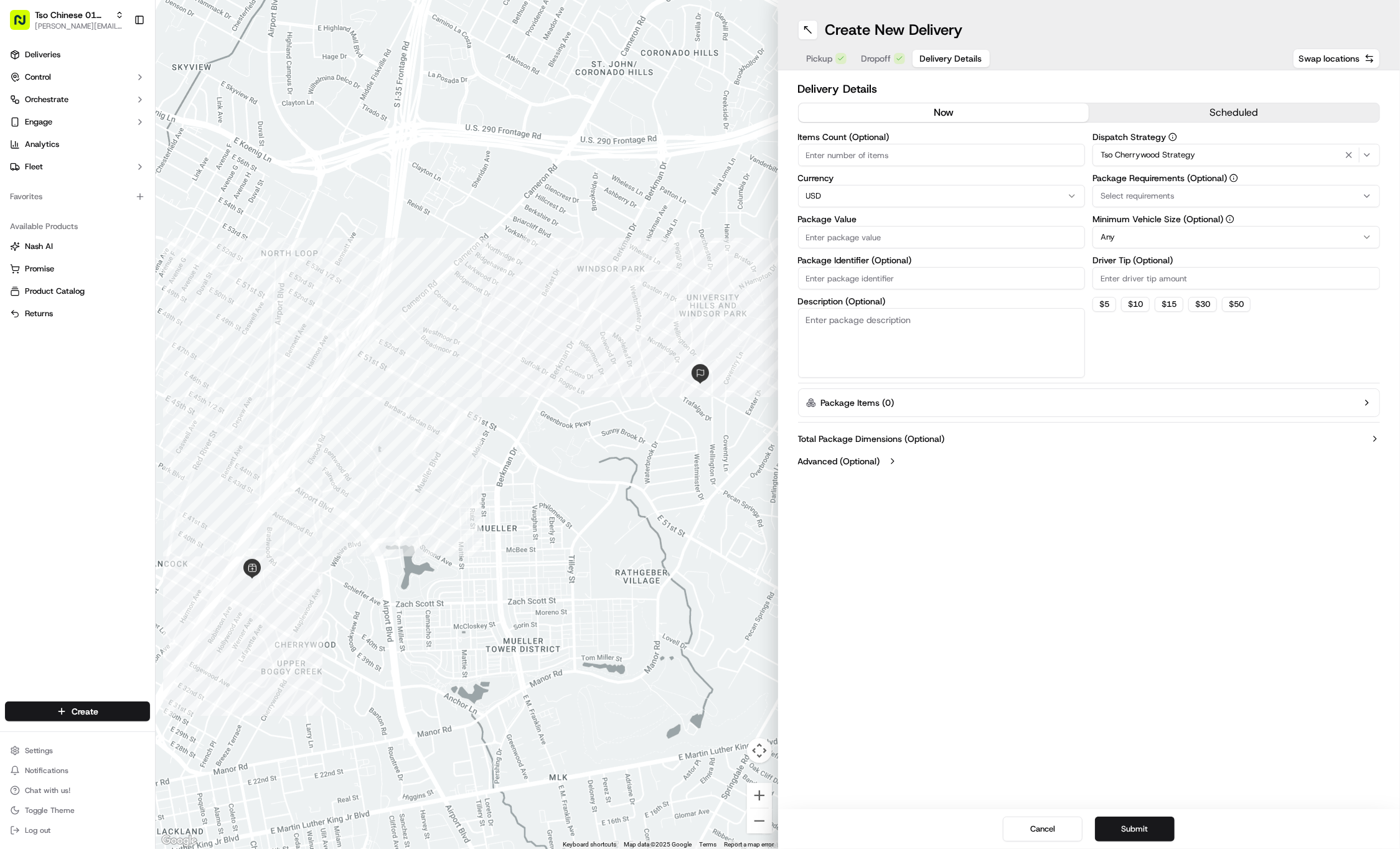
click at [1190, 194] on div "Select requirements" at bounding box center [1237, 196] width 281 height 11
type input "m"
click at [1204, 244] on span "Meet on Delivery" at bounding box center [1190, 245] width 154 height 11
click at [1213, 90] on html "Tso Chinese 01 Cherrywood jason@tsochinese.com Toggle Sidebar Deliveries Contro…" at bounding box center [700, 424] width 1400 height 849
click at [1154, 279] on input "Driver Tip (Optional)" at bounding box center [1237, 278] width 288 height 22
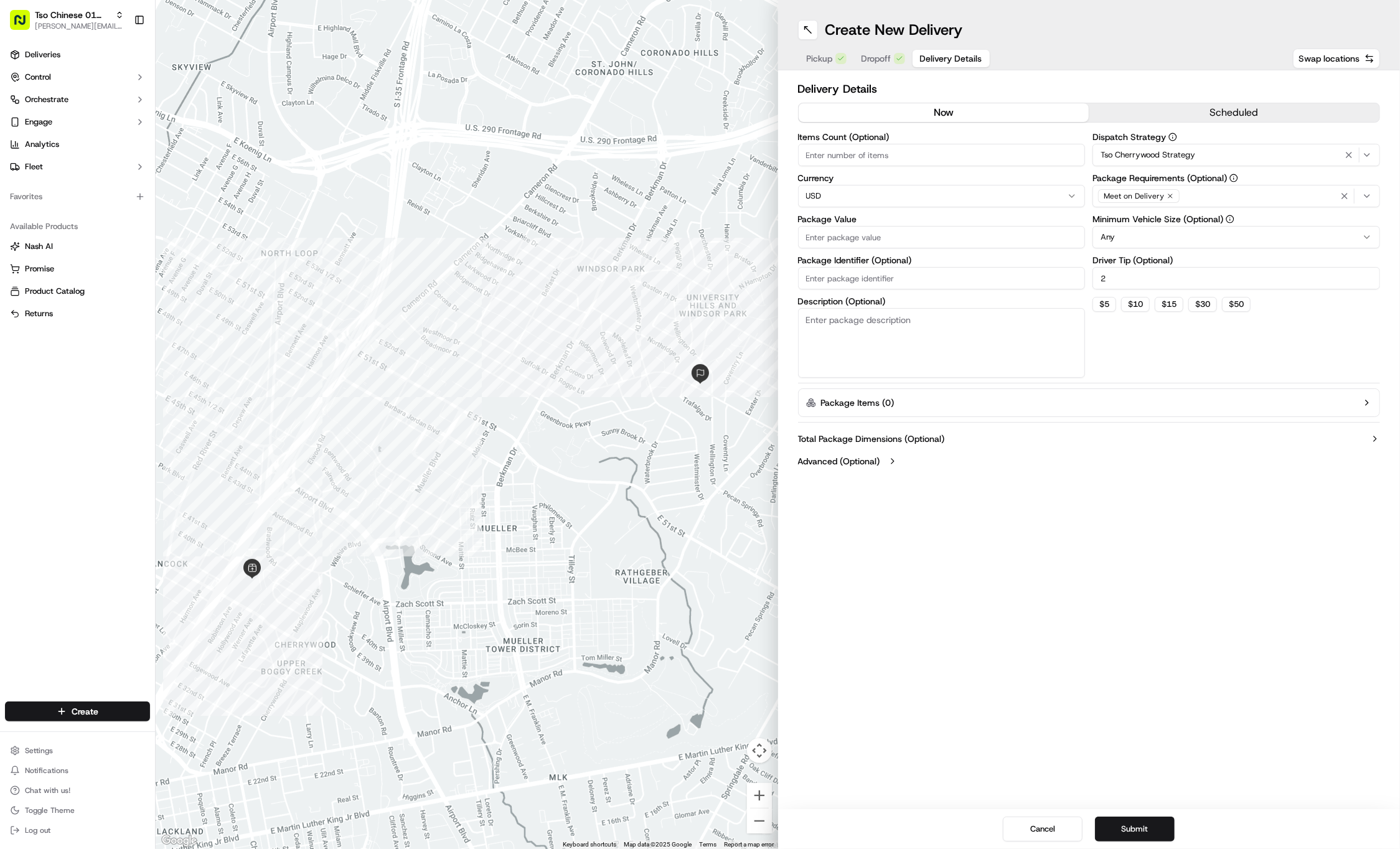
type input "2"
click at [870, 232] on input "Package Value" at bounding box center [942, 237] width 288 height 22
type input "58.73"
click at [989, 274] on input "Package Identifier (Optional)" at bounding box center [942, 278] width 288 height 22
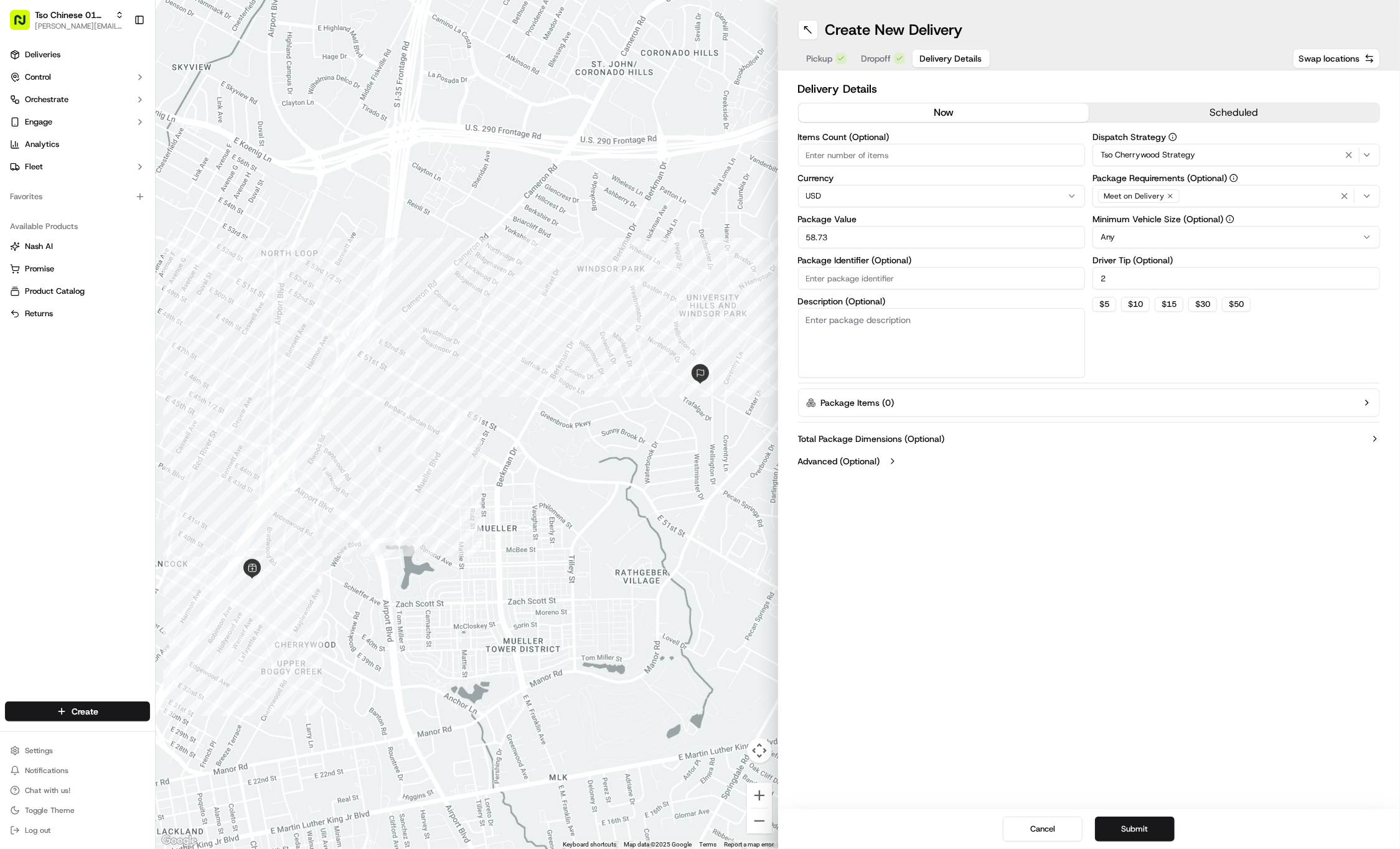
paste input "#0F9DEFF"
type input "#0F9DEFF"
click at [1306, 474] on div "Delivery Details now scheduled Items Count (Optional) Currency USD Package Valu…" at bounding box center [1089, 276] width 623 height 412
click at [1146, 659] on div "Create New Delivery Pickup Dropoff Delivery Details Swap locations Delivery Det…" at bounding box center [1089, 424] width 623 height 849
click at [1148, 831] on button "Submit" at bounding box center [1135, 828] width 80 height 25
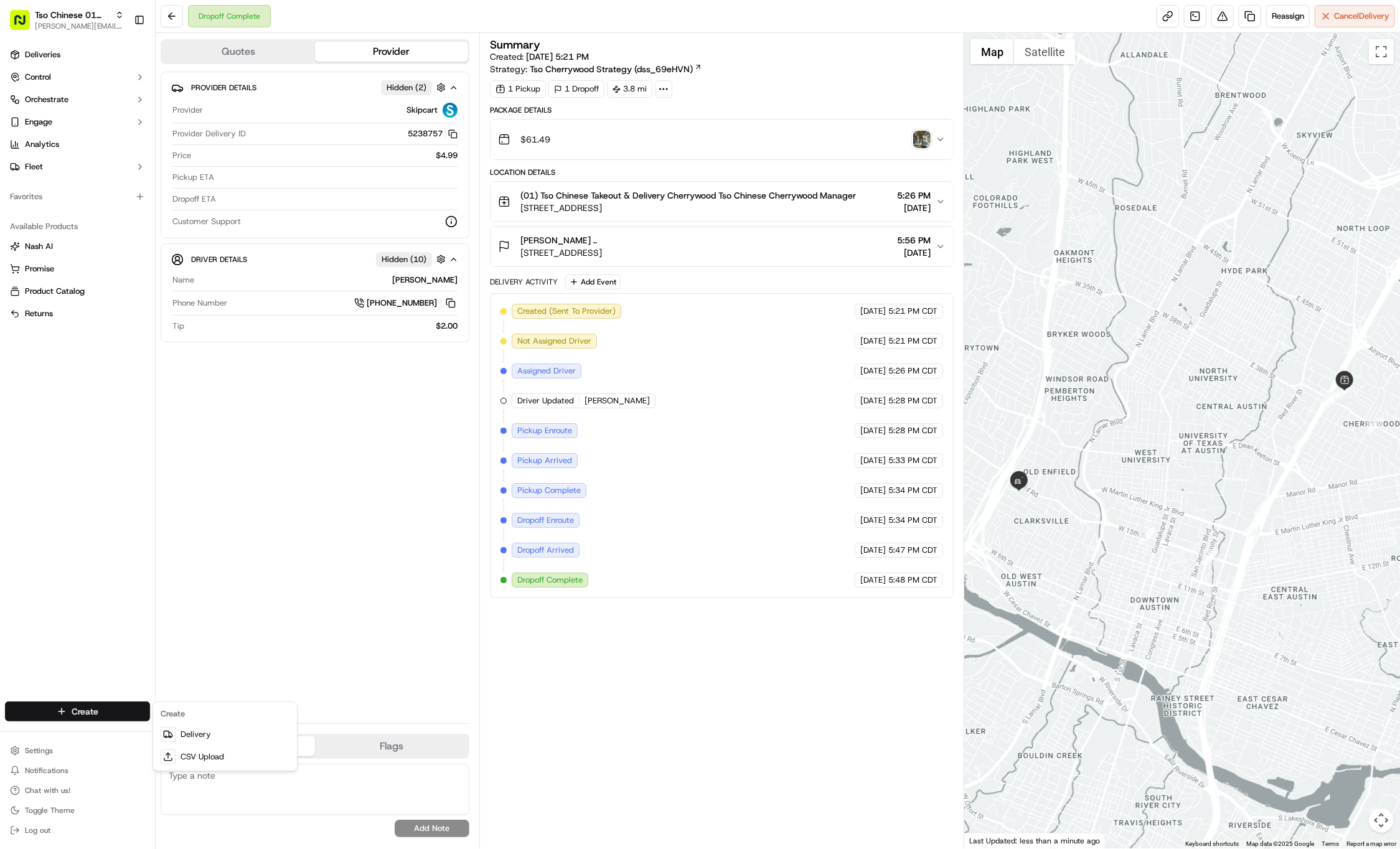
click at [121, 708] on html "Tso Chinese 01 Cherrywood [PERSON_NAME][EMAIL_ADDRESS][DOMAIN_NAME] Toggle Side…" at bounding box center [700, 424] width 1400 height 849
click at [212, 730] on link "Delivery" at bounding box center [225, 734] width 139 height 22
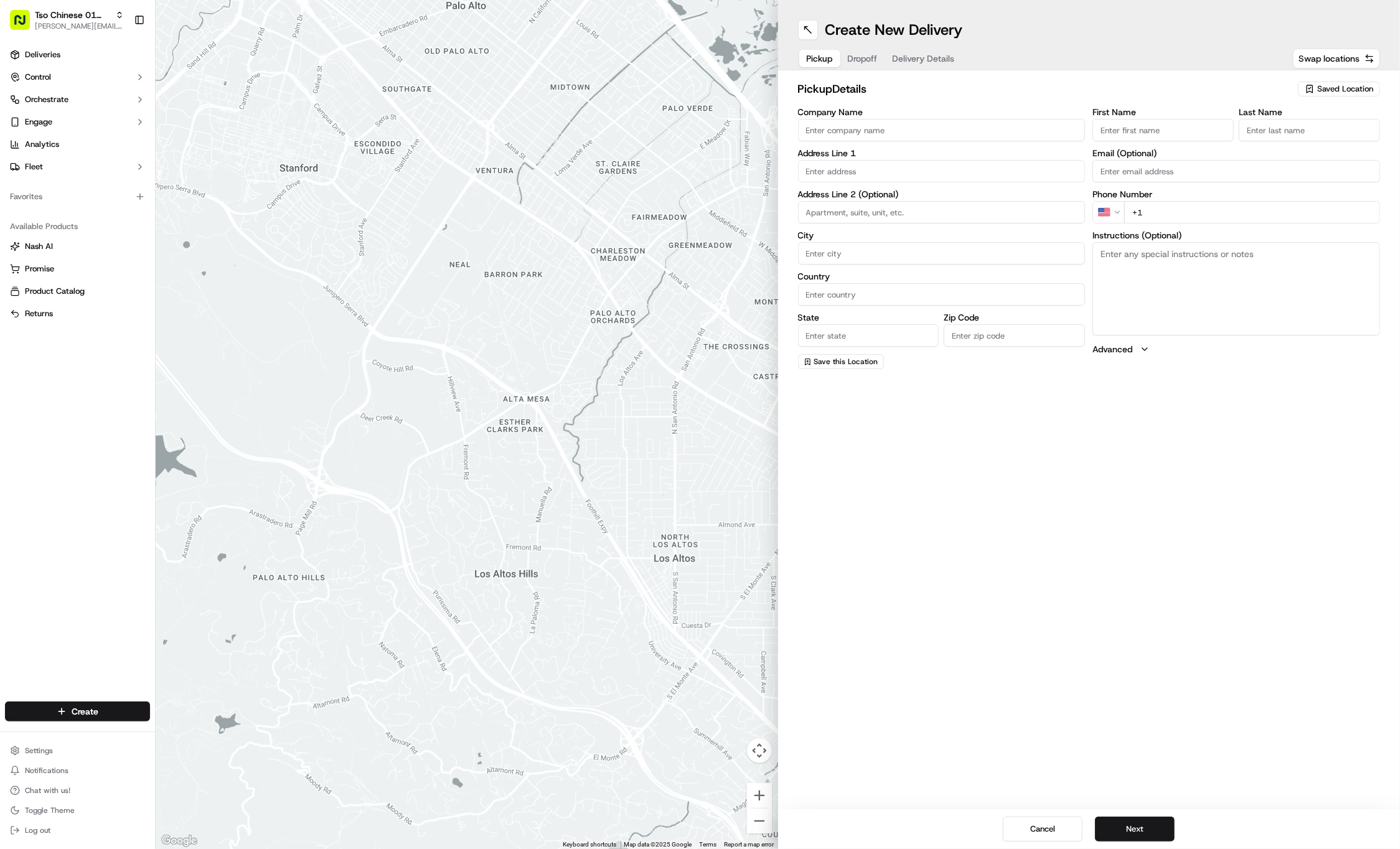
click at [1121, 129] on input "First Name" at bounding box center [1164, 130] width 141 height 22
click at [1369, 87] on span "Saved Location" at bounding box center [1345, 89] width 56 height 11
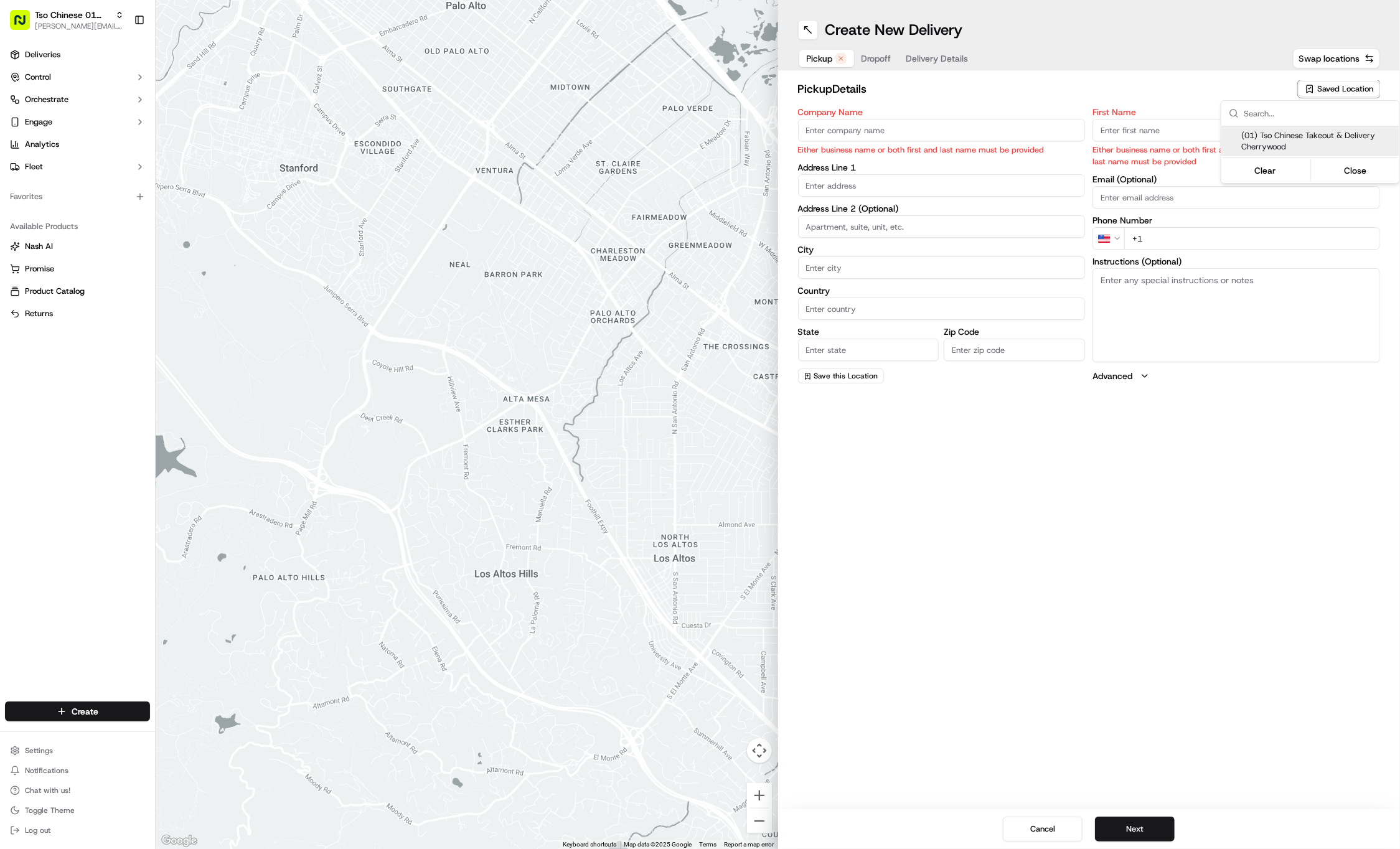
click at [1325, 138] on span "(01) Tso Chinese Takeout & Delivery Cherrywood" at bounding box center [1318, 141] width 154 height 22
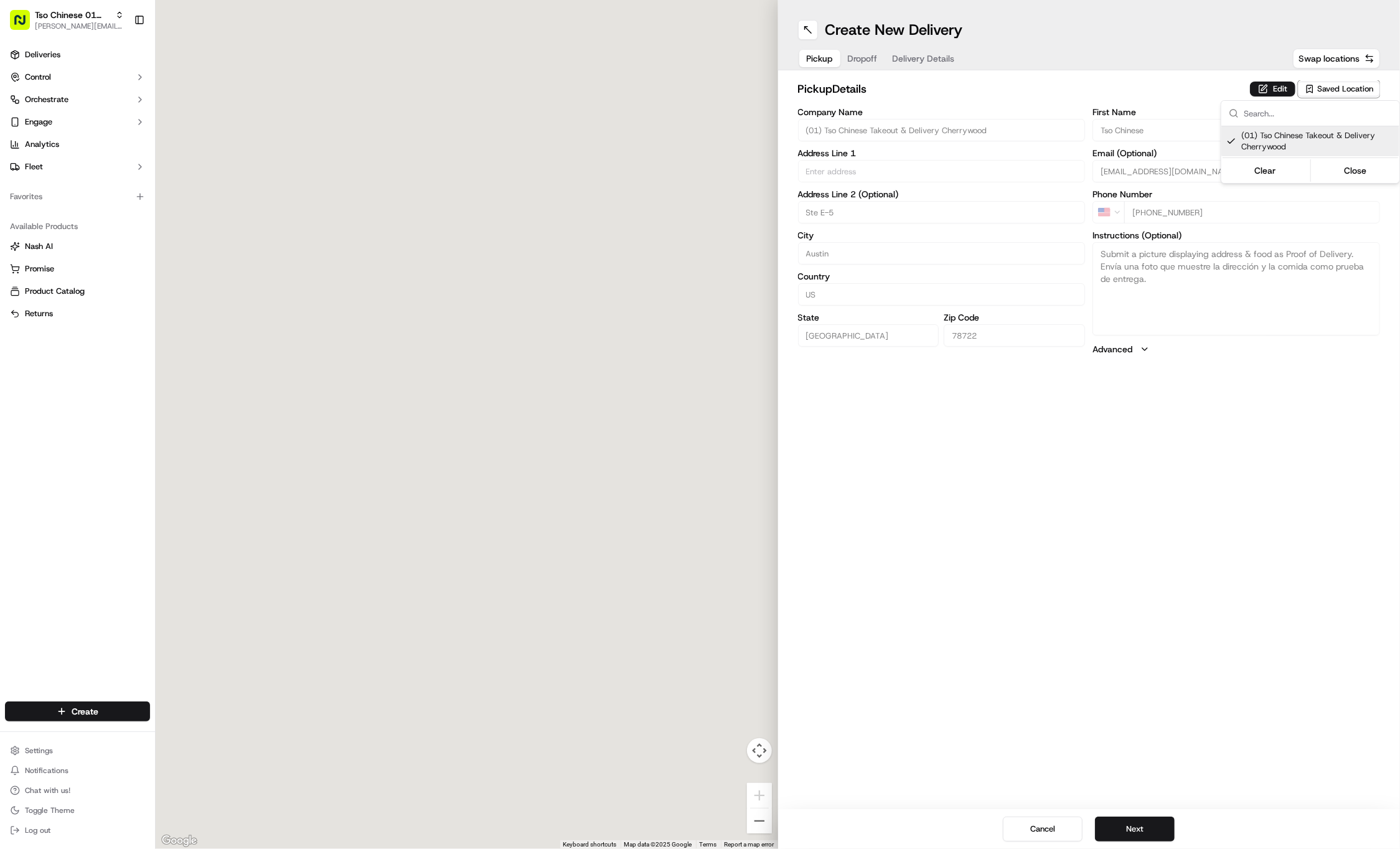
type input "(01) Tso Chinese Takeout & Delivery Cherrywood"
type input "Ste E-5"
type input "Austin"
type input "US"
type input "[GEOGRAPHIC_DATA]"
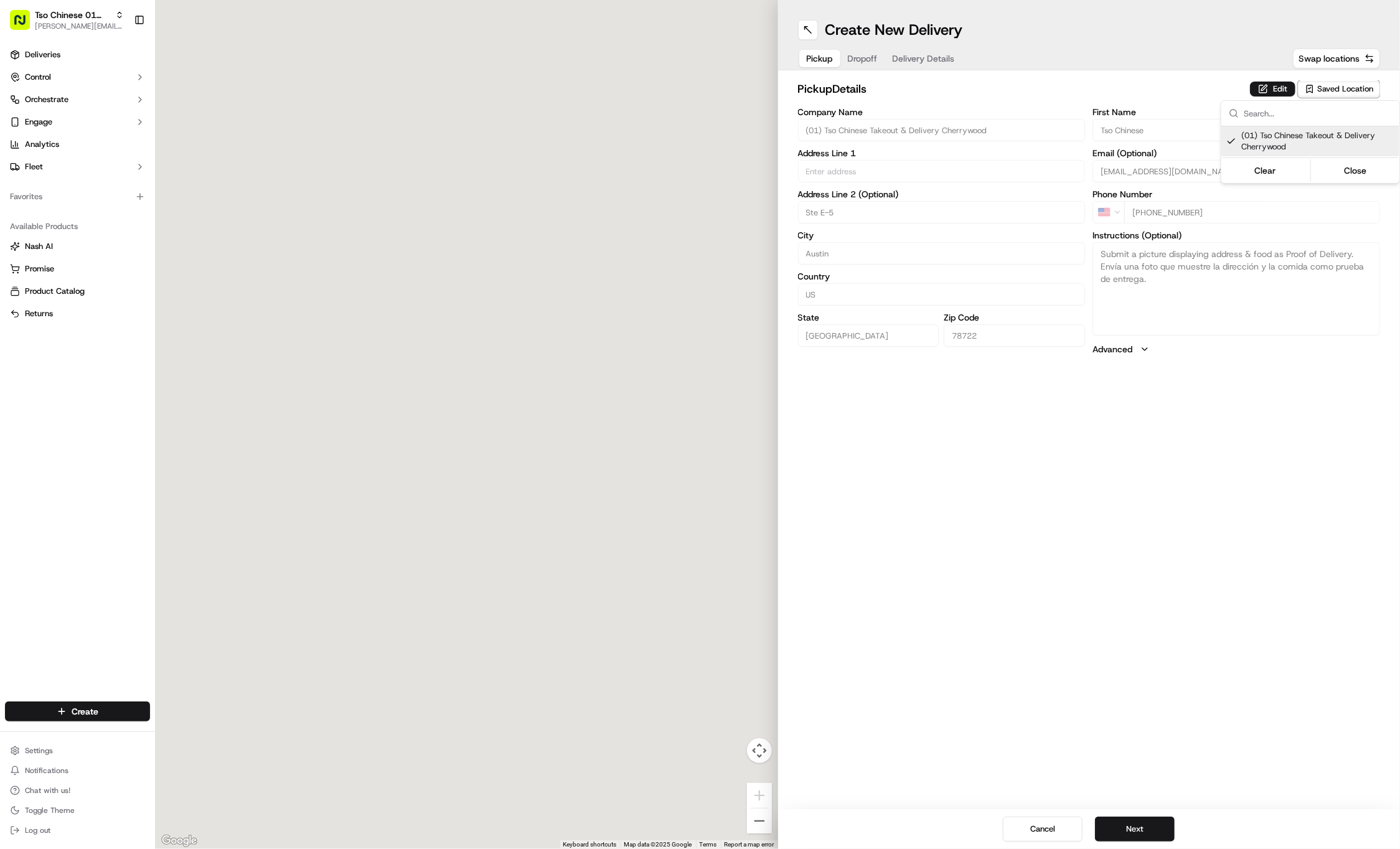
type input "78722"
type input "Tso Chinese"
type input "Cherrywood Manager"
type input "[EMAIL_ADDRESS][DOMAIN_NAME]"
type input "[PHONE_NUMBER]"
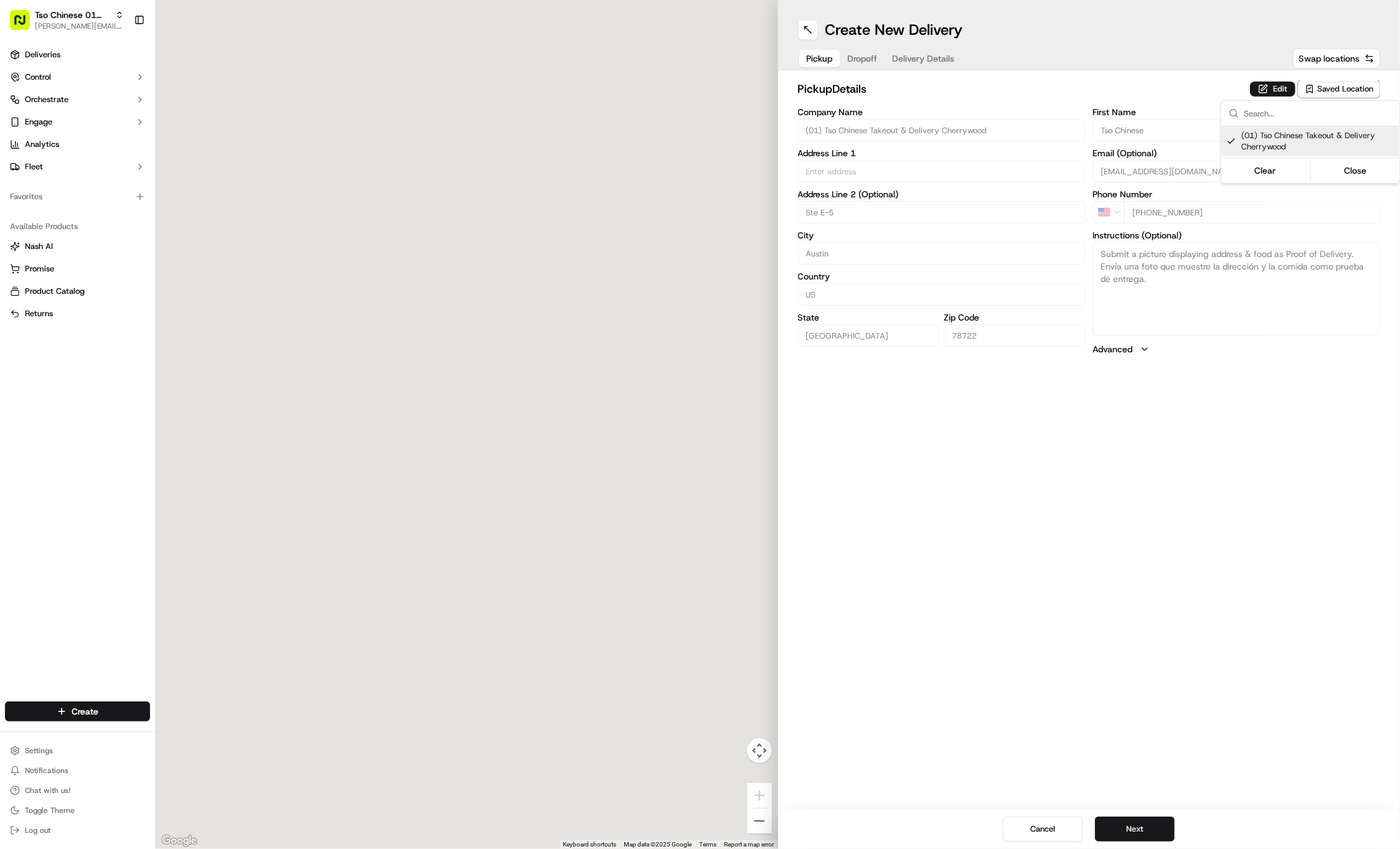
type textarea "Submit a picture displaying address & food as Proof of Delivery. Envía una foto…"
type input "[STREET_ADDRESS]"
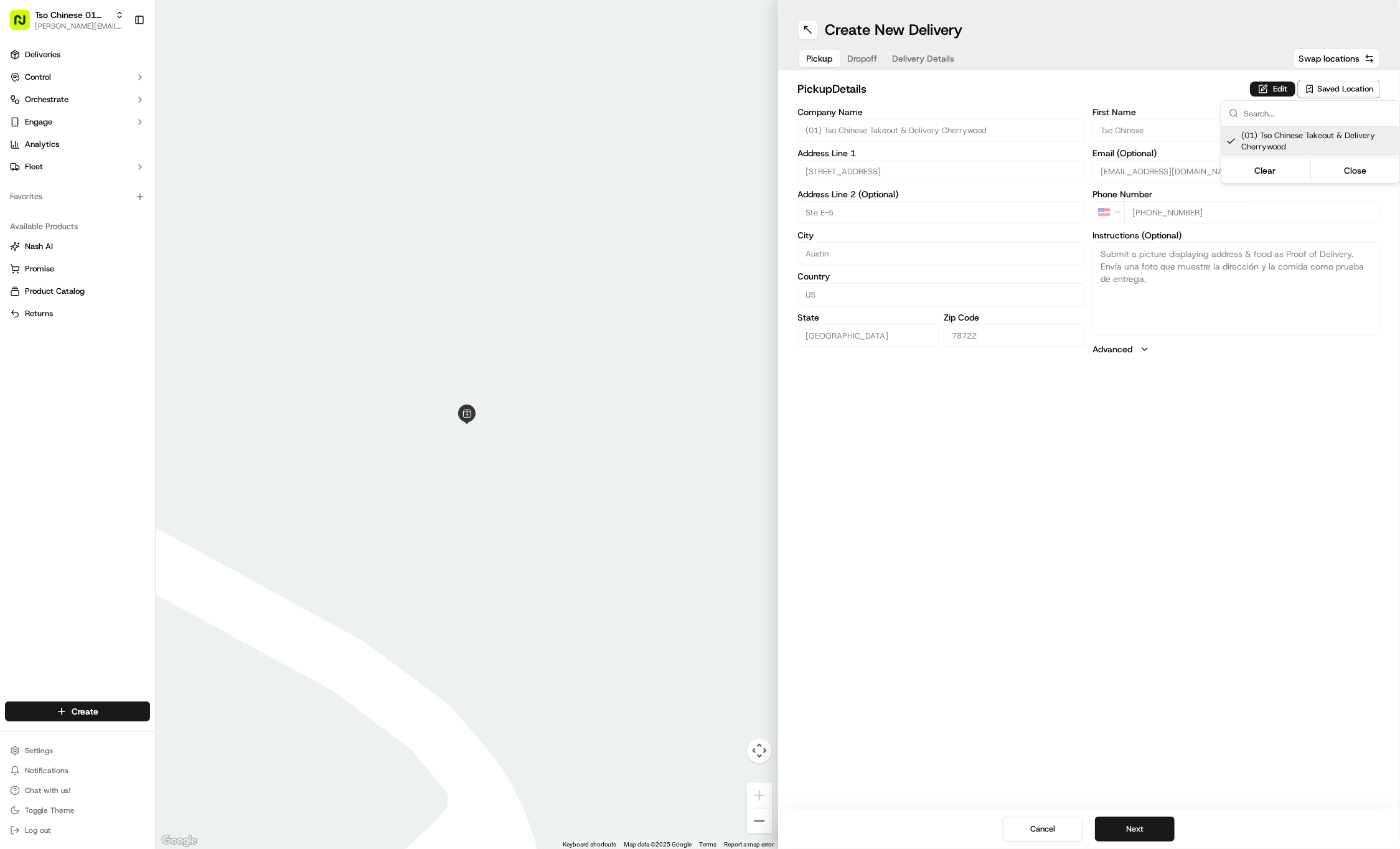
click at [863, 58] on html "Tso Chinese 01 Cherrywood [PERSON_NAME][EMAIL_ADDRESS][DOMAIN_NAME] Toggle Side…" at bounding box center [700, 424] width 1400 height 849
click at [863, 58] on span "Dropoff" at bounding box center [862, 58] width 30 height 12
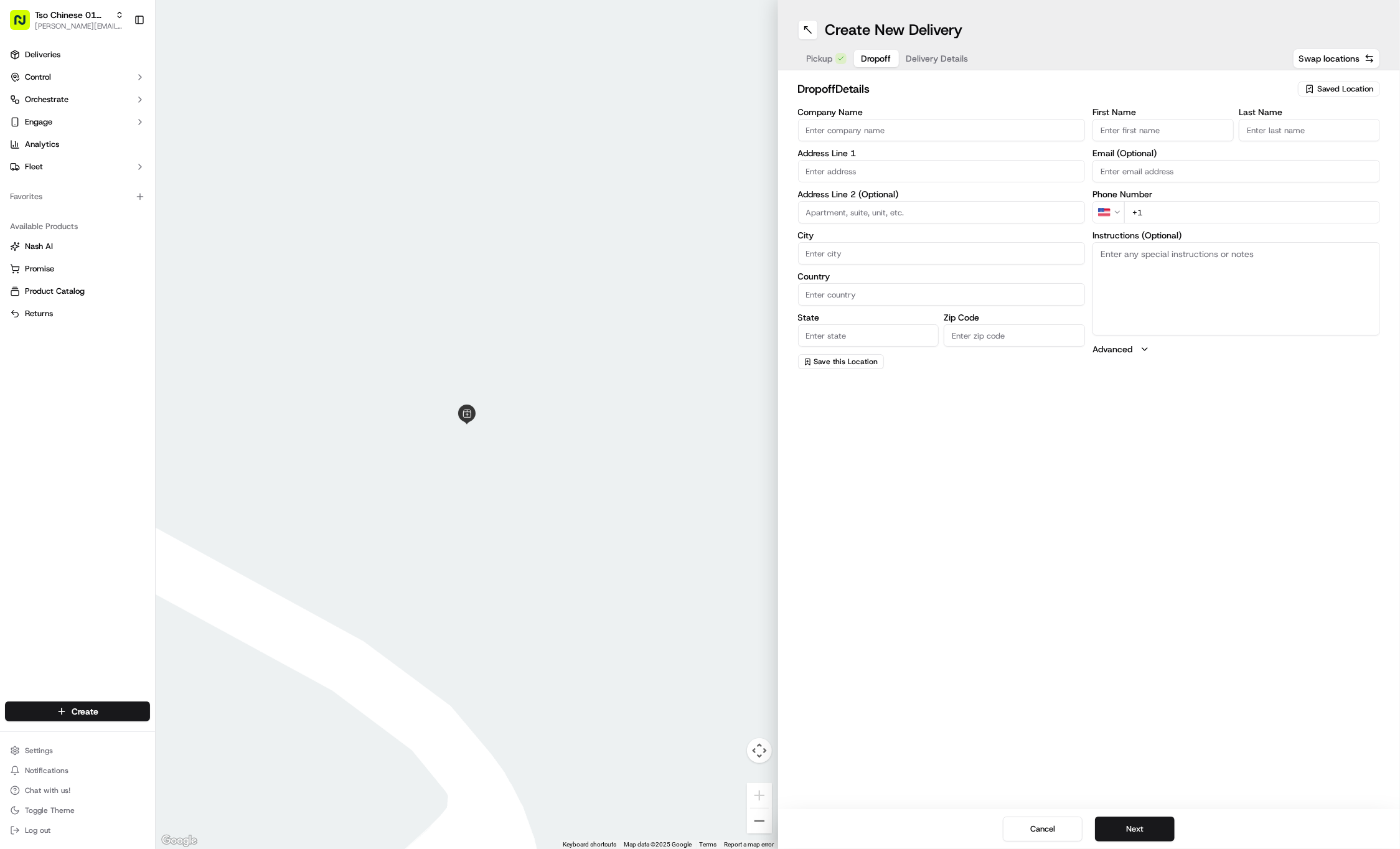
click at [1193, 125] on input "First Name" at bounding box center [1164, 130] width 141 height 22
paste input "Mario Armas"
type input "Mario Armas"
type input ".."
click at [1222, 222] on div "First Name Mario Armas Last Name .. Email (Optional) Phone Number US +1 Instruc…" at bounding box center [1237, 238] width 288 height 261
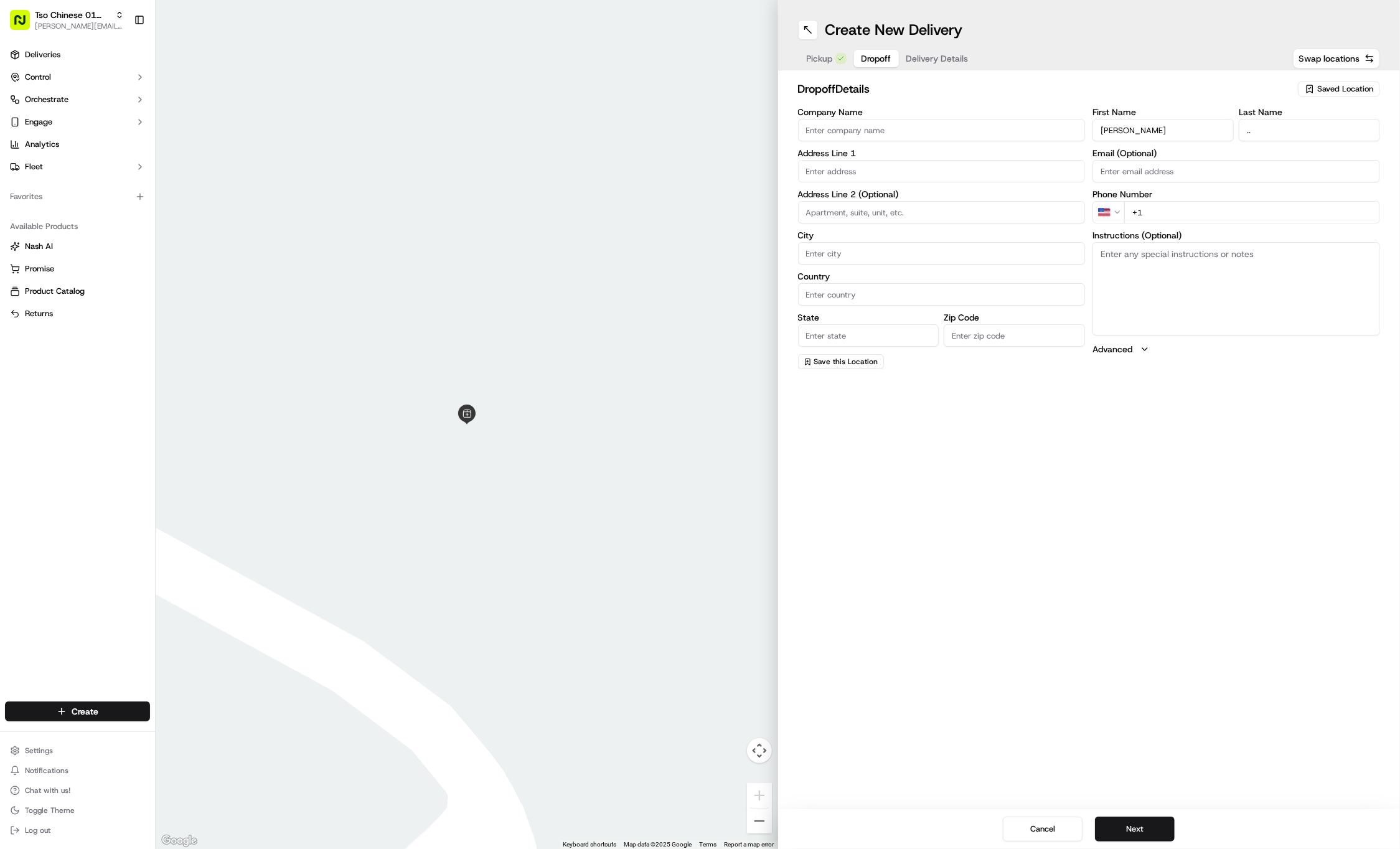
click at [1239, 214] on input "+1" at bounding box center [1252, 212] width 256 height 22
paste input "512 799 6591"
type input "+1 512 799 6591"
click at [1193, 269] on textarea "Instructions (Optional)" at bounding box center [1237, 288] width 288 height 93
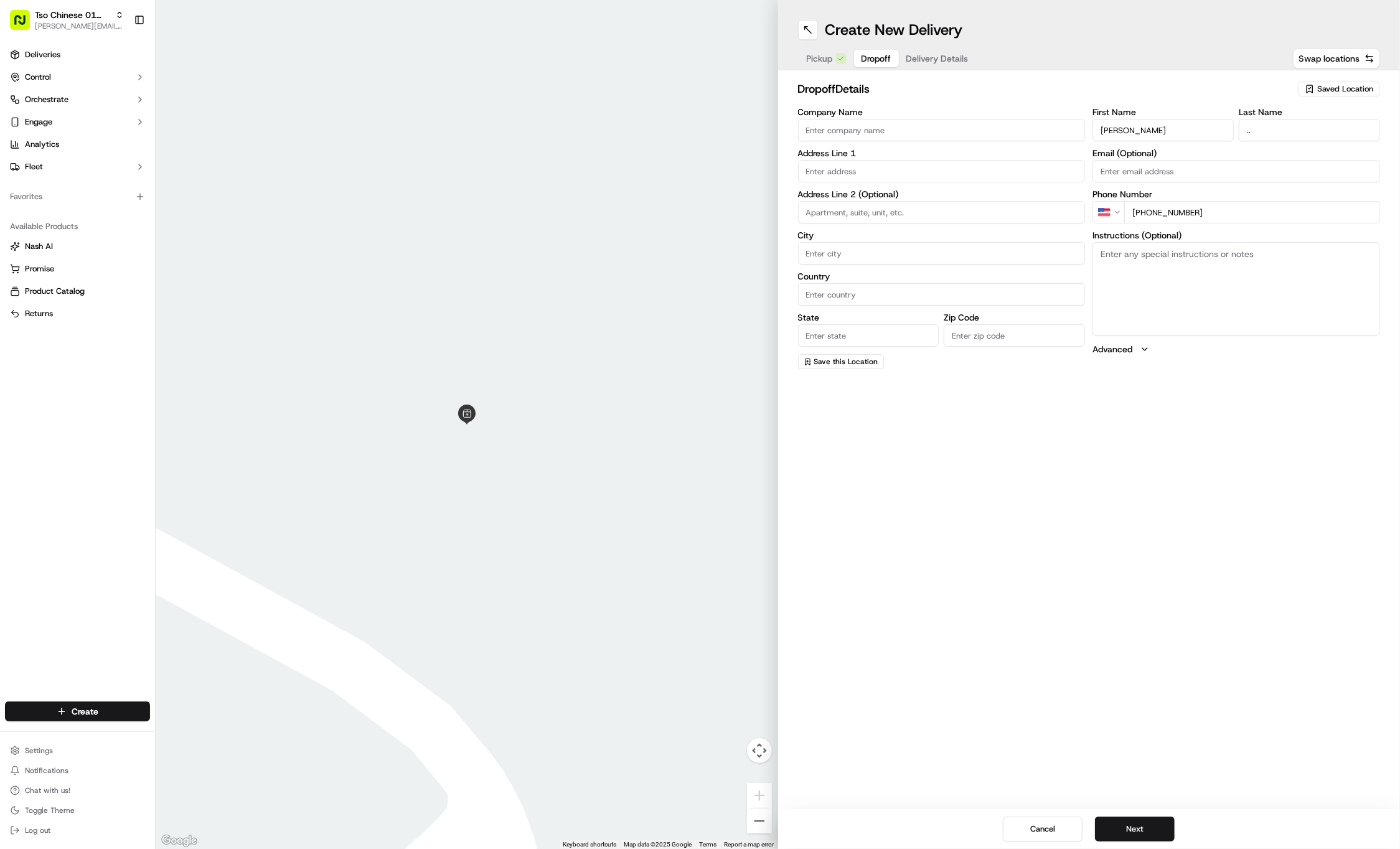
paste textarea "Company: CapMetro"
type textarea "Company: CapMetro"
click at [927, 162] on input "text" at bounding box center [942, 171] width 288 height 22
paste input "2910 E 5th St"
click at [980, 199] on div "2910 East 5th Street, Austin, TX" at bounding box center [942, 196] width 281 height 18
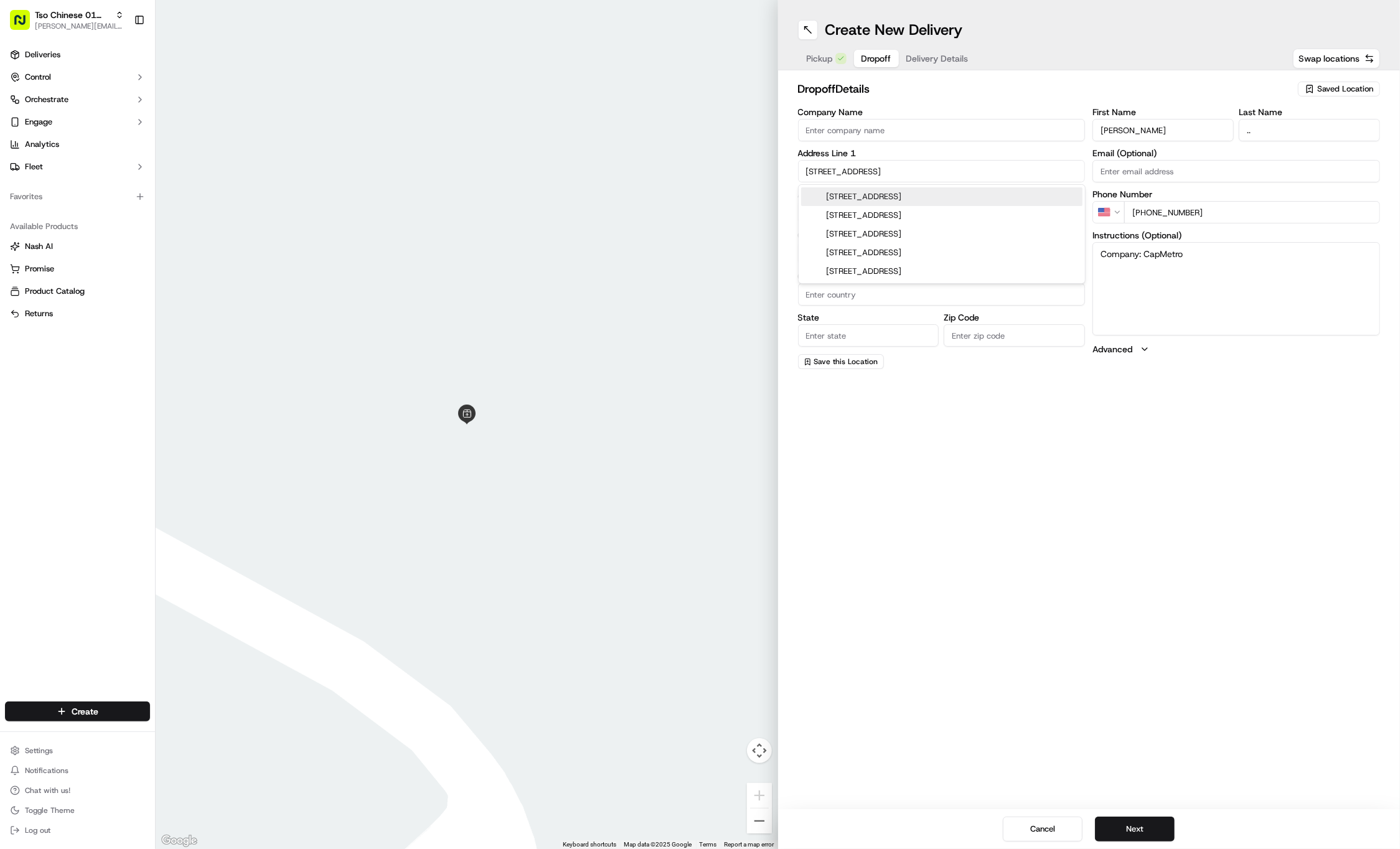
type input "2910 E 5th St., Austin, TX 78702, USA"
type input "Austin"
type input "[GEOGRAPHIC_DATA]"
type input "78702"
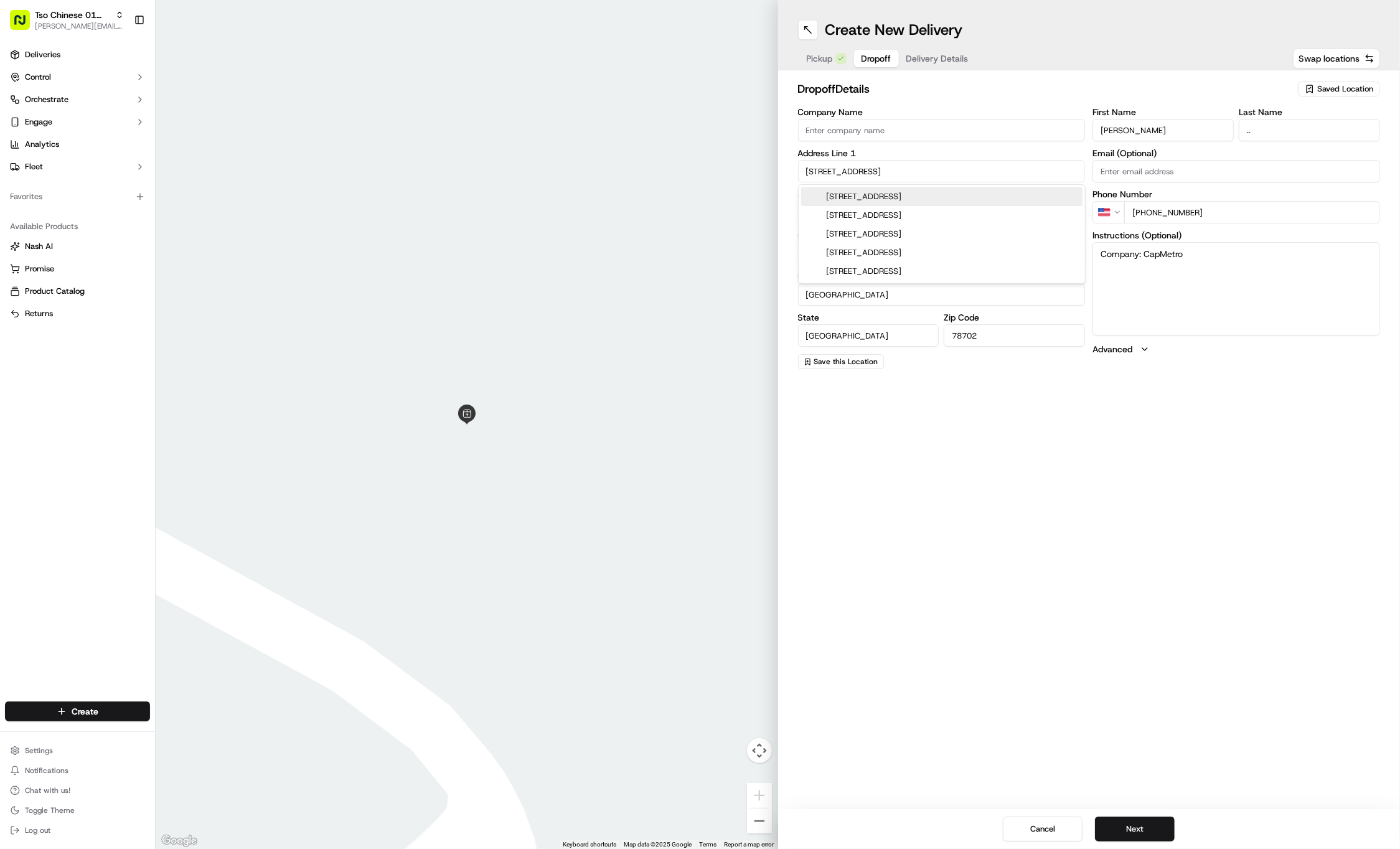
type input "2910 East 5th Street"
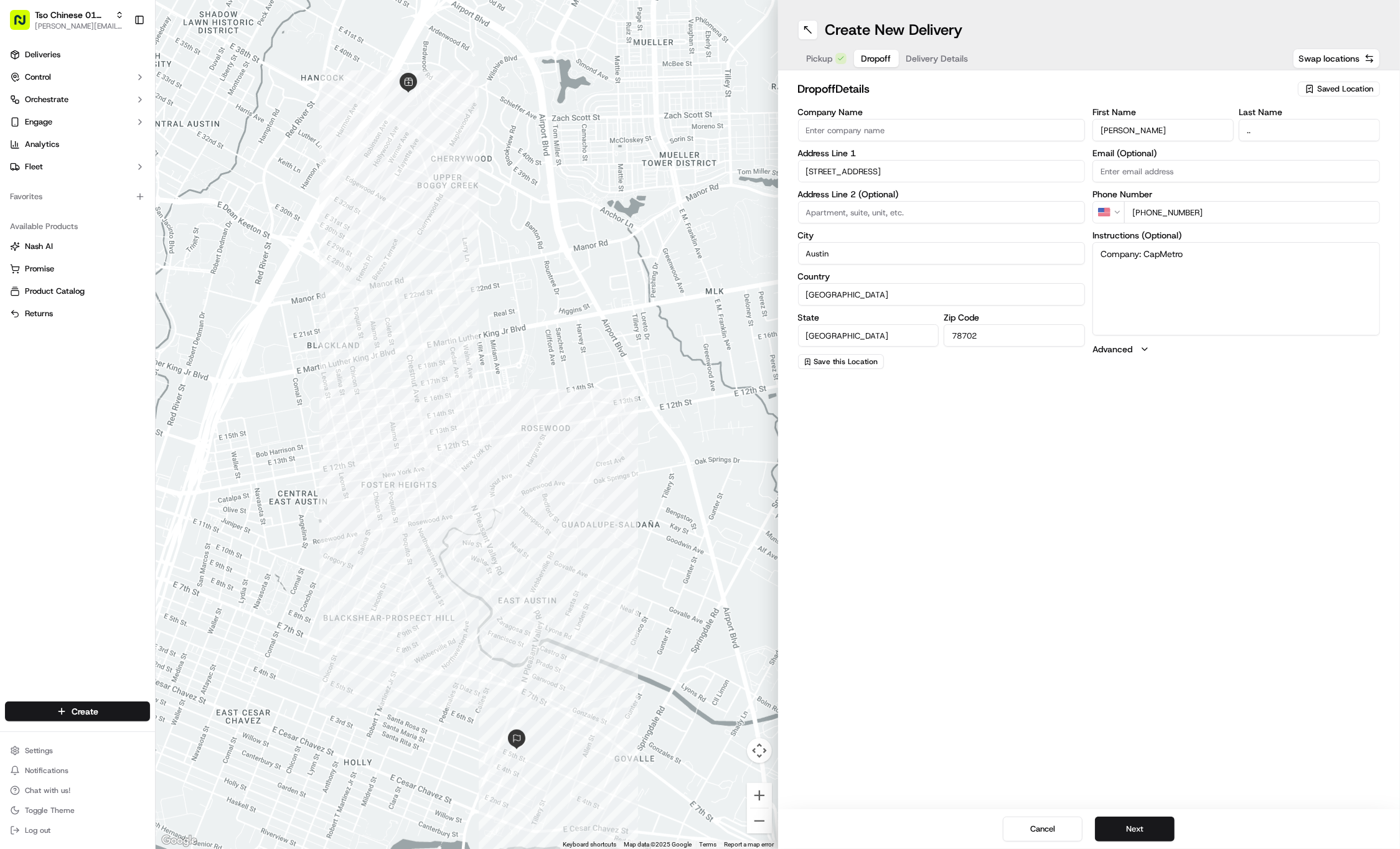
click at [1308, 258] on textarea "Company: CapMetro" at bounding box center [1237, 288] width 288 height 93
paste textarea "Extra Hot oil x5 and extra sweet & sour sauce."
type textarea "Company: CapMetro Extra Hot oil x5 and extra sweet & sour sauce."
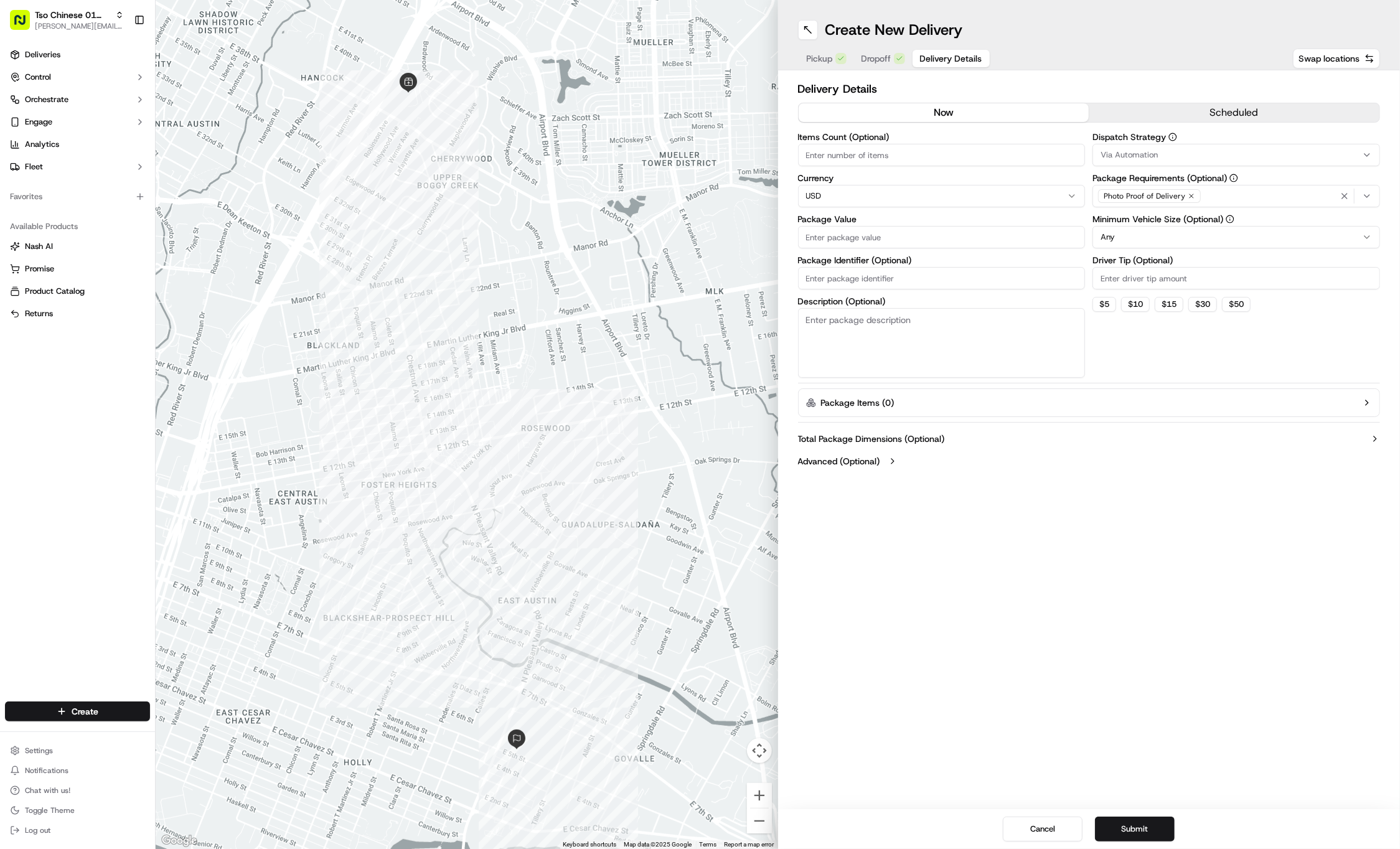
click at [935, 52] on span "Delivery Details" at bounding box center [951, 58] width 62 height 12
click at [1169, 154] on div "Via Automation" at bounding box center [1237, 155] width 281 height 11
click at [1162, 219] on span "Tso Cherrywood Strategy" at bounding box center [1190, 222] width 154 height 11
click at [1169, 75] on html "Tso Chinese 01 Cherrywood [PERSON_NAME][EMAIL_ADDRESS][DOMAIN_NAME] Toggle Side…" at bounding box center [700, 424] width 1400 height 849
click at [1192, 194] on icon "button" at bounding box center [1191, 195] width 7 height 7
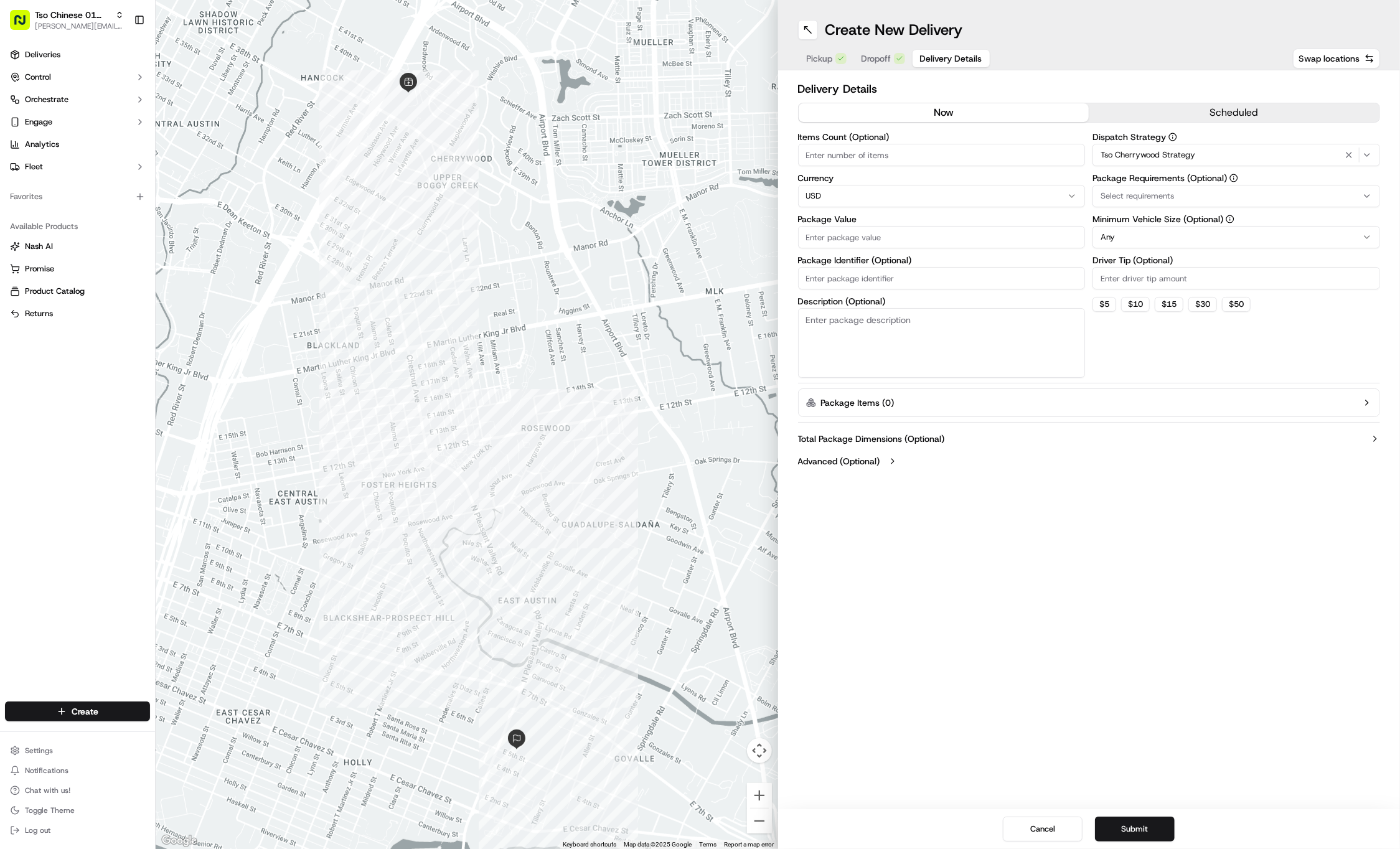
click at [1192, 194] on div "Select requirements" at bounding box center [1237, 196] width 281 height 11
type input "m"
click at [1177, 247] on span "Meet on Delivery" at bounding box center [1190, 245] width 154 height 11
click at [1156, 51] on html "Tso Chinese 01 Cherrywood [PERSON_NAME][EMAIL_ADDRESS][DOMAIN_NAME] Toggle Side…" at bounding box center [700, 424] width 1400 height 849
click at [1137, 267] on input "Driver Tip (Optional)" at bounding box center [1237, 278] width 288 height 22
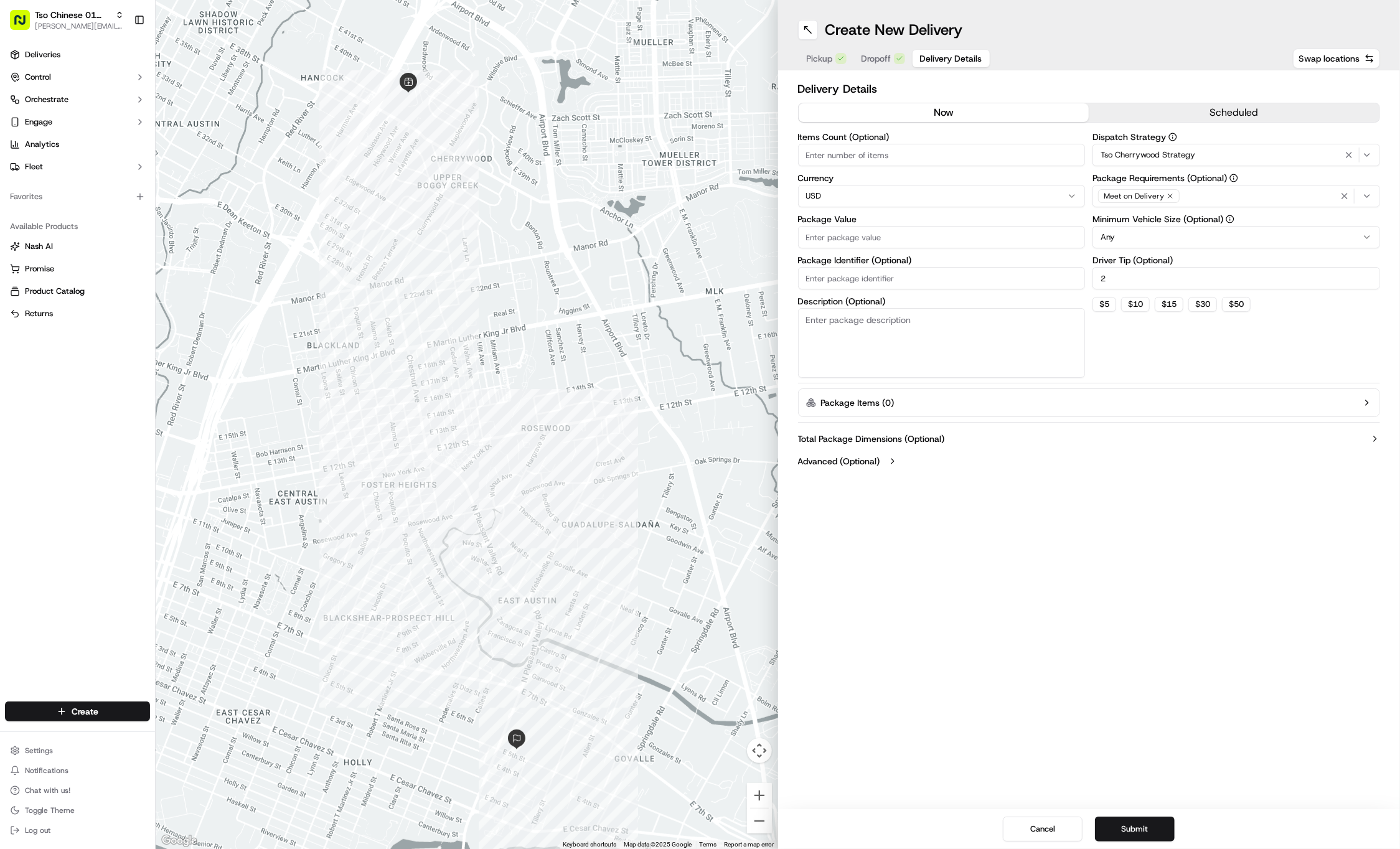
type input "2"
click at [878, 239] on input "Package Value" at bounding box center [942, 237] width 288 height 22
type input "53.91"
click at [878, 272] on input "Package Identifier (Optional)" at bounding box center [942, 278] width 288 height 22
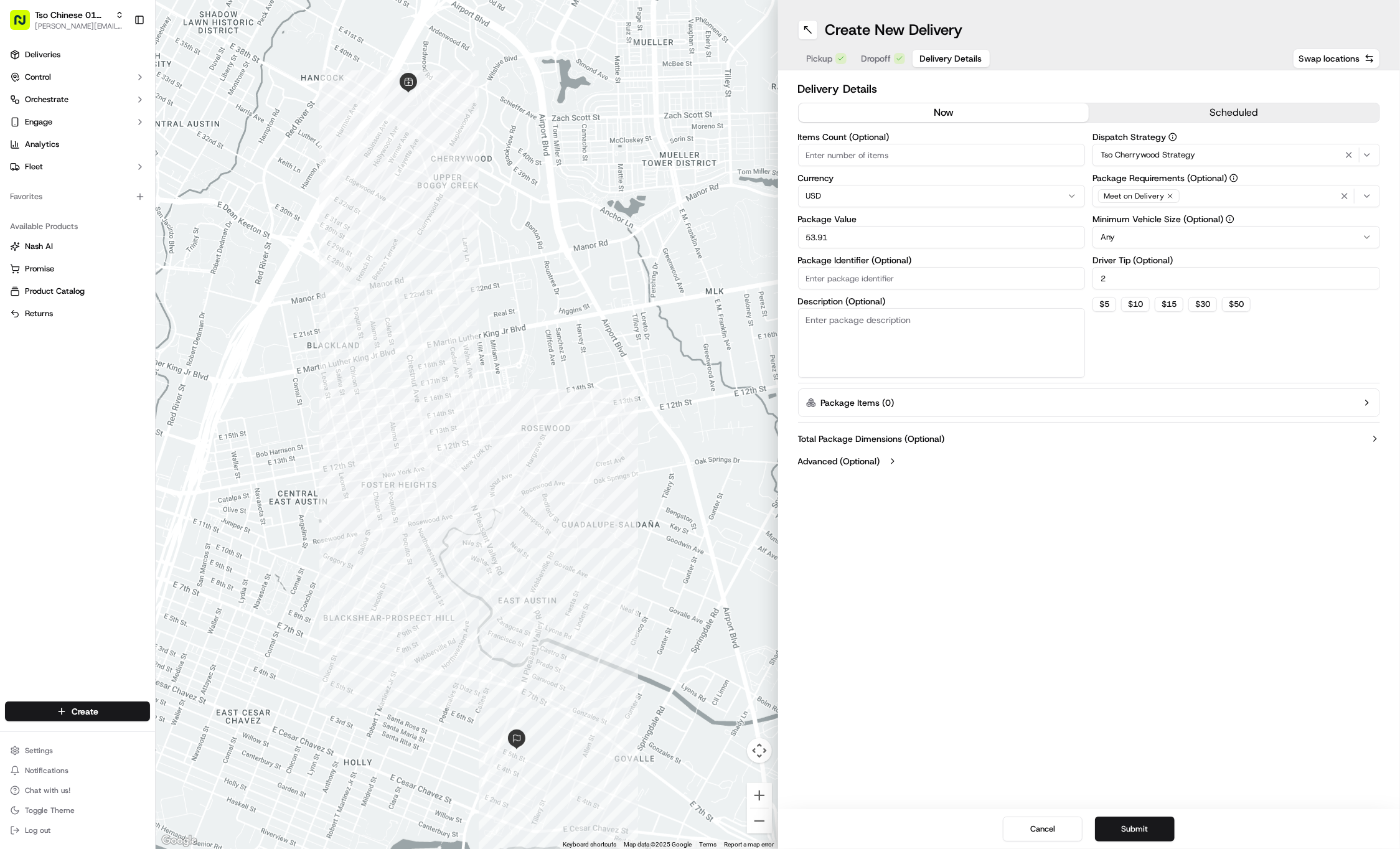
paste input "#YRVV5EG"
type input "#YRVV5EG"
click at [1164, 728] on div "Create New Delivery Pickup Dropoff Delivery Details Swap locations Delivery Det…" at bounding box center [1089, 424] width 623 height 849
click at [1124, 827] on button "Submit" at bounding box center [1135, 828] width 80 height 25
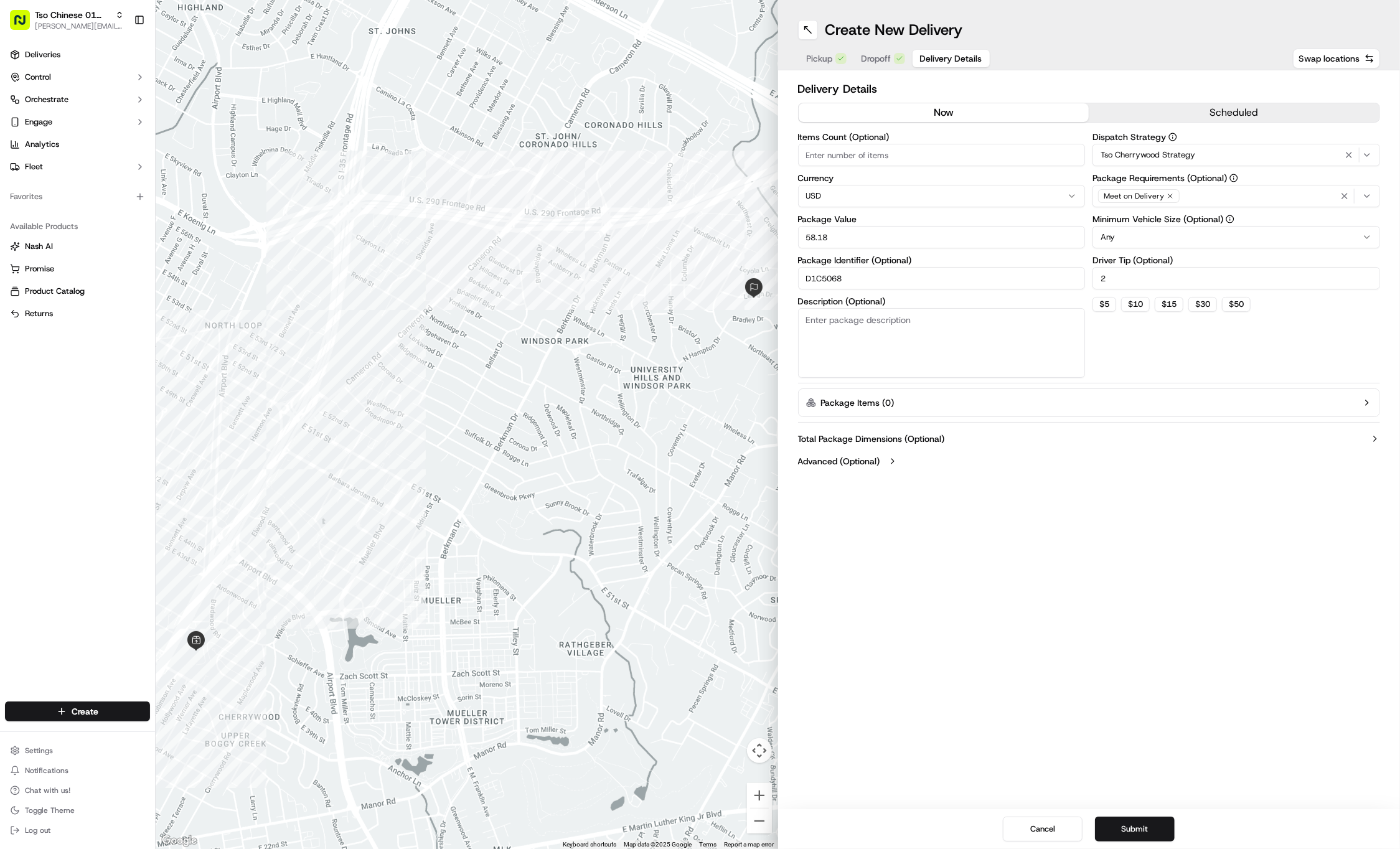
click at [1044, 662] on div "Create New Delivery Pickup Dropoff Delivery Details Swap locations Delivery Det…" at bounding box center [1089, 424] width 623 height 849
click at [1126, 833] on button "Submit" at bounding box center [1135, 828] width 80 height 25
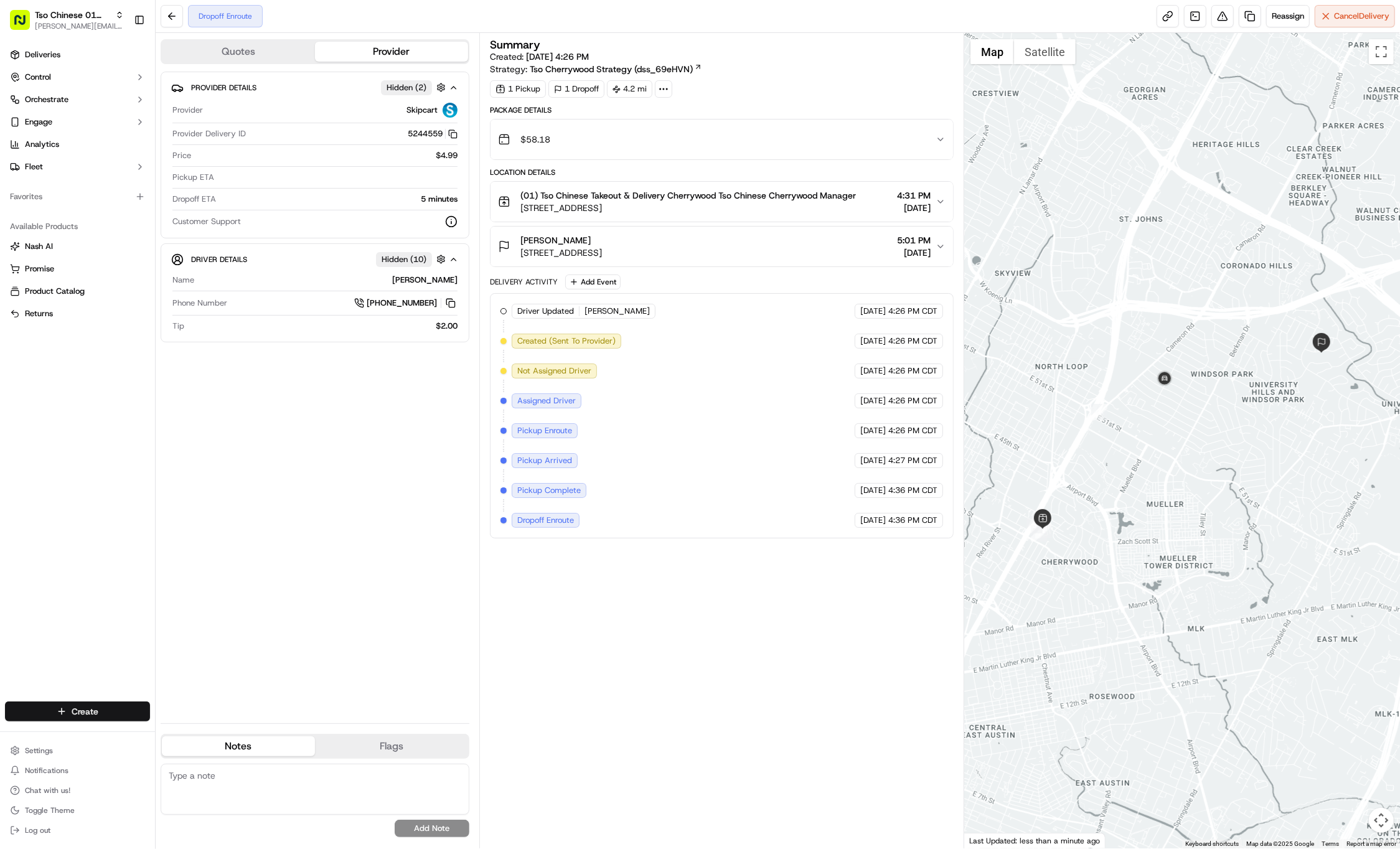
click at [130, 720] on html "Tso Chinese 01 Cherrywood jason@tsochinese.com Toggle Sidebar Deliveries Contro…" at bounding box center [700, 424] width 1400 height 849
click at [229, 741] on link "Delivery" at bounding box center [225, 734] width 139 height 22
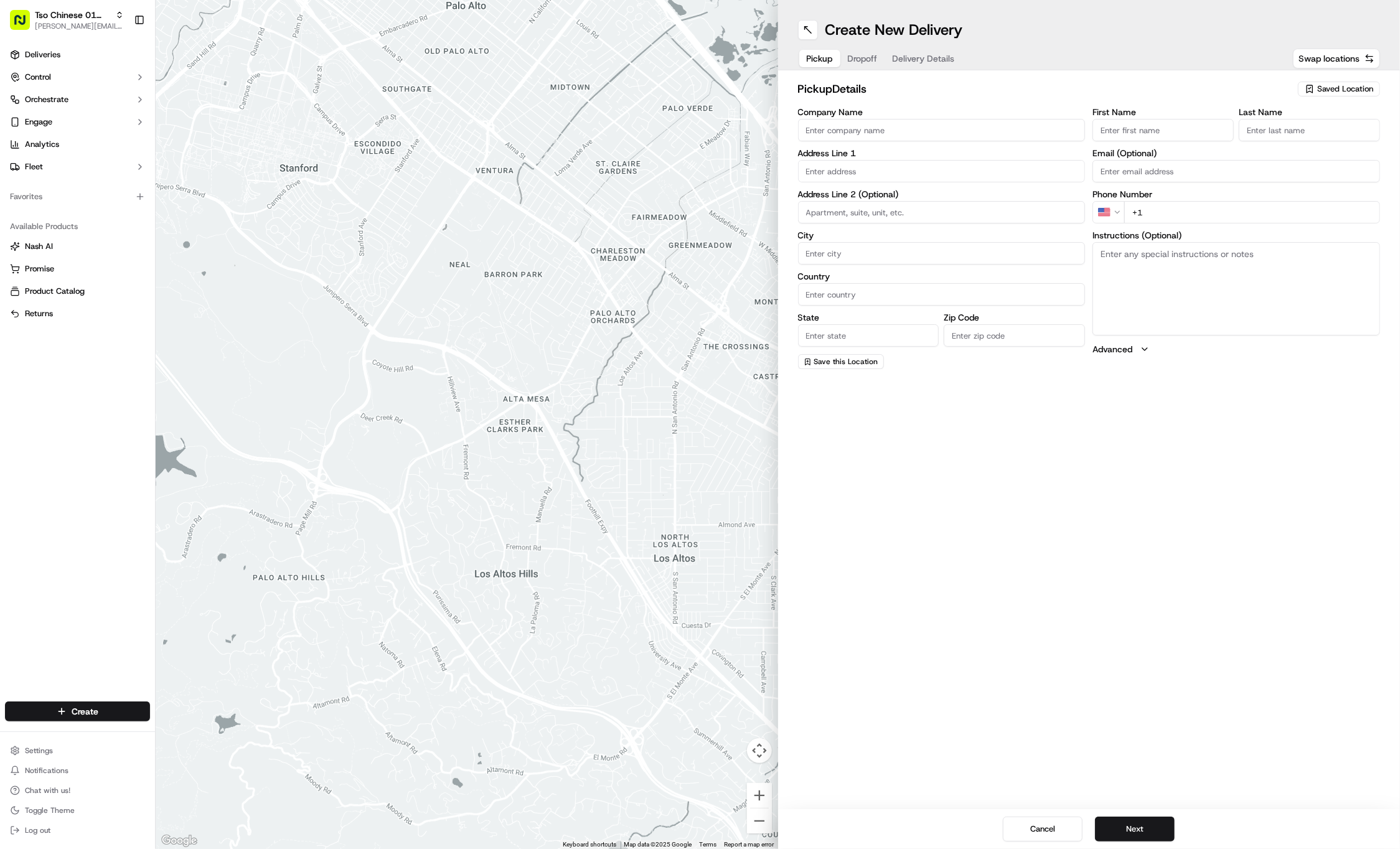
click at [1209, 397] on div "Create New Delivery Pickup Dropoff Delivery Details Swap locations pickup Detai…" at bounding box center [1089, 424] width 623 height 849
click at [1314, 88] on icon "button" at bounding box center [1310, 89] width 10 height 10
click at [1291, 129] on div "(01) Tso Chinese Takeout & Delivery Cherrywood" at bounding box center [1311, 141] width 178 height 30
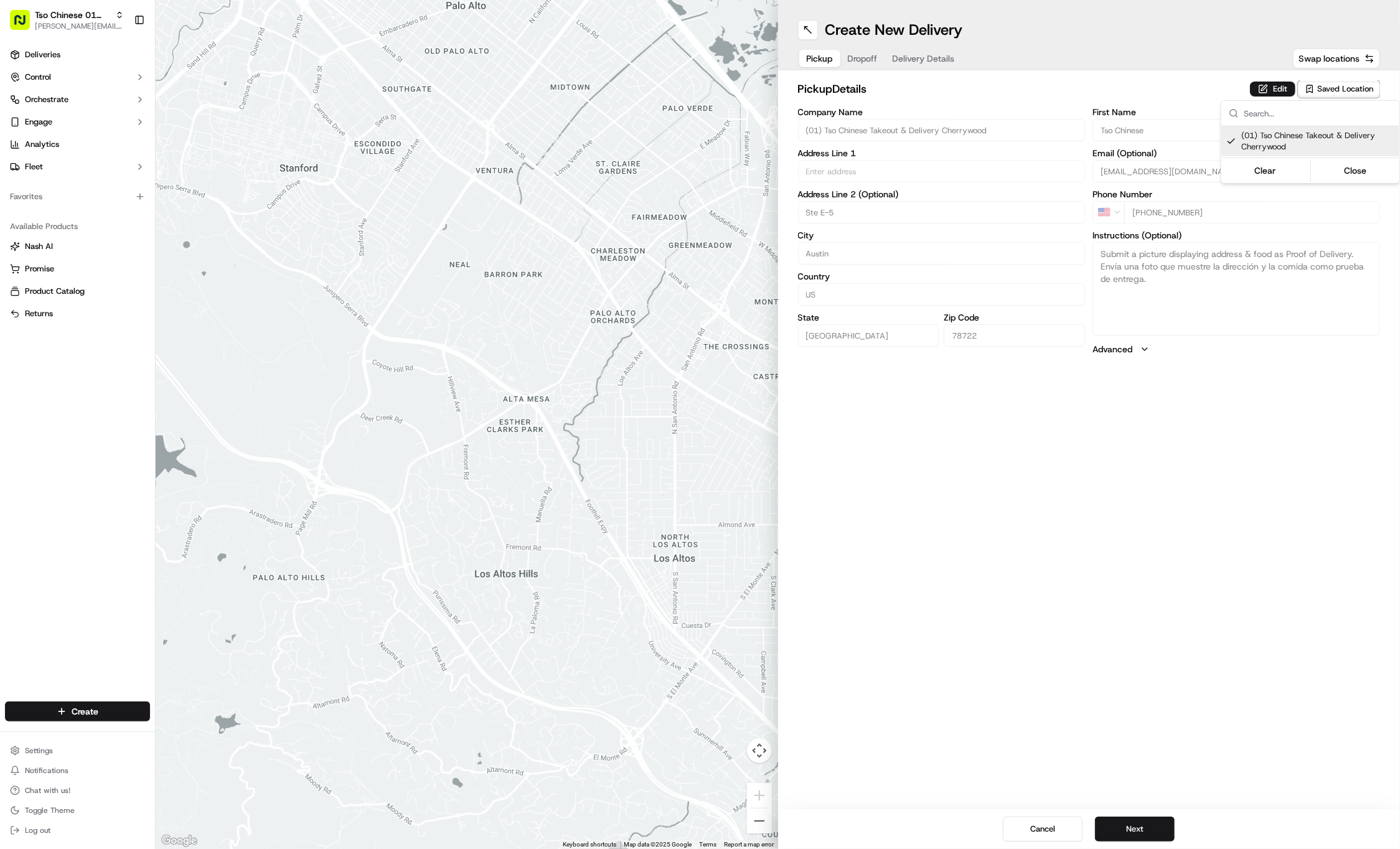
type input "(01) Tso Chinese Takeout & Delivery Cherrywood"
type input "Ste E-5"
type input "Austin"
type input "US"
type input "[GEOGRAPHIC_DATA]"
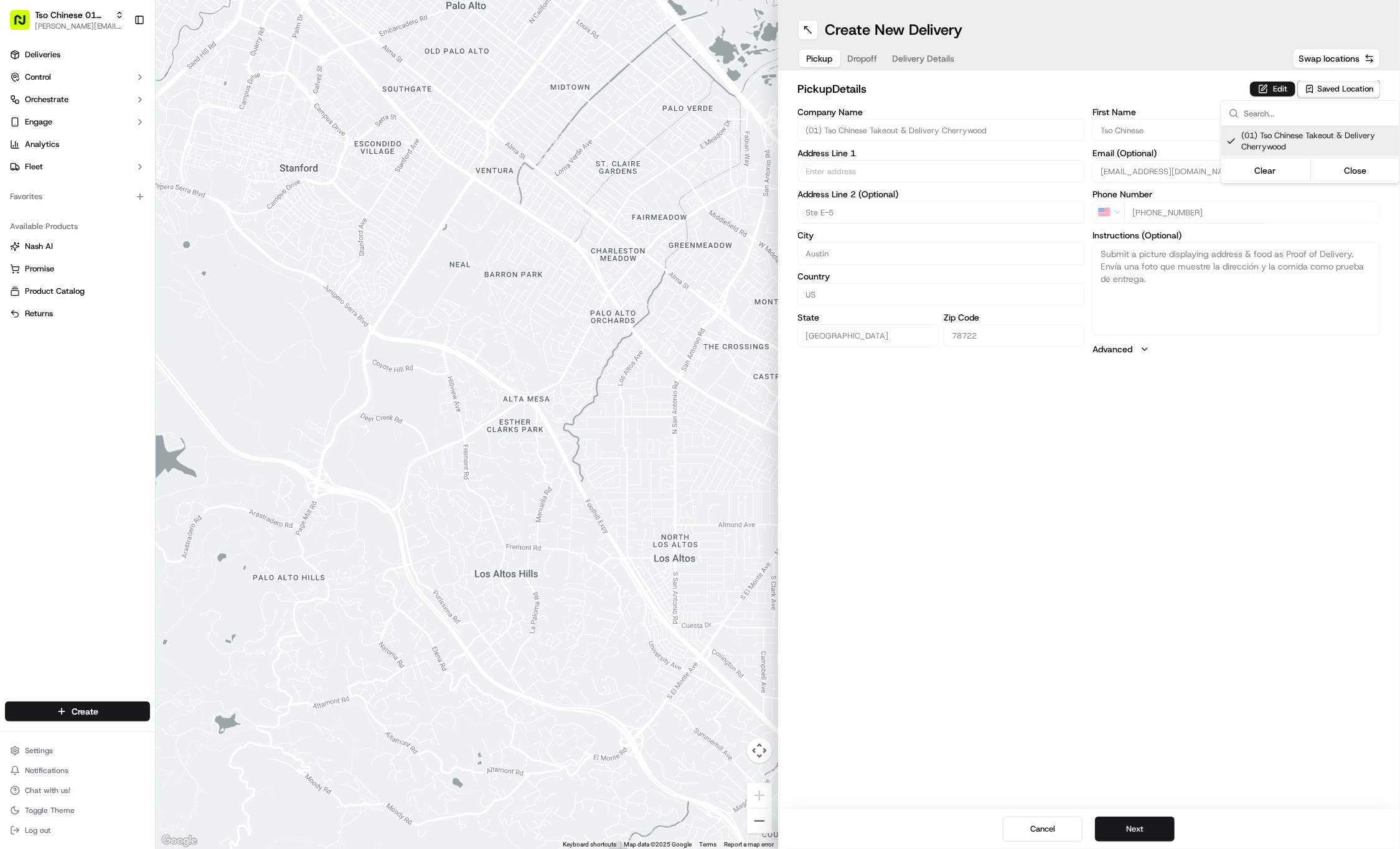
type input "78722"
type input "Tso Chinese"
type input "Cherrywood Manager"
type input "[EMAIL_ADDRESS][DOMAIN_NAME]"
type input "[PHONE_NUMBER]"
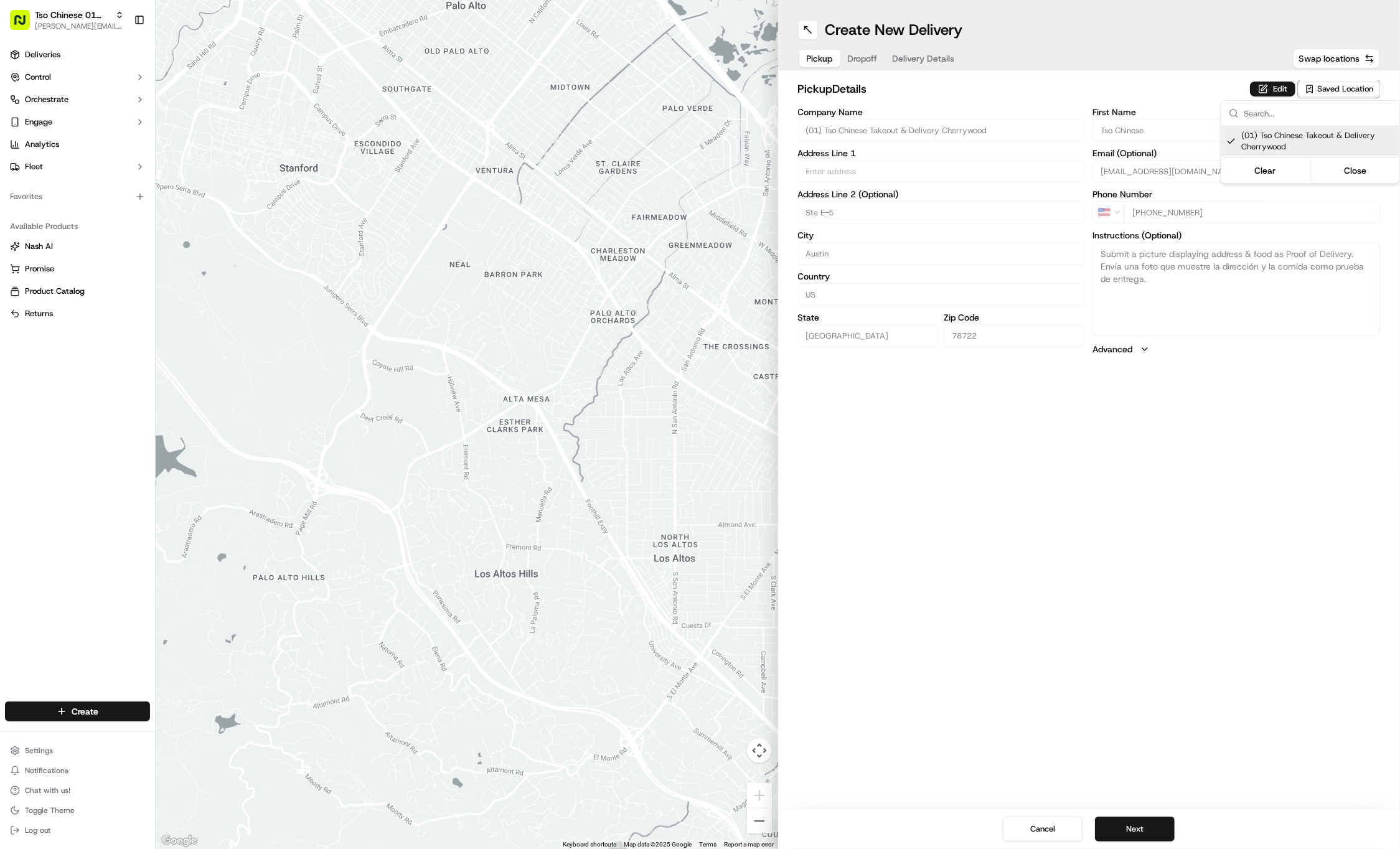
type textarea "Submit a picture displaying address & food as Proof of Delivery. Envía una foto…"
type input "[STREET_ADDRESS]"
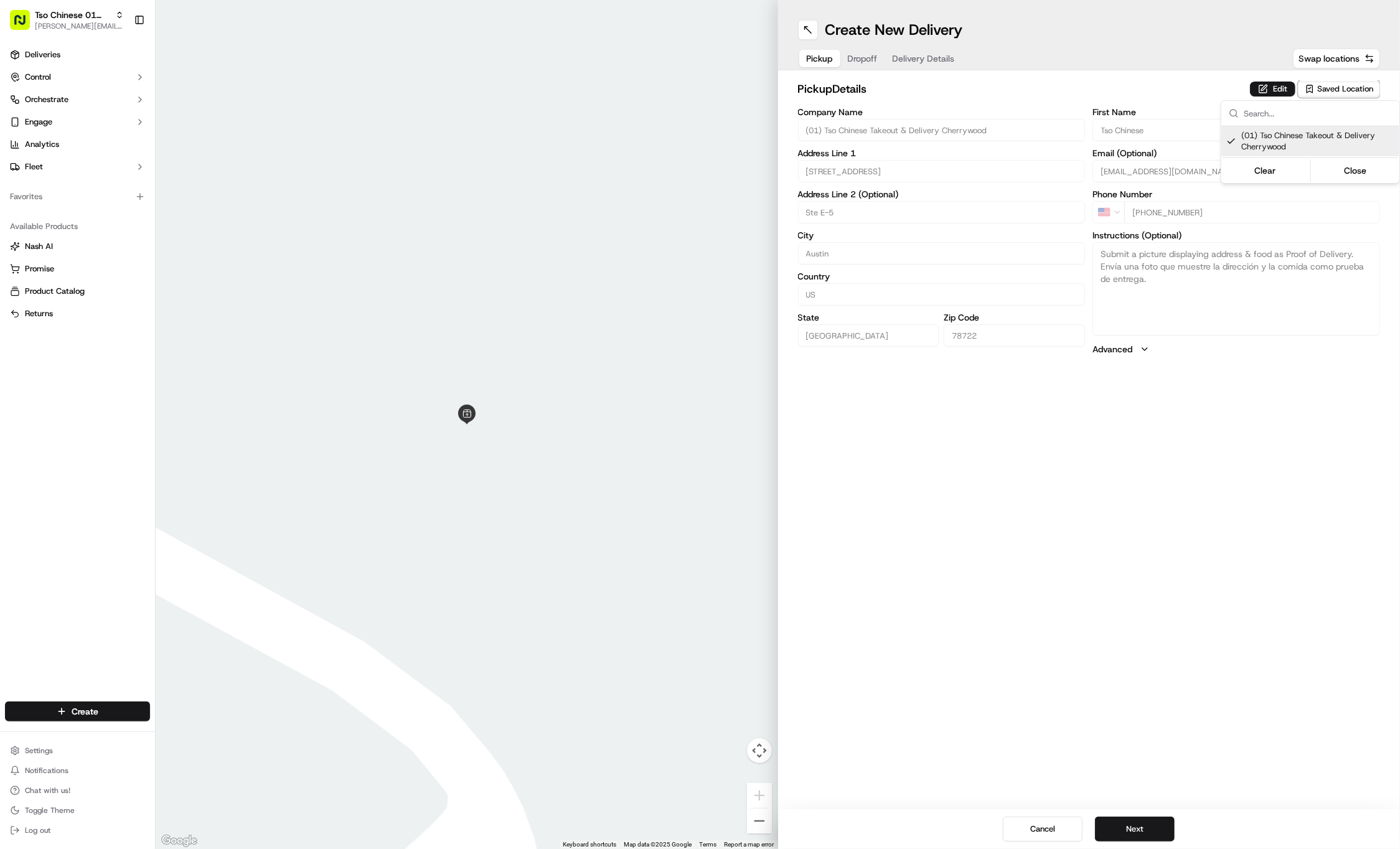
click at [1140, 765] on html "Tso Chinese 01 Cherrywood [PERSON_NAME][EMAIL_ADDRESS][DOMAIN_NAME] Toggle Side…" at bounding box center [700, 424] width 1400 height 849
click at [1139, 827] on button "Next" at bounding box center [1135, 828] width 80 height 25
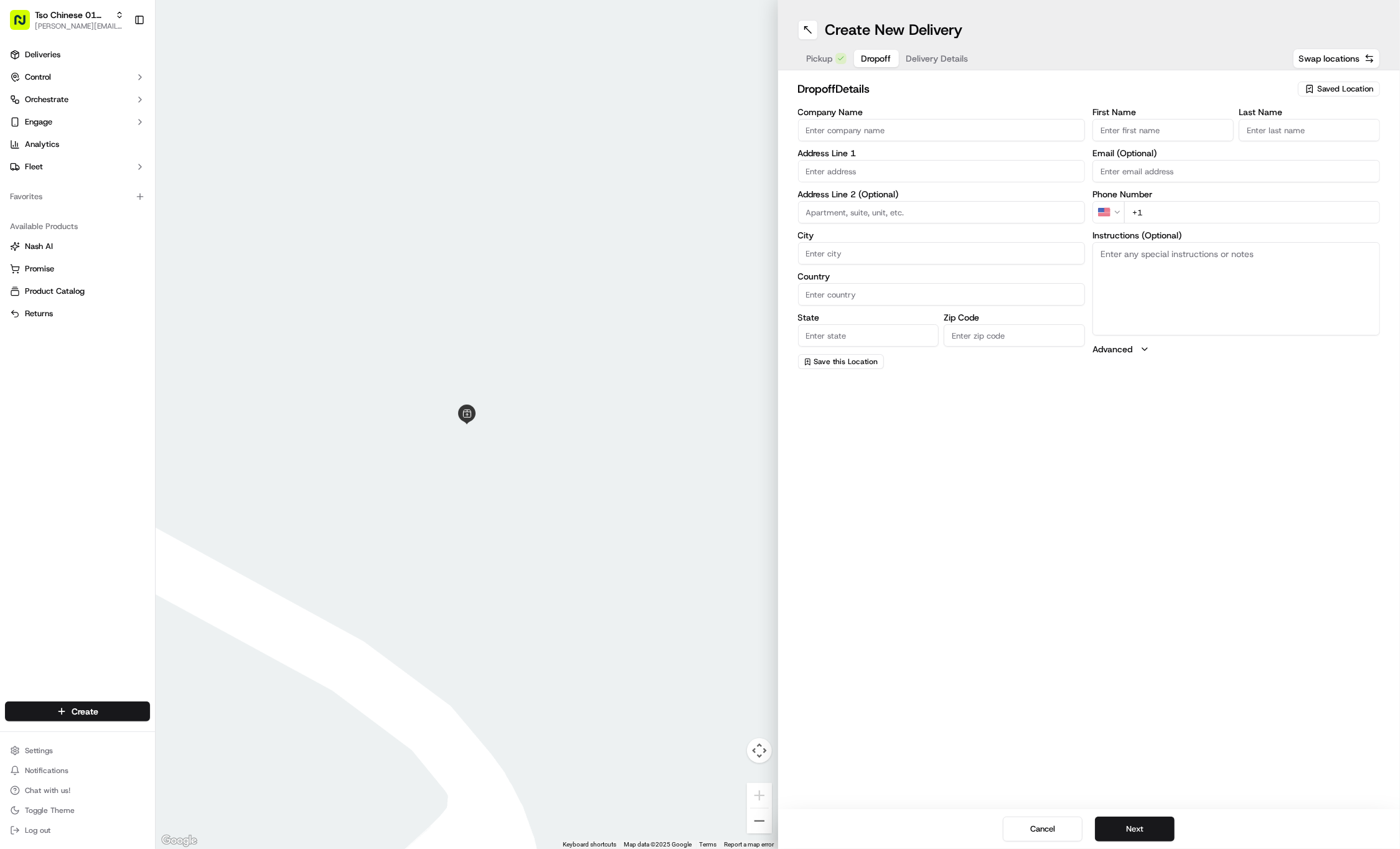
paste input "Cory"
type input "Cory"
paste input "512 740 4919"
type input "+1 512 740 4919"
paste input "Finnegan"
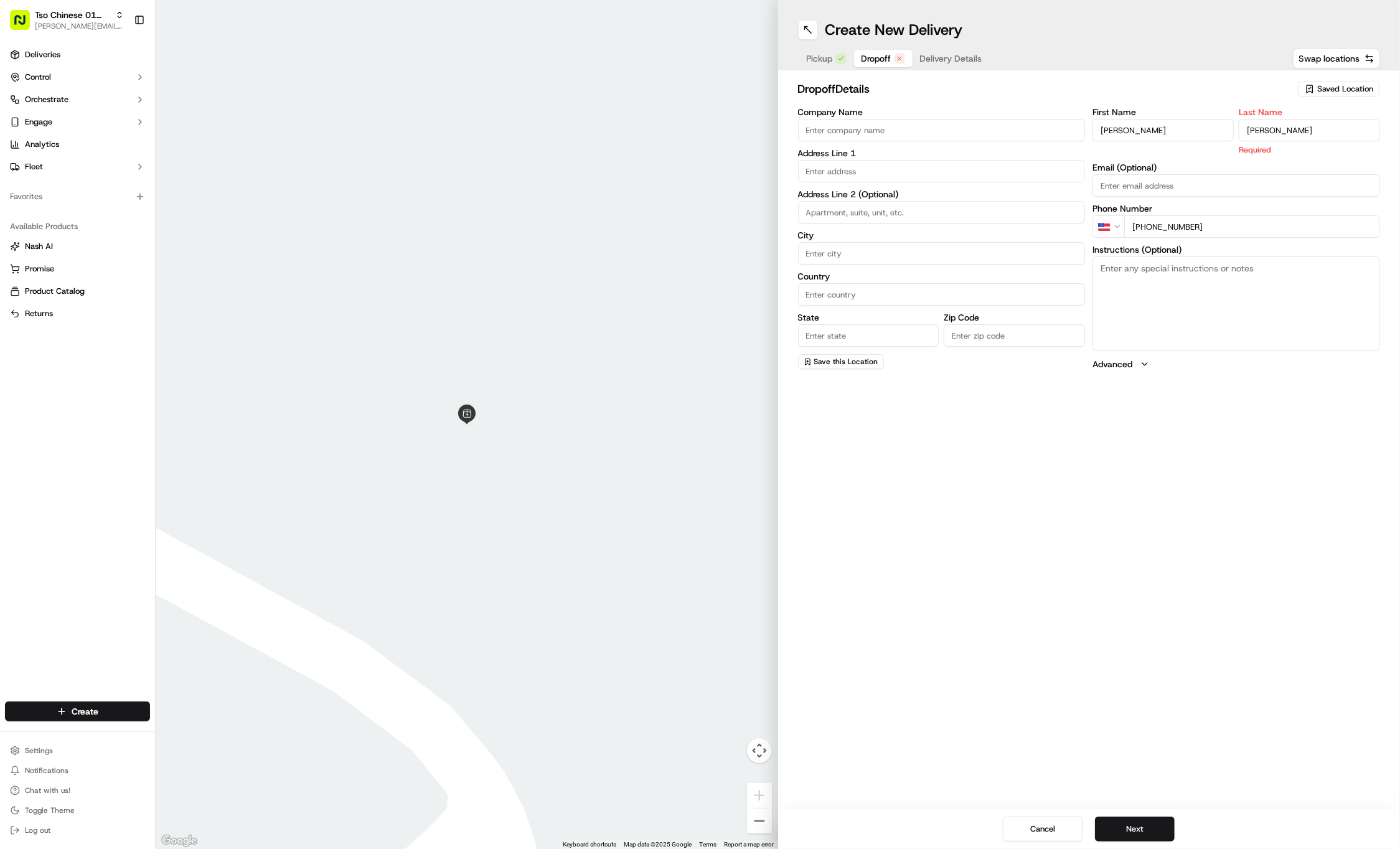
type input "Finnegan"
paste input "2510 Hernandez Street"
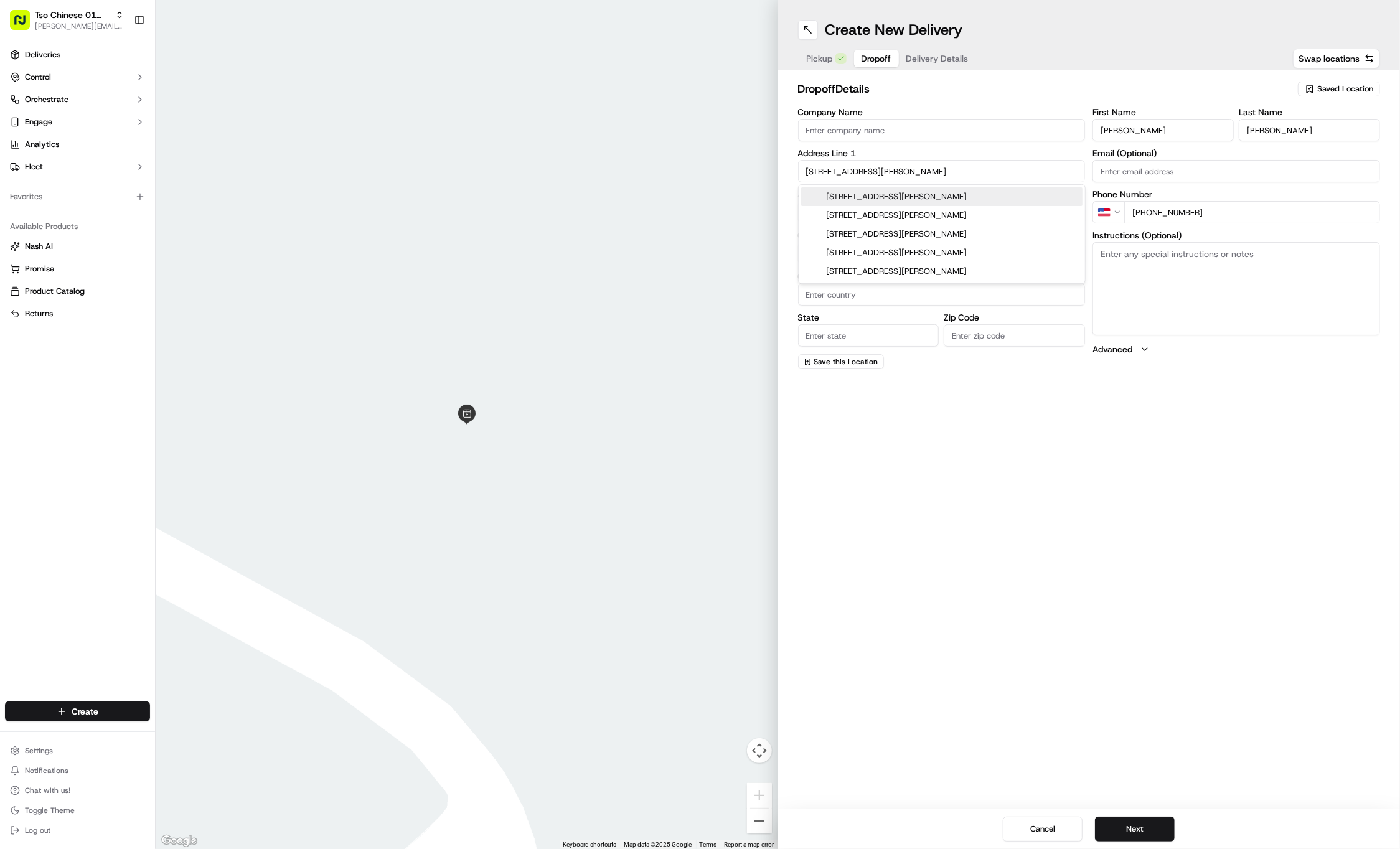
click at [843, 200] on div "2510 Hernandez Street, Austin, TX" at bounding box center [942, 196] width 281 height 18
type input "2510 Hernandez St, Austin, TX 78723, USA"
type input "Austin"
type input "[GEOGRAPHIC_DATA]"
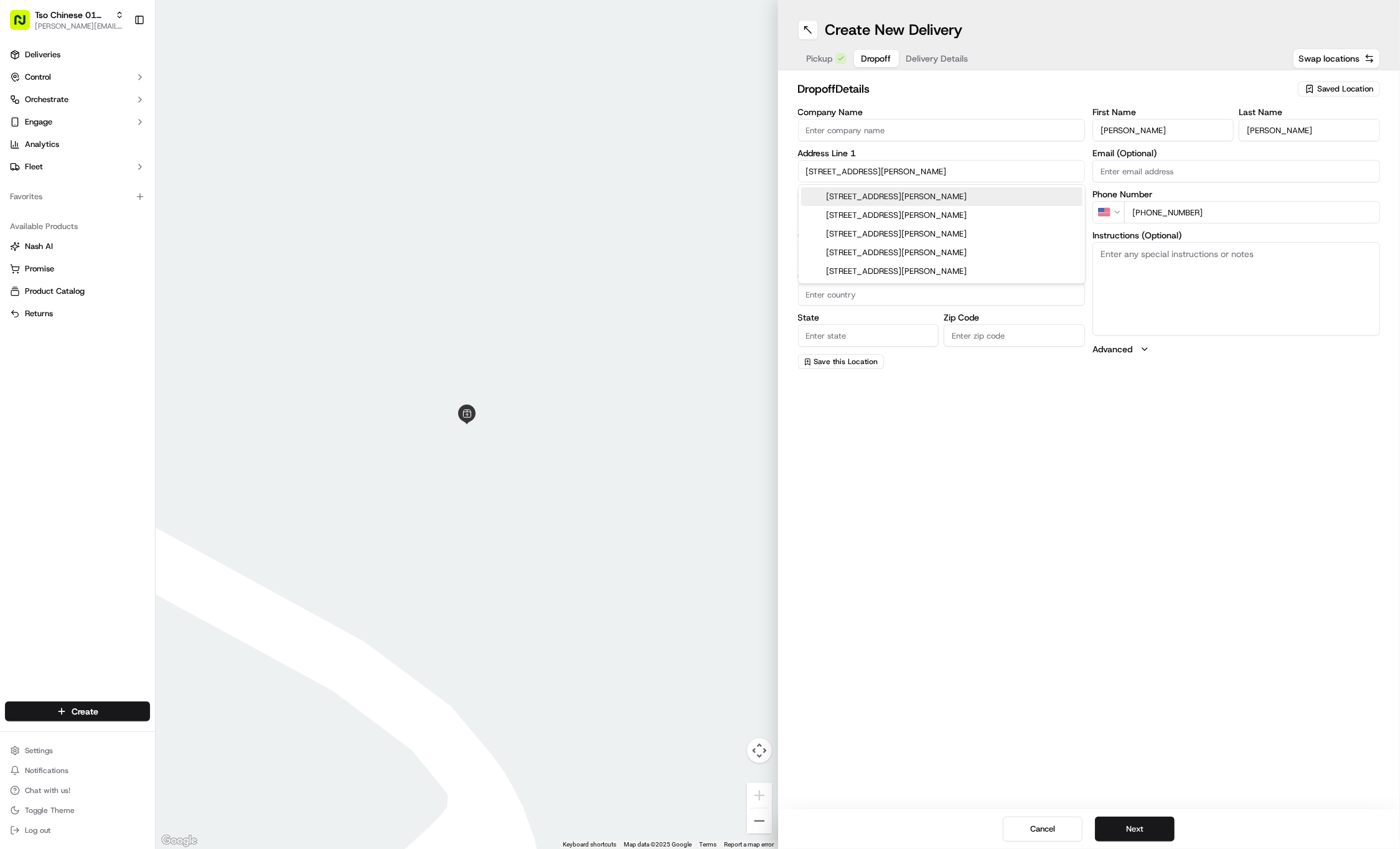
type input "78723"
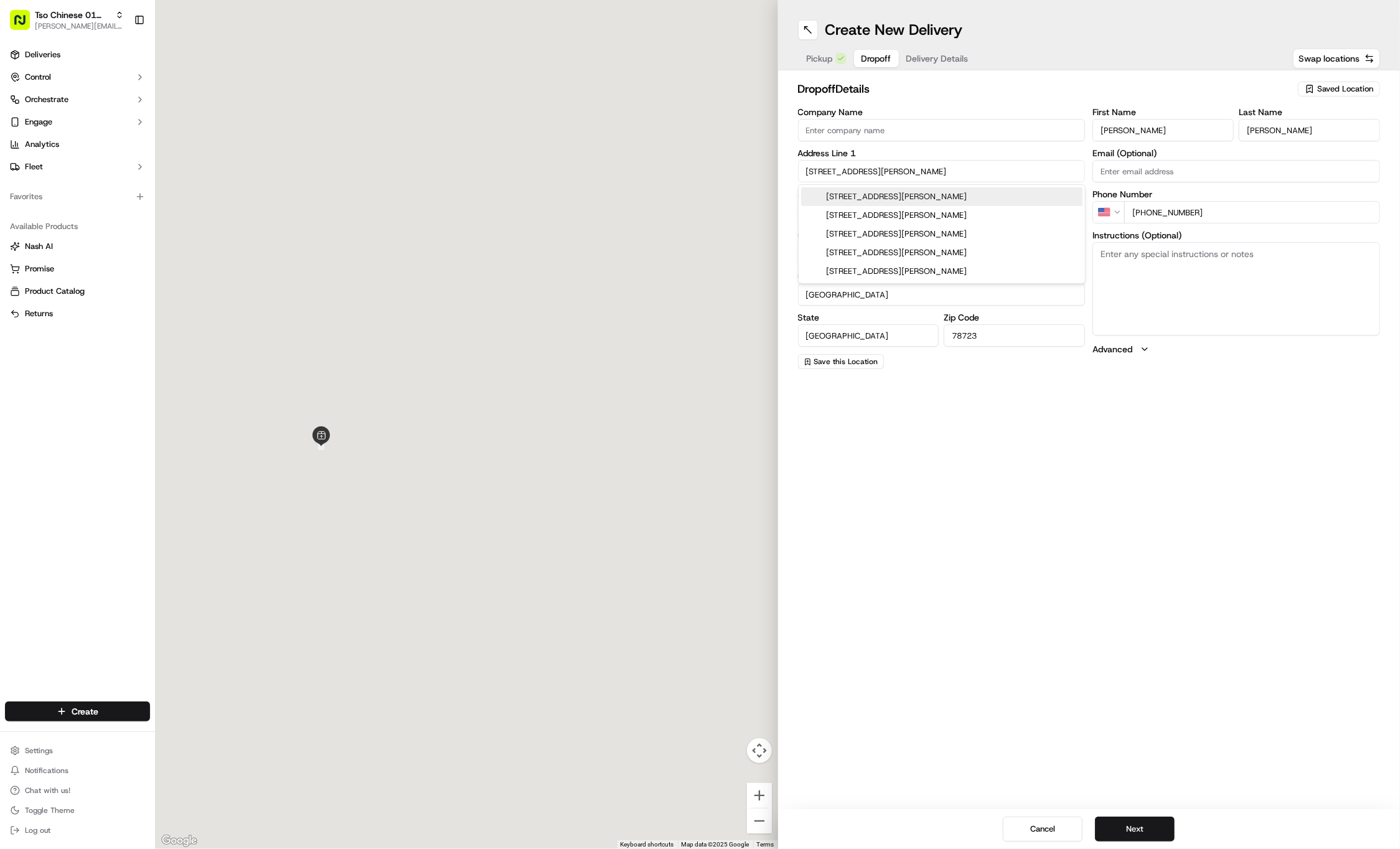
type input "2510 Hernandez Street"
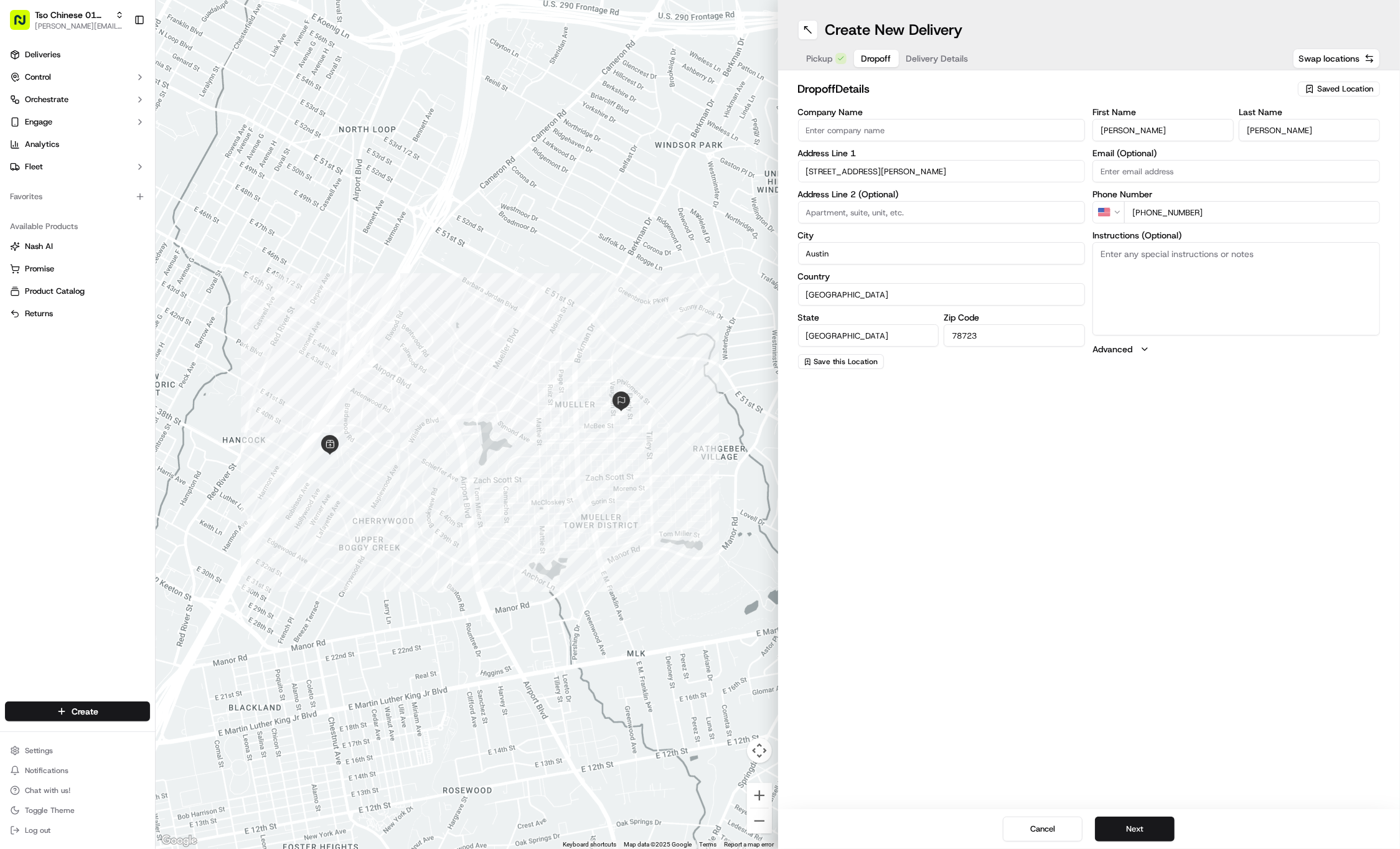
click at [1234, 303] on textarea "Instructions (Optional)" at bounding box center [1237, 288] width 288 height 93
paste textarea "Extra sweet sauce for egg rolls please, add pineapple instead of broccoli to ge…"
type textarea "Extra sweet sauce for egg rolls please, add pineapple instead of broccoli to ge…"
click at [1156, 827] on button "Next" at bounding box center [1135, 828] width 80 height 25
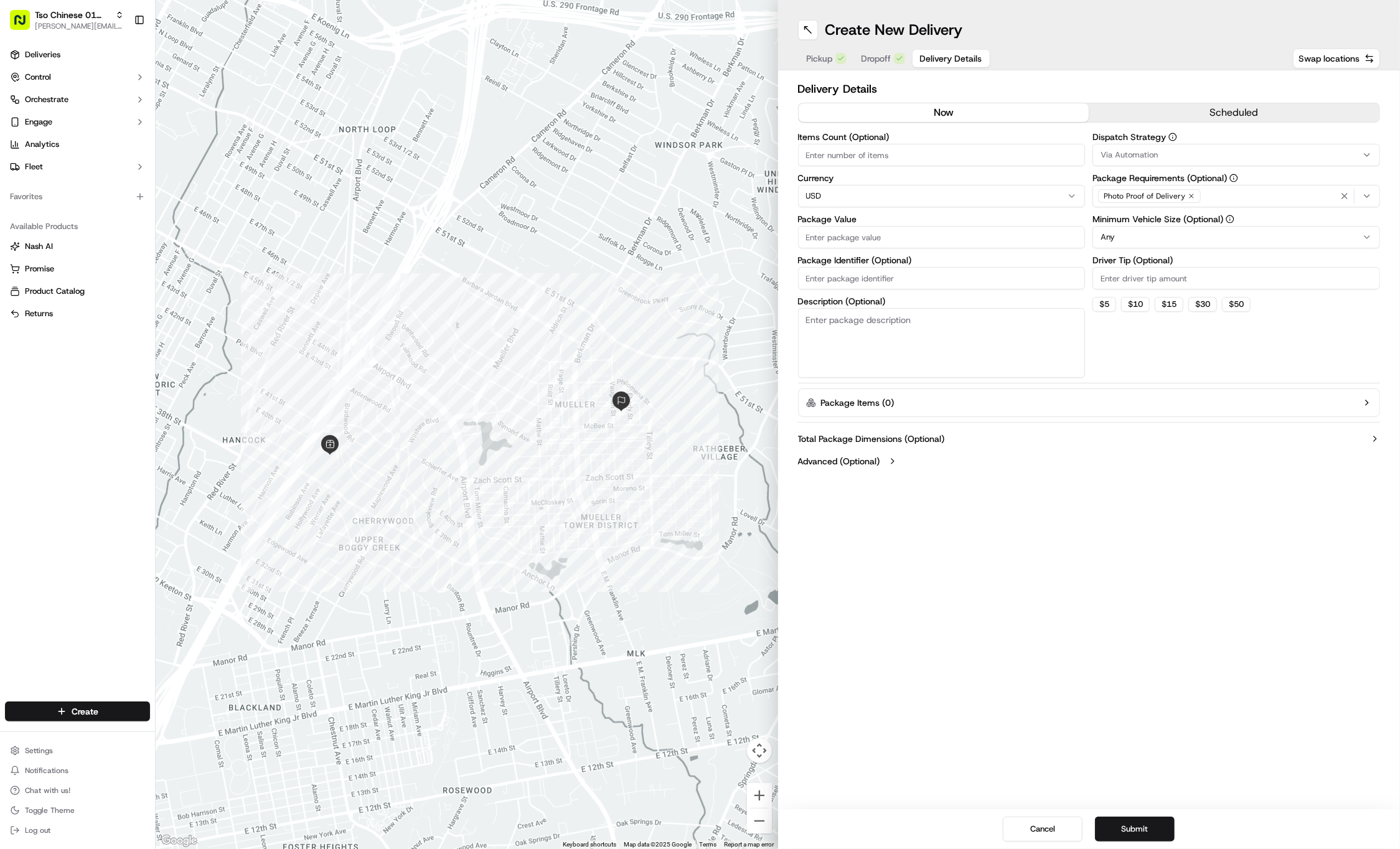
click at [1181, 282] on input "Driver Tip (Optional)" at bounding box center [1237, 278] width 288 height 22
type input "2"
click at [1164, 154] on div "Via Automation" at bounding box center [1237, 155] width 281 height 11
click at [1177, 222] on span "Tso Cherrywood Strategy" at bounding box center [1190, 222] width 154 height 11
click at [910, 282] on html "Tso Chinese 01 Cherrywood jason@tsochinese.com Toggle Sidebar Deliveries Contro…" at bounding box center [700, 424] width 1400 height 849
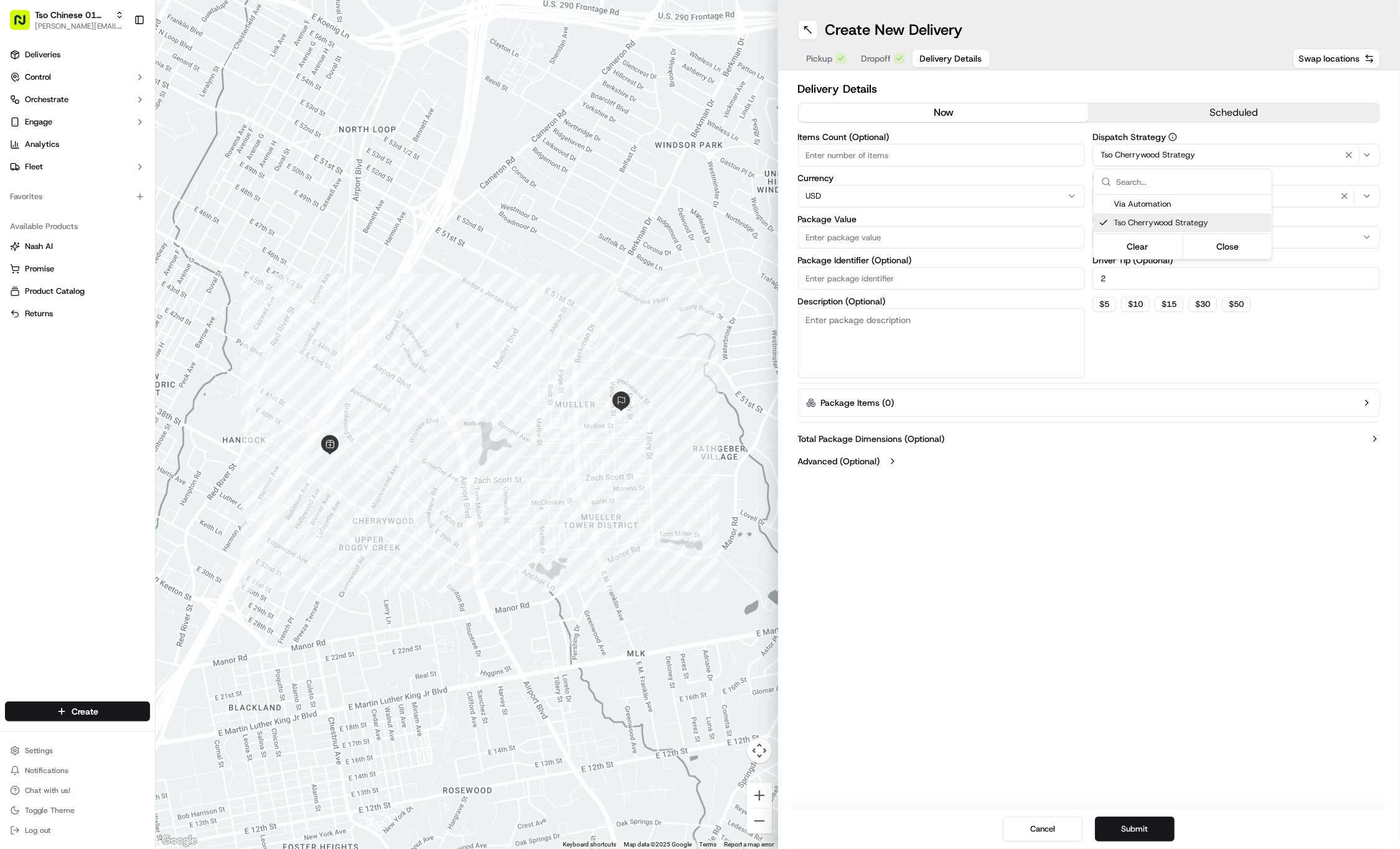
click at [910, 282] on input "Package Identifier (Optional)" at bounding box center [942, 278] width 288 height 22
paste input "VIMKXQ2"
type input "VIMKXQ2"
click at [872, 240] on input "Package Value" at bounding box center [942, 237] width 288 height 22
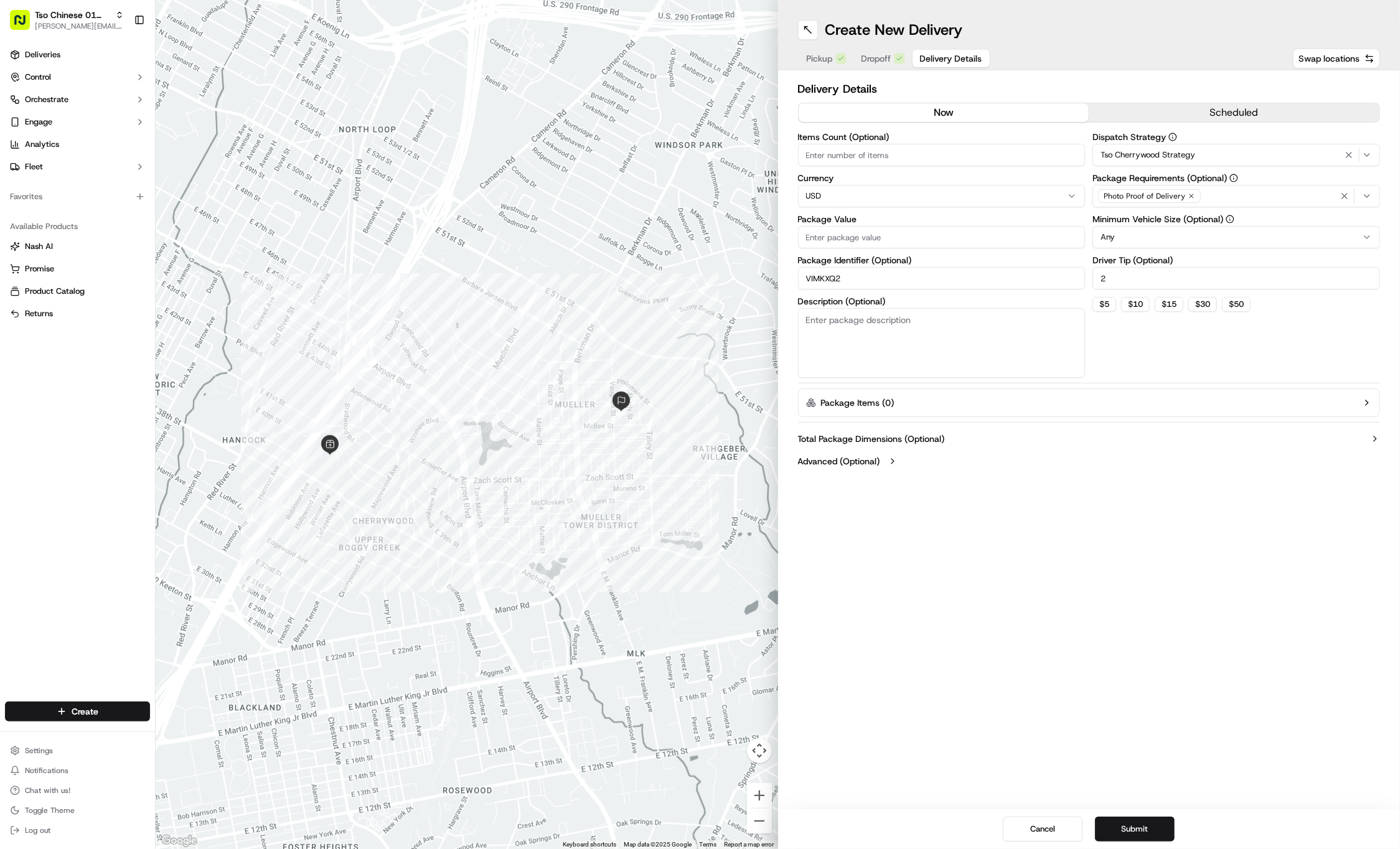
click at [870, 240] on input "Package Value" at bounding box center [942, 237] width 288 height 22
type input "53.64"
click at [1188, 197] on icon "button" at bounding box center [1191, 195] width 7 height 7
click at [1188, 197] on div "Select requirements" at bounding box center [1237, 196] width 281 height 11
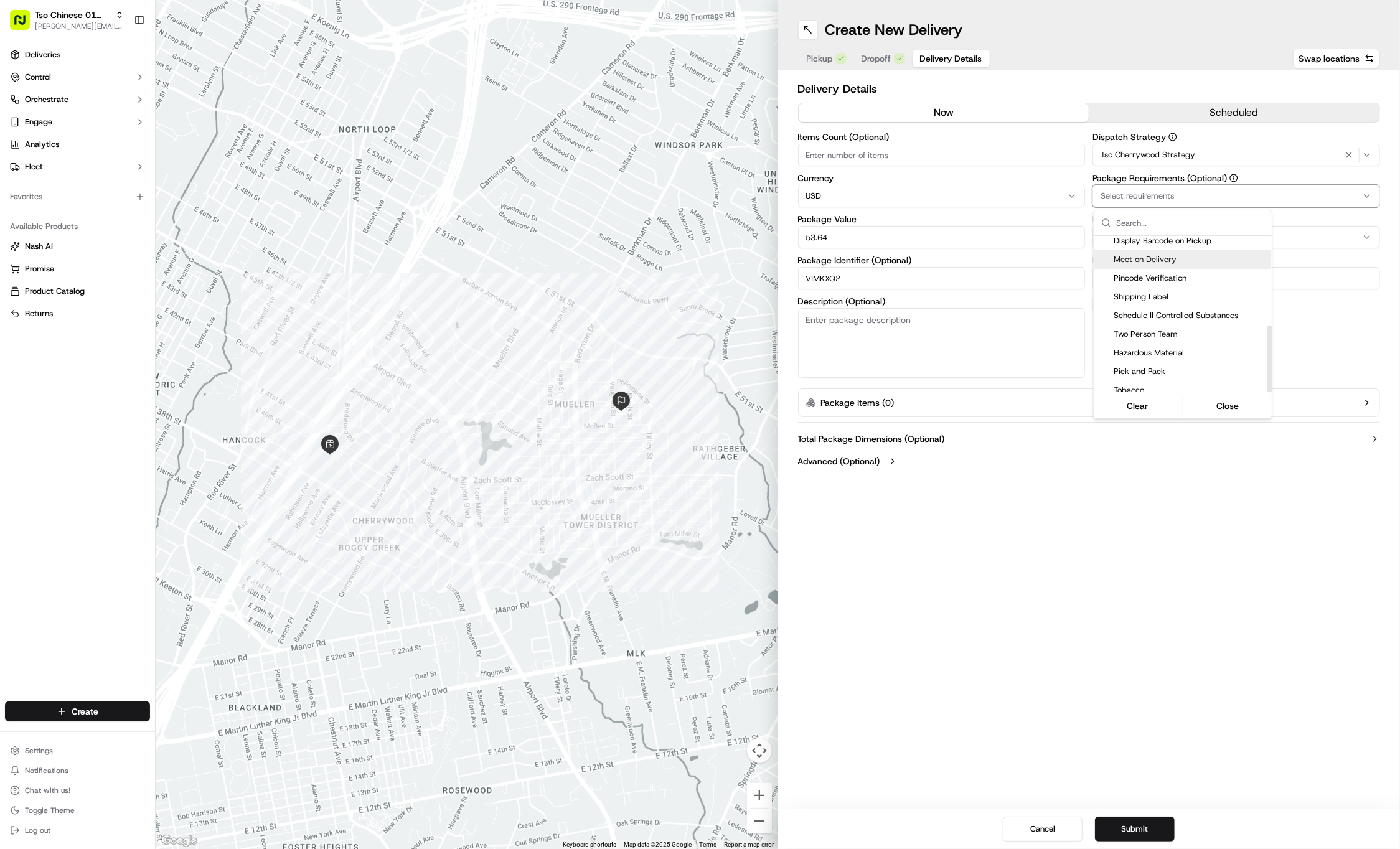
scroll to position [209, 0]
click at [1165, 251] on div "Meet on Delivery" at bounding box center [1183, 259] width 178 height 18
click at [1189, 531] on html "Tso Chinese 01 Cherrywood jason@tsochinese.com Toggle Sidebar Deliveries Contro…" at bounding box center [700, 424] width 1400 height 849
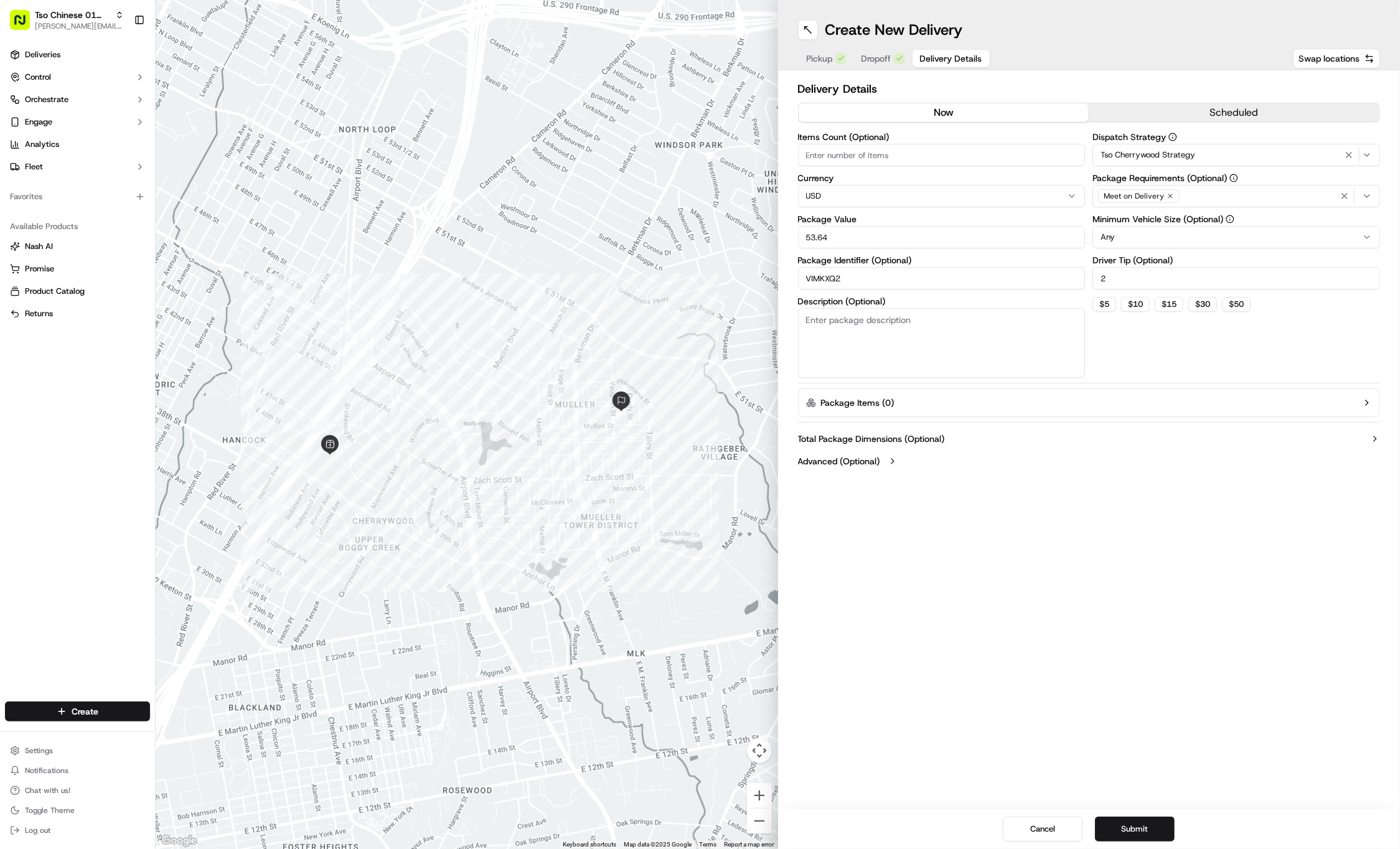
click at [326, 4] on div at bounding box center [467, 424] width 623 height 849
click at [1127, 838] on button "Submit" at bounding box center [1135, 828] width 80 height 25
click at [1127, 838] on div "Cancel Submit" at bounding box center [1089, 829] width 623 height 40
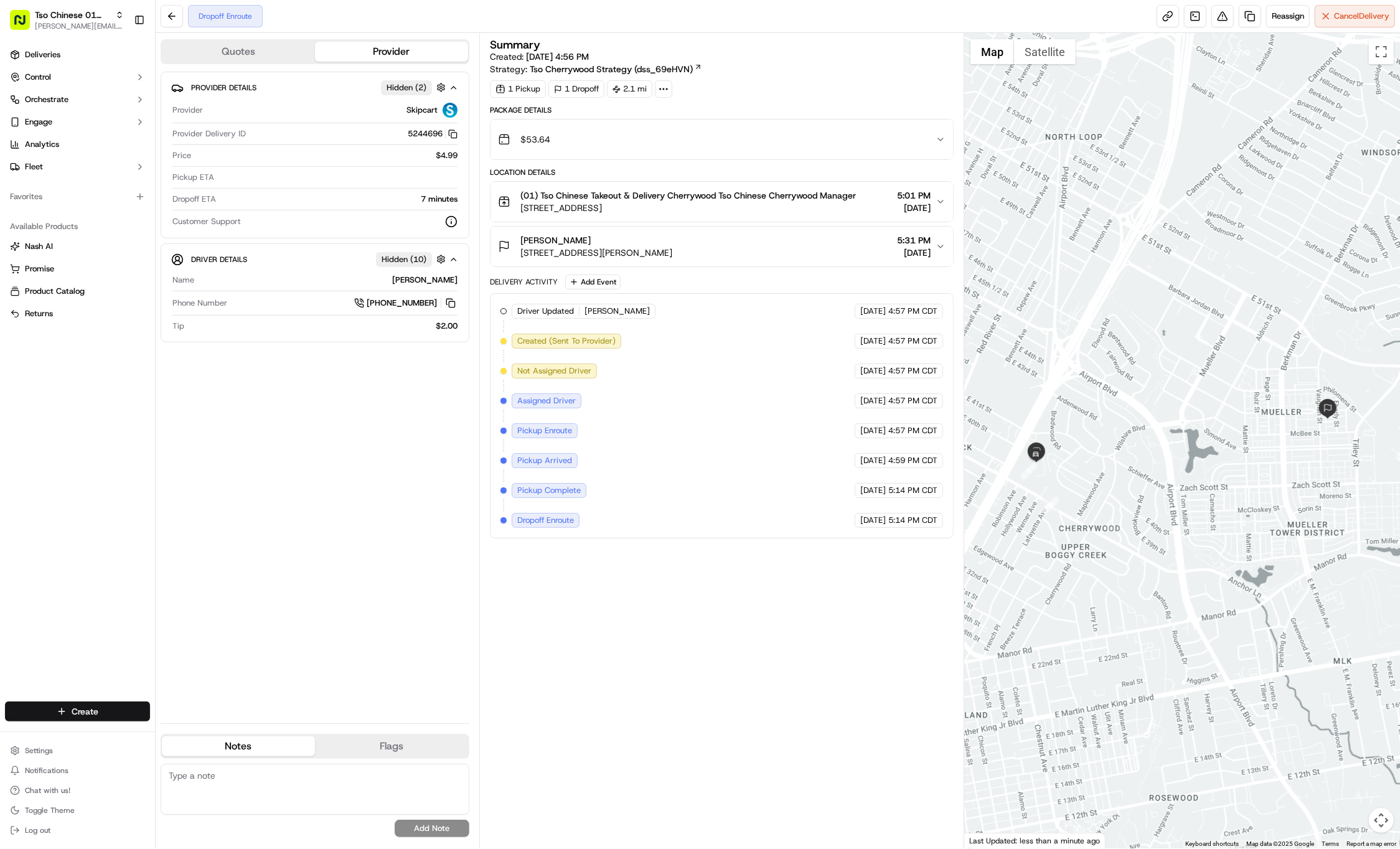
click at [88, 709] on html "Tso Chinese 01 Cherrywood jason@tsochinese.com Toggle Sidebar Deliveries Contro…" at bounding box center [700, 424] width 1400 height 849
click at [190, 733] on link "Delivery" at bounding box center [225, 734] width 139 height 22
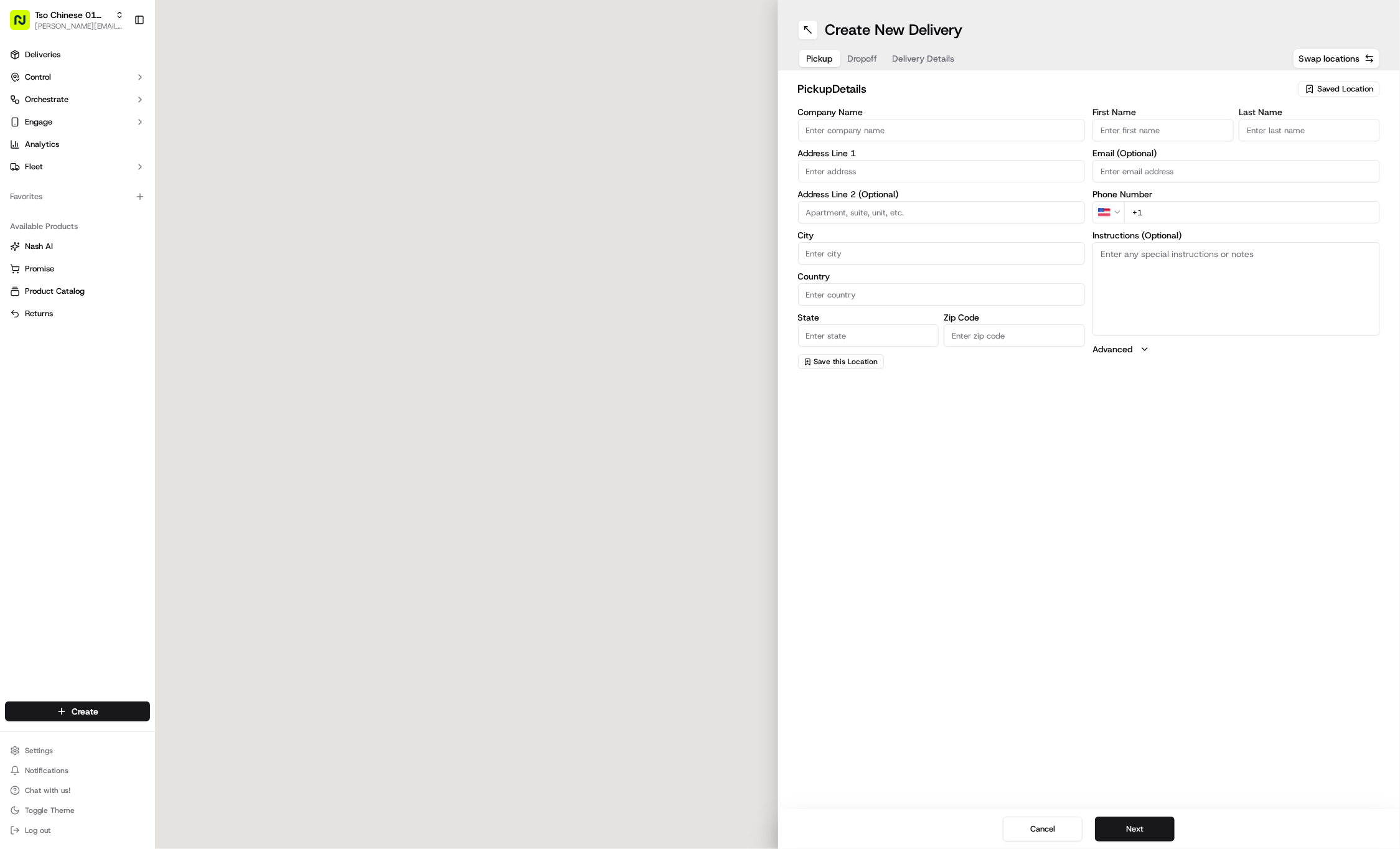
click at [1338, 95] on div "Saved Location" at bounding box center [1339, 88] width 82 height 15
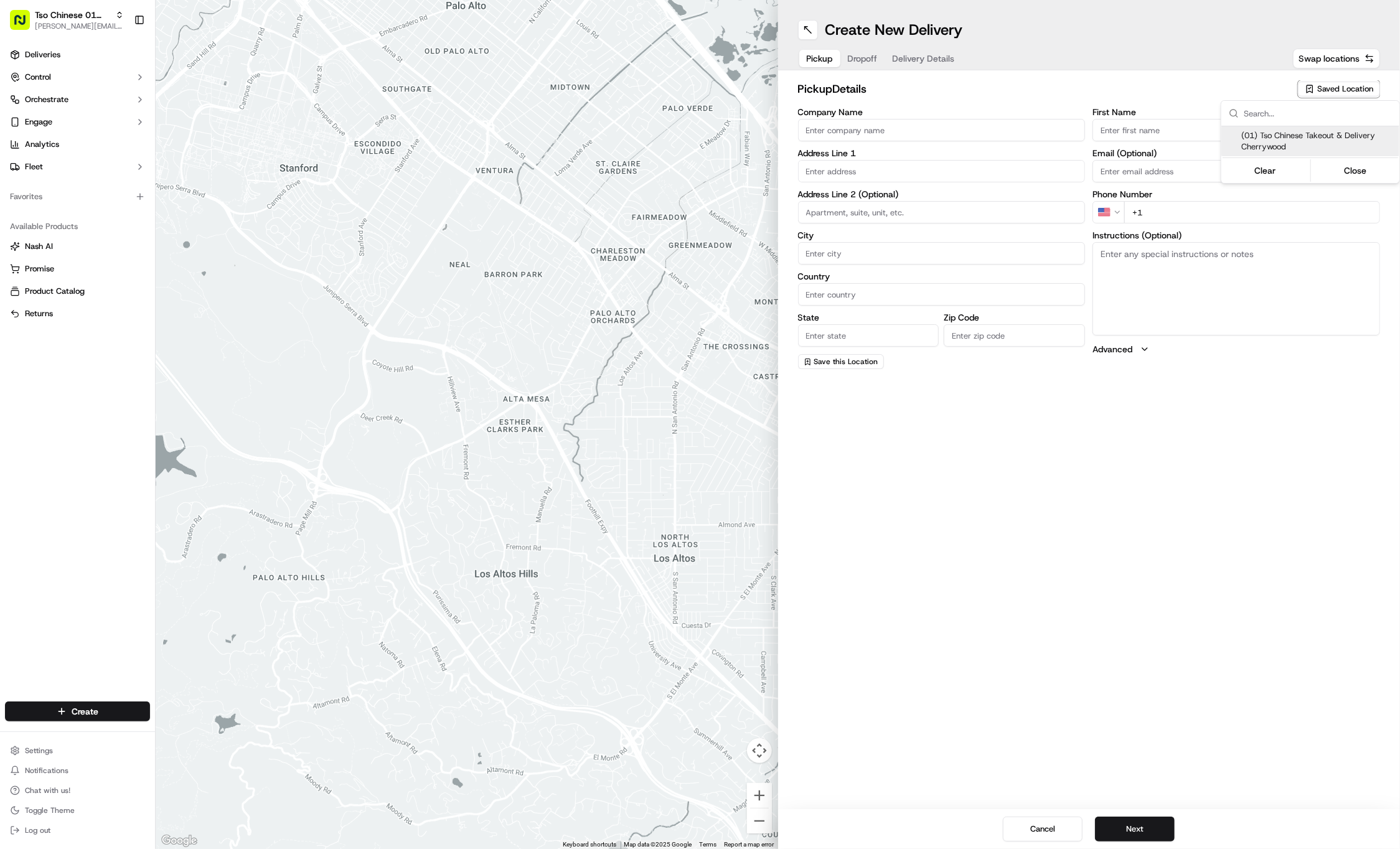
click at [1300, 136] on span "(01) Tso Chinese Takeout & Delivery Cherrywood" at bounding box center [1318, 141] width 154 height 22
type input "(01) Tso Chinese Takeout & Delivery Cherrywood"
type input "Ste E-5"
type input "Austin"
type input "US"
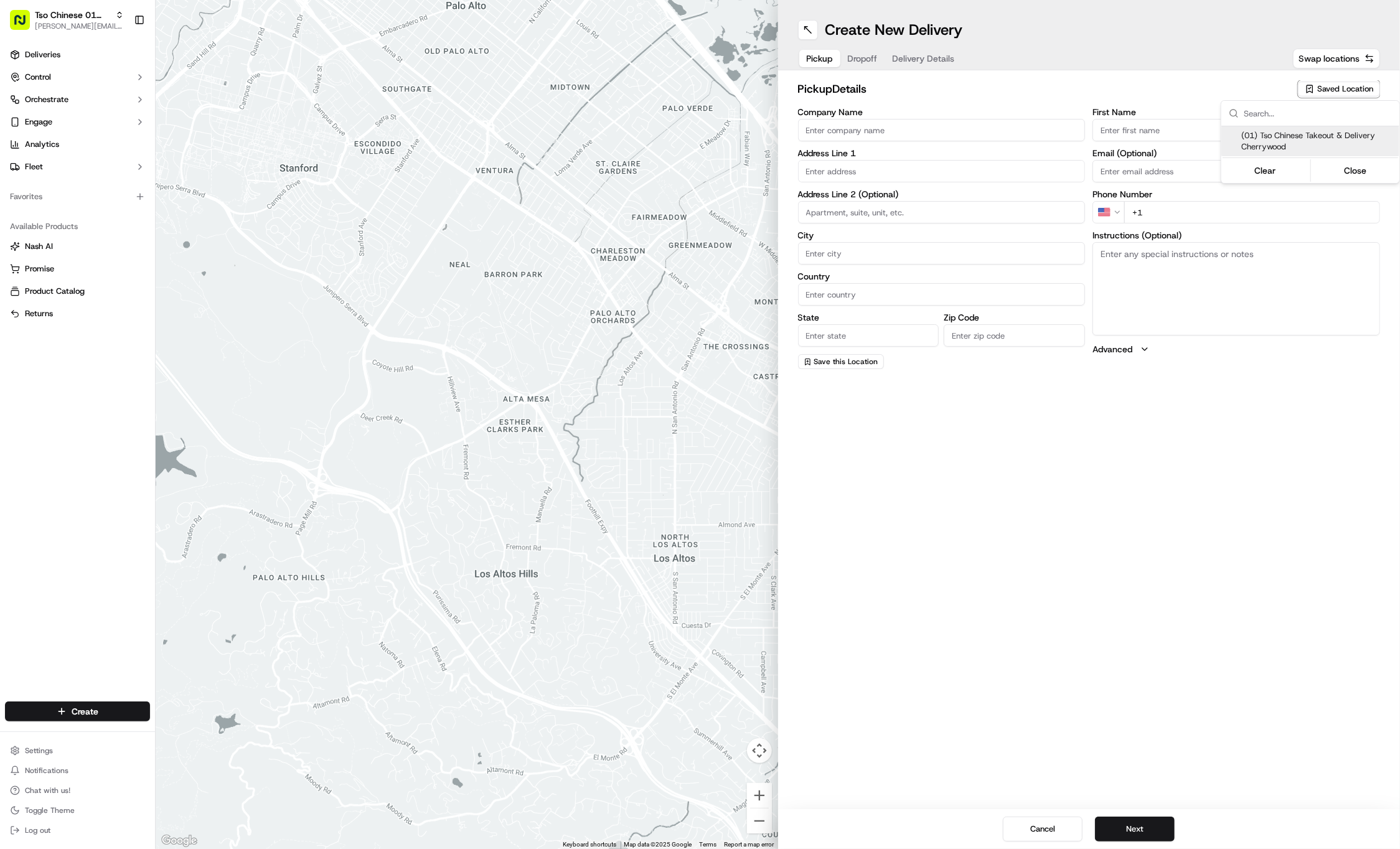
type input "[GEOGRAPHIC_DATA]"
type input "78722"
type input "Tso Chinese"
type input "Cherrywood Manager"
type input "[EMAIL_ADDRESS][DOMAIN_NAME]"
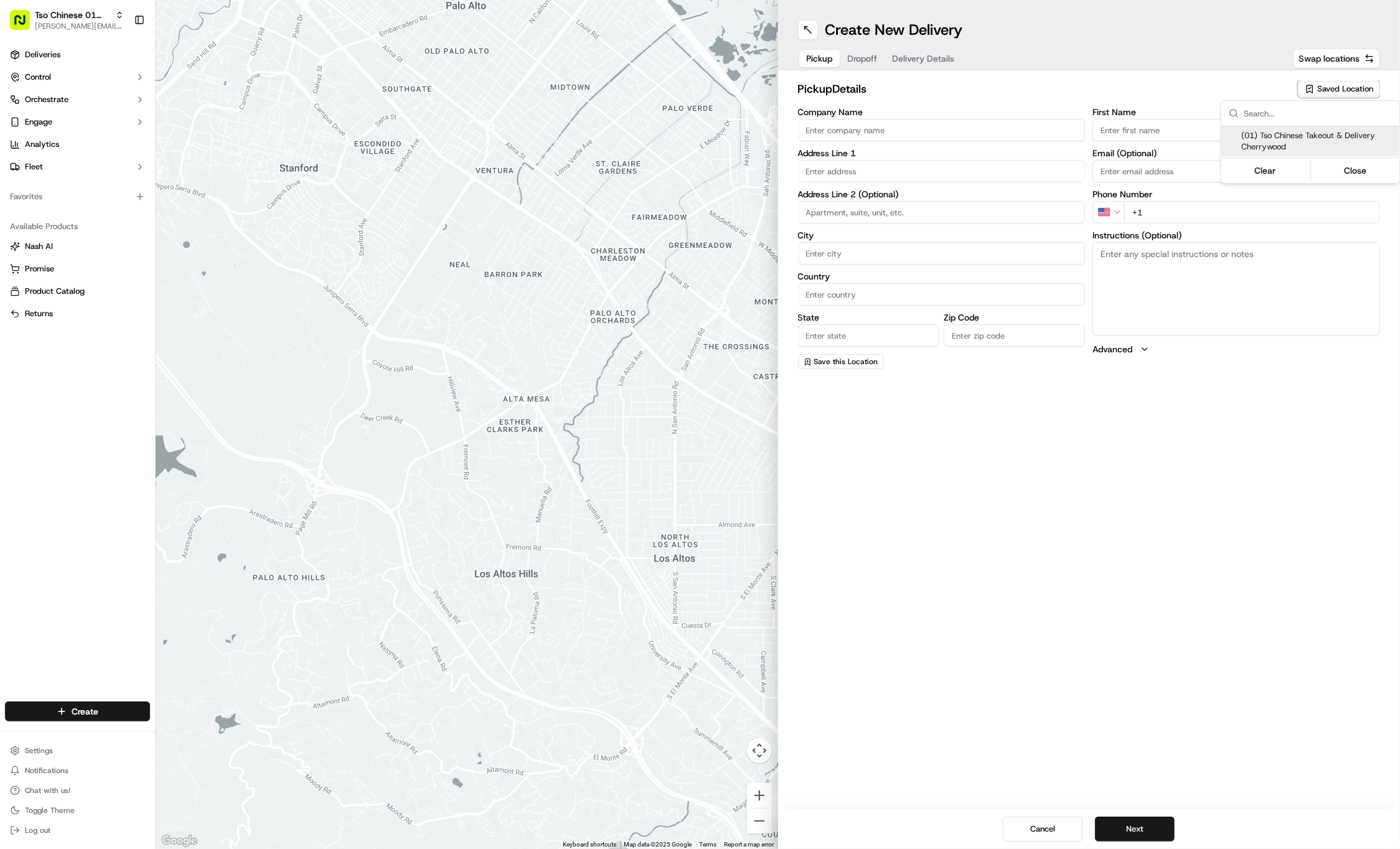
type input "[PHONE_NUMBER]"
type textarea "Submit a picture displaying address & food as Proof of Delivery. Envía una foto…"
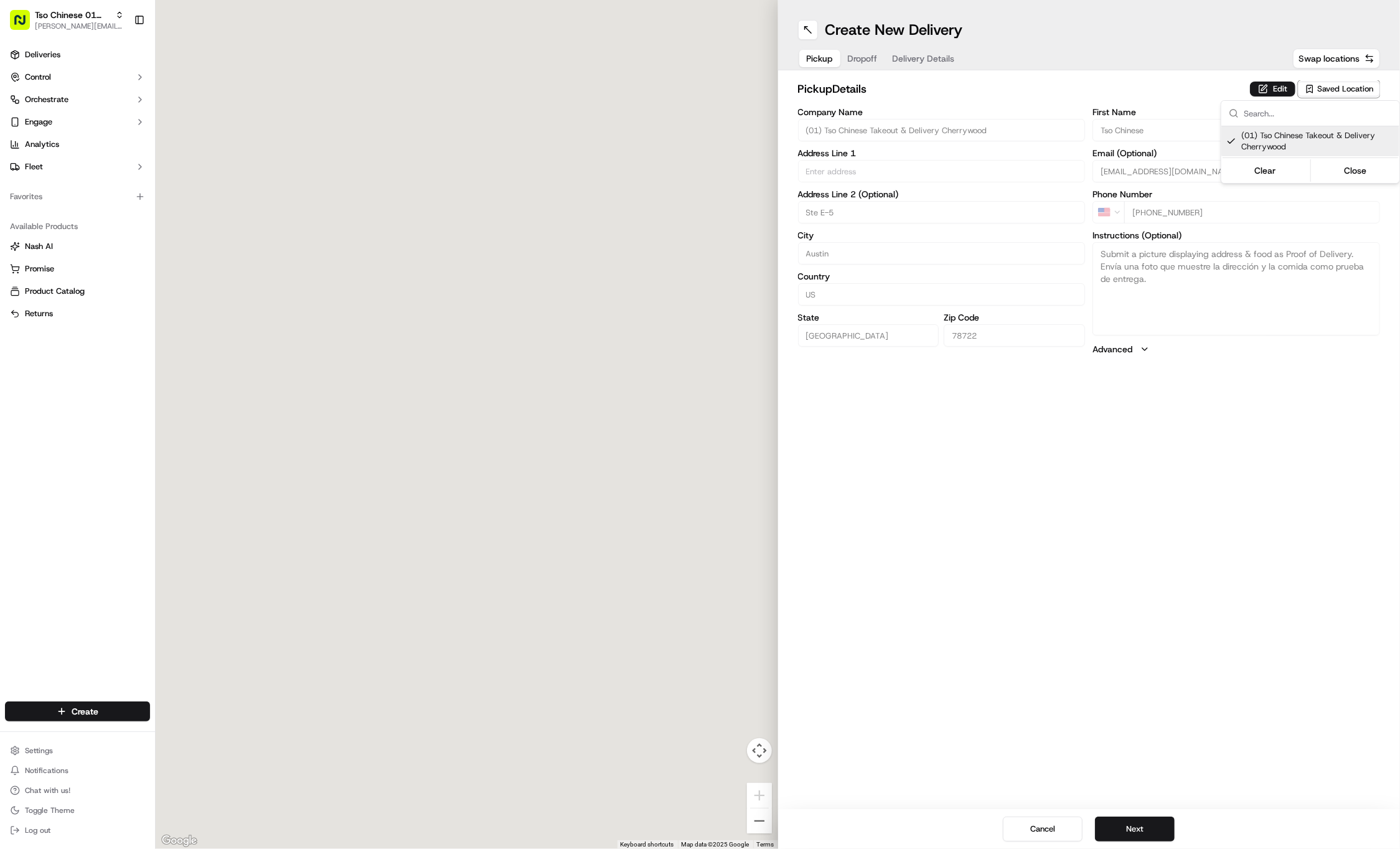
type input "[STREET_ADDRESS]"
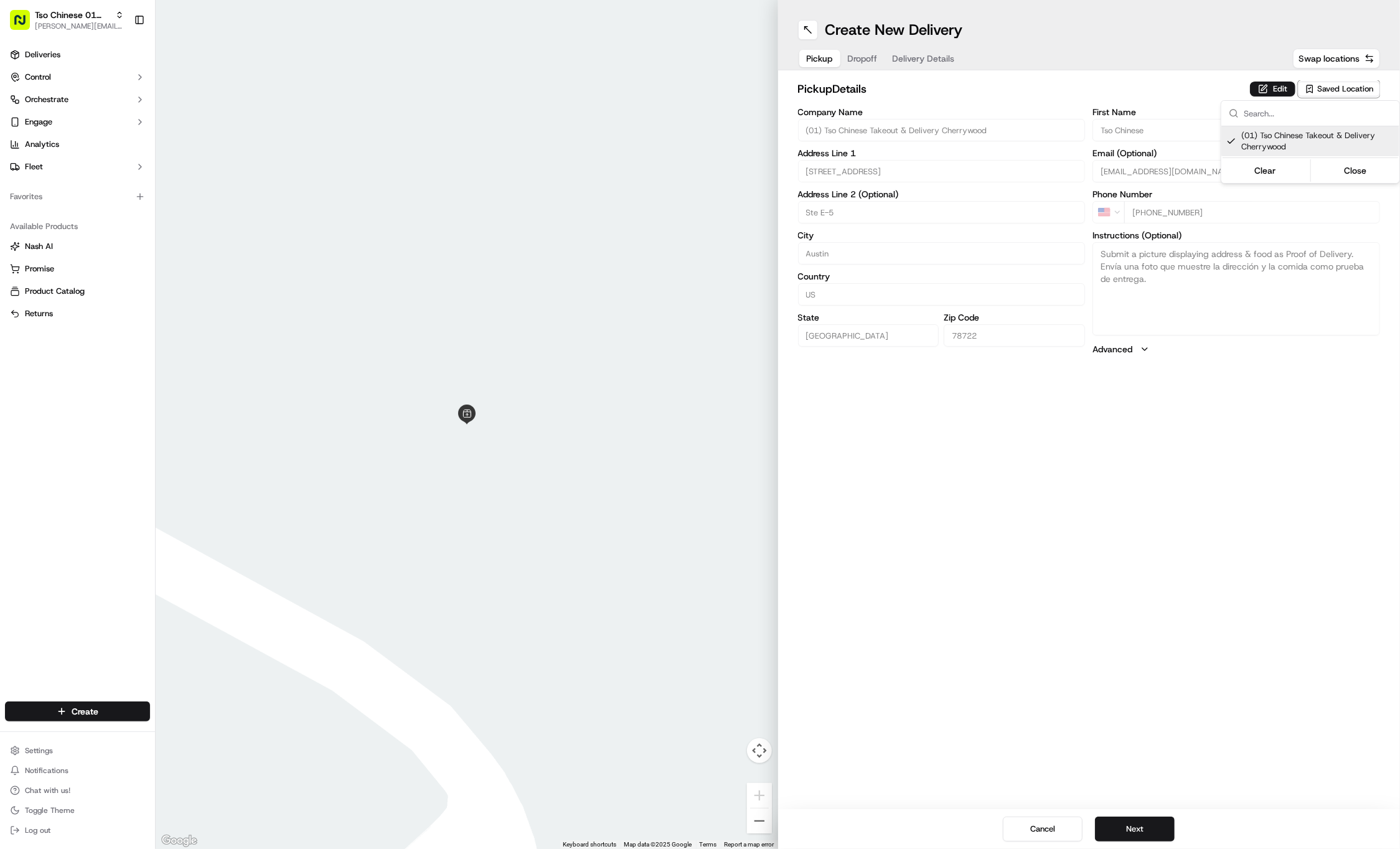
click at [1104, 610] on html "Tso Chinese 01 Cherrywood [PERSON_NAME][EMAIL_ADDRESS][DOMAIN_NAME] Toggle Side…" at bounding box center [700, 424] width 1400 height 849
click at [1122, 822] on button "Next" at bounding box center [1135, 828] width 80 height 25
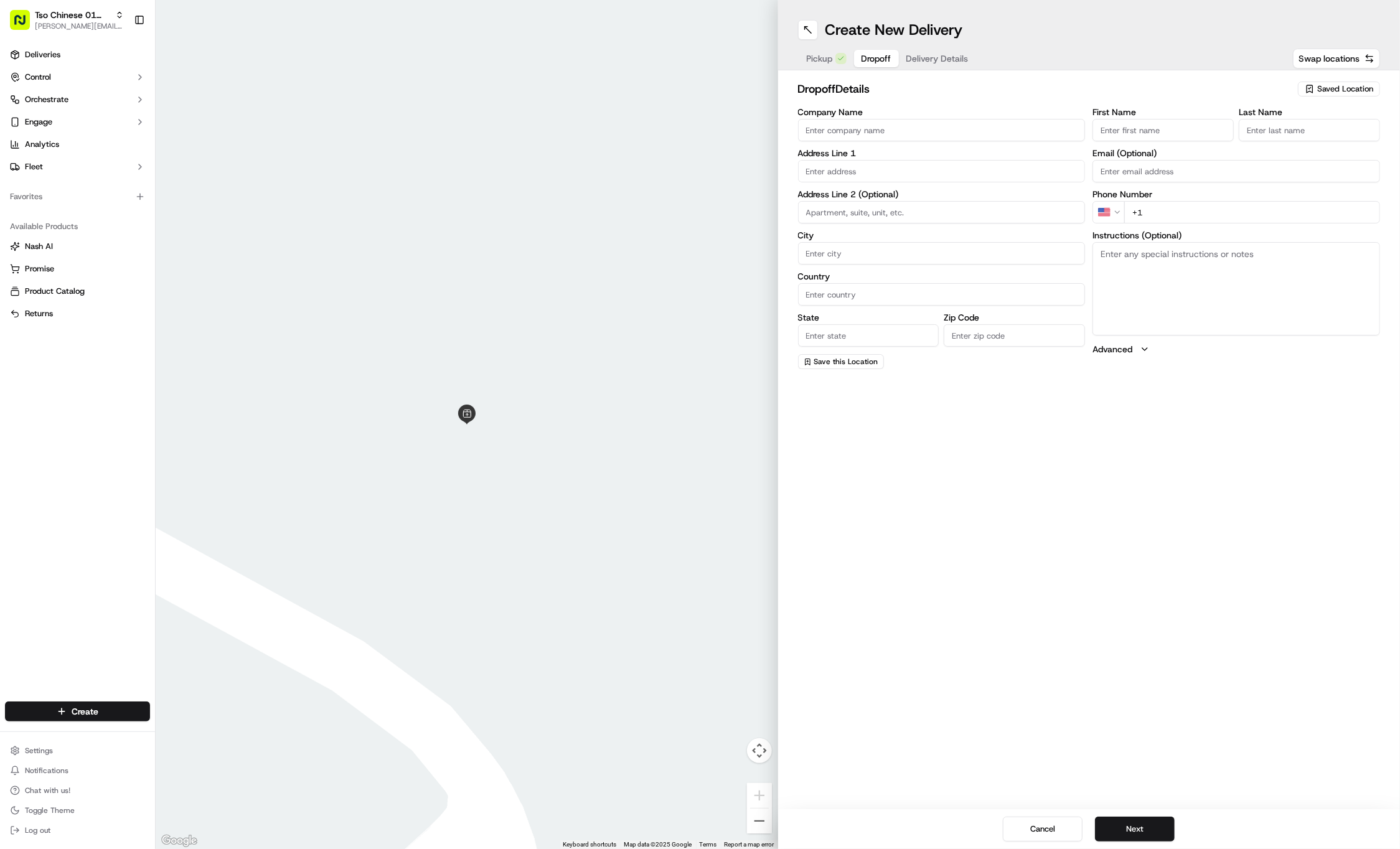
paste input "512 739 5206"
type input "+1 512 739 5206"
paste input "Jen"
type input "Jen"
paste input "McClain"
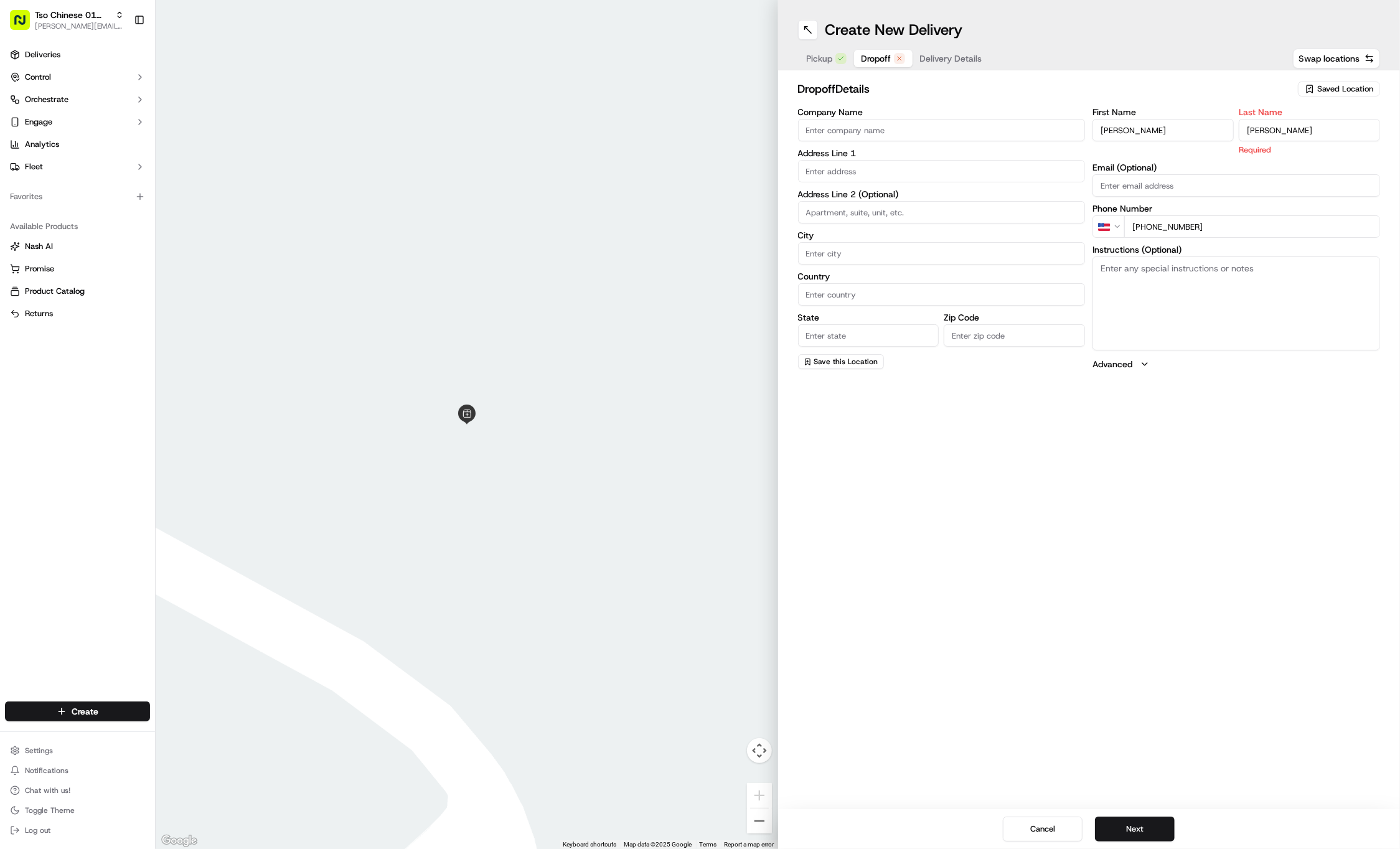
type input "McClain"
click at [889, 158] on div "Address Line 1" at bounding box center [942, 165] width 288 height 34
paste input "1904 E 8th St"
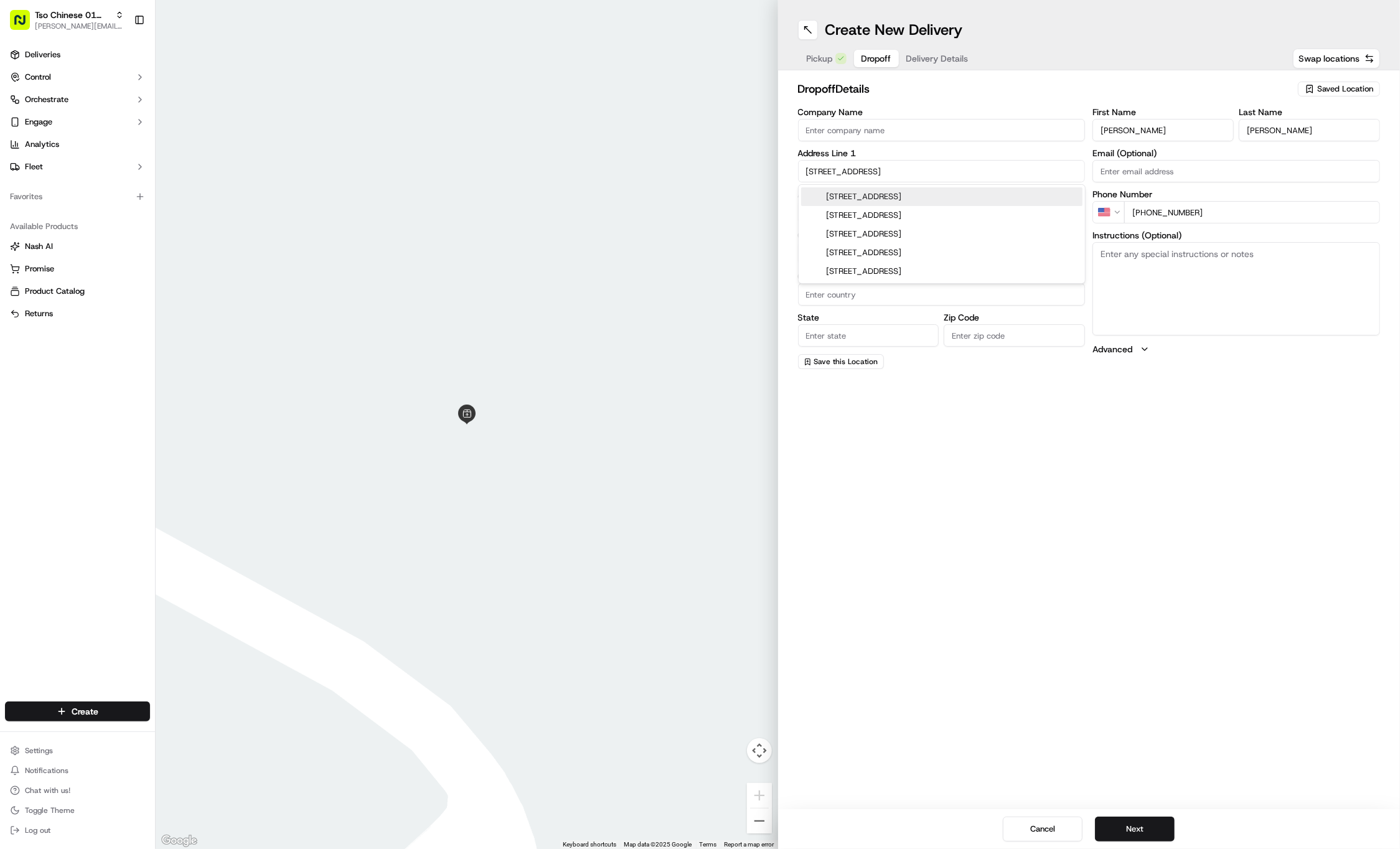
click at [885, 190] on div "1904 East 8th Street, Austin, TX" at bounding box center [942, 196] width 281 height 18
type input "1904 E 8th St, Austin, TX 78702, USA"
type input "Austin"
type input "[GEOGRAPHIC_DATA]"
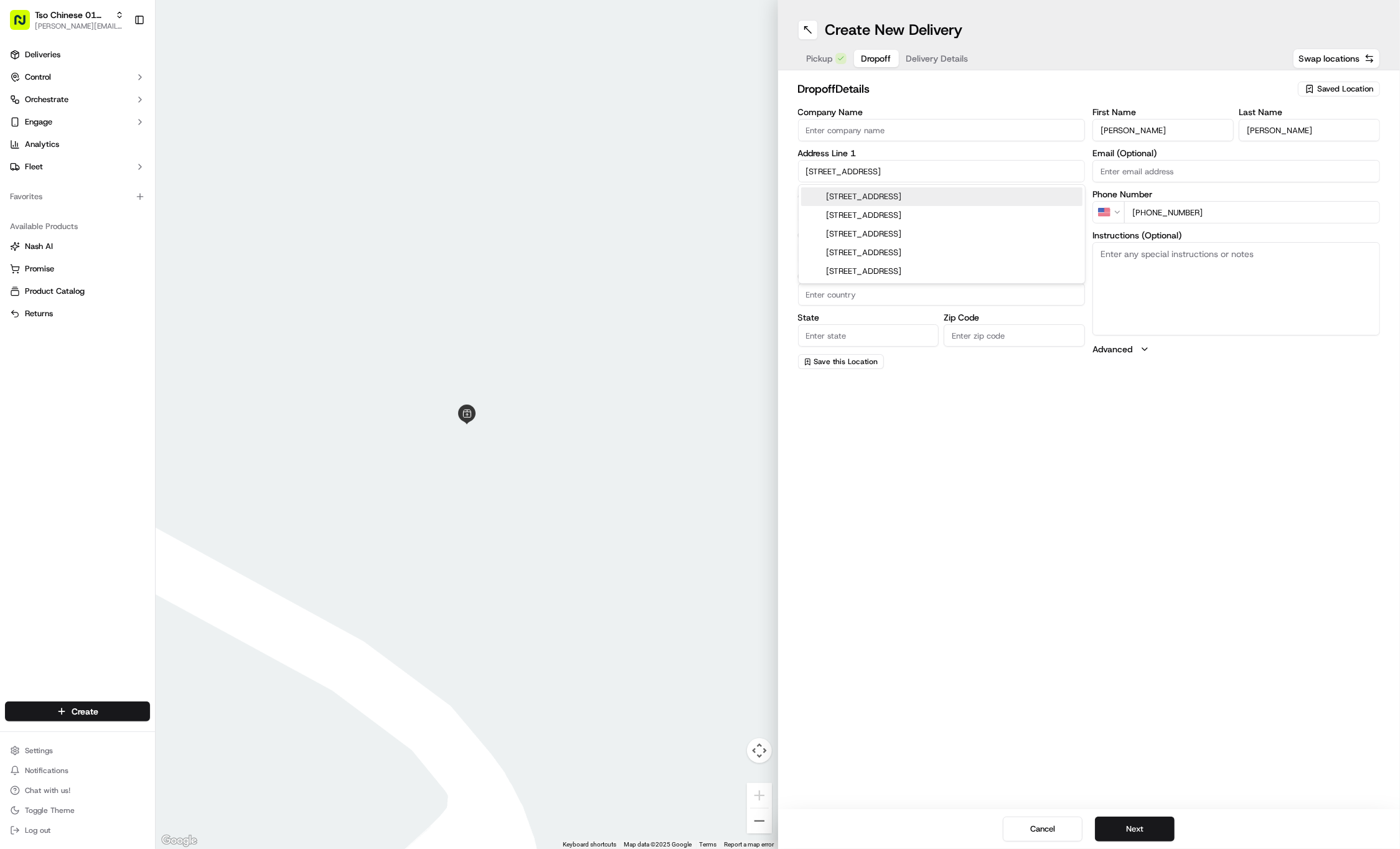
type input "78702"
type input "1904 East 8th Street"
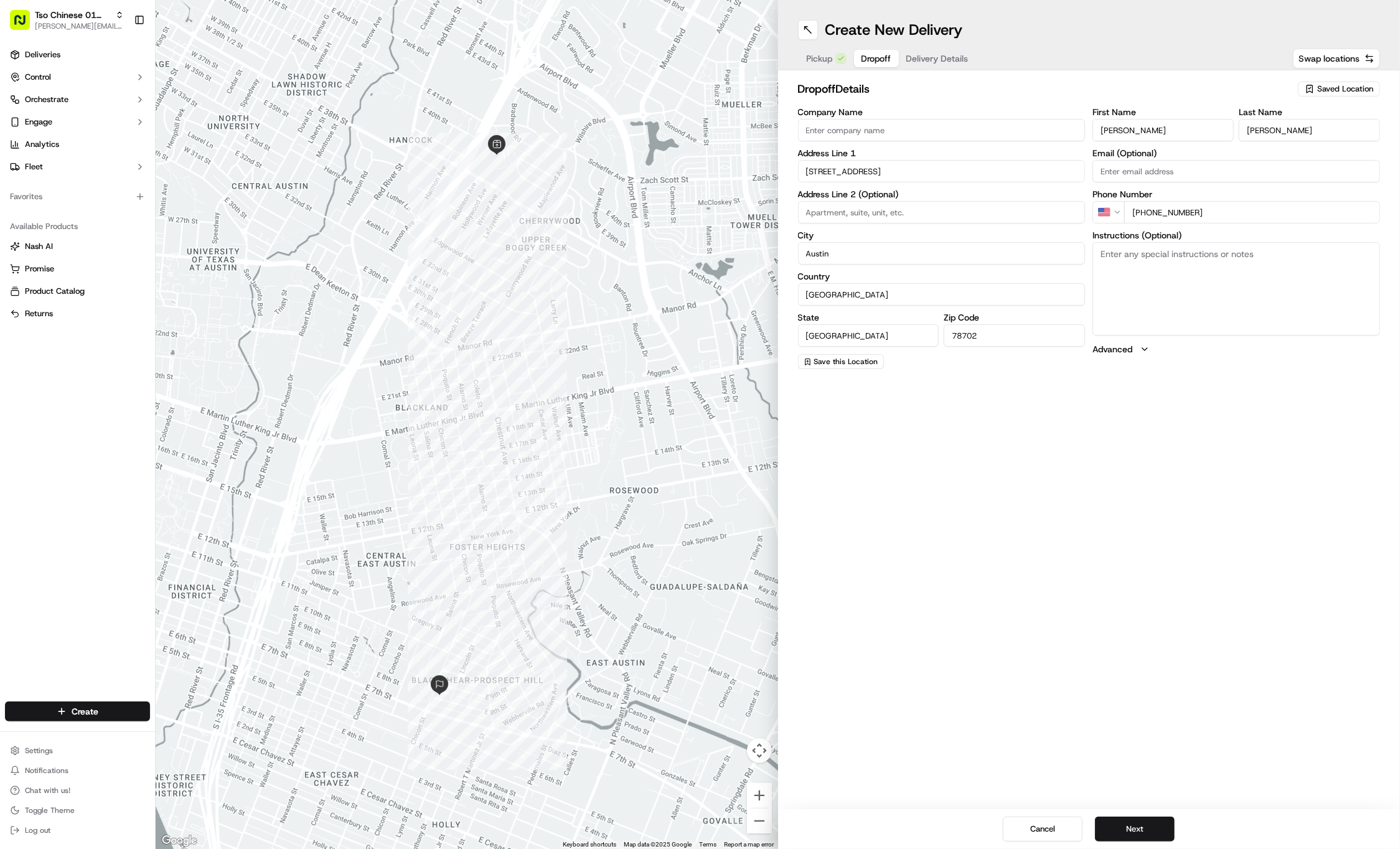
click at [1162, 289] on textarea "Instructions (Optional)" at bounding box center [1237, 288] width 288 height 93
paste textarea "Please ring doorbell and leave bag on the top step. Thank you!"
type textarea "Please ring doorbell and leave bag on the top step. Thank you!"
click at [1114, 827] on button "Next" at bounding box center [1135, 828] width 80 height 25
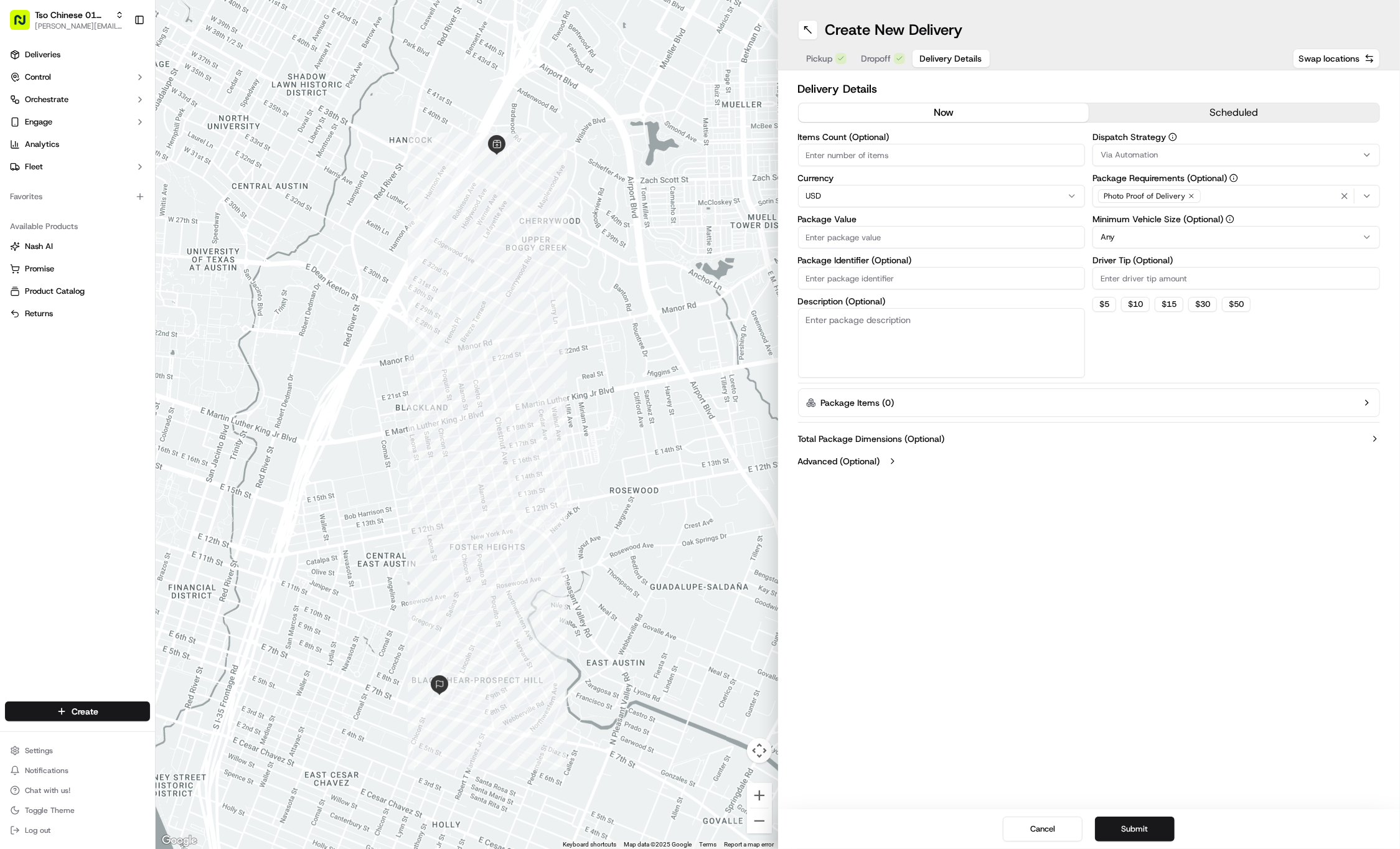
click at [1120, 269] on input "Driver Tip (Optional)" at bounding box center [1237, 278] width 288 height 22
type input "2"
click at [1124, 149] on span "Via Automation" at bounding box center [1129, 155] width 57 height 11
click at [1140, 228] on span "Tso Cherrywood Strategy" at bounding box center [1190, 222] width 154 height 11
click at [874, 259] on html "Tso Chinese 01 Cherrywood jason@tsochinese.com Toggle Sidebar Deliveries Contro…" at bounding box center [700, 424] width 1400 height 849
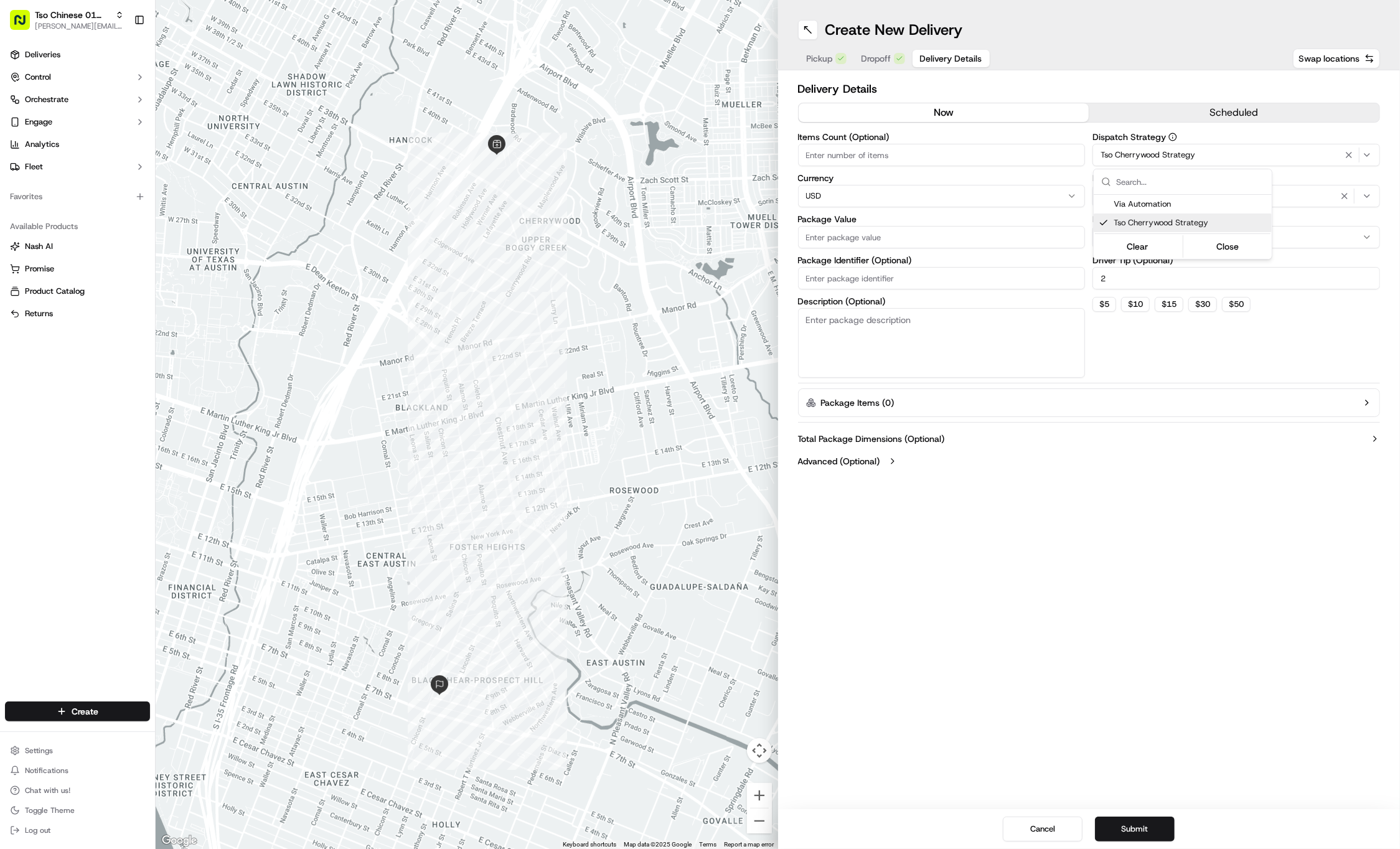
click at [867, 275] on input "Package Identifier (Optional)" at bounding box center [942, 278] width 288 height 22
paste input "D226C9T"
type input "D226C9T"
click at [854, 237] on input "Package Value" at bounding box center [942, 237] width 288 height 22
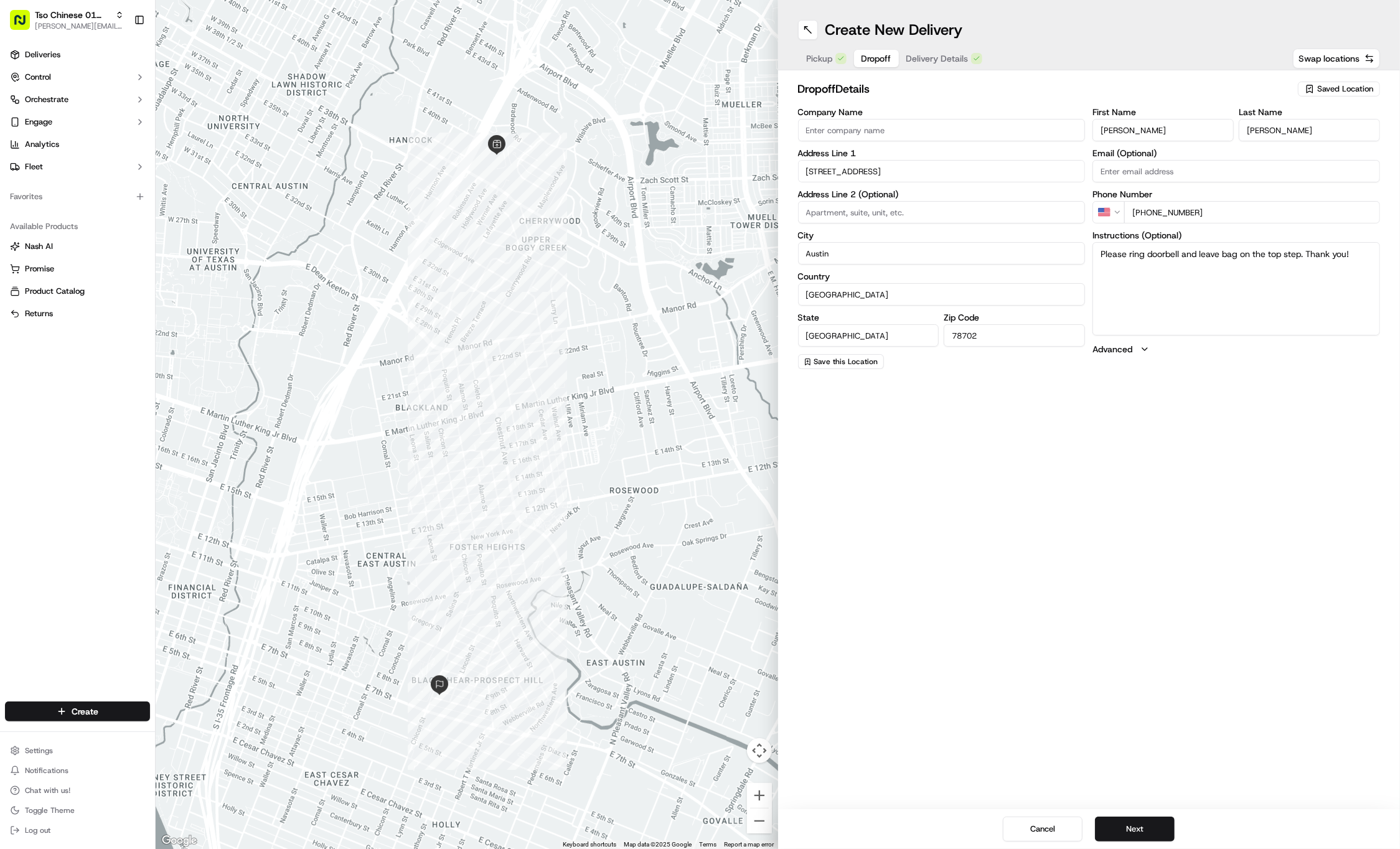
click at [868, 59] on span "Dropoff" at bounding box center [876, 58] width 30 height 12
click at [1201, 282] on textarea "Please ring doorbell and leave bag on the top step. Thank you!" at bounding box center [1237, 288] width 288 height 93
type textarea "Please ring doorbell and leave bag on the top step. Thank you!"
click at [1111, 504] on div "Create New Delivery Pickup Dropoff Delivery Details Swap locations dropoff Deta…" at bounding box center [1089, 424] width 623 height 849
click at [1126, 822] on button "Next" at bounding box center [1135, 828] width 80 height 25
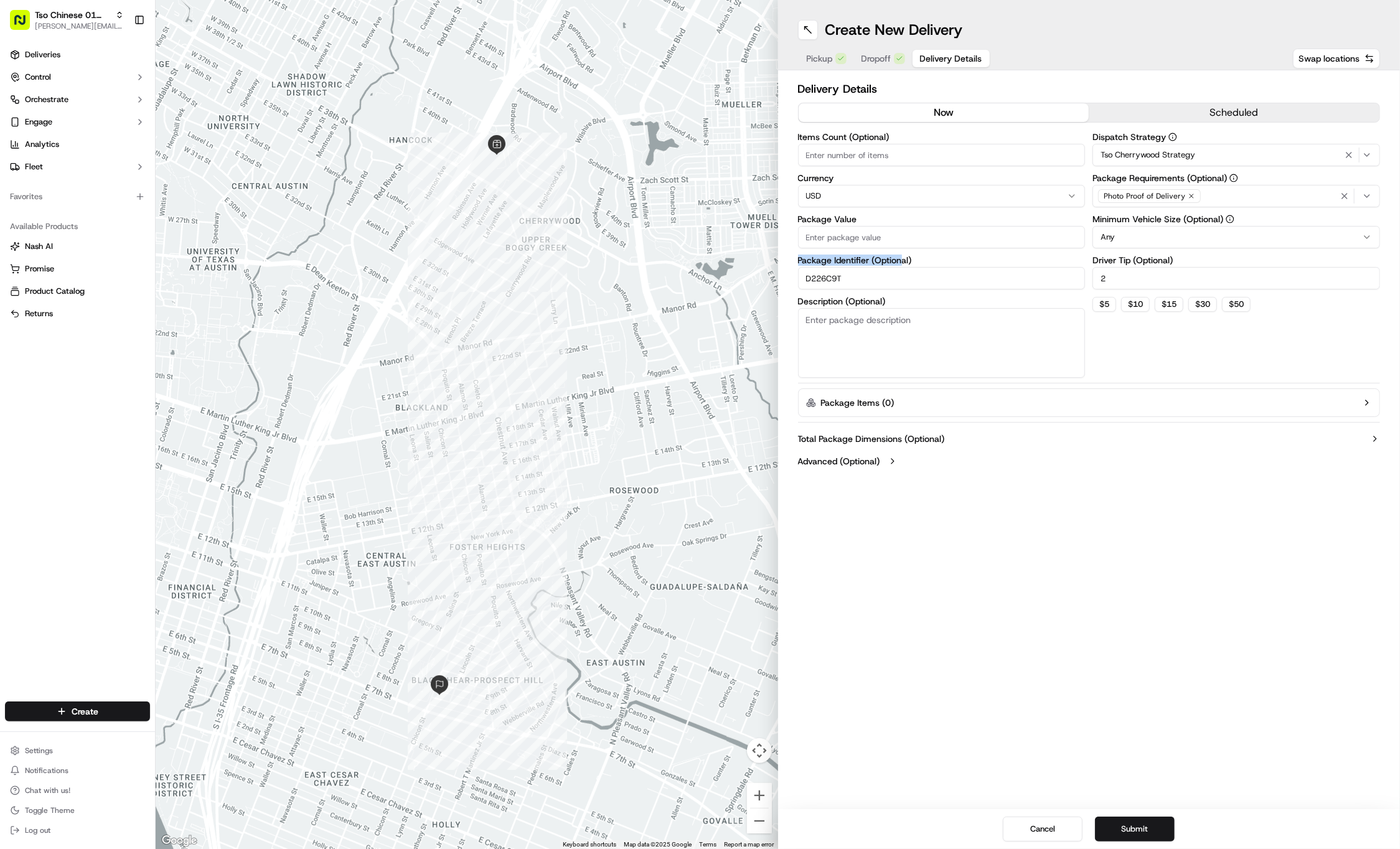
click at [900, 252] on div "Items Count (Optional) Currency USD Package Value Package Identifier (Optional)…" at bounding box center [942, 255] width 288 height 245
click at [885, 239] on input "Package Value" at bounding box center [942, 237] width 288 height 22
type input "63.54"
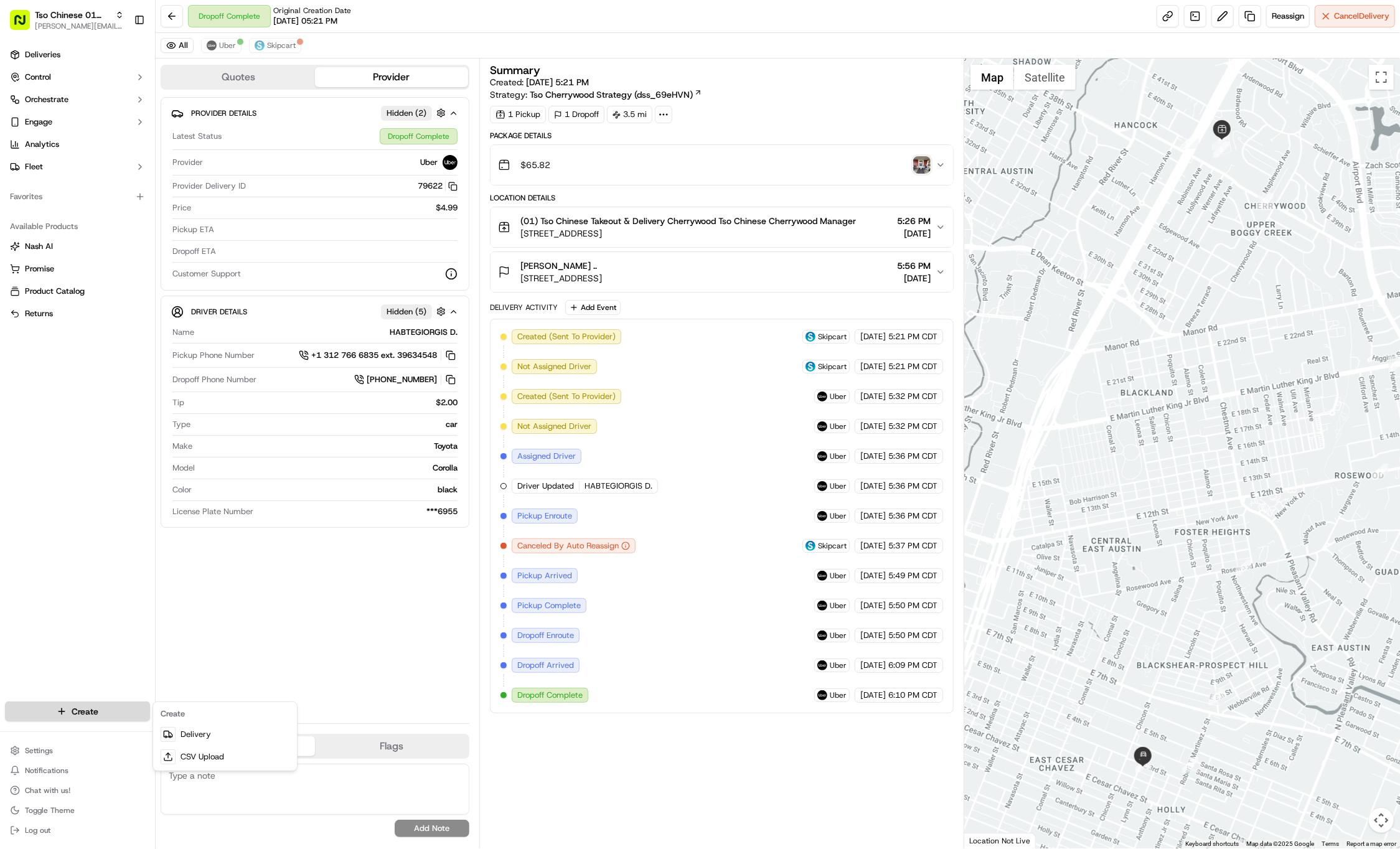
click at [105, 712] on html "Tso Chinese 01 Cherrywood [PERSON_NAME][EMAIL_ADDRESS][DOMAIN_NAME] Toggle Side…" at bounding box center [700, 424] width 1400 height 849
click at [207, 731] on link "Delivery" at bounding box center [225, 734] width 139 height 22
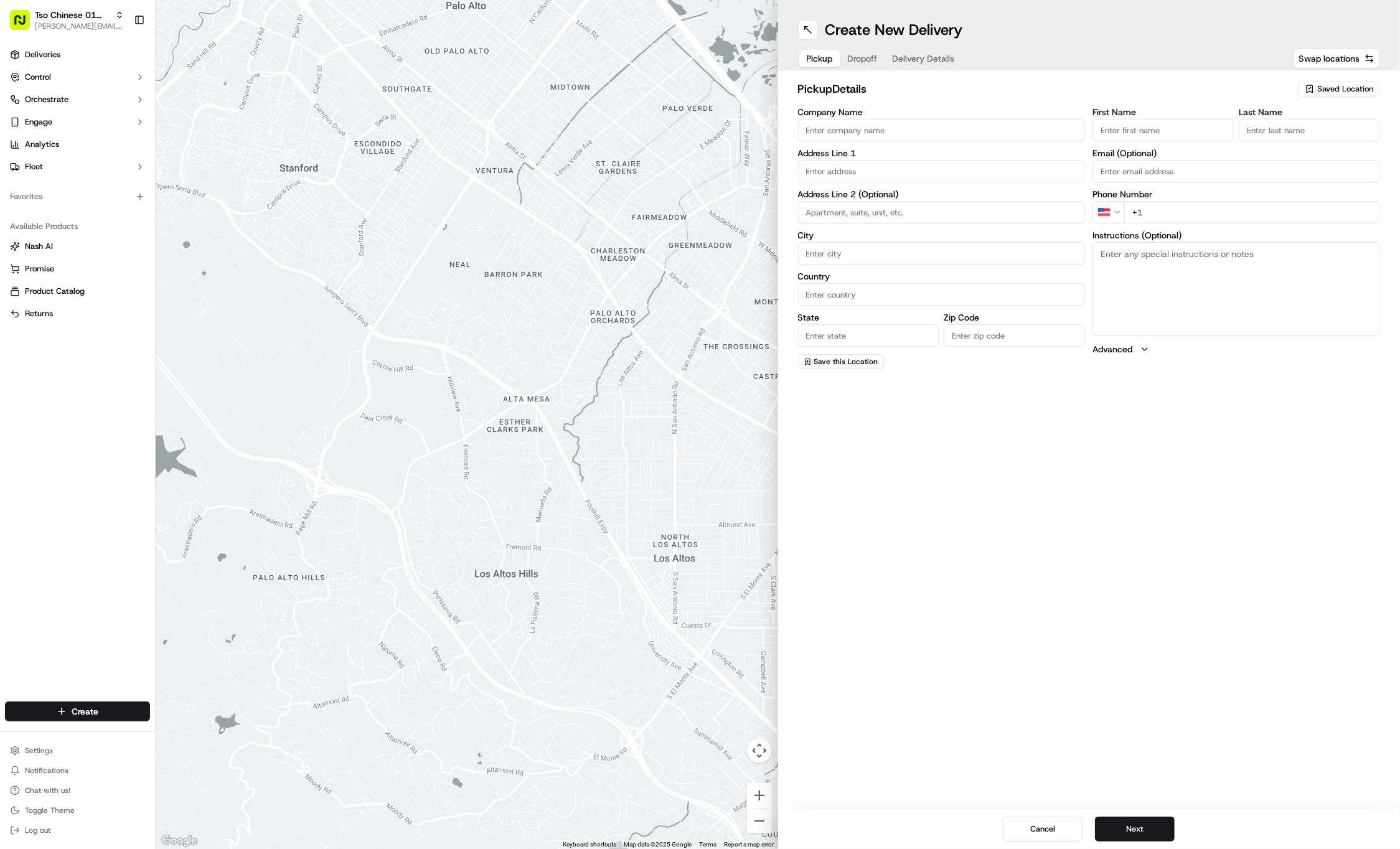
click at [1345, 81] on div "Saved Location" at bounding box center [1339, 88] width 82 height 15
click at [1305, 128] on div "(01) Tso Chinese Takeout & Delivery Cherrywood" at bounding box center [1311, 141] width 178 height 30
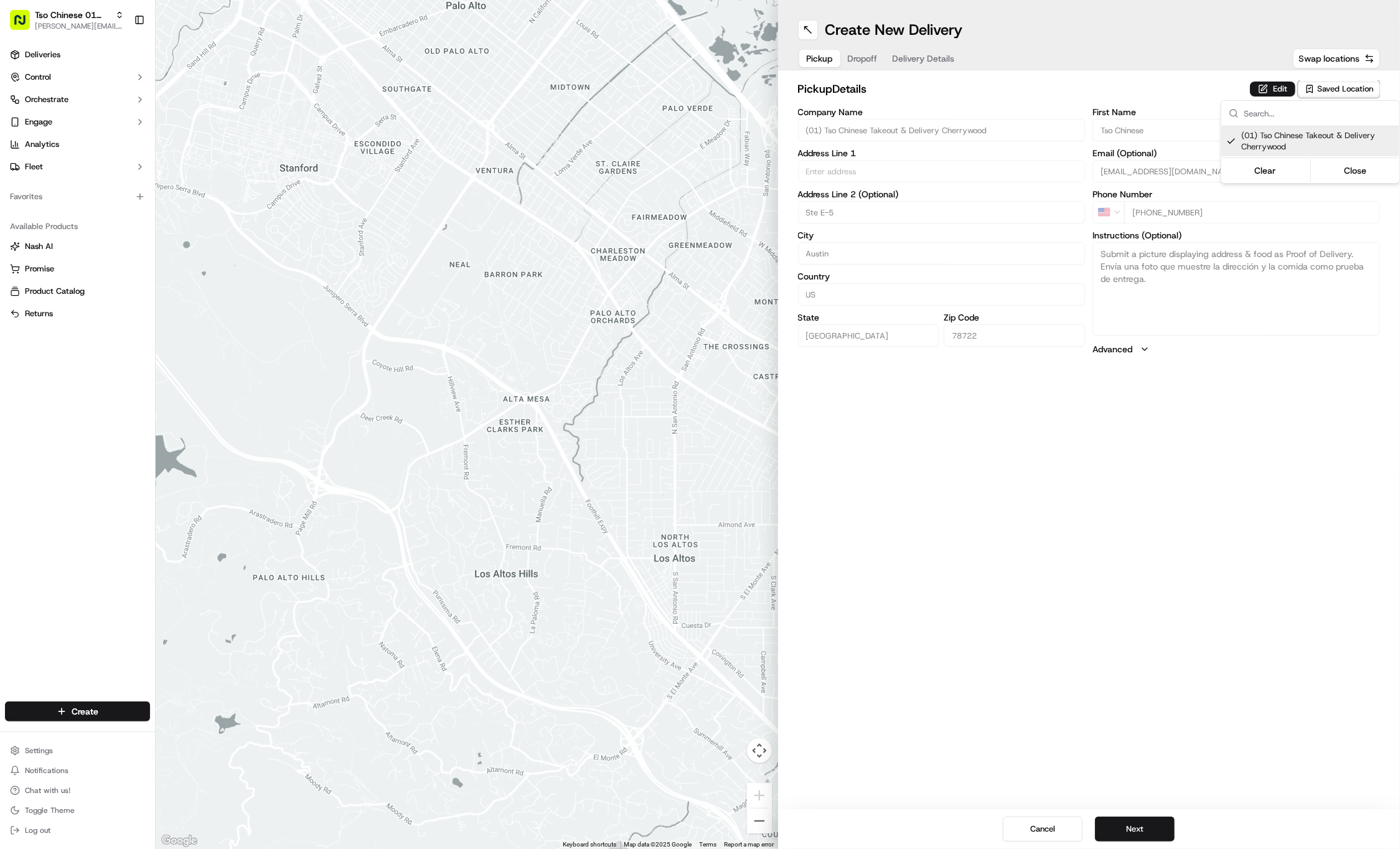
type input "(01) Tso Chinese Takeout & Delivery Cherrywood"
type input "Ste E-5"
type input "Austin"
type input "US"
type input "[GEOGRAPHIC_DATA]"
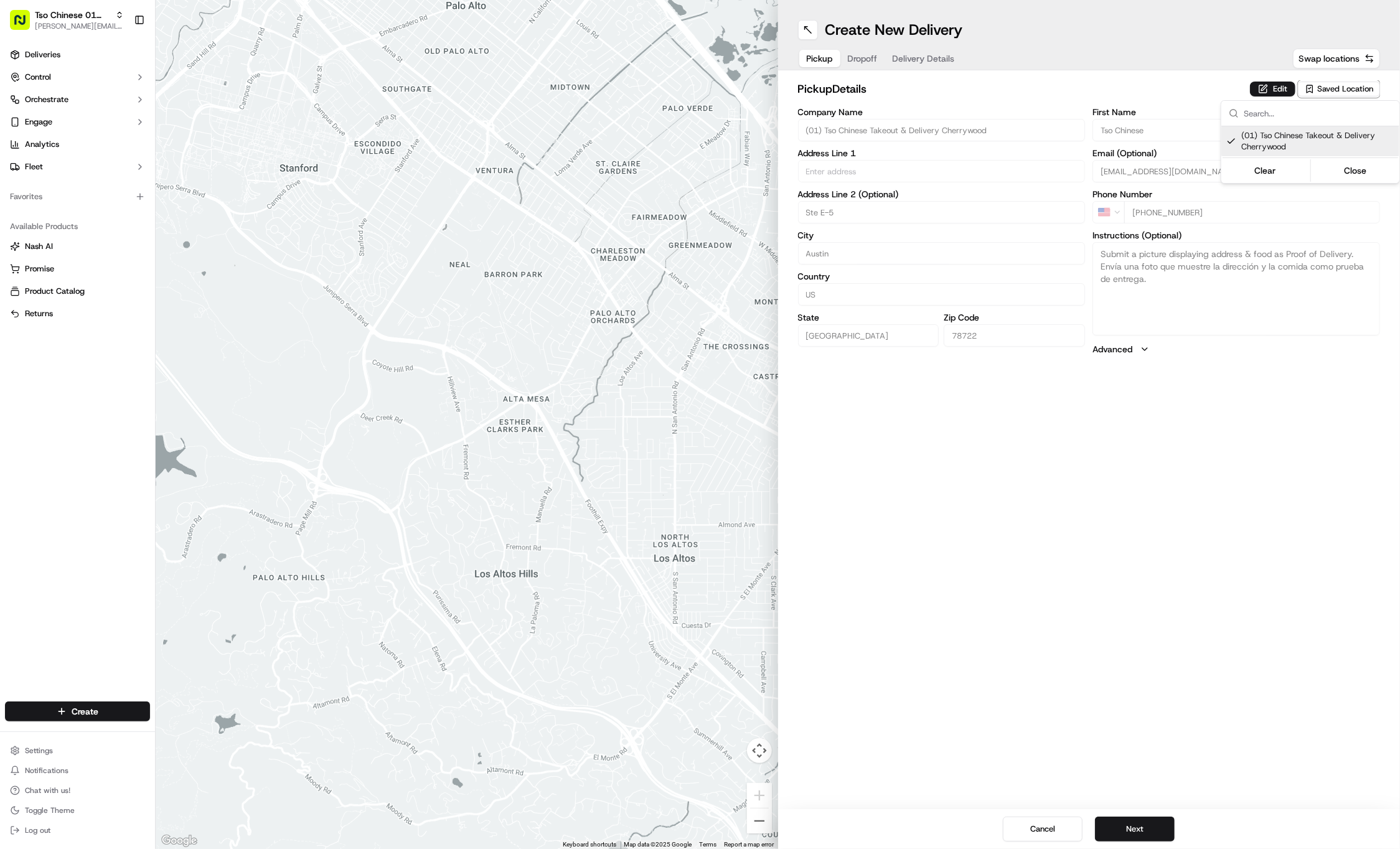
type input "78722"
type input "Tso Chinese"
type input "Cherrywood Manager"
type input "[EMAIL_ADDRESS][DOMAIN_NAME]"
type input "[PHONE_NUMBER]"
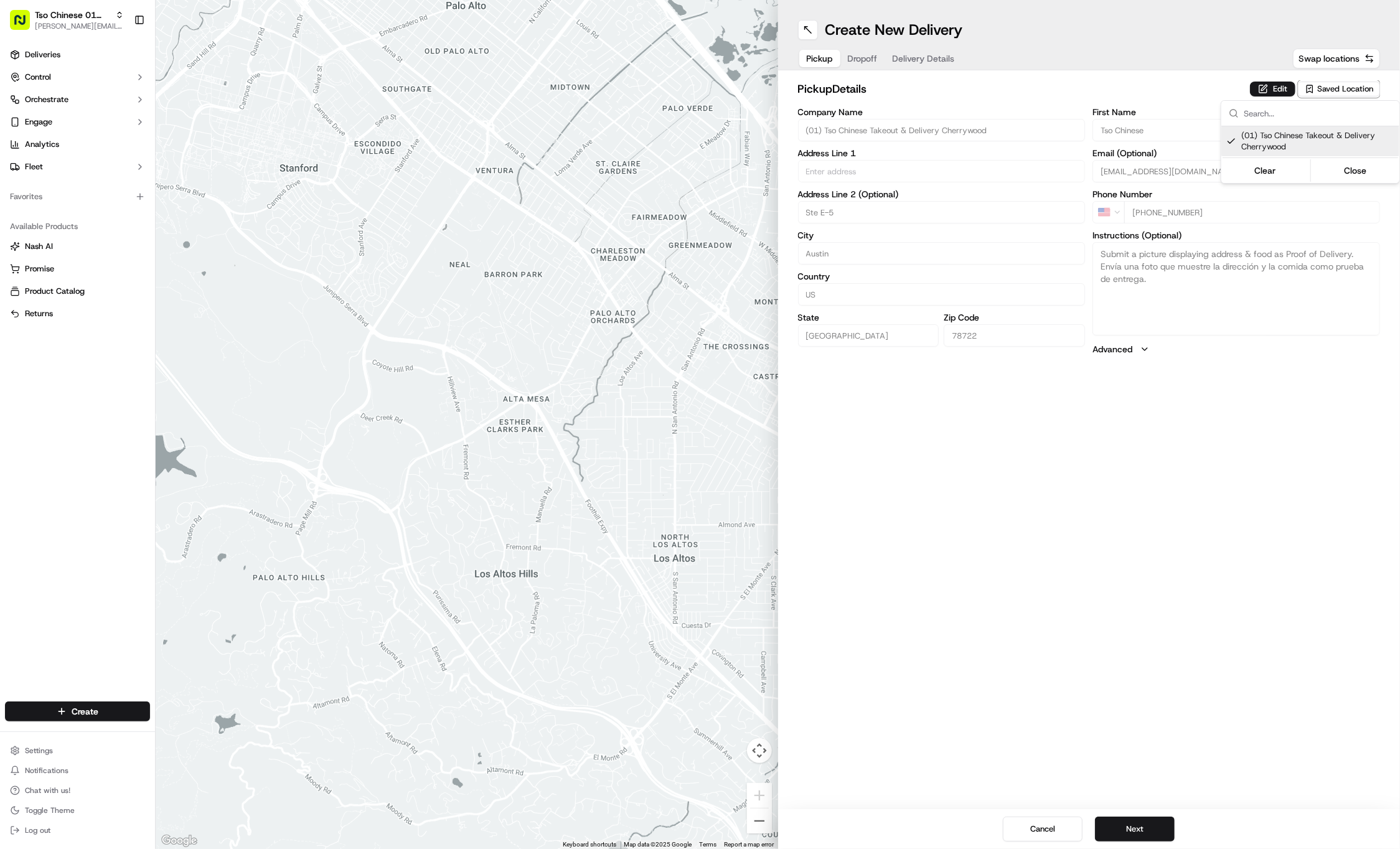
type textarea "Submit a picture displaying address & food as Proof of Delivery. Envía una foto…"
type input "[STREET_ADDRESS]"
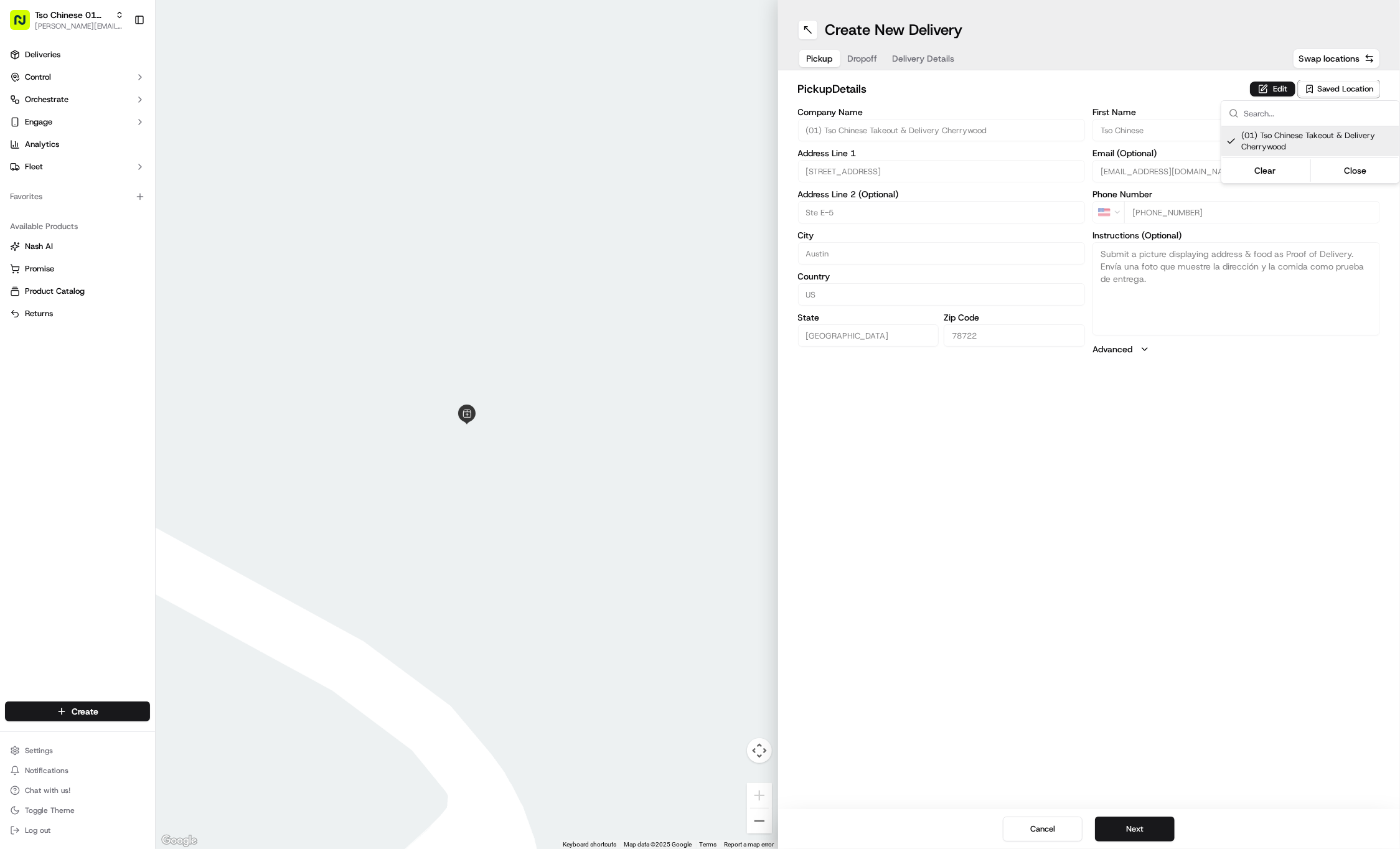
click at [1104, 576] on html "Tso Chinese 01 Cherrywood [PERSON_NAME][EMAIL_ADDRESS][DOMAIN_NAME] Toggle Side…" at bounding box center [700, 424] width 1400 height 849
click at [1165, 835] on button "Next" at bounding box center [1135, 828] width 80 height 25
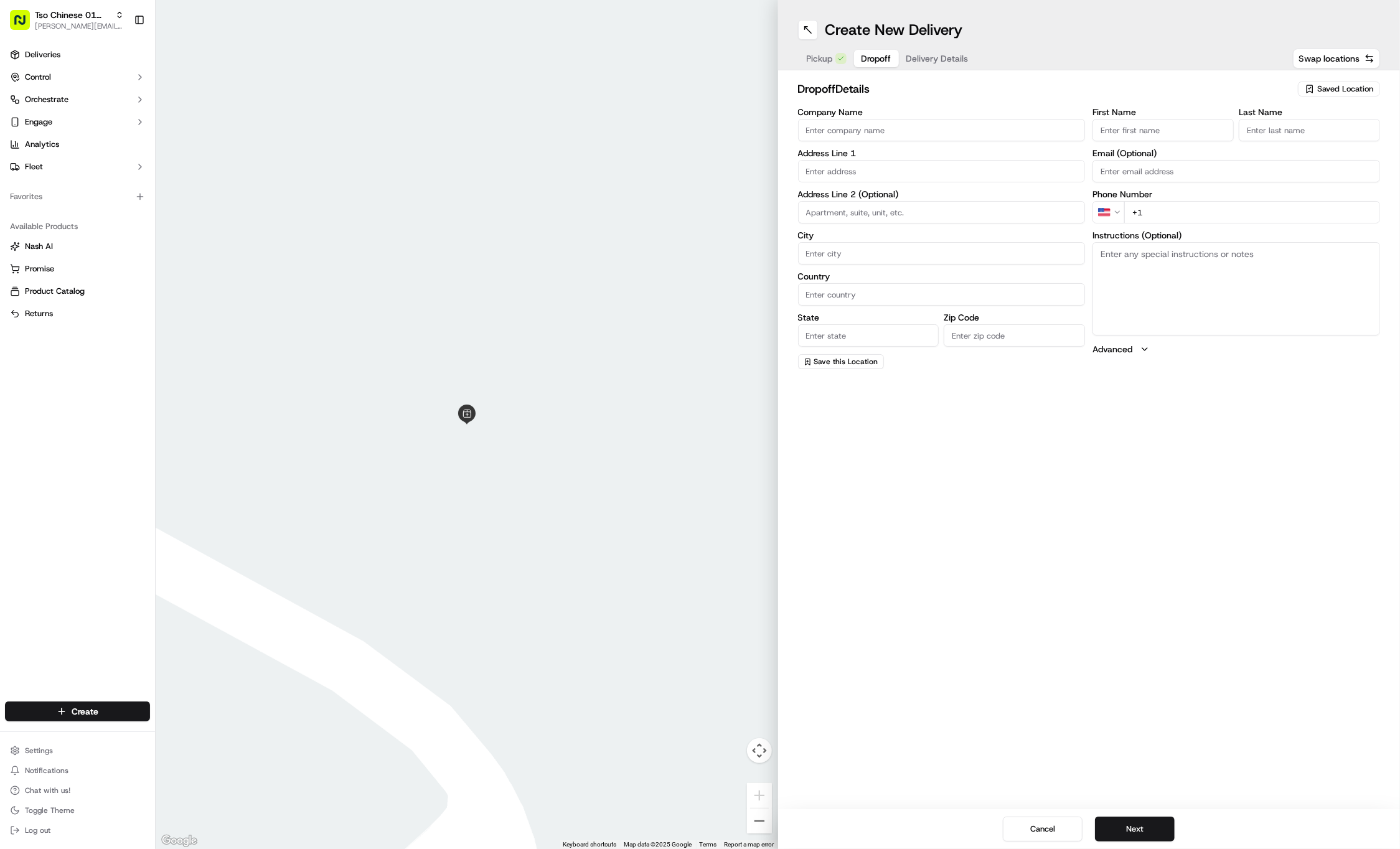
paste input "Ar"
type input "Ar"
paste input "quell"
type input "quell"
paste input "[PHONE_NUMBER]"
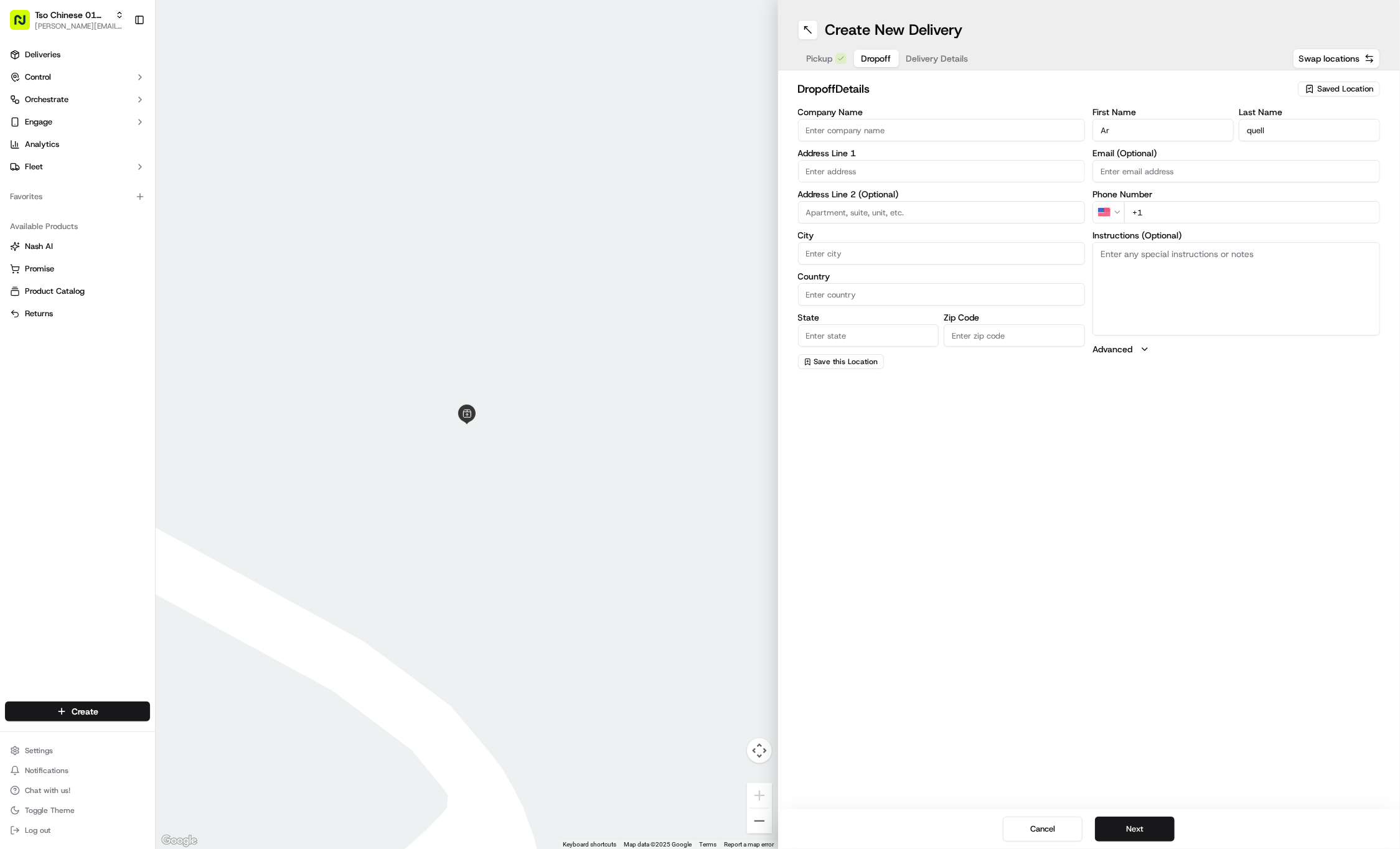
type input "[PHONE_NUMBER]"
click at [843, 156] on label "Address Line 1" at bounding box center [942, 153] width 288 height 9
click at [843, 177] on input "text" at bounding box center [942, 171] width 288 height 22
paste input "[STREET_ADDRESS]"
click at [867, 190] on div "[STREET_ADDRESS]" at bounding box center [942, 196] width 281 height 18
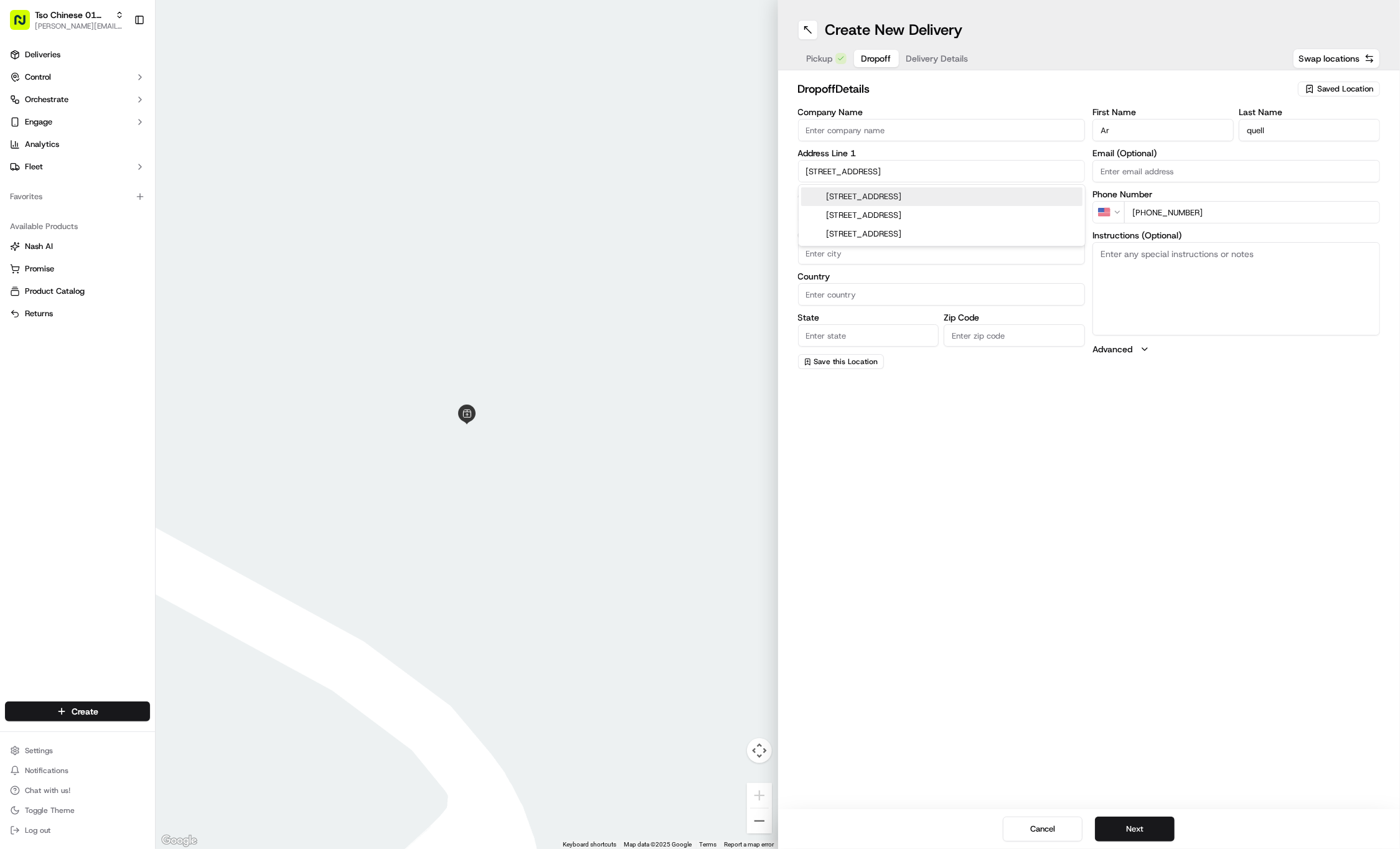
type input "[STREET_ADDRESS]"
type input "Austin"
type input "[GEOGRAPHIC_DATA]"
type input "78701"
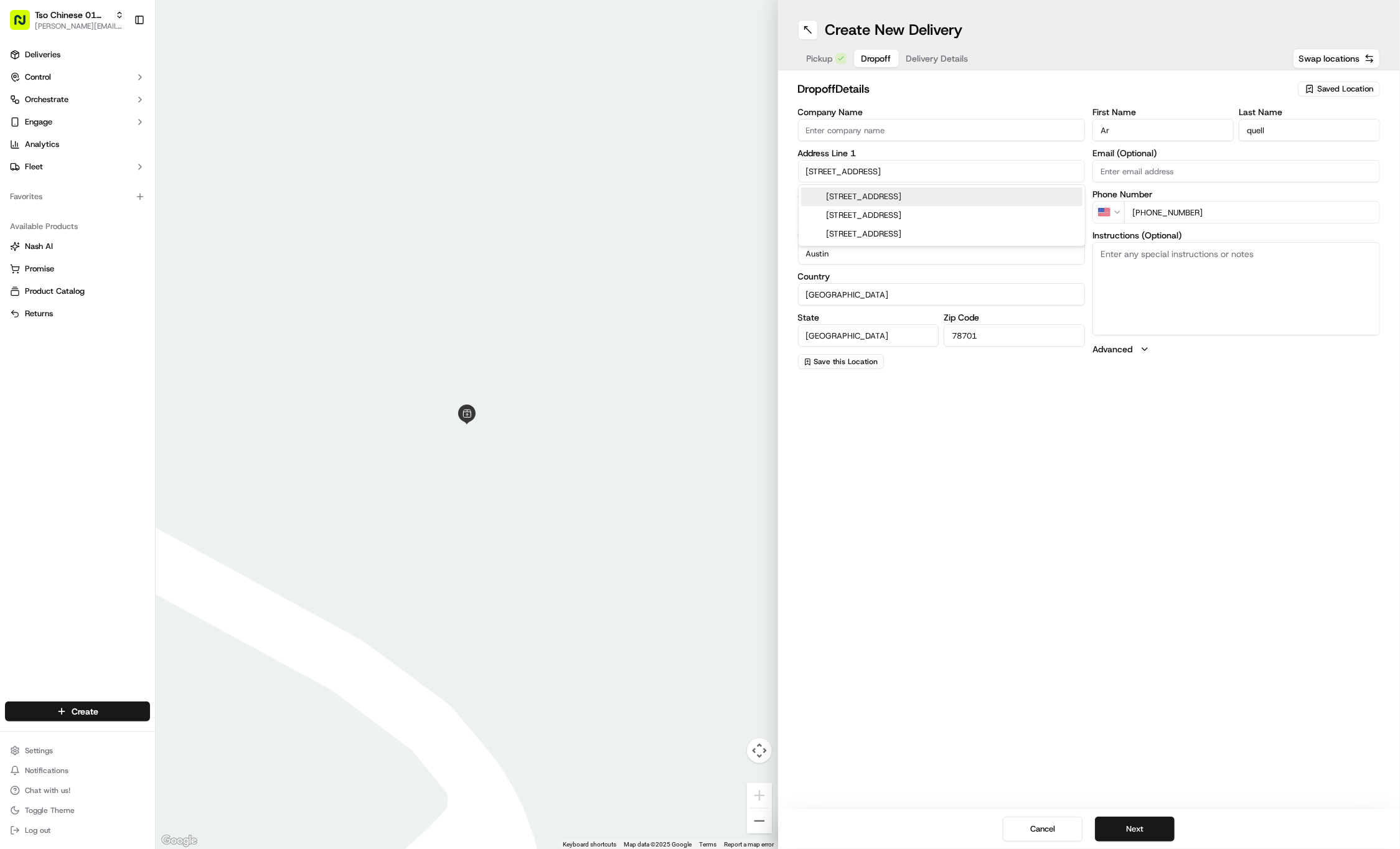
type input "[STREET_ADDRESS]"
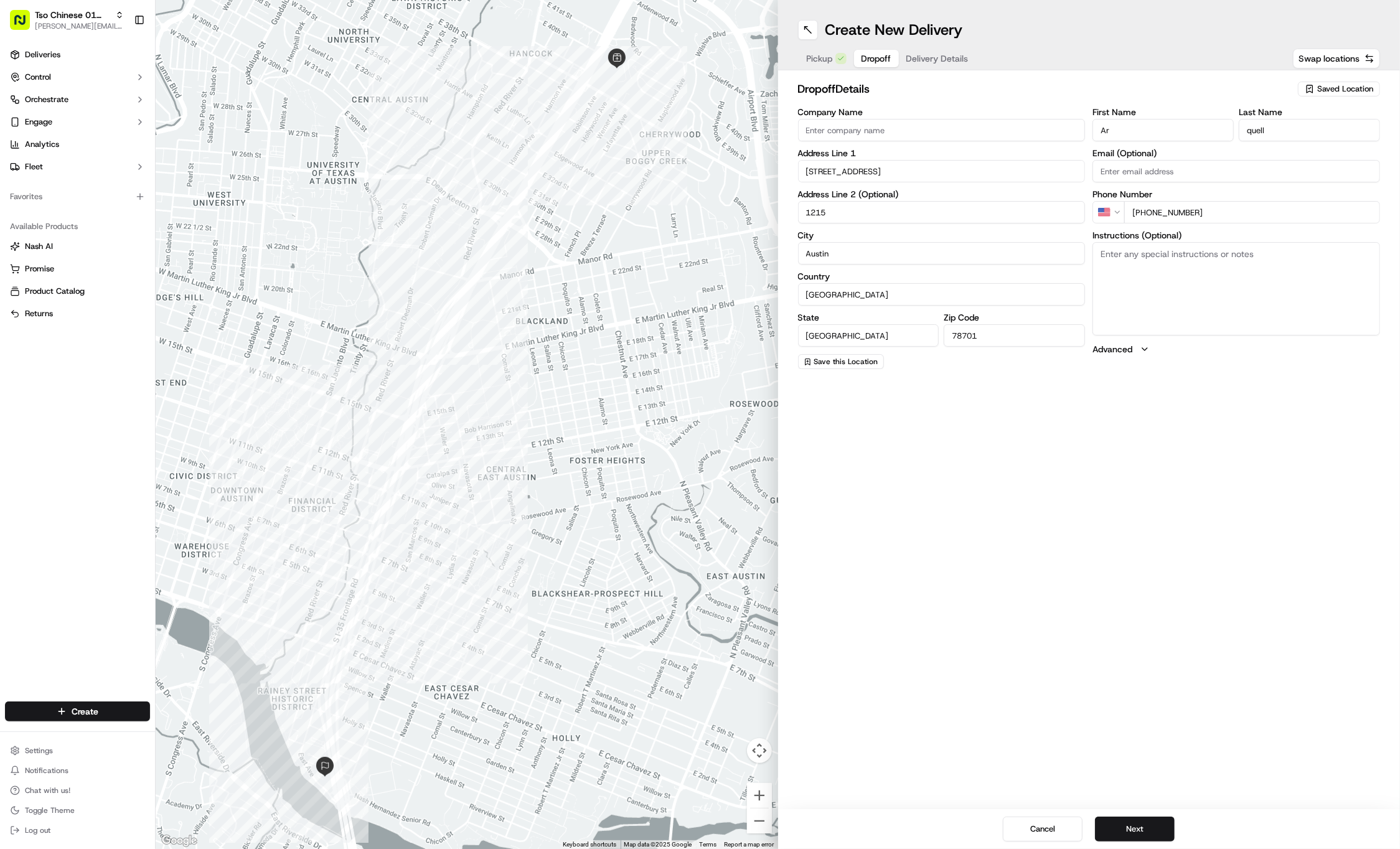
type input "1215"
click at [1325, 284] on textarea "Instructions (Optional)" at bounding box center [1237, 288] width 288 height 93
paste textarea "Company: Holiday Inn Austin town lake"
type textarea "Company: Holiday Inn Austin town lake"
click at [1074, 565] on div "Create New Delivery Pickup Dropoff Delivery Details Swap locations dropoff Deta…" at bounding box center [1089, 424] width 623 height 849
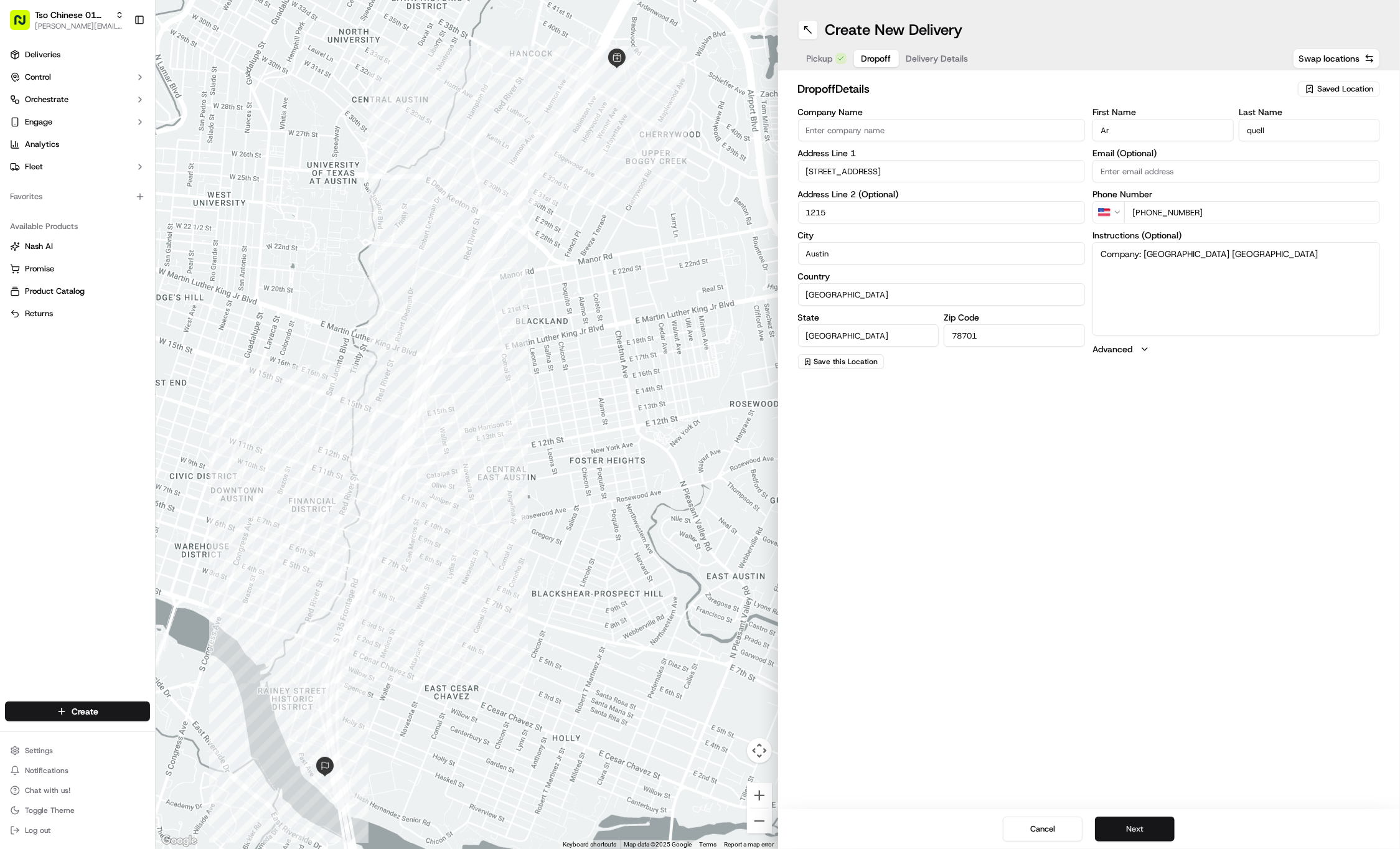
click at [1122, 829] on button "Next" at bounding box center [1135, 828] width 80 height 25
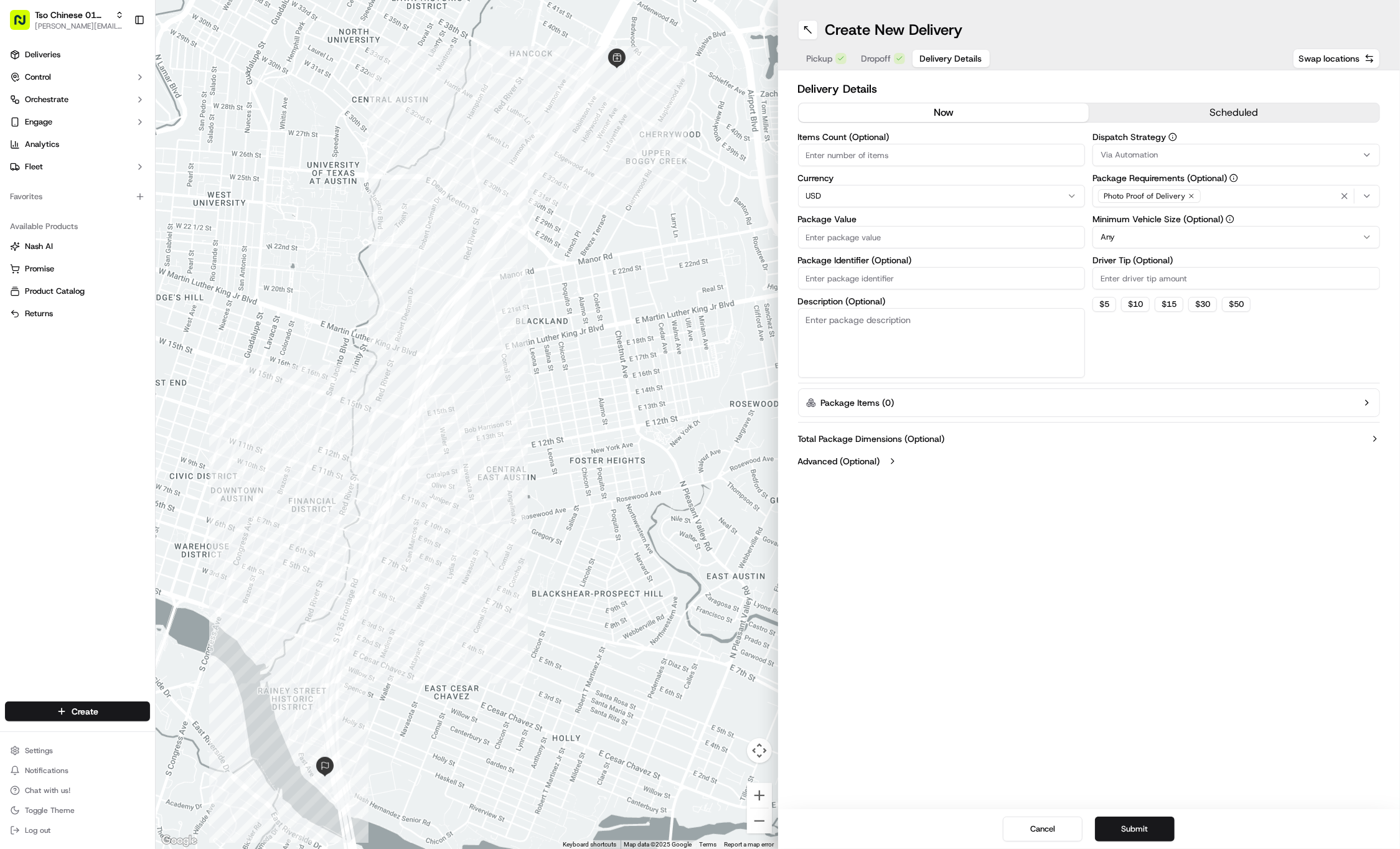
click at [1106, 281] on input "Driver Tip (Optional)" at bounding box center [1237, 278] width 288 height 22
type input "2"
click at [1191, 195] on icon "button" at bounding box center [1191, 195] width 7 height 7
click at [1191, 195] on div "Select requirements" at bounding box center [1237, 196] width 281 height 11
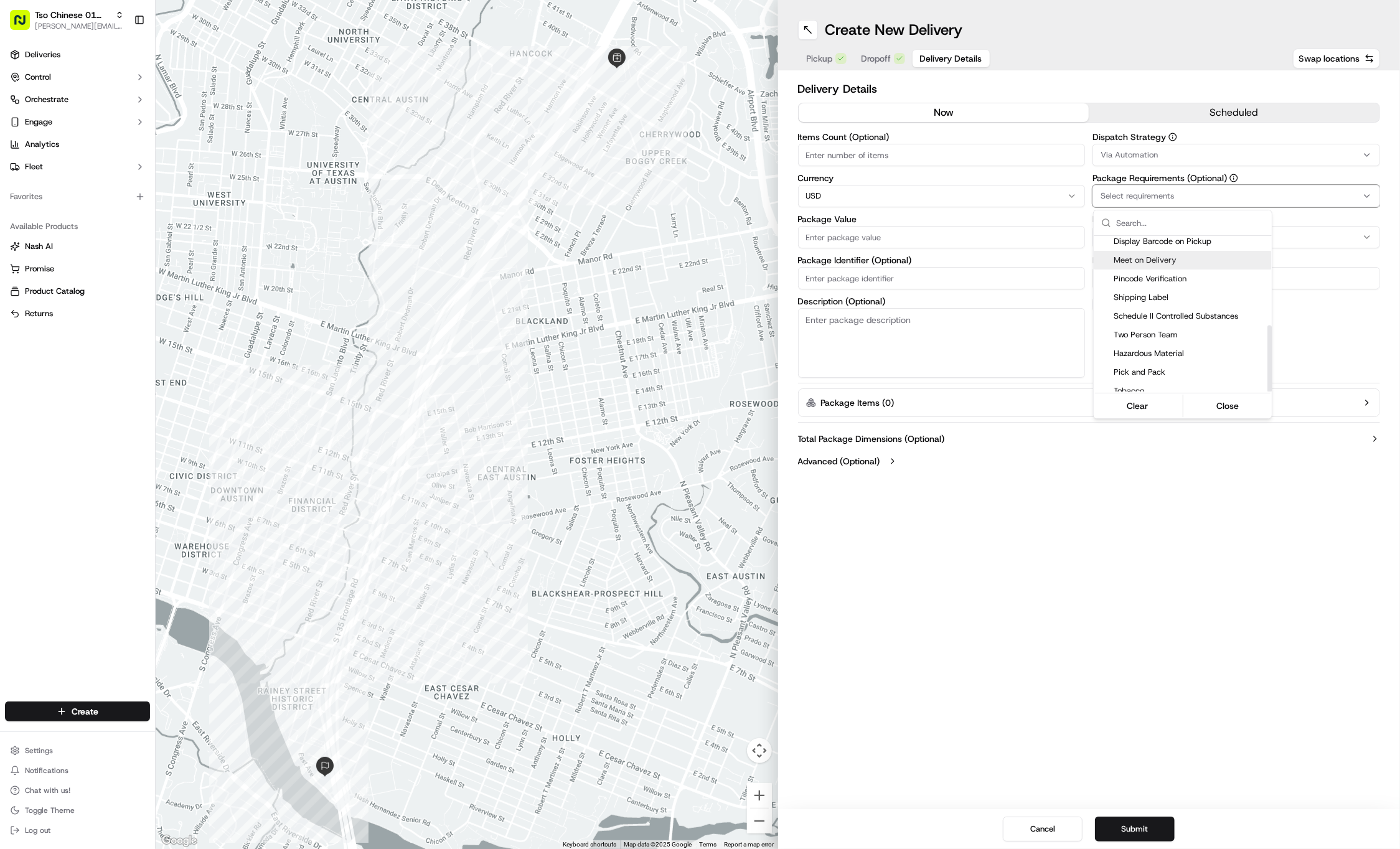
click at [1165, 255] on span "Meet on Delivery" at bounding box center [1190, 260] width 154 height 11
click at [1242, 142] on html "Tso Chinese 01 Cherrywood jason@tsochinese.com Toggle Sidebar Deliveries Contro…" at bounding box center [700, 424] width 1400 height 849
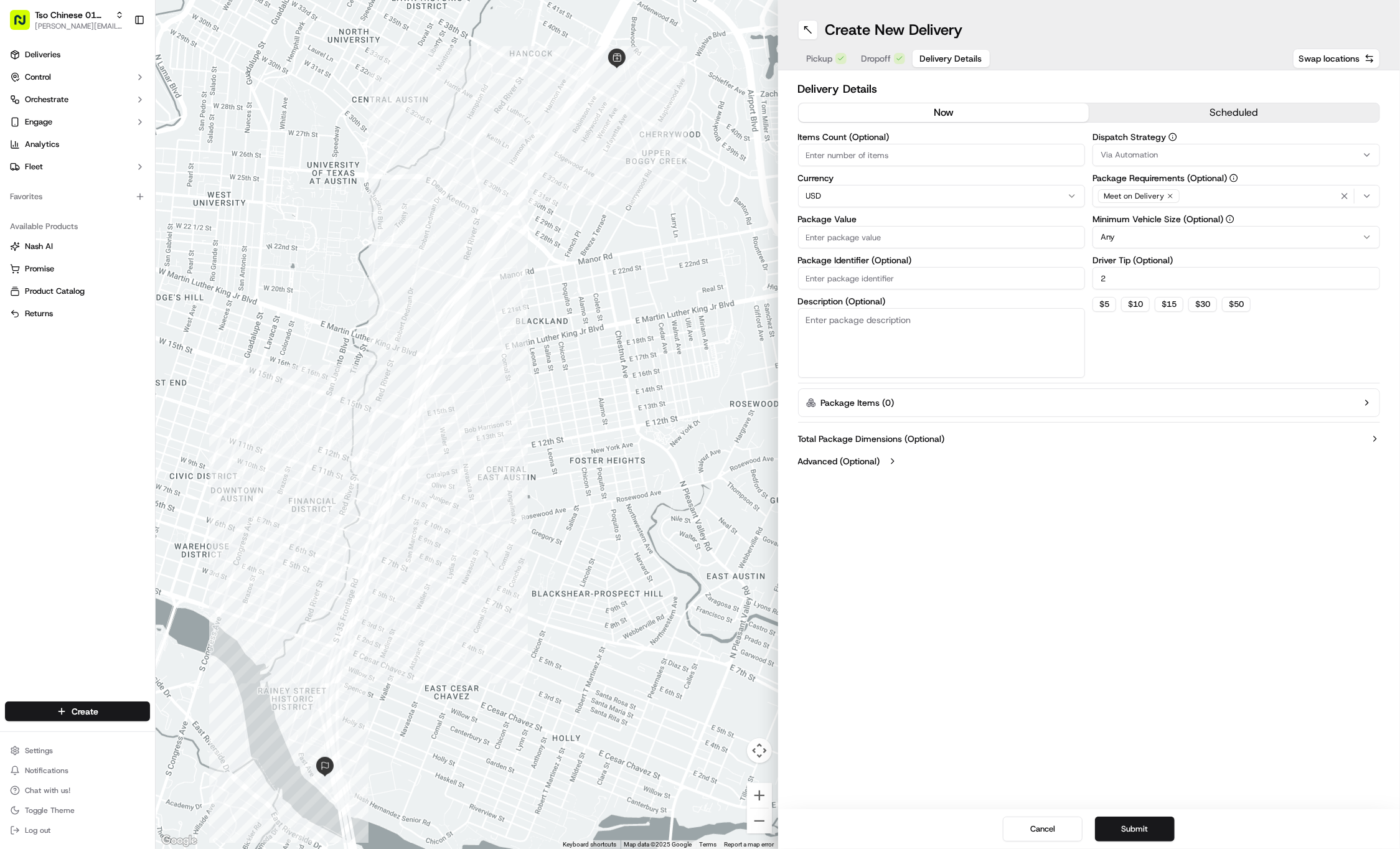
click at [1251, 165] on button "Via Automation" at bounding box center [1237, 155] width 288 height 22
click at [1209, 215] on div "Tso Cherrywood Strategy" at bounding box center [1183, 222] width 178 height 18
click at [1198, 626] on html "Tso Chinese 01 Cherrywood jason@tsochinese.com Toggle Sidebar Deliveries Contro…" at bounding box center [700, 424] width 1400 height 849
click at [908, 272] on input "Package Identifier (Optional)" at bounding box center [942, 278] width 288 height 22
paste input "JPQP2FM"
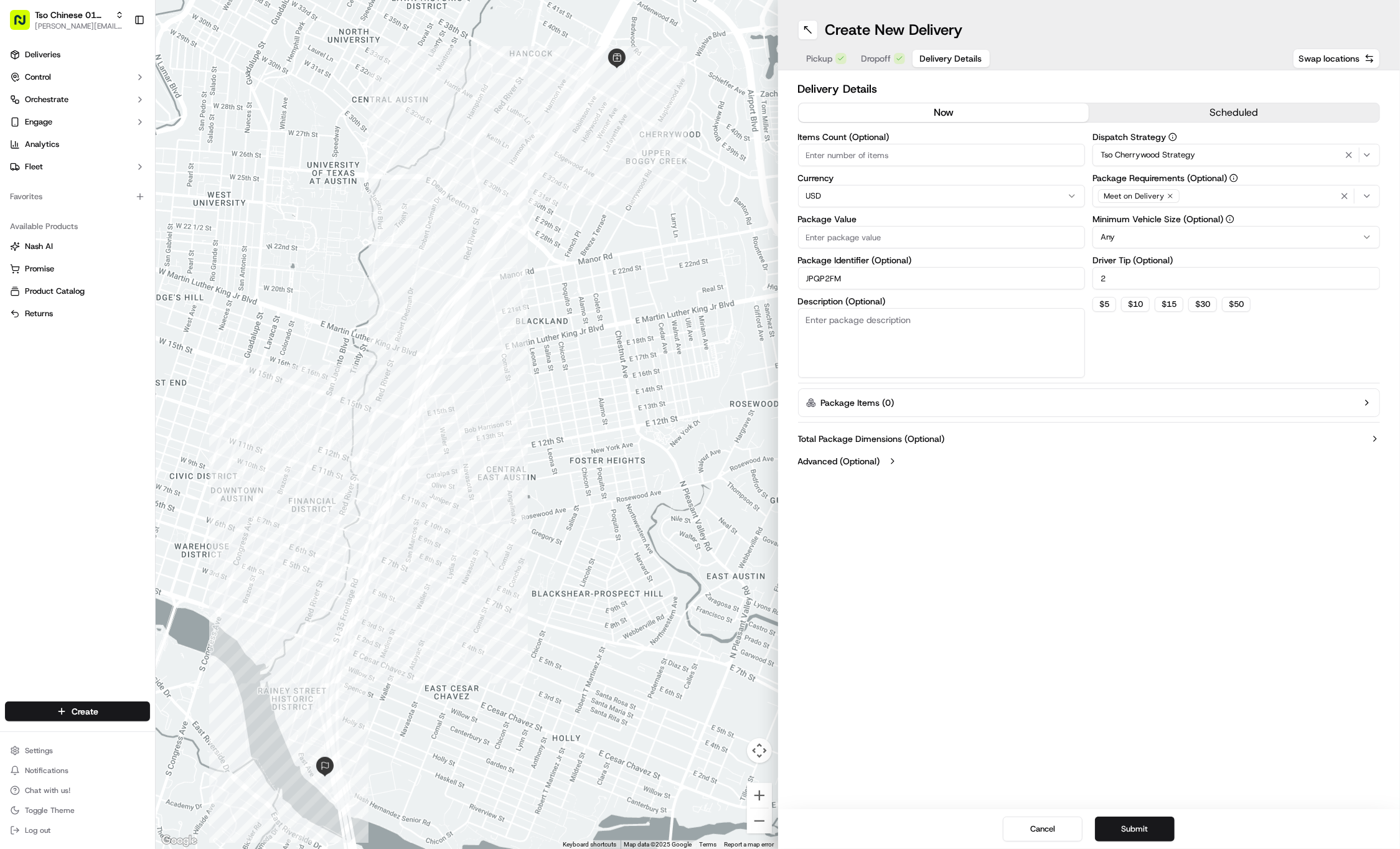
type input "JPQP2FM"
click at [845, 227] on input "Package Value" at bounding box center [942, 237] width 288 height 22
type input "27.77"
click at [955, 565] on div "Create New Delivery Pickup Dropoff Delivery Details Swap locations Delivery Det…" at bounding box center [1089, 424] width 623 height 849
click at [1142, 820] on button "Submit" at bounding box center [1135, 828] width 80 height 25
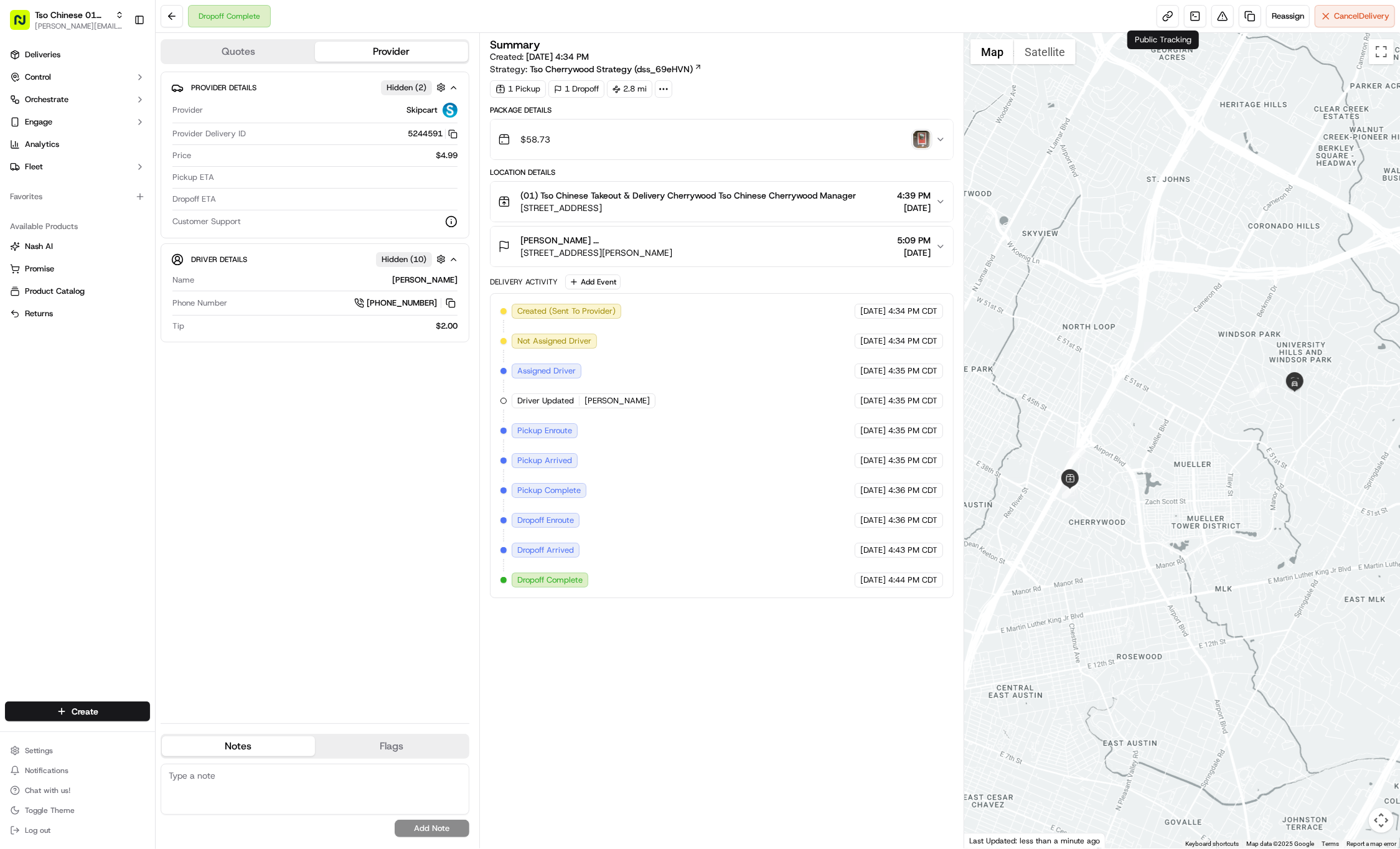
click at [108, 690] on div "Deliveries Control Orchestrate Engage Analytics Fleet Favorites Available Produ…" at bounding box center [77, 365] width 155 height 651
click at [115, 708] on html "Tso Chinese 01 Cherrywood [PERSON_NAME][EMAIL_ADDRESS][DOMAIN_NAME] Toggle Side…" at bounding box center [700, 424] width 1400 height 849
click at [182, 729] on link "Delivery" at bounding box center [225, 734] width 139 height 22
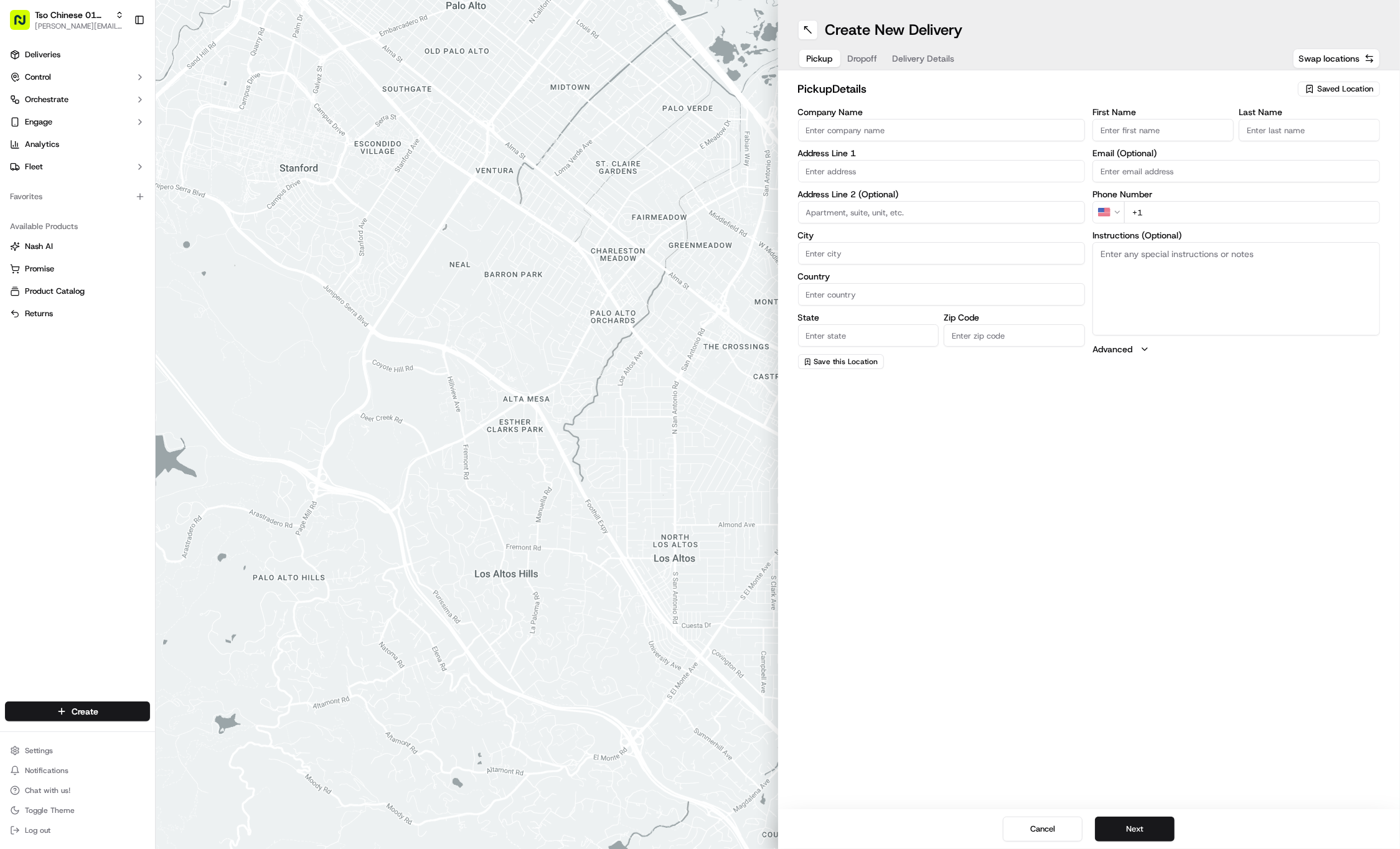
click at [1358, 93] on span "Saved Location" at bounding box center [1345, 89] width 56 height 11
click at [1316, 141] on span "(01) Tso Chinese Takeout & Delivery Cherrywood" at bounding box center [1318, 141] width 154 height 22
type input "(01) Tso Chinese Takeout & Delivery Cherrywood"
type input "Ste E-5"
type input "Austin"
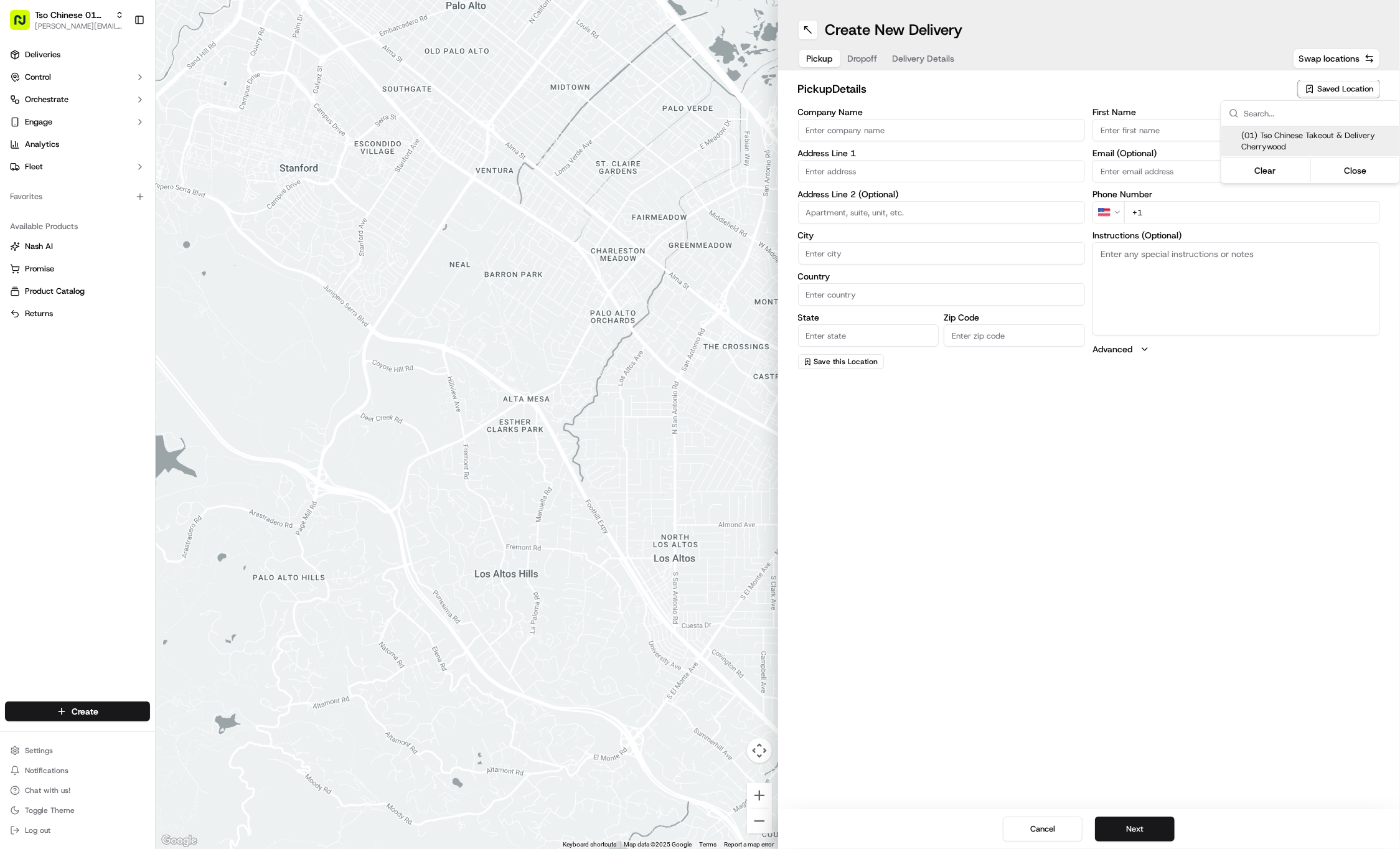
type input "US"
type input "TX"
type input "78722"
type input "Tso Chinese"
type input "Cherrywood Manager"
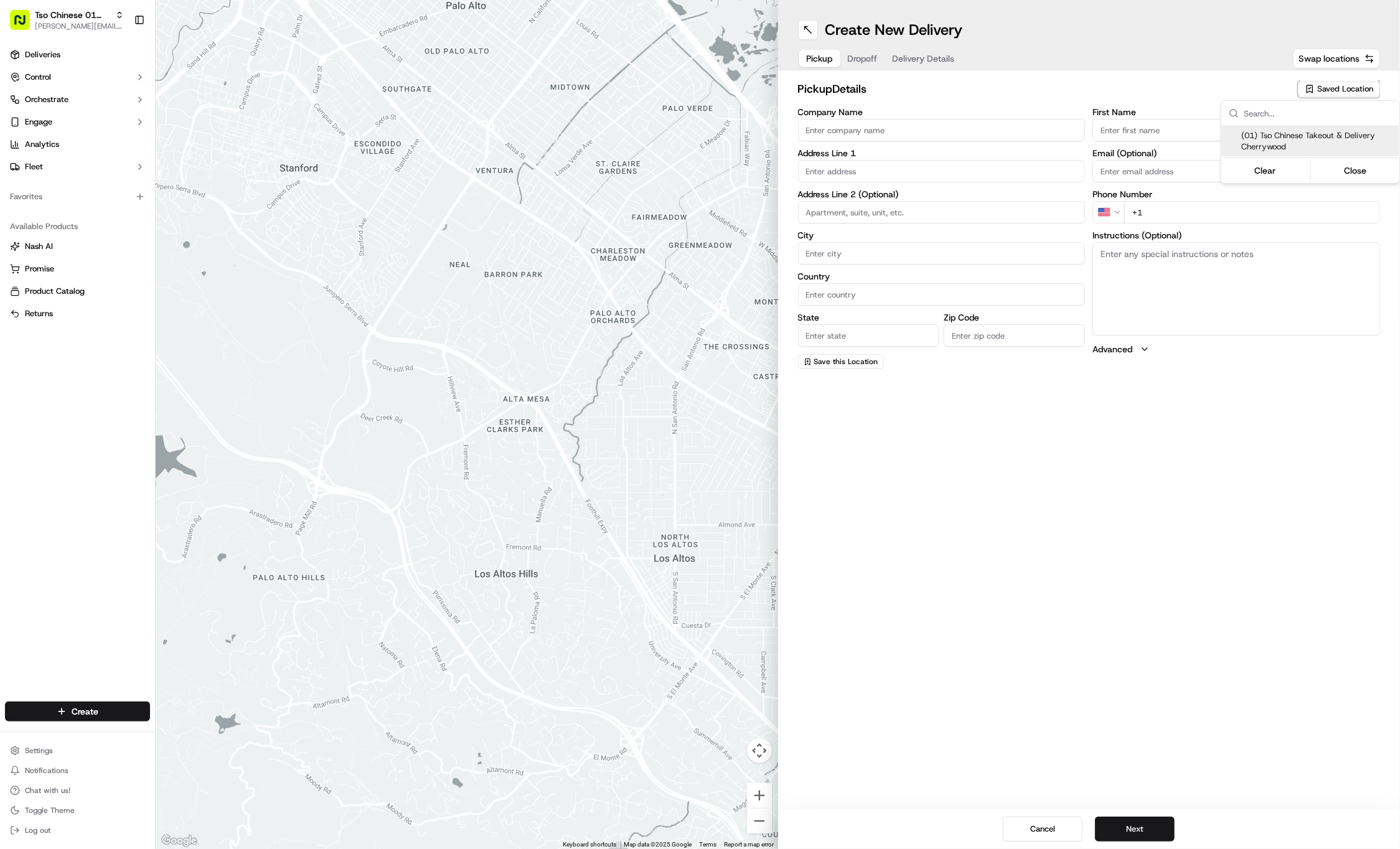
type input "[EMAIL_ADDRESS][DOMAIN_NAME]"
type input "[PHONE_NUMBER]"
type textarea "Submit a picture displaying address & food as Proof of Delivery. Envía una foto…"
type input "[STREET_ADDRESS]"
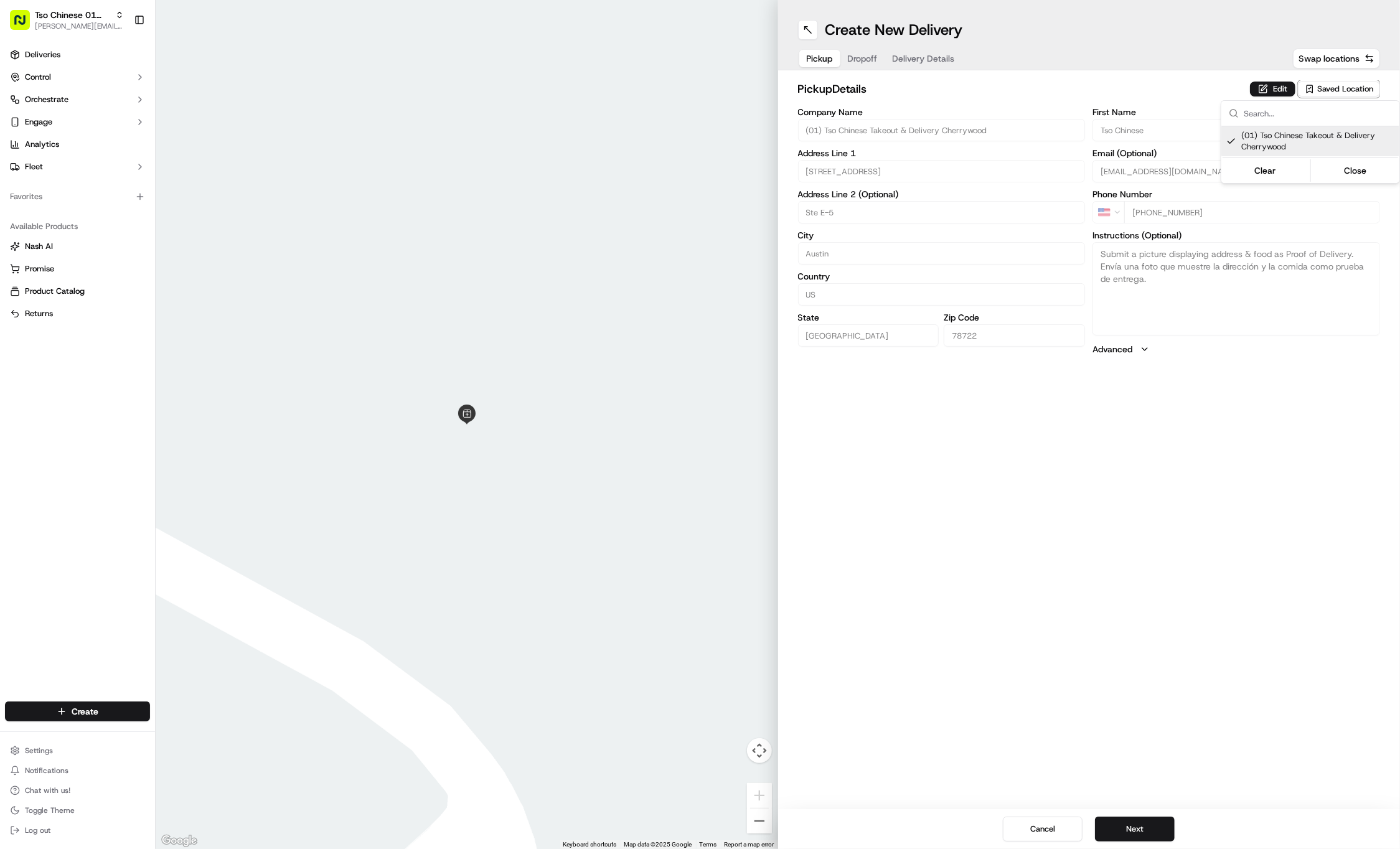
click at [1203, 598] on html "Tso Chinese 01 Cherrywood jason@tsochinese.com Toggle Sidebar Deliveries Contro…" at bounding box center [700, 424] width 1400 height 849
click at [1139, 824] on button "Next" at bounding box center [1135, 828] width 80 height 25
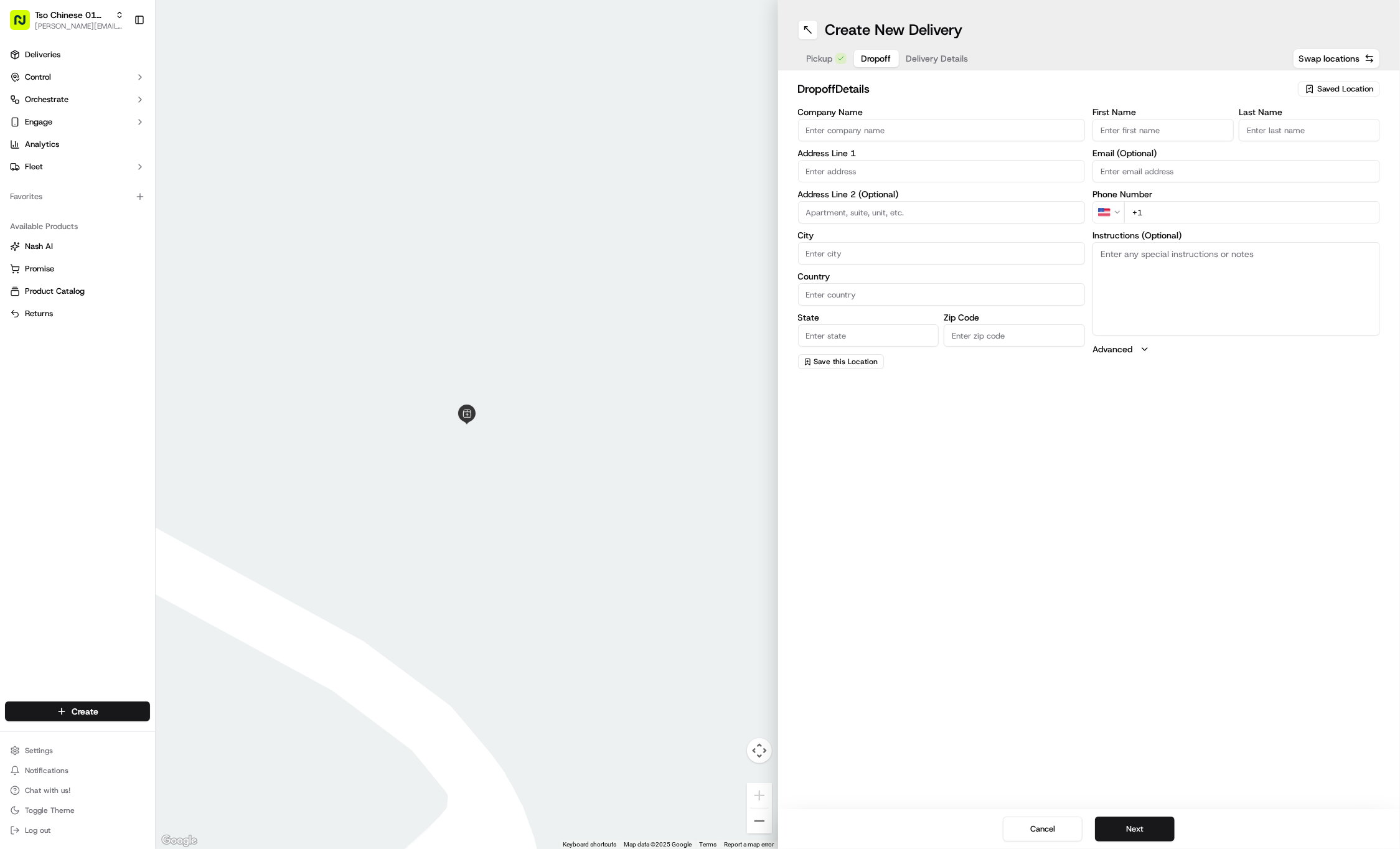
paste input "Please ring doorbell and leave bag on the top step. Thank you!"
click at [1154, 130] on input "Please ring doorbell and leave bag on the top step. Thank you!" at bounding box center [1164, 130] width 141 height 22
paste input "Jim"
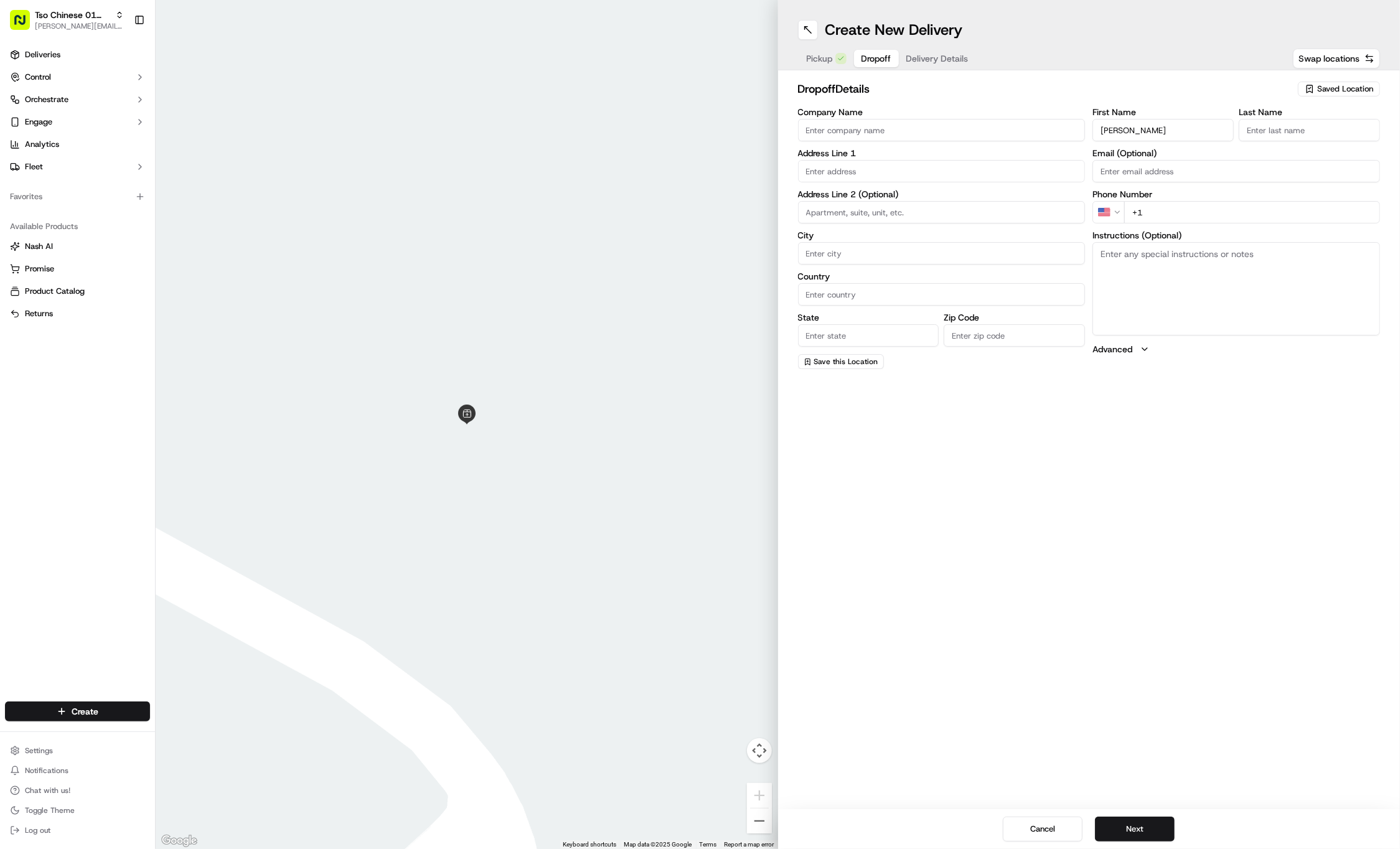
type input "Jim"
paste input "Given"
type input "Given"
paste input "281 725 8201"
type input "+1 281 725 8201"
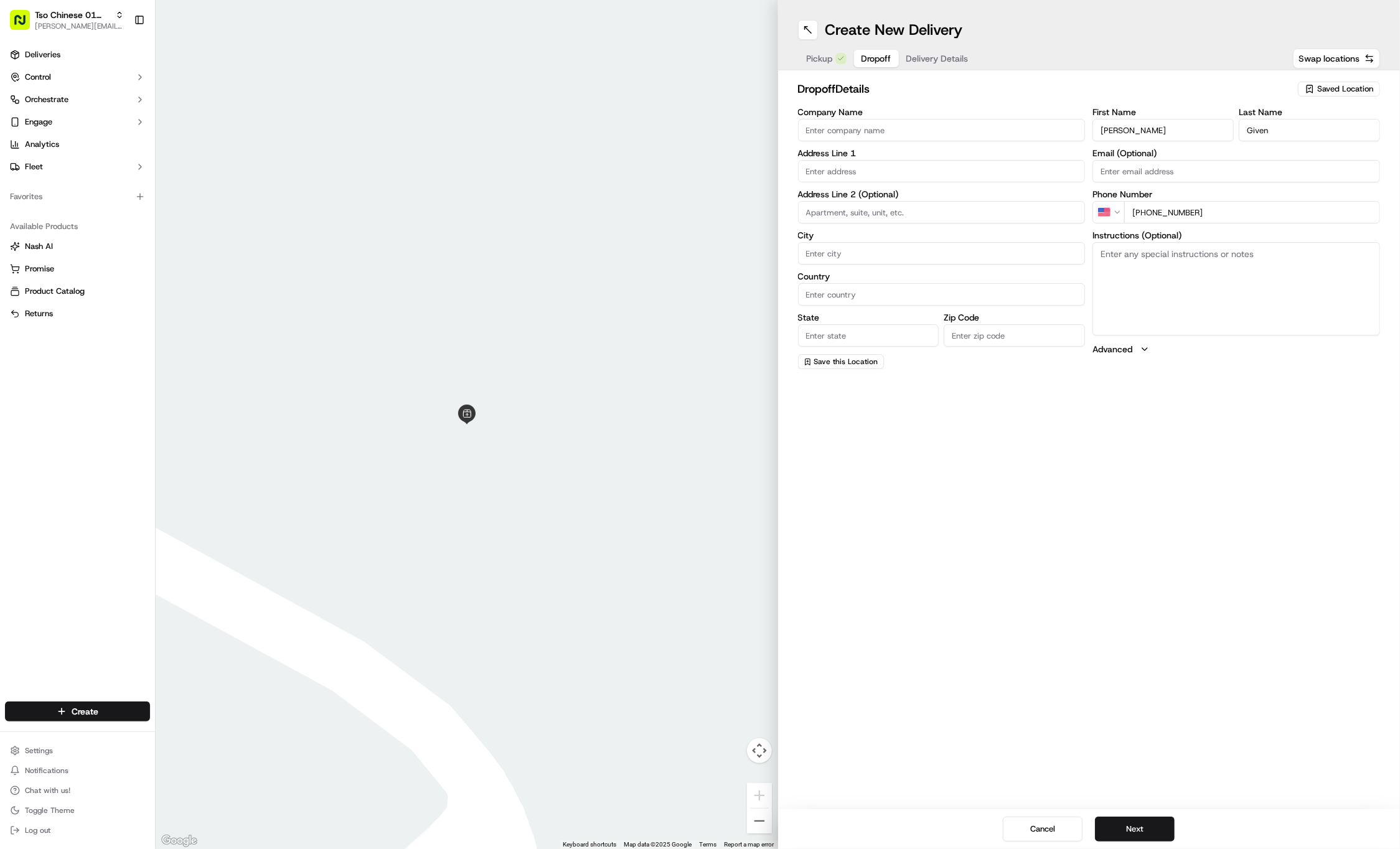
click at [886, 182] on div "Company Name Address Line 1 Address Line 2 (Optional) City Country State Zip Co…" at bounding box center [942, 238] width 288 height 261
paste input "905 E 56th St"
click at [878, 192] on div "905 E 56th St, Austin, TX" at bounding box center [942, 196] width 281 height 18
type input "905 E 56th St, Austin, TX 78751, USA"
type input "Austin"
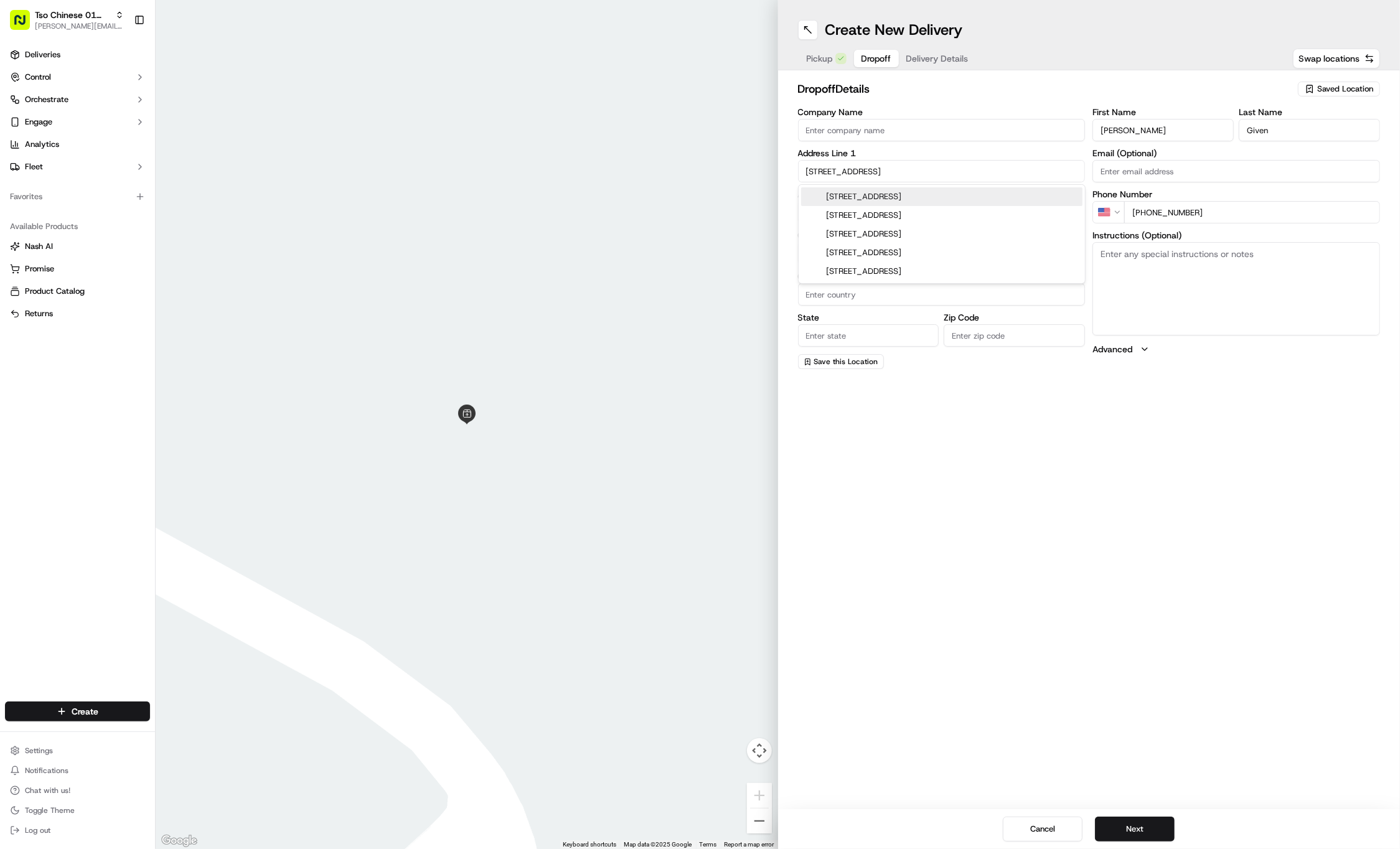
type input "United States"
type input "[GEOGRAPHIC_DATA]"
type input "78751"
type input "905 East 56th Street"
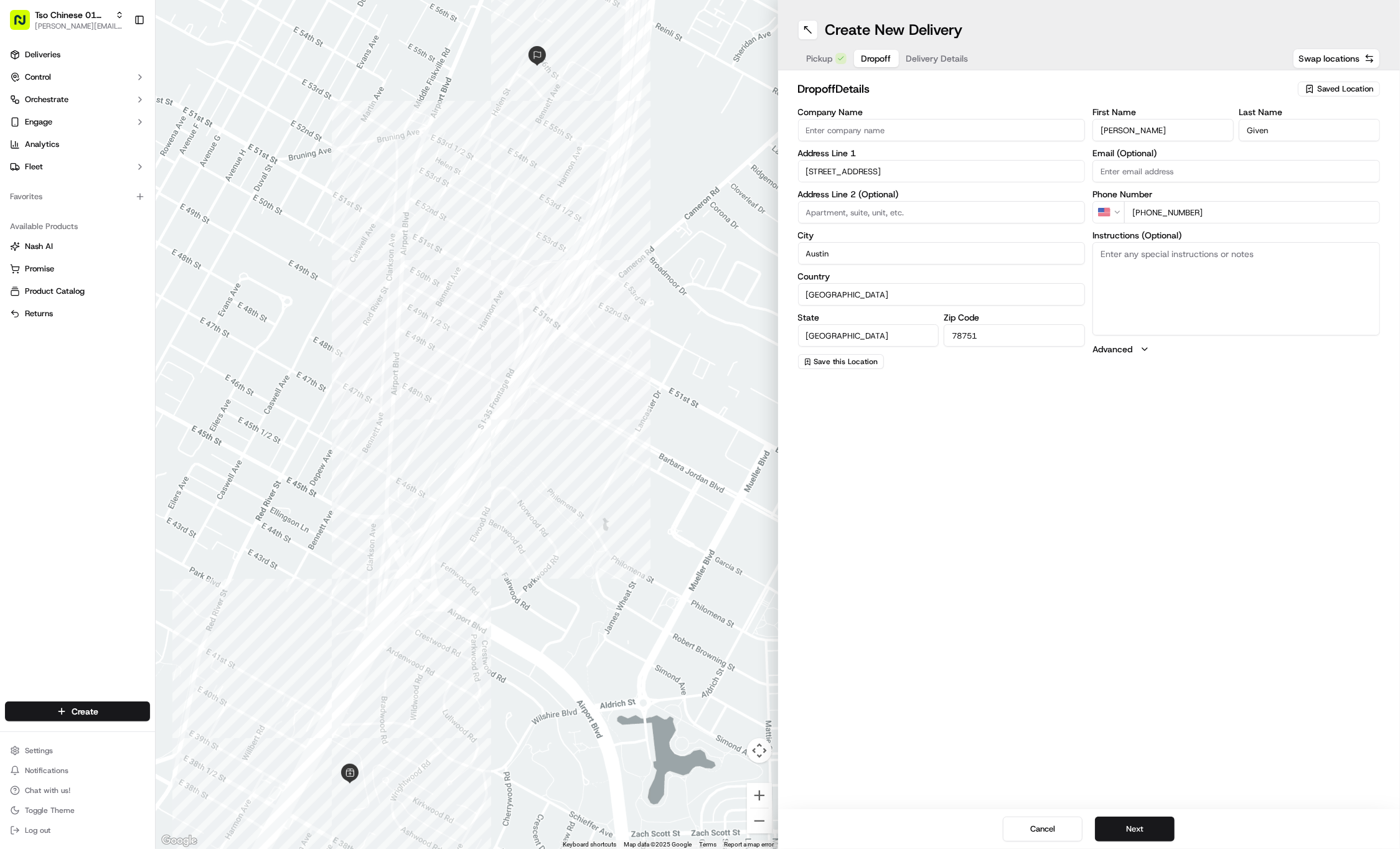
click at [1251, 299] on textarea "Instructions (Optional)" at bounding box center [1237, 288] width 288 height 93
paste textarea "Drop off at front door with green light"
type textarea "Drop off at front door with green light"
click at [1134, 834] on button "Next" at bounding box center [1135, 828] width 80 height 25
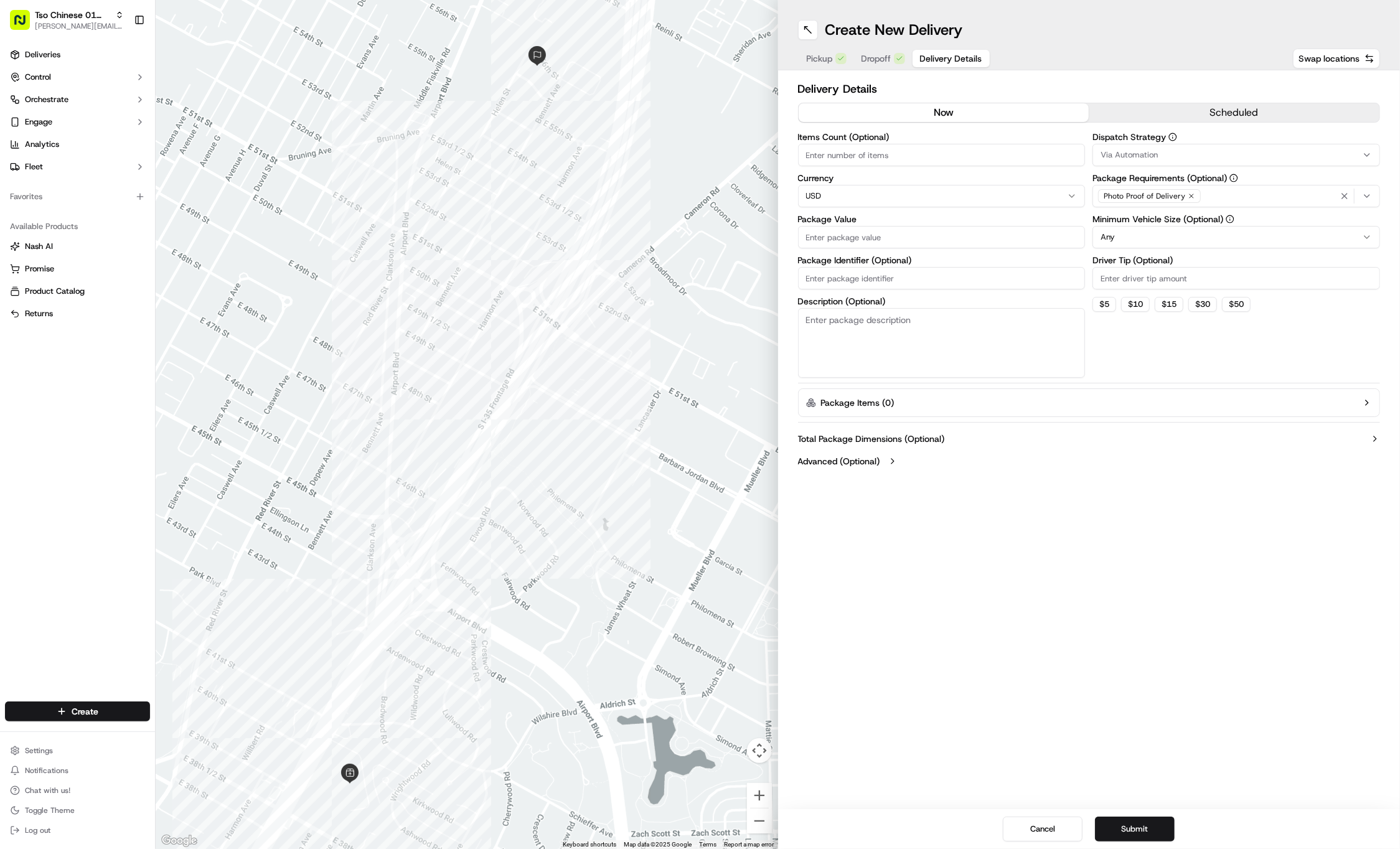
click at [1135, 289] on div "Dispatch Strategy Via Automation Package Requirements (Optional) Photo Proof of…" at bounding box center [1237, 255] width 288 height 245
click at [1135, 282] on input "2" at bounding box center [1237, 278] width 288 height 22
type input "2"
click at [1154, 135] on label "Dispatch Strategy" at bounding box center [1237, 137] width 288 height 9
click at [1151, 148] on button "Via Automation" at bounding box center [1237, 155] width 288 height 22
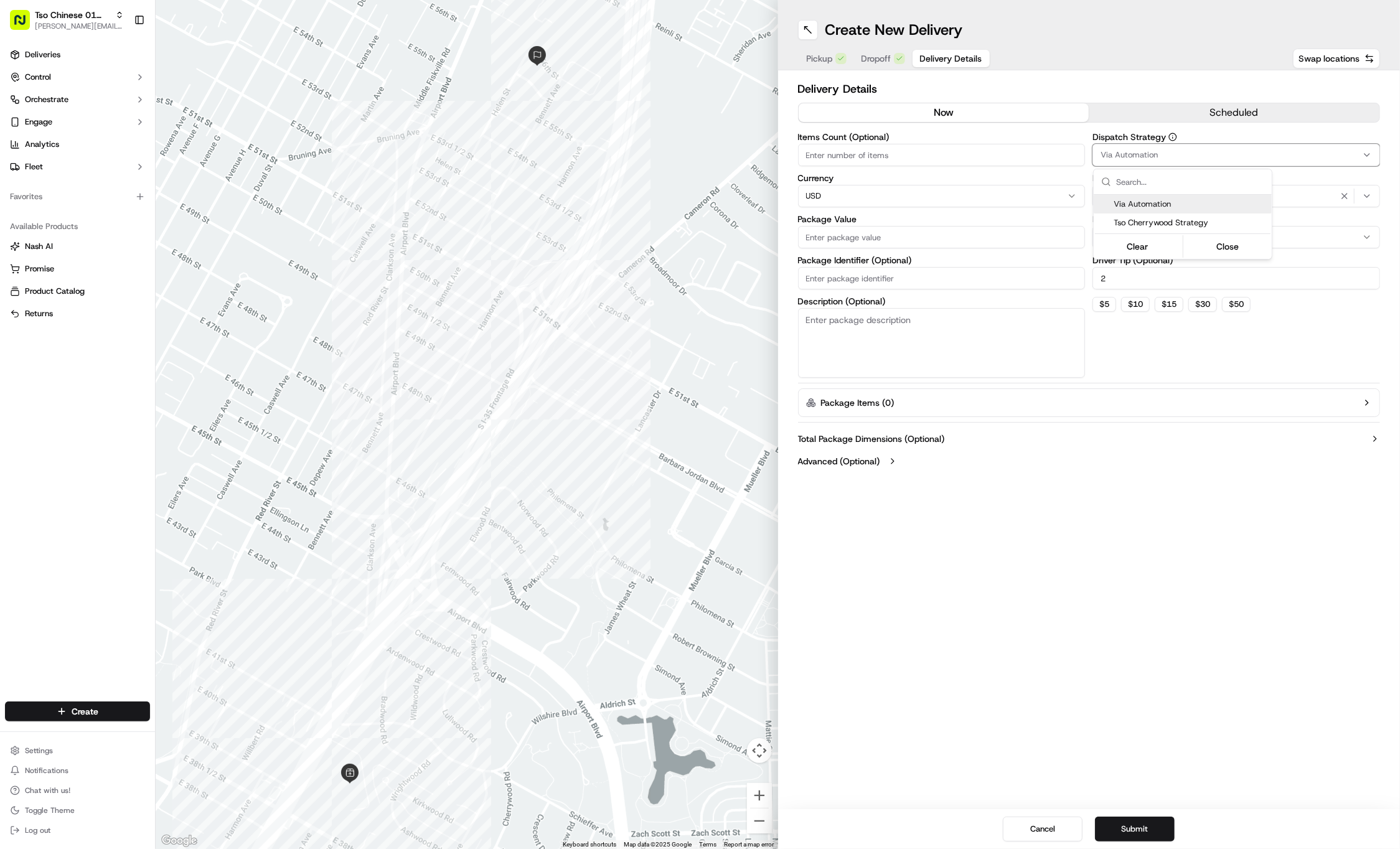
click at [1153, 213] on div "Via Automation" at bounding box center [1183, 203] width 178 height 18
click at [1168, 232] on div "Clear Close" at bounding box center [1183, 245] width 178 height 27
click at [1164, 213] on div "Via Automation Tso Cherrywood Strategy" at bounding box center [1183, 213] width 178 height 37
click at [1181, 219] on span "Tso Cherrywood Strategy" at bounding box center [1190, 222] width 154 height 11
click at [968, 280] on html "Tso Chinese 01 Cherrywood jason@tsochinese.com Toggle Sidebar Deliveries Contro…" at bounding box center [700, 424] width 1400 height 849
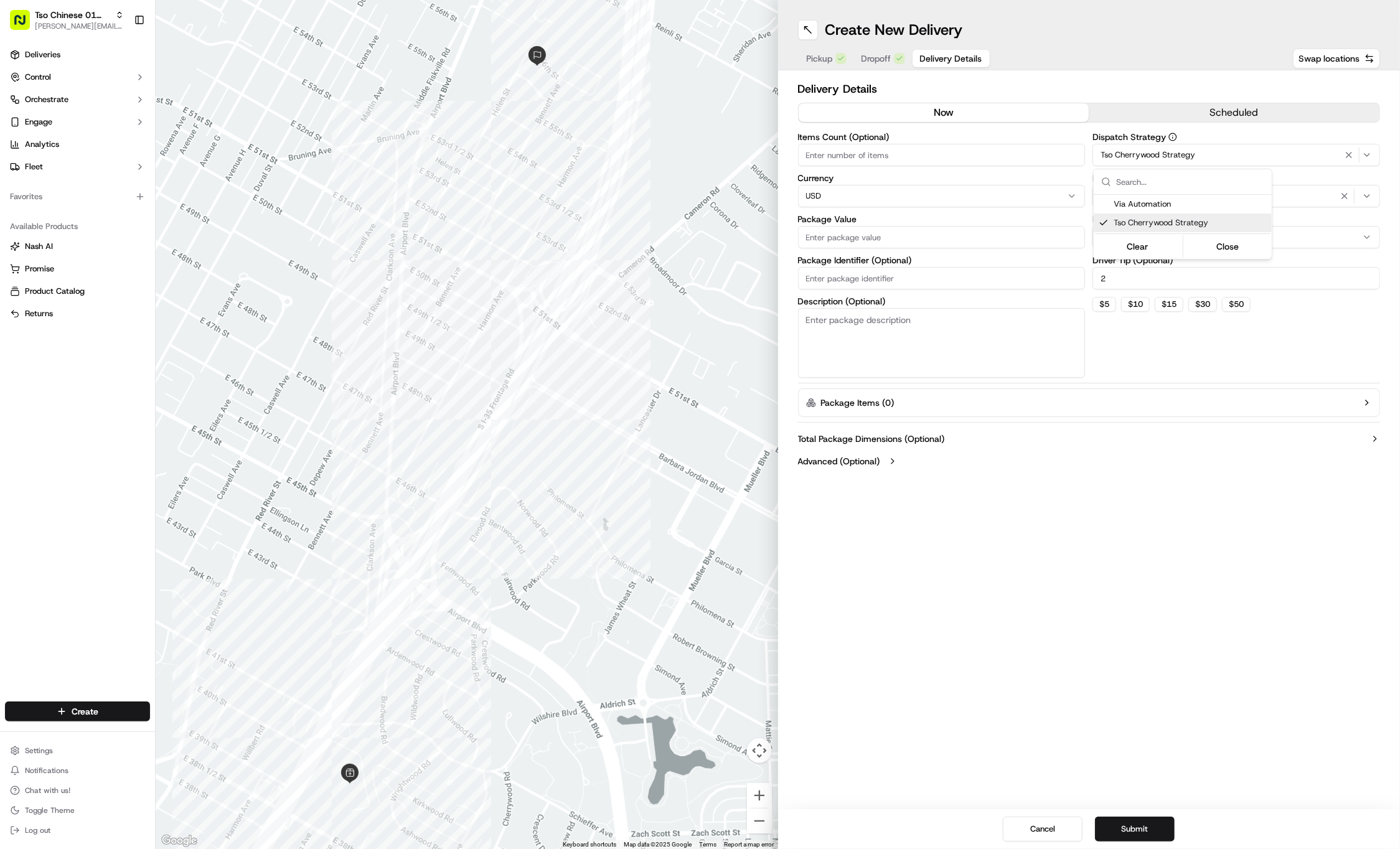
click at [968, 280] on html "Tso Chinese 01 Cherrywood jason@tsochinese.com Toggle Sidebar Deliveries Contro…" at bounding box center [700, 424] width 1400 height 849
click at [968, 280] on input "Package Identifier (Optional)" at bounding box center [942, 278] width 288 height 22
paste input "22XKCWC"
type input "22XKCWC"
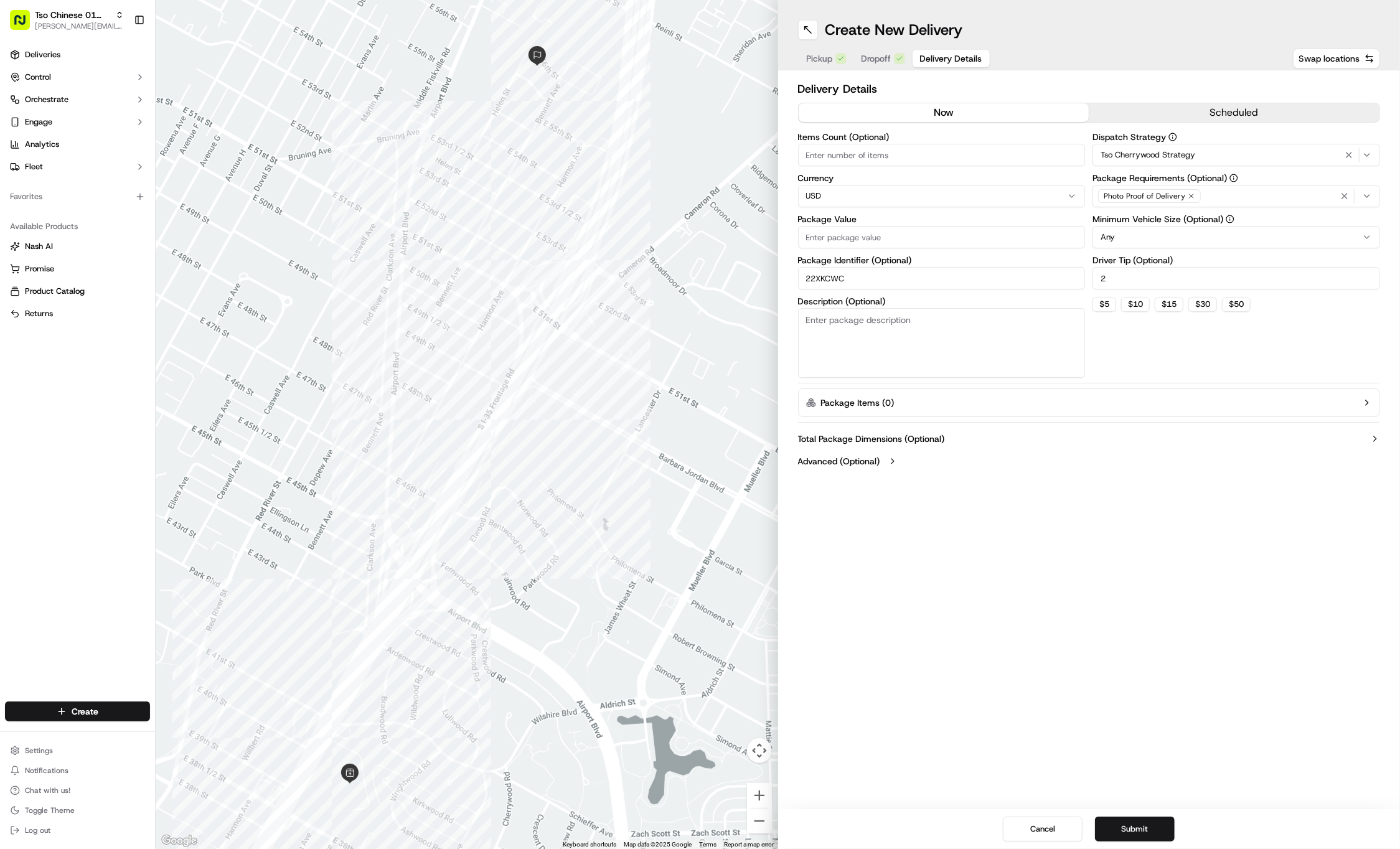
click at [930, 247] on div "Items Count (Optional) Currency USD Package Value Package Identifier (Optional)…" at bounding box center [942, 255] width 288 height 245
click at [919, 242] on input "Package Value" at bounding box center [942, 237] width 288 height 22
type input "30.26"
click at [691, 75] on div at bounding box center [467, 424] width 623 height 849
click at [179, 3] on div at bounding box center [467, 424] width 623 height 849
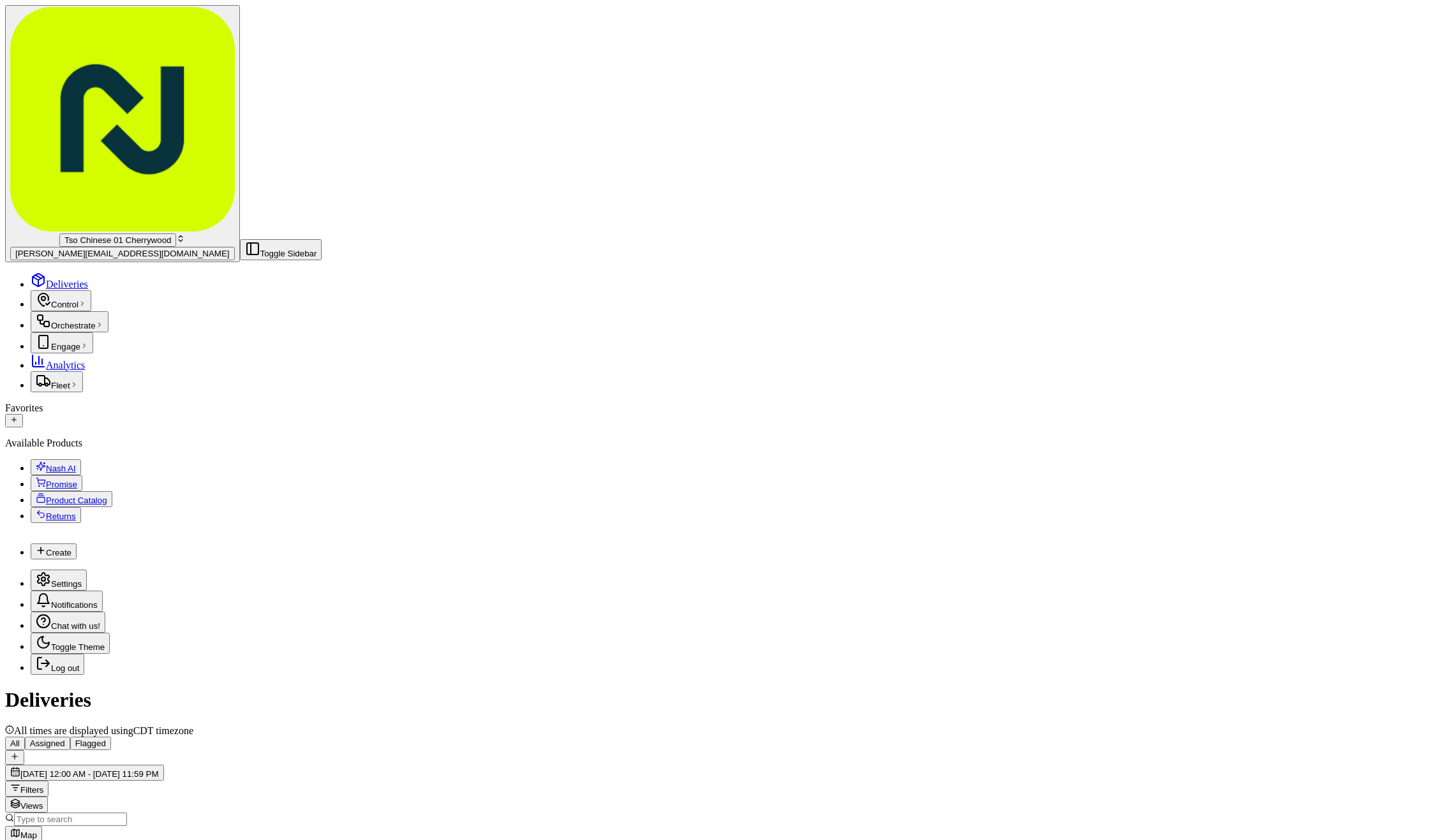
scroll to position [2, 0]
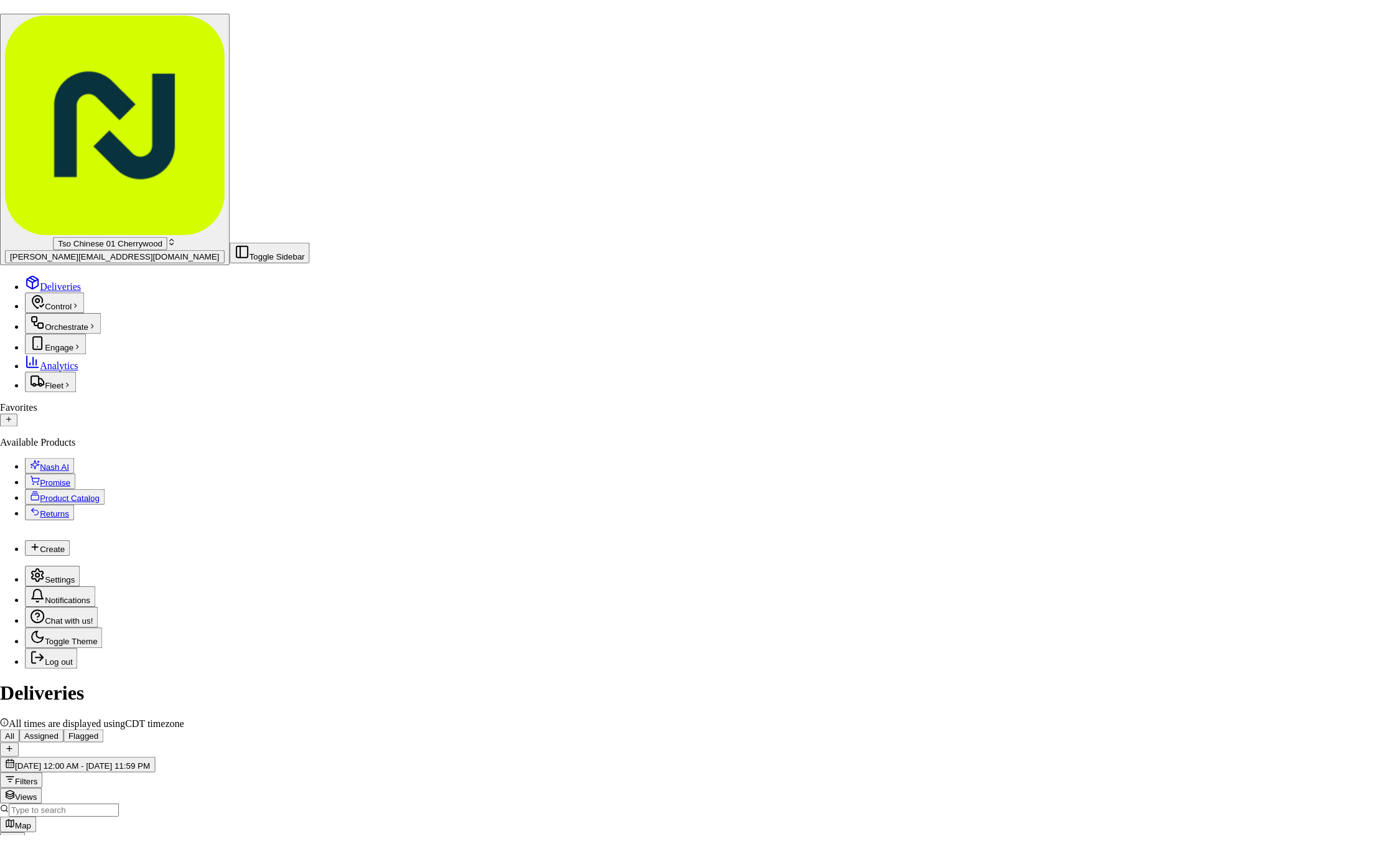
scroll to position [0, 0]
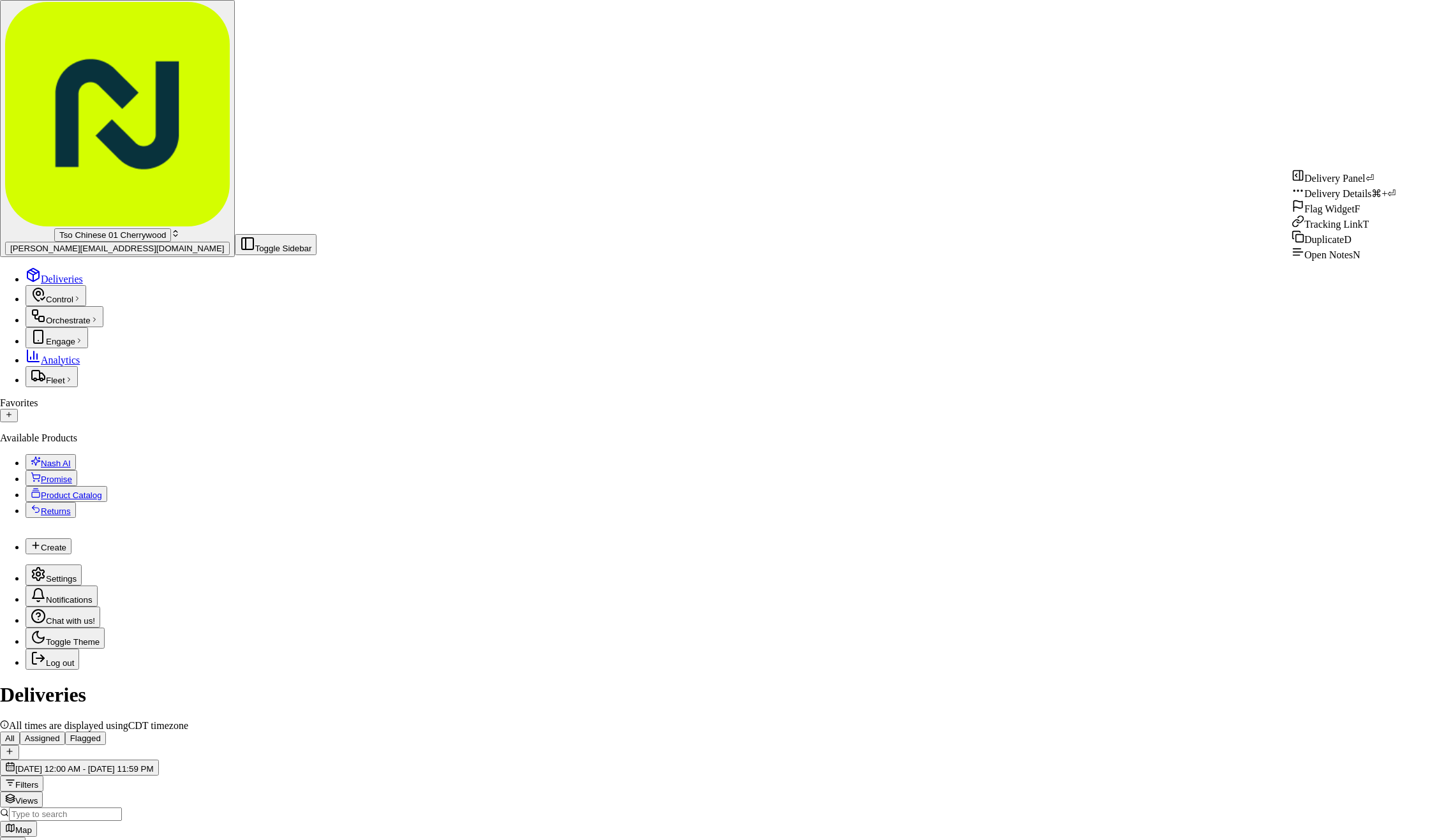
click at [1355, 230] on span "Tracking Link" at bounding box center [1333, 224] width 58 height 11
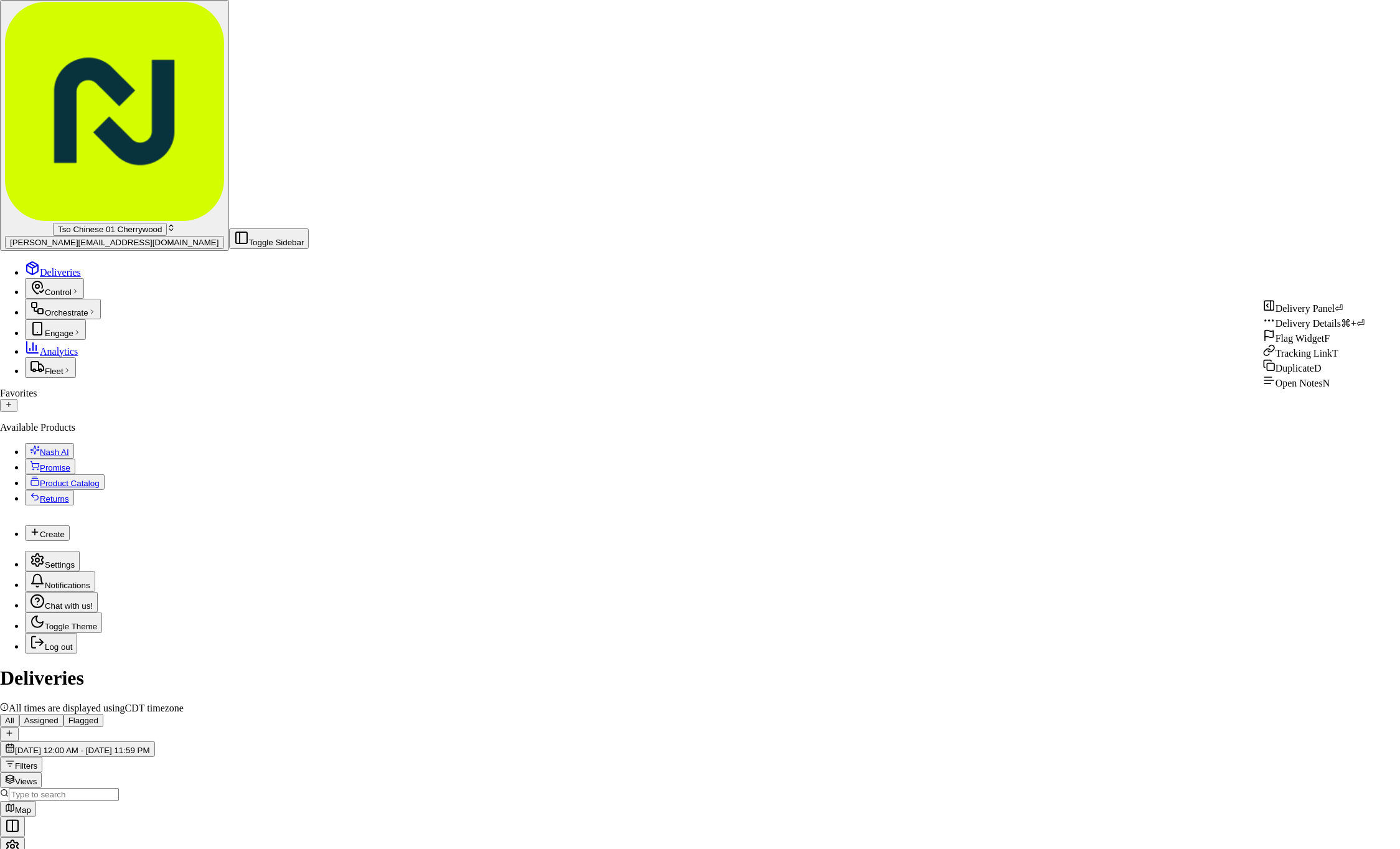
click at [1331, 374] on div "Duplicate D" at bounding box center [1314, 366] width 101 height 15
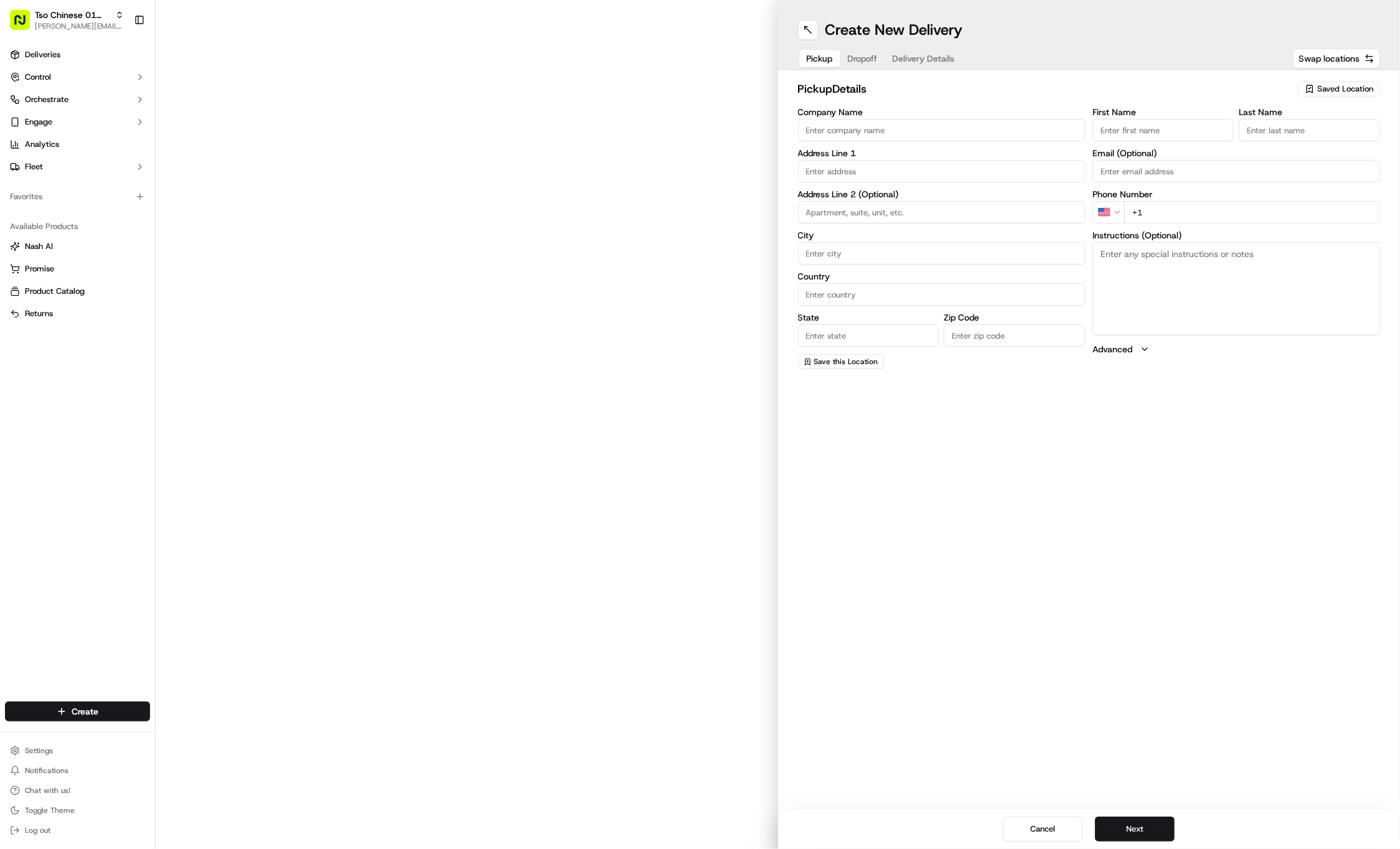
type input "(01) Tso Chinese Takeout & Delivery Cherrywood"
type input "[STREET_ADDRESS]"
type input "Ste E-5"
type input "Austin"
type input "US"
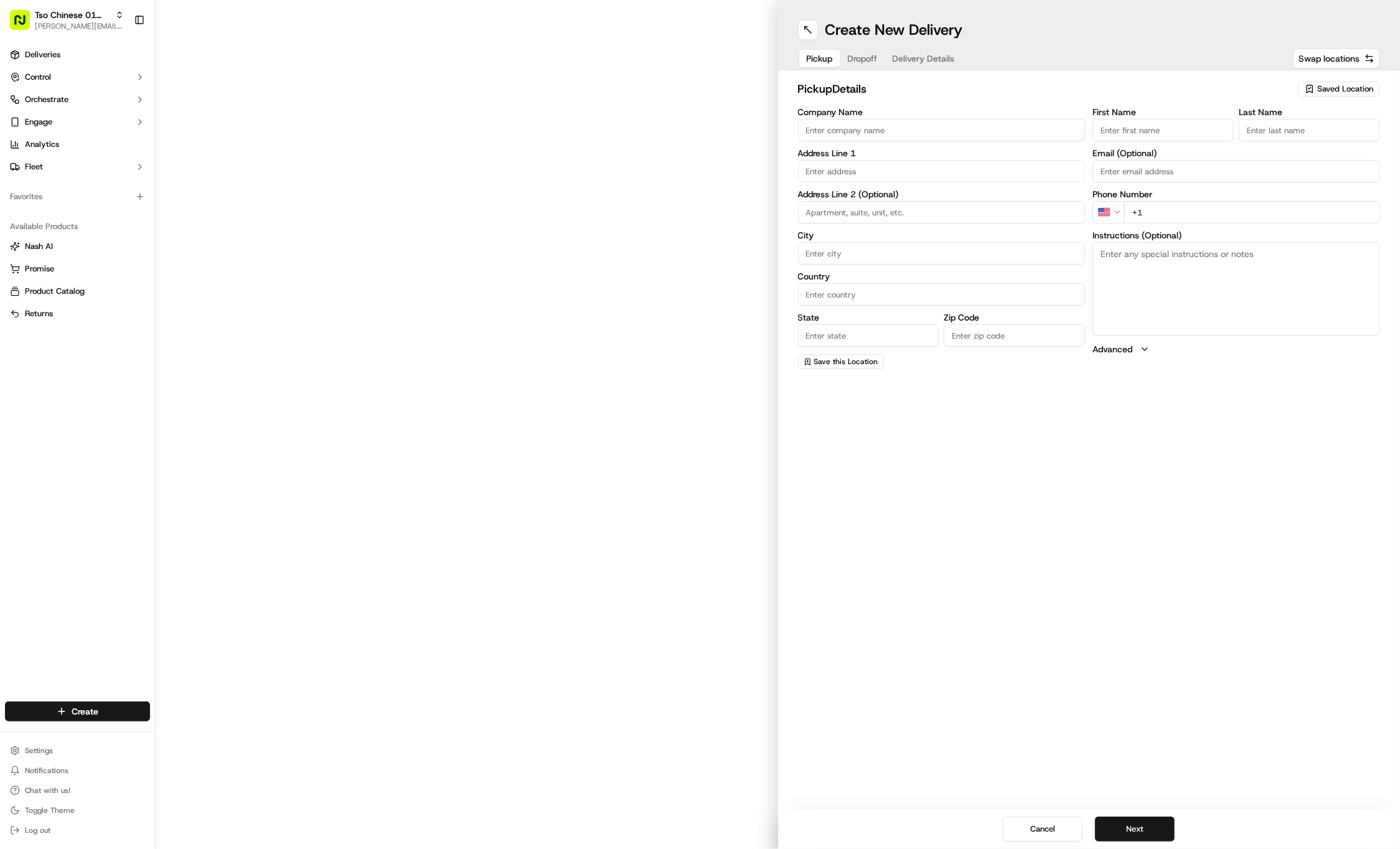
type input "[GEOGRAPHIC_DATA]"
type input "78722"
type input "Tso Chinese"
type input "Cherrywood Manager"
type input "[EMAIL_ADDRESS][DOMAIN_NAME]"
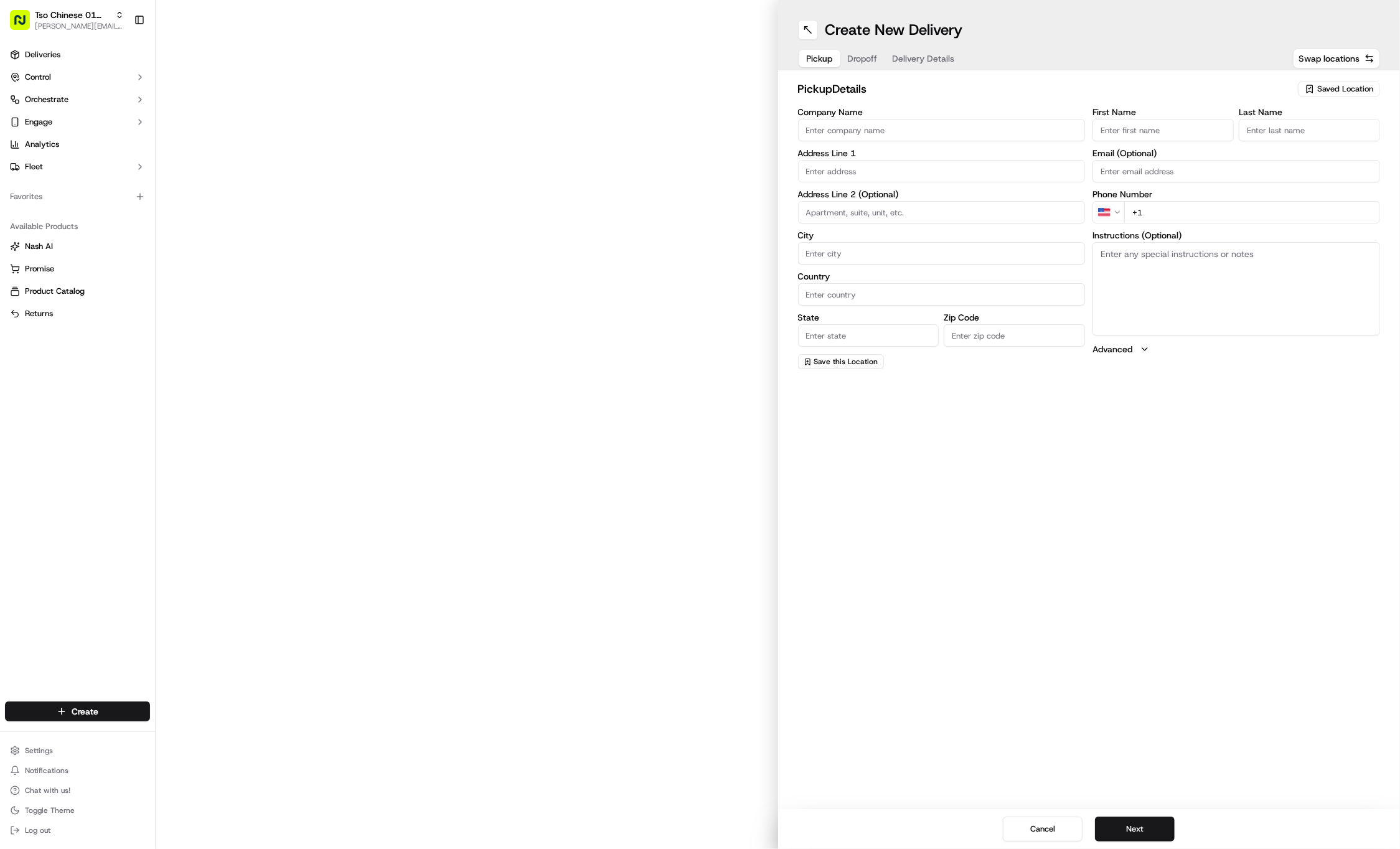
type input "[PHONE_NUMBER]"
type textarea "Submit a picture displaying address & food as Proof of Delivery. Envía una foto…"
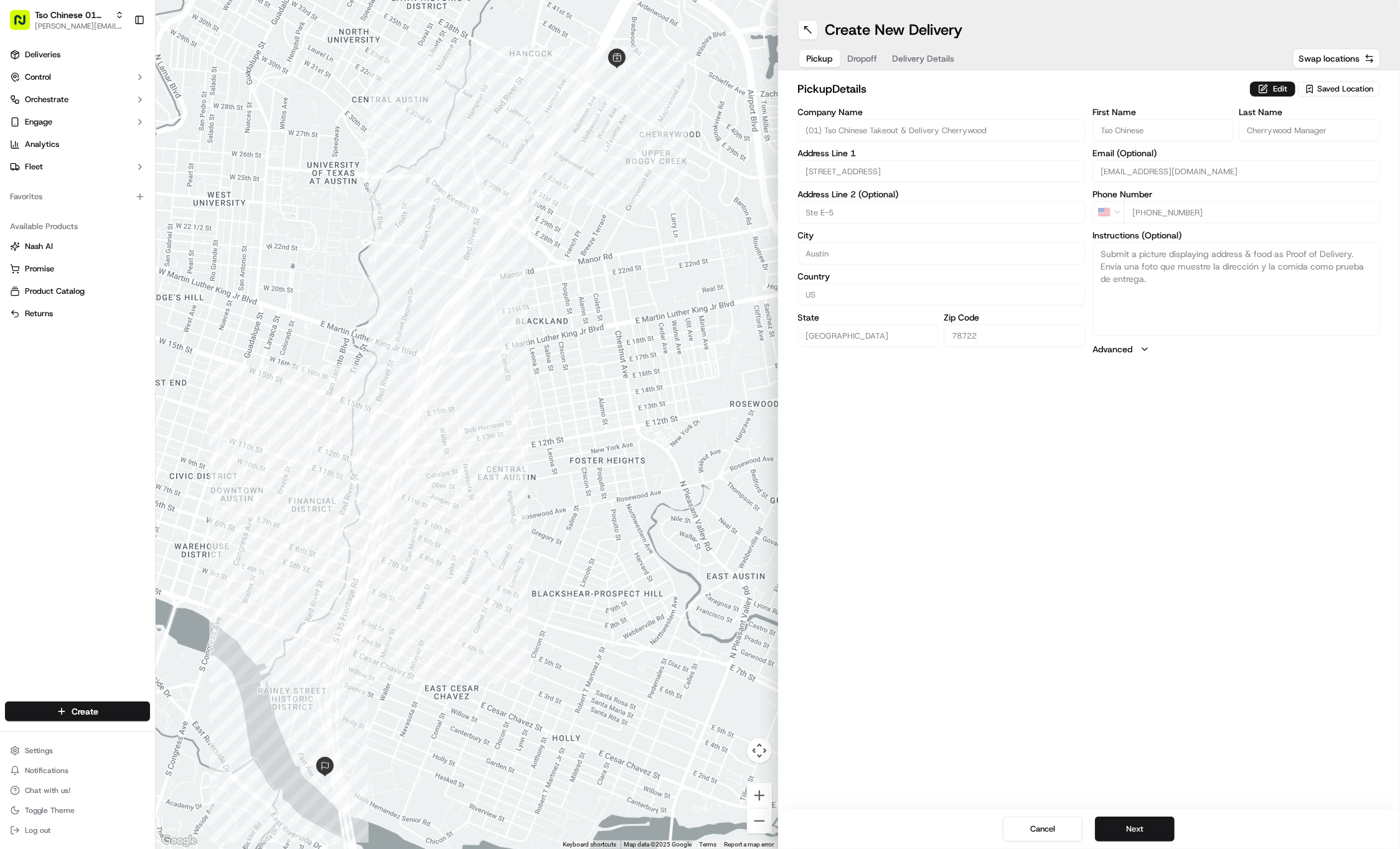
click at [868, 52] on span "Dropoff" at bounding box center [862, 58] width 30 height 12
click at [1284, 258] on textarea "Company: [GEOGRAPHIC_DATA] [GEOGRAPHIC_DATA]" at bounding box center [1237, 288] width 288 height 93
type textarea "Company: [GEOGRAPHIC_DATA] [GEOGRAPHIC_DATA] room 1215"
click at [1263, 397] on div "Create New Delivery Pickup Dropoff Delivery Details Swap locations dropoff Deta…" at bounding box center [1089, 424] width 623 height 849
click at [1120, 836] on button "Next" at bounding box center [1135, 828] width 80 height 25
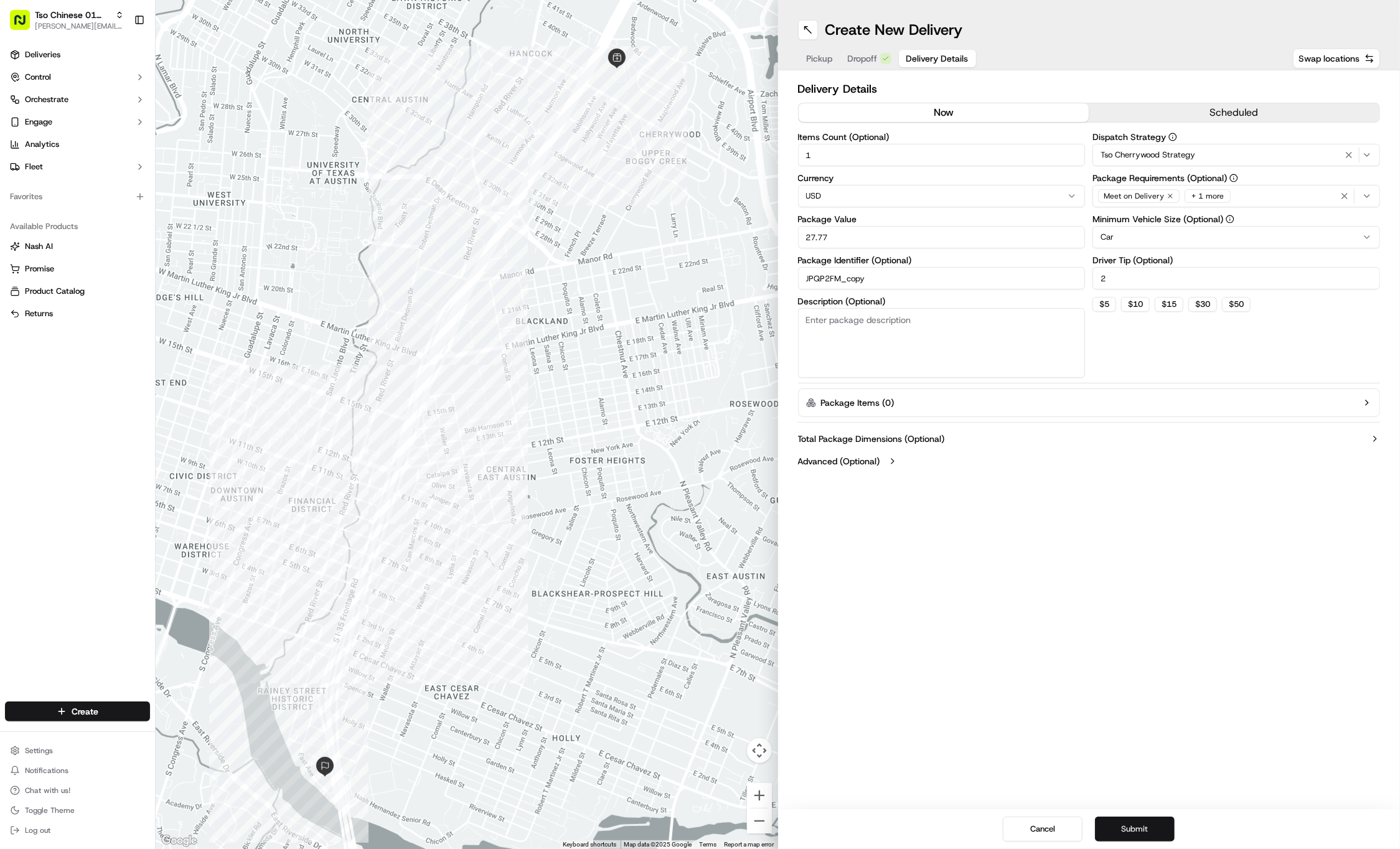
click at [1127, 830] on button "Submit" at bounding box center [1135, 828] width 80 height 25
